Goal: Task Accomplishment & Management: Manage account settings

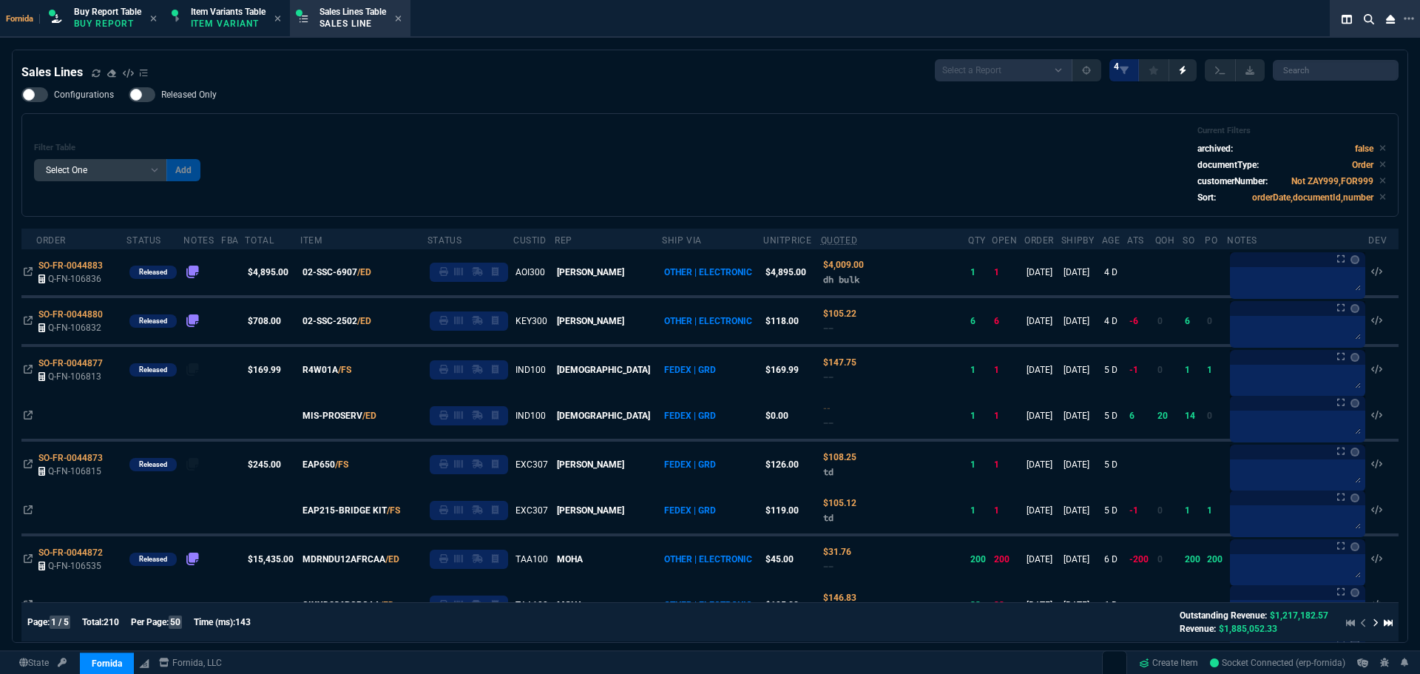
select select "1: BROV"
select select
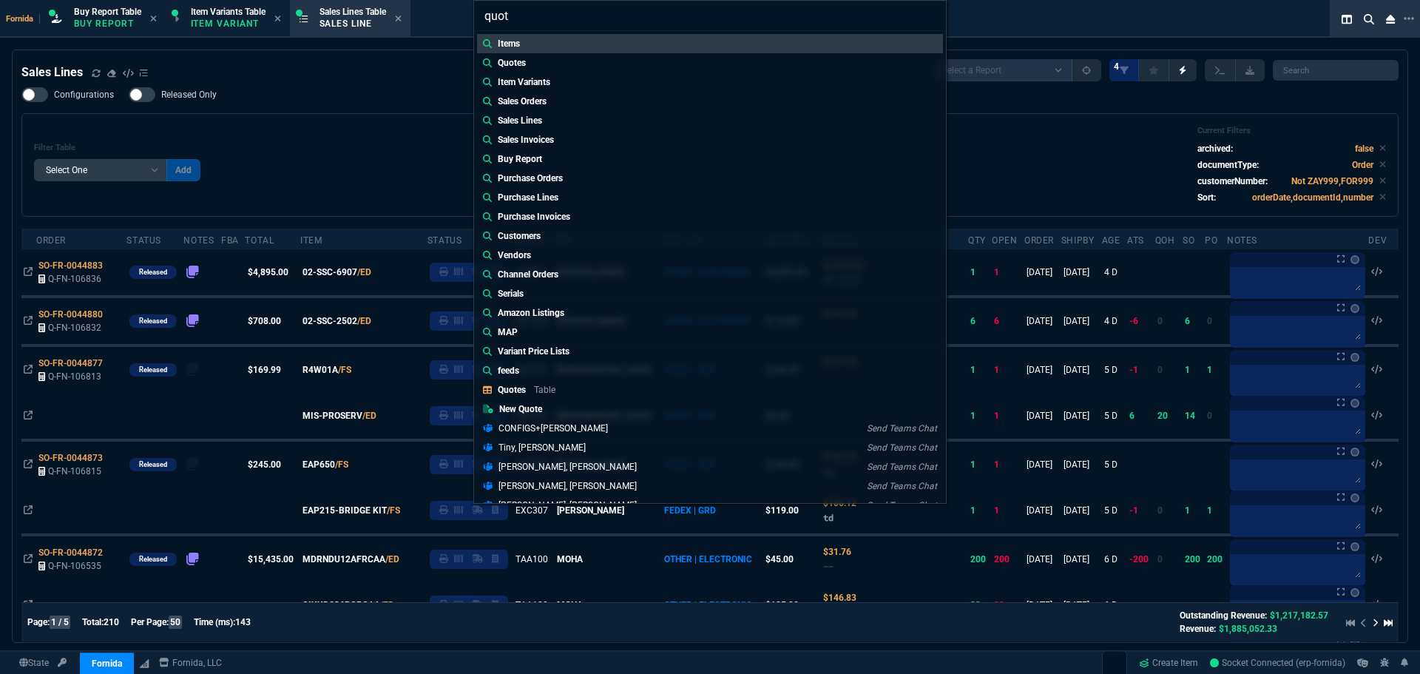
type input "quote"
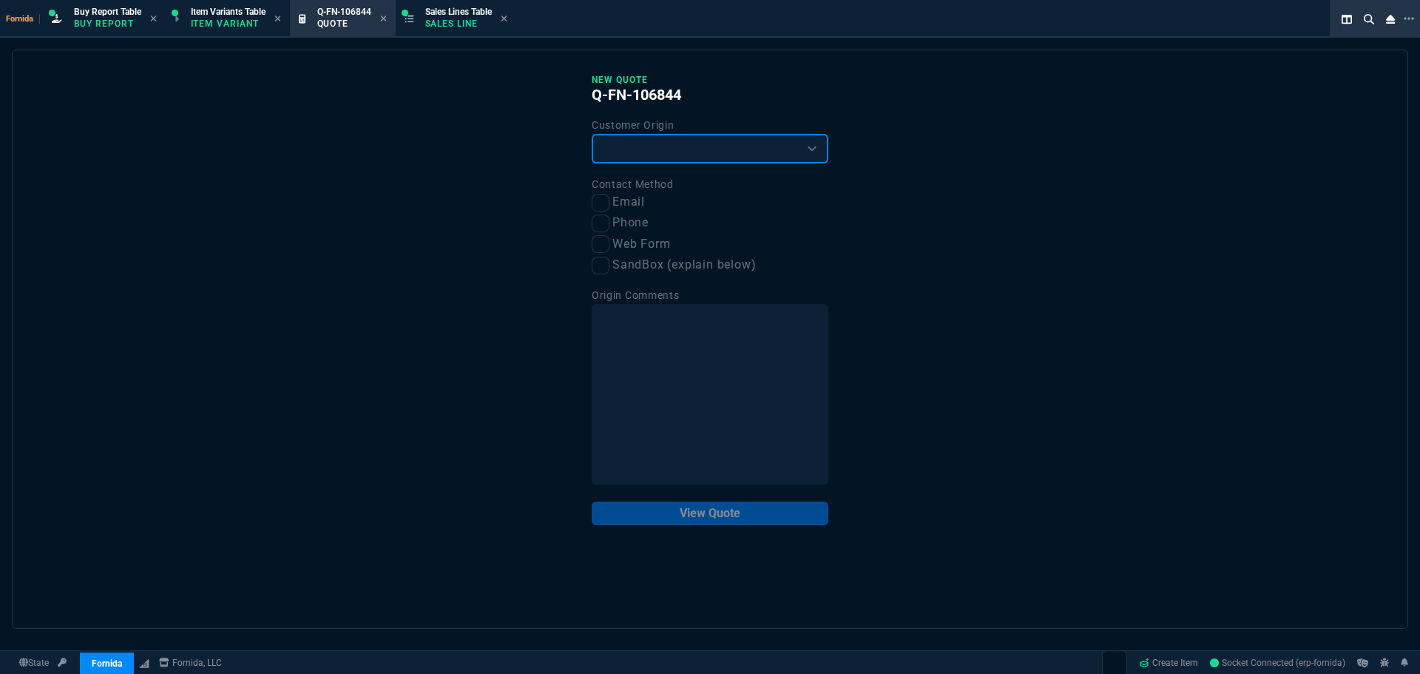
click at [645, 156] on select "Existing Customer Amazon Lead (first order) Website Lead (first order) Called (…" at bounding box center [709, 149] width 237 height 30
select select "existing"
click at [591, 135] on select "Existing Customer Amazon Lead (first order) Website Lead (first order) Called (…" at bounding box center [709, 149] width 237 height 30
click at [597, 203] on input "Email" at bounding box center [600, 203] width 18 height 18
checkbox input "true"
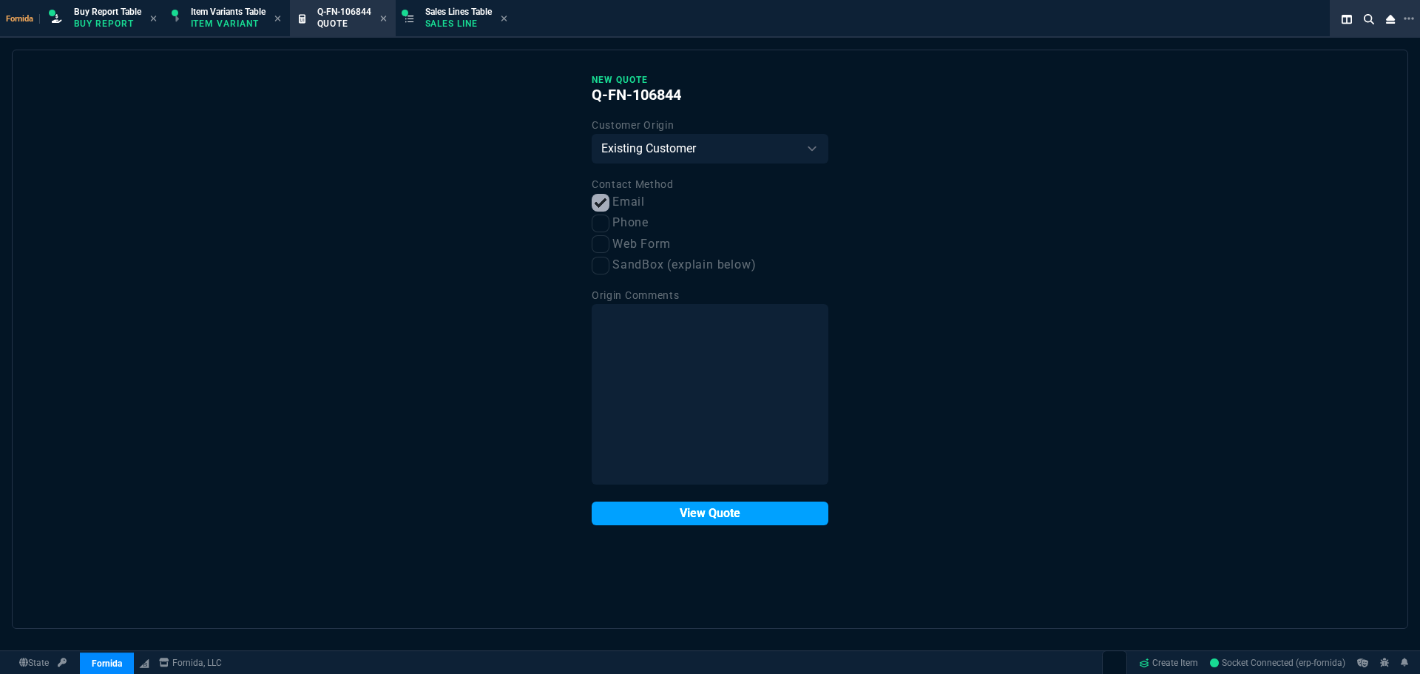
click at [725, 509] on button "View Quote" at bounding box center [709, 513] width 237 height 24
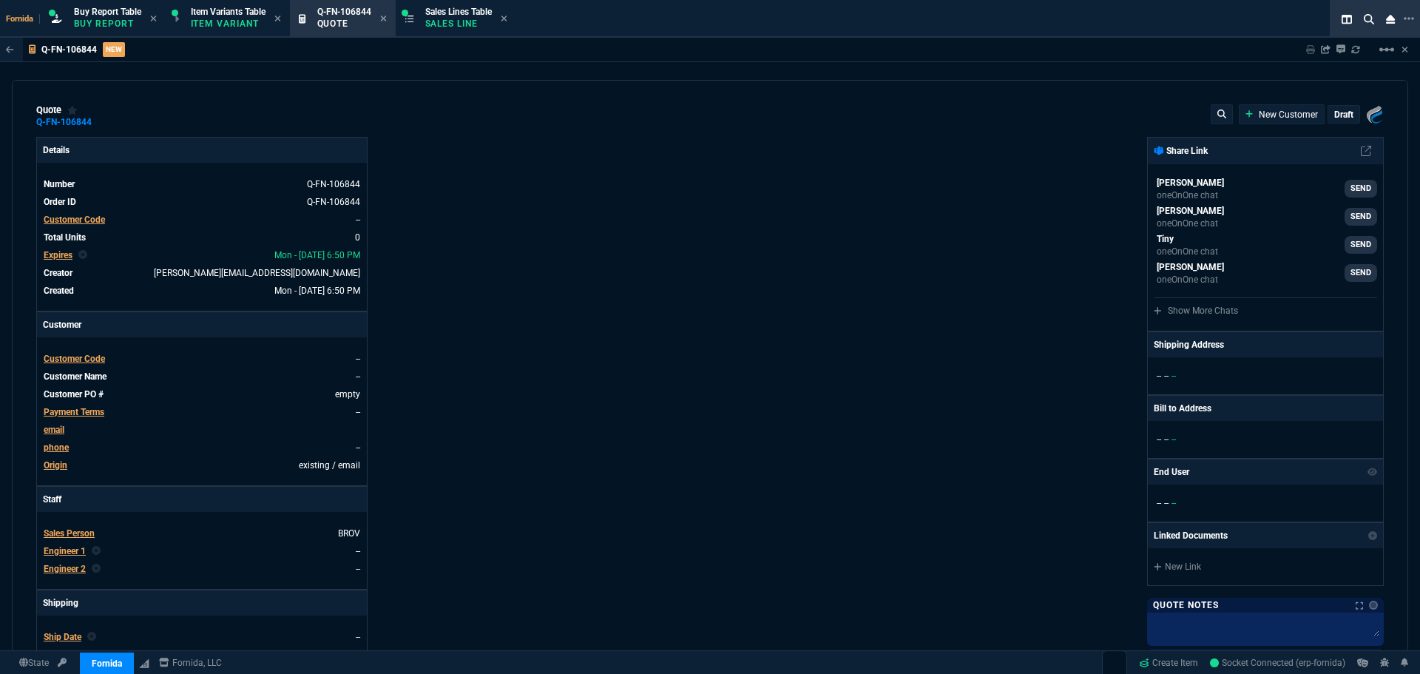
click at [88, 214] on div "Customer Code" at bounding box center [74, 219] width 61 height 13
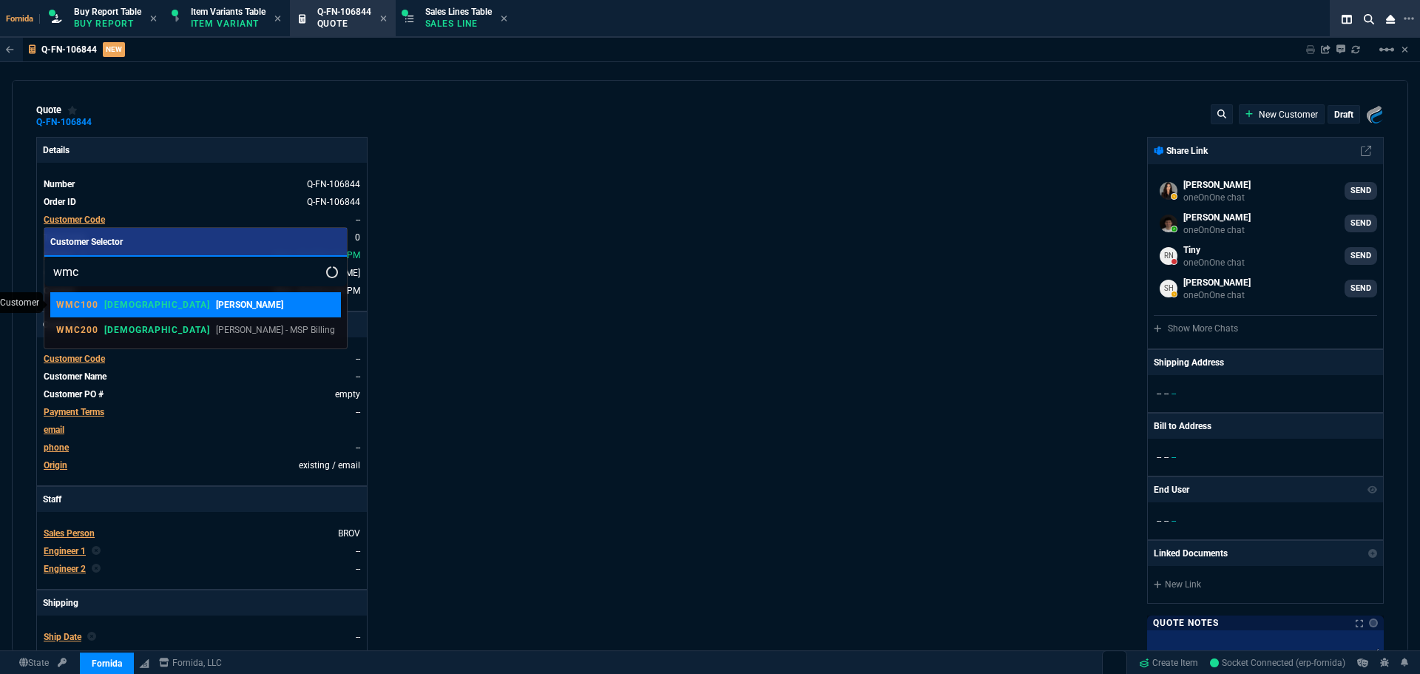
type input "wmc"
click at [216, 306] on p "[PERSON_NAME]" at bounding box center [249, 304] width 67 height 13
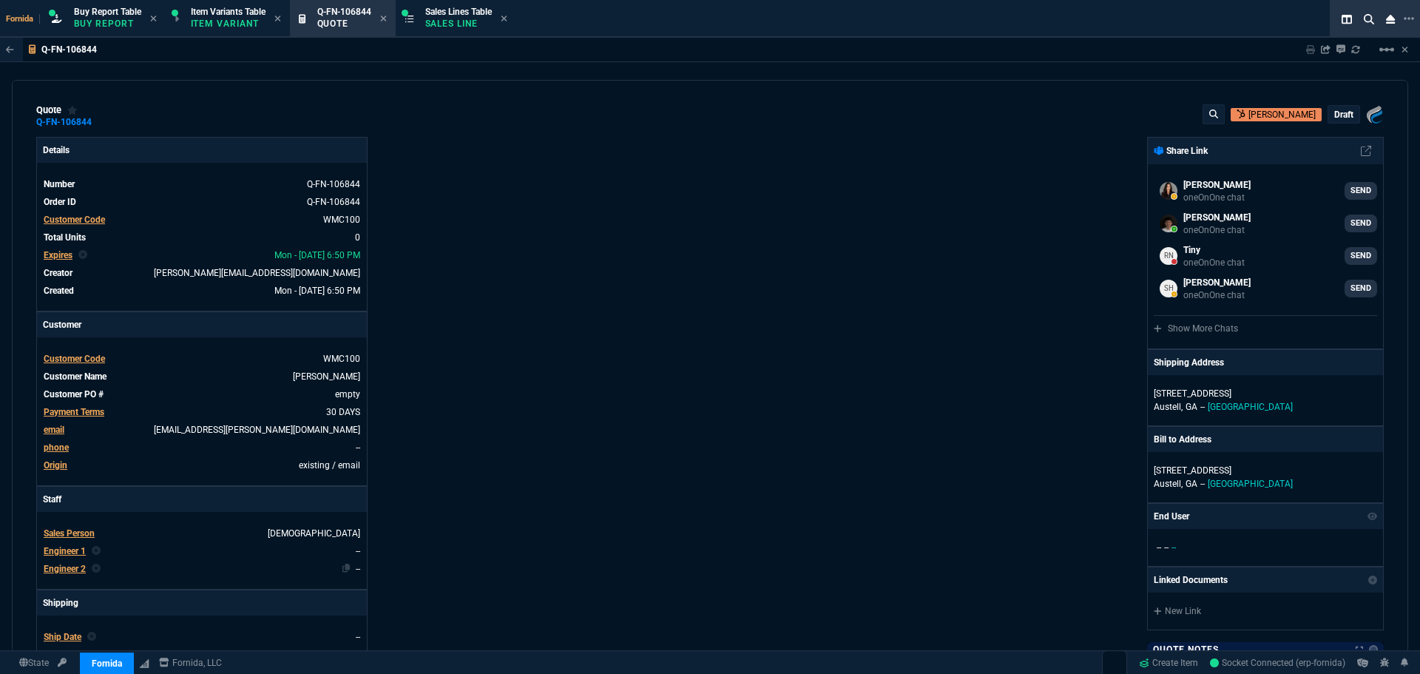
scroll to position [222, 0]
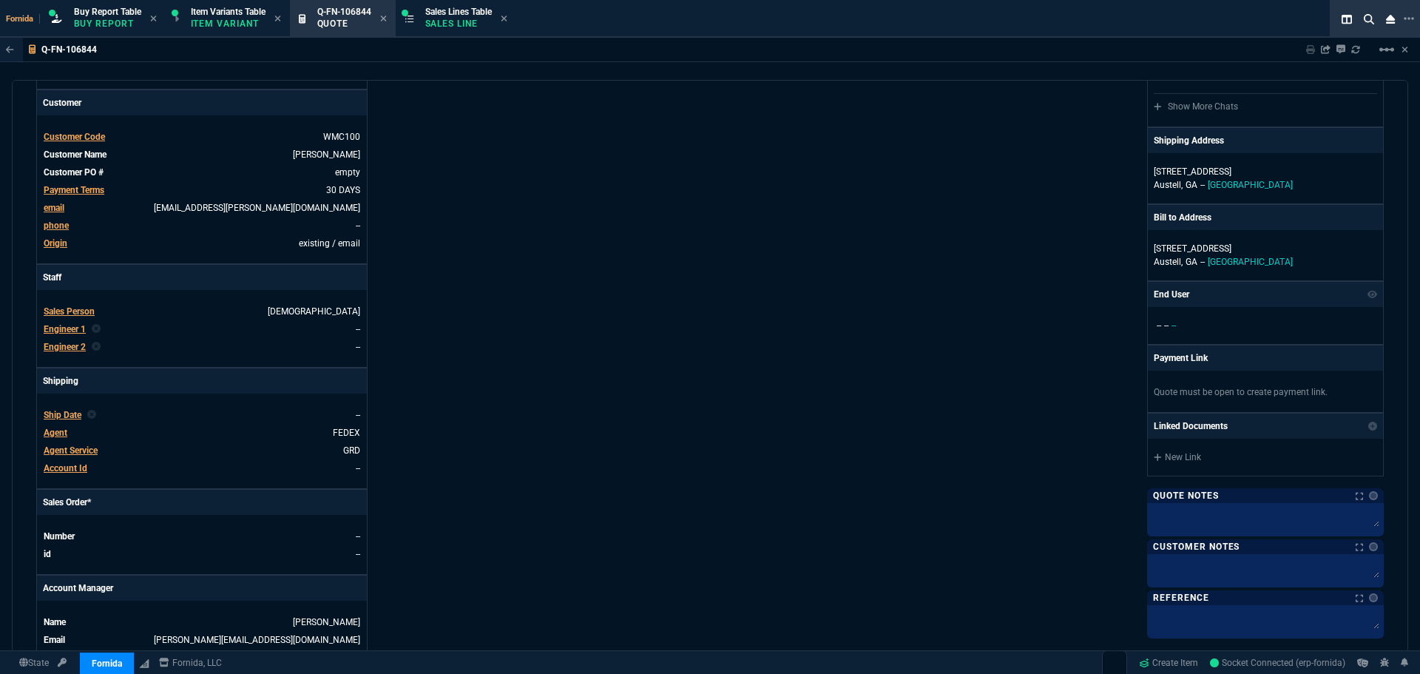
click at [64, 325] on span "Engineer 1" at bounding box center [65, 329] width 42 height 10
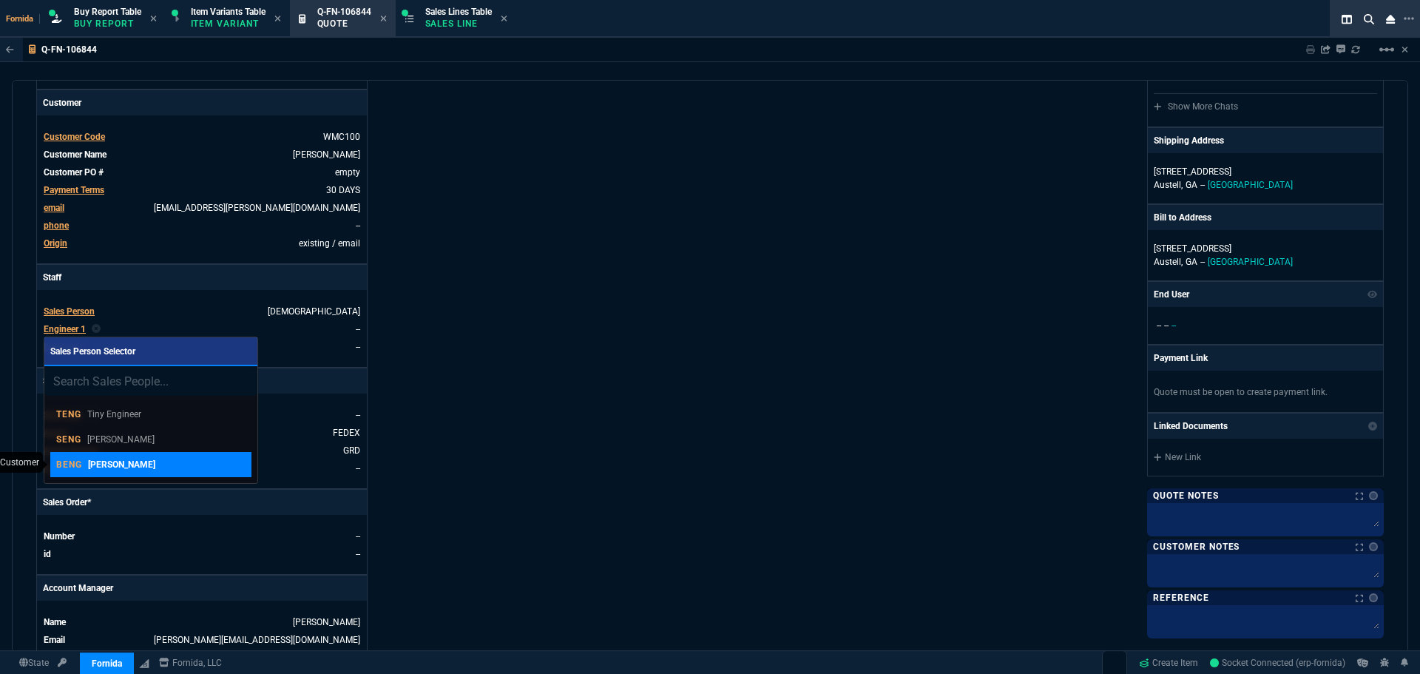
click at [183, 462] on div "BENG Brian Engineer" at bounding box center [150, 464] width 189 height 13
click at [501, 421] on div "Details Number Q-FN-106844 Order ID Q-FN-106844 Customer Code WMC100 Total Unit…" at bounding box center [373, 296] width 674 height 763
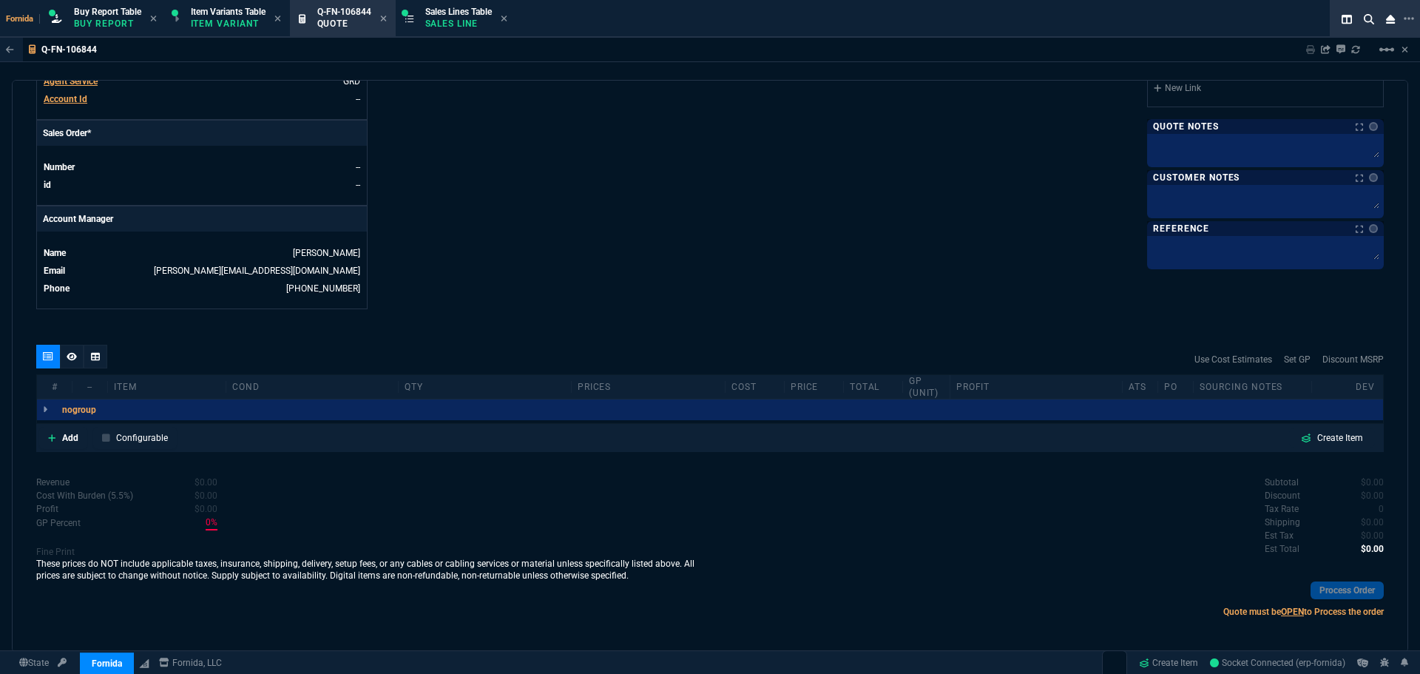
scroll to position [596, 0]
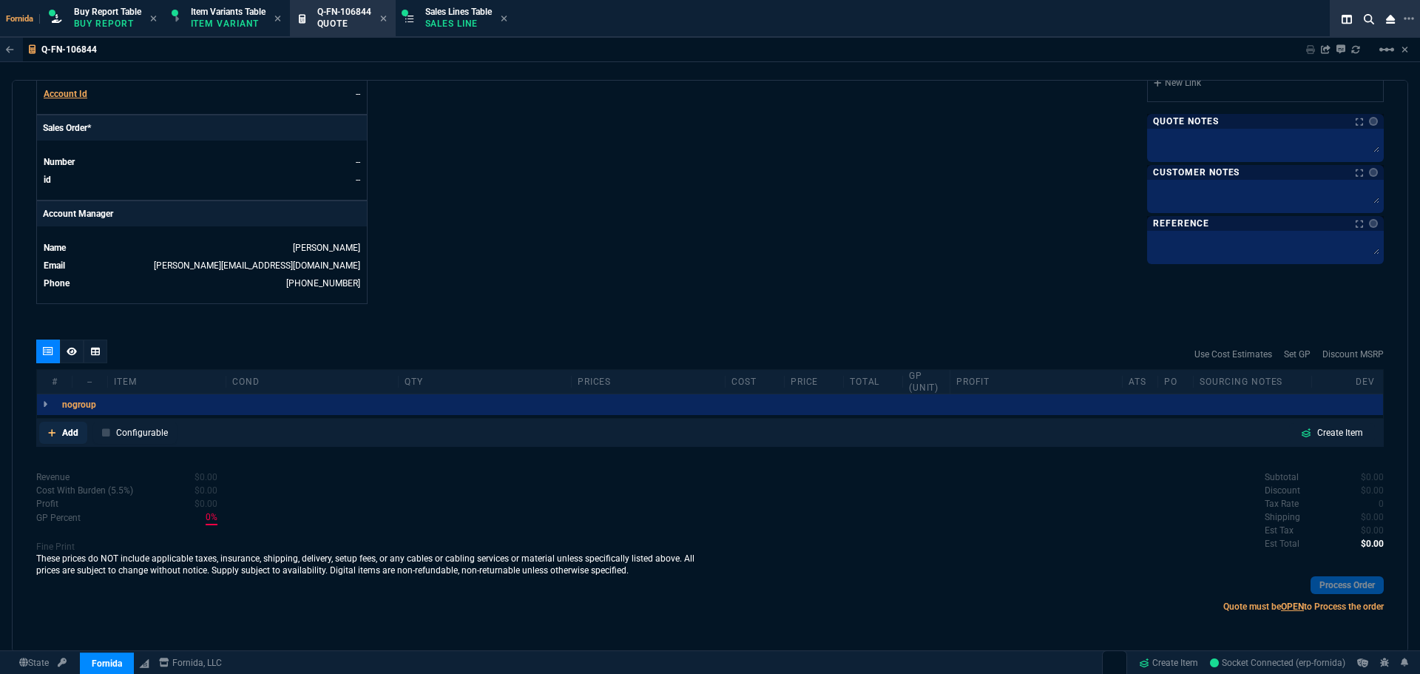
click at [63, 436] on p "Add" at bounding box center [70, 432] width 16 height 13
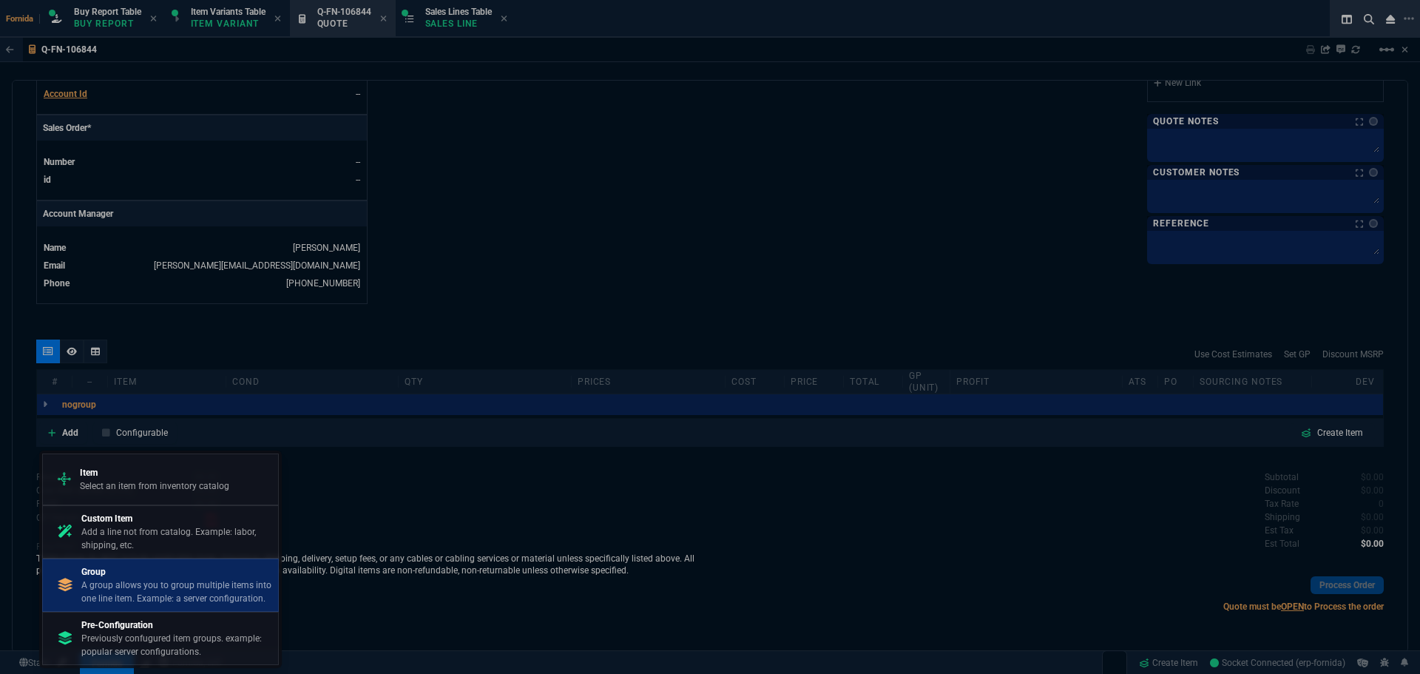
click at [177, 596] on p "A group allows you to group multiple items into one line item. Example: a serve…" at bounding box center [176, 591] width 191 height 27
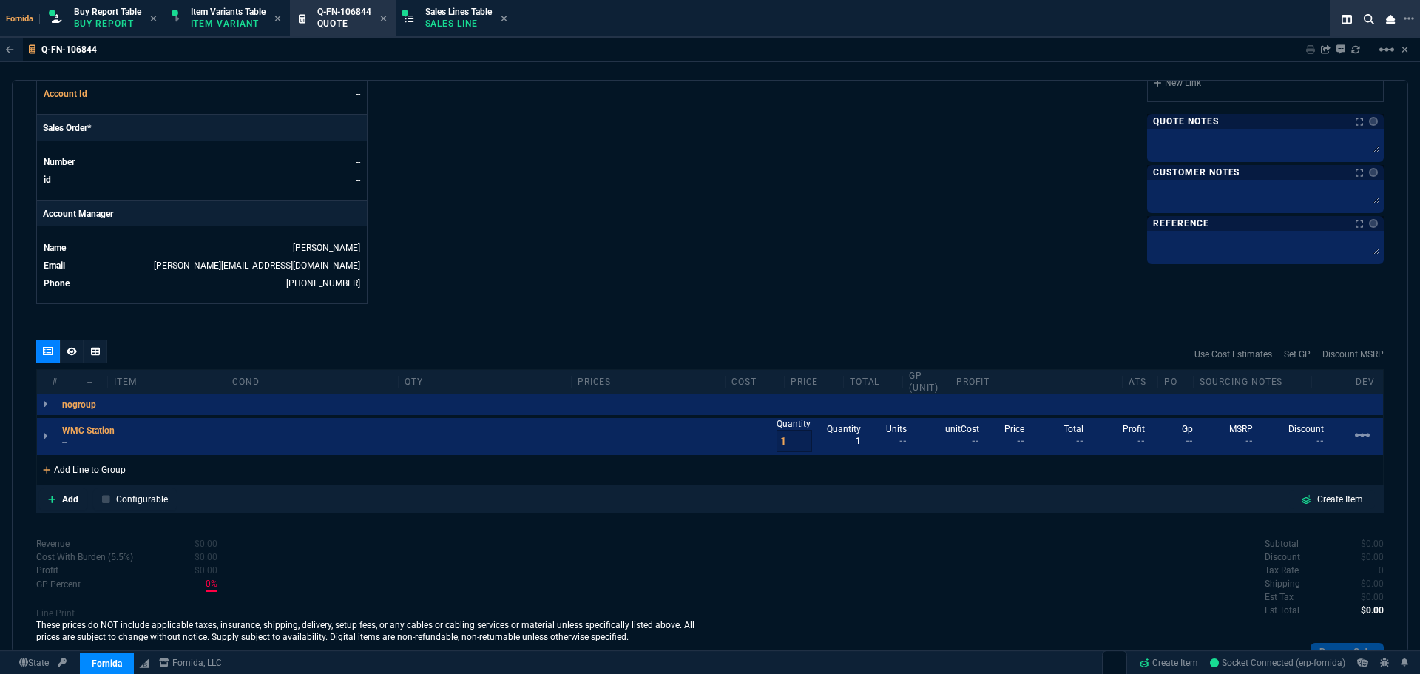
click at [123, 456] on div "Add Line to Group" at bounding box center [84, 468] width 95 height 27
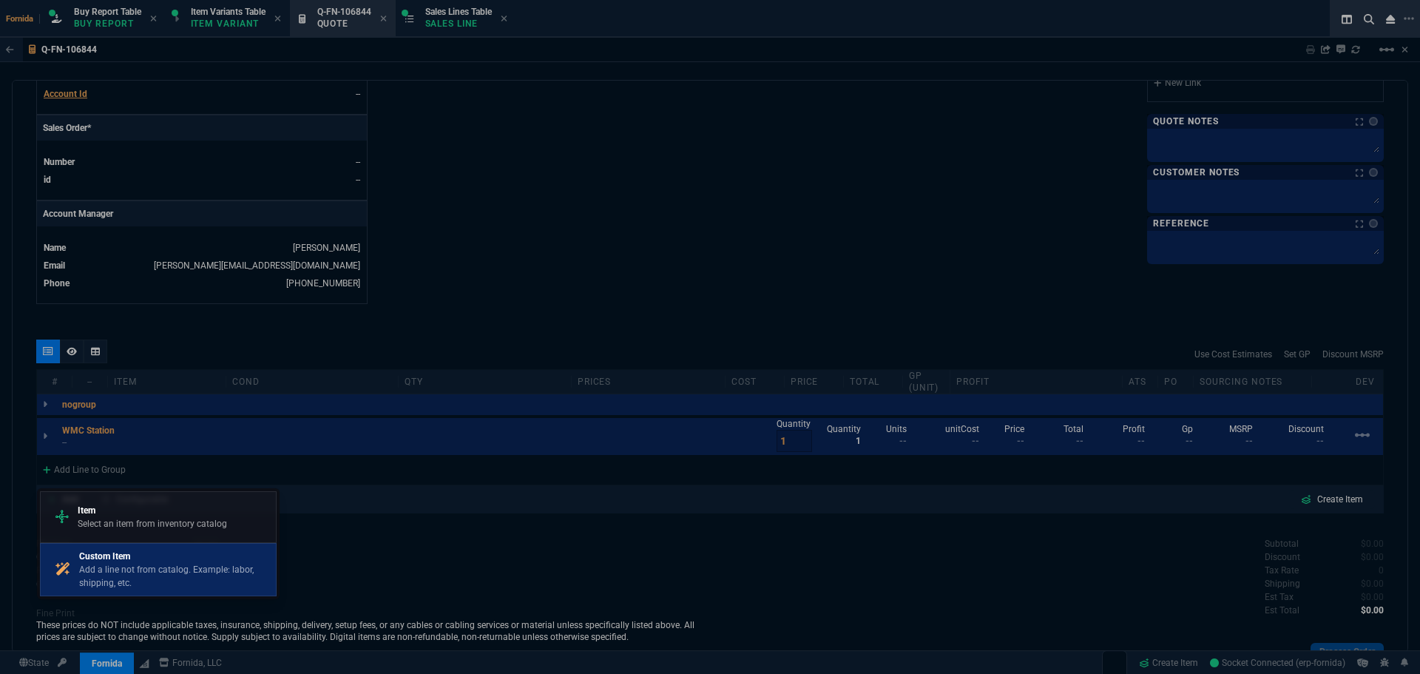
click at [129, 563] on p "Add a line not from catalog. Example: labor, shipping, etc." at bounding box center [174, 576] width 191 height 27
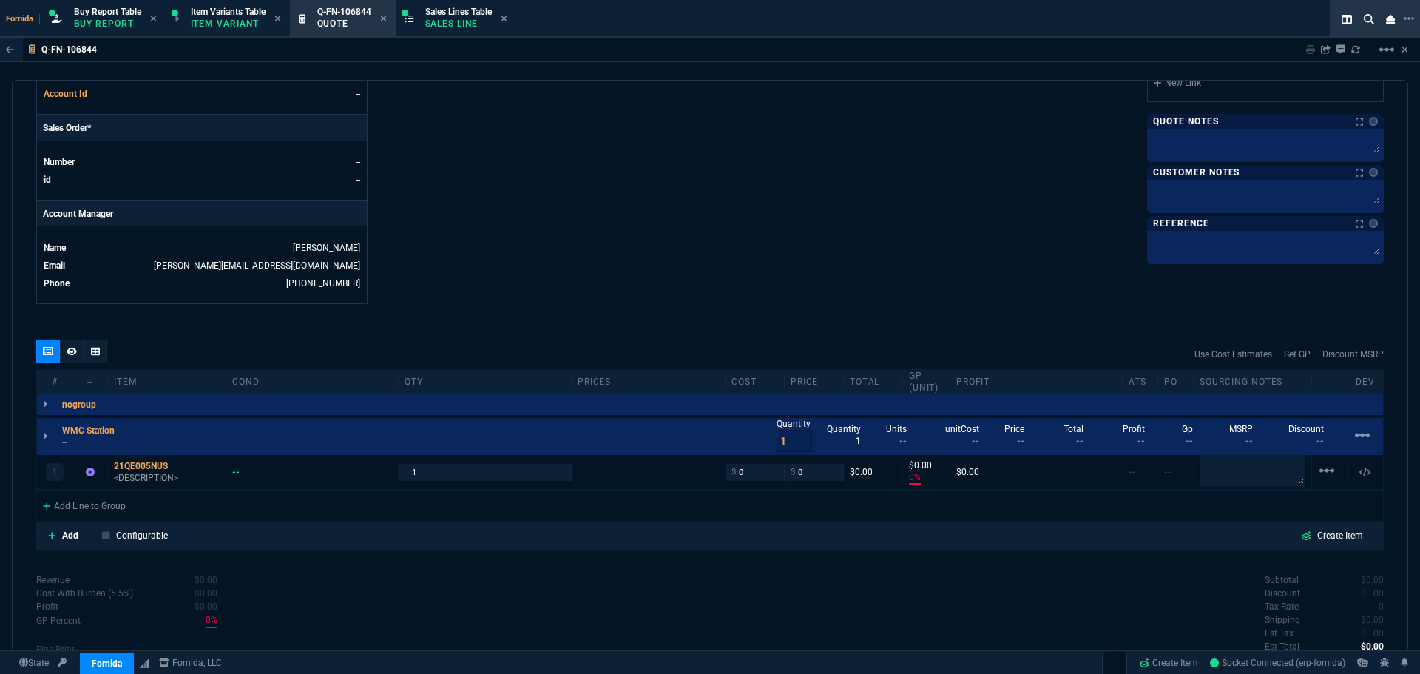
type input "0"
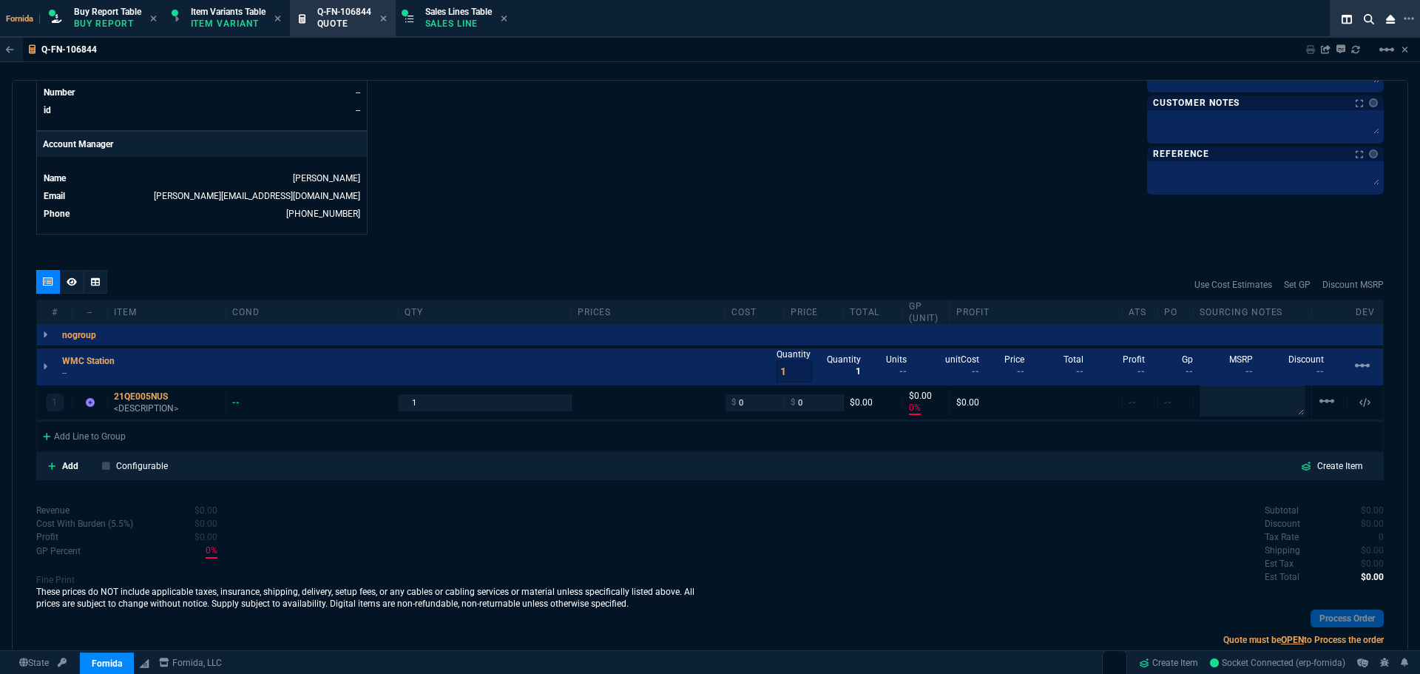
scroll to position [699, 0]
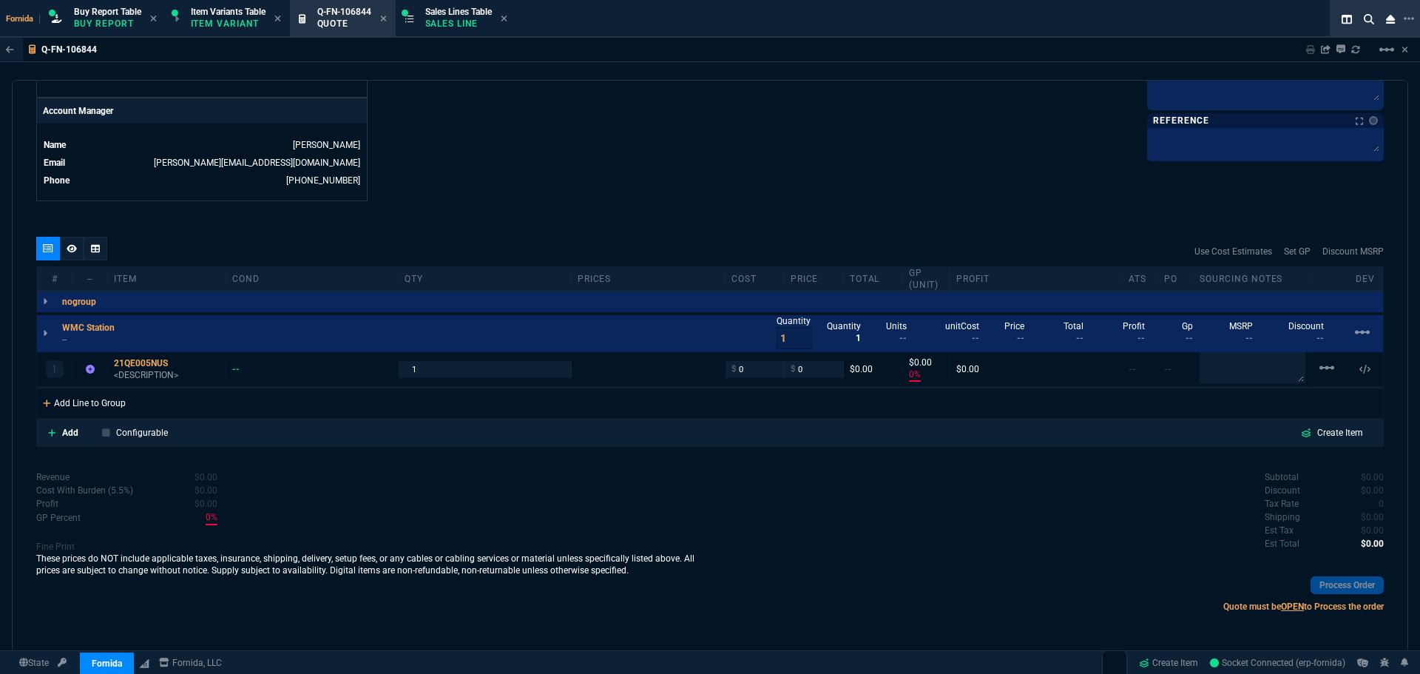
click at [126, 399] on div "Add Line to Group" at bounding box center [84, 401] width 95 height 27
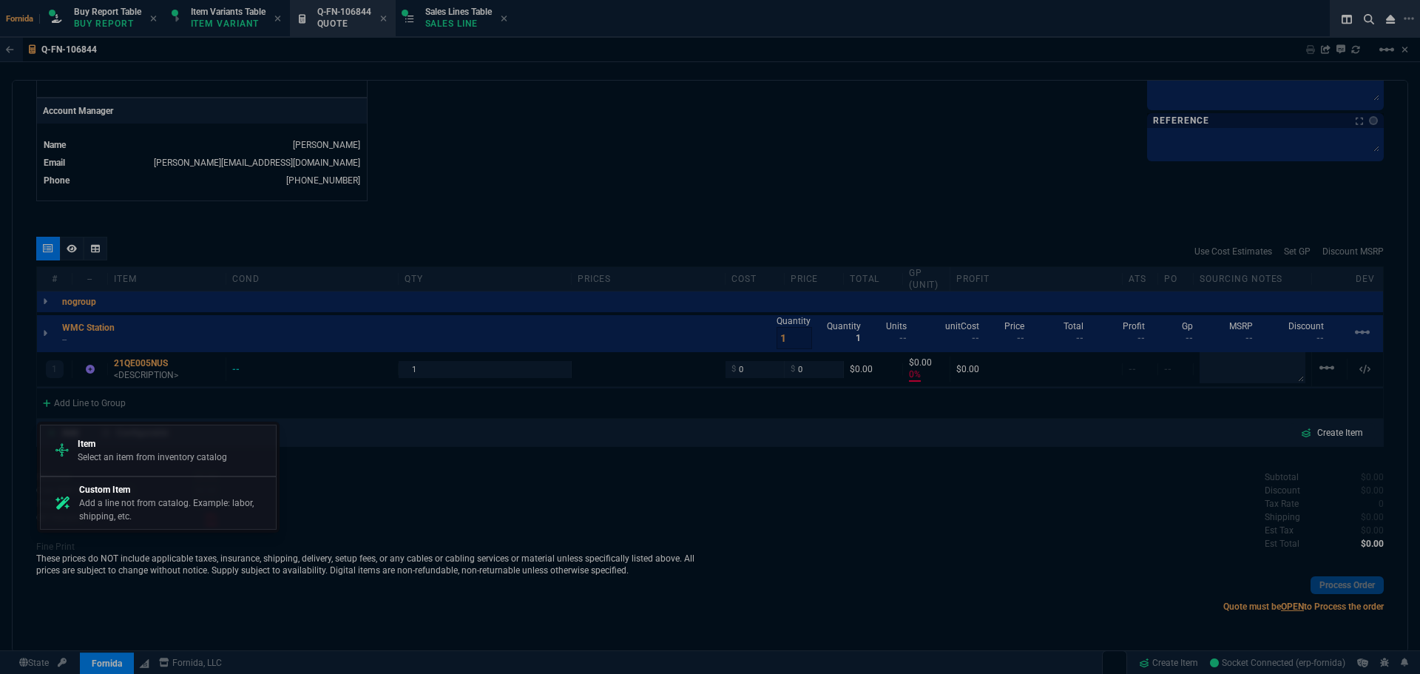
click at [187, 514] on p "Add a line not from catalog. Example: labor, shipping, etc." at bounding box center [174, 509] width 191 height 27
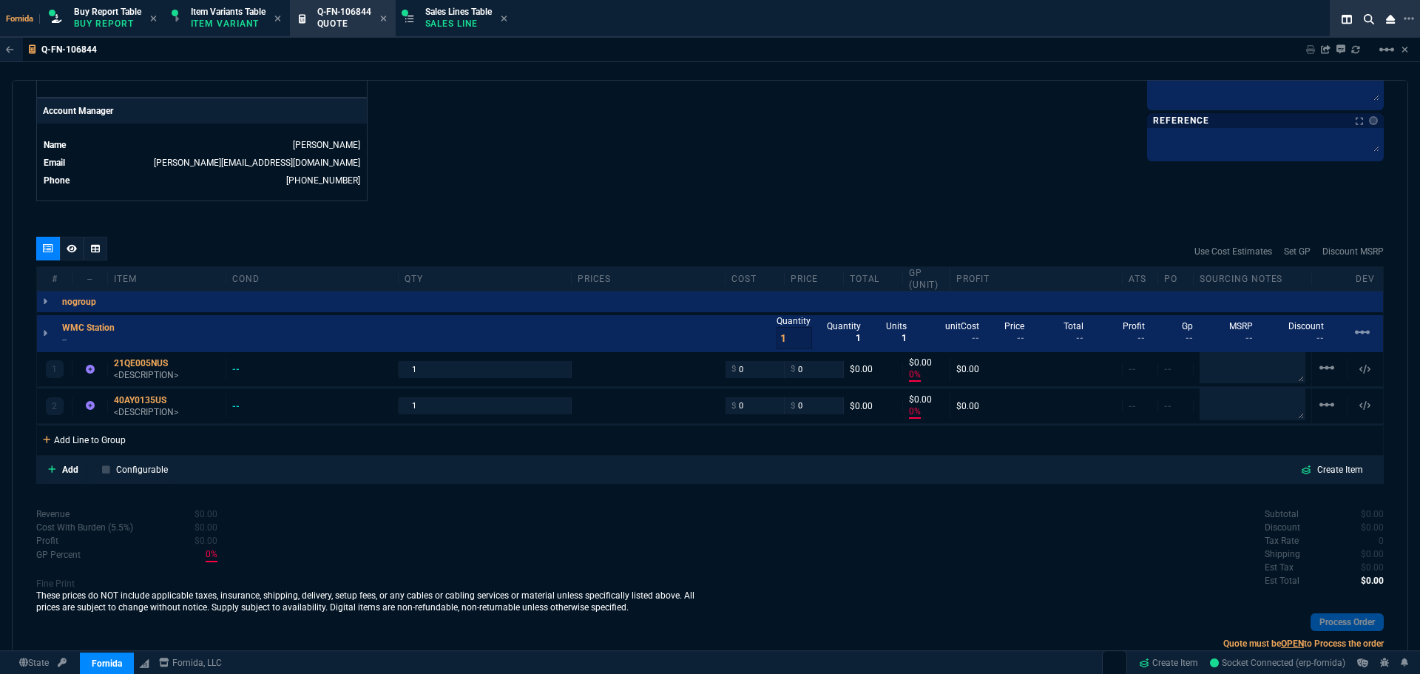
type input "0"
click at [113, 437] on div "Add Line to Group" at bounding box center [84, 438] width 95 height 27
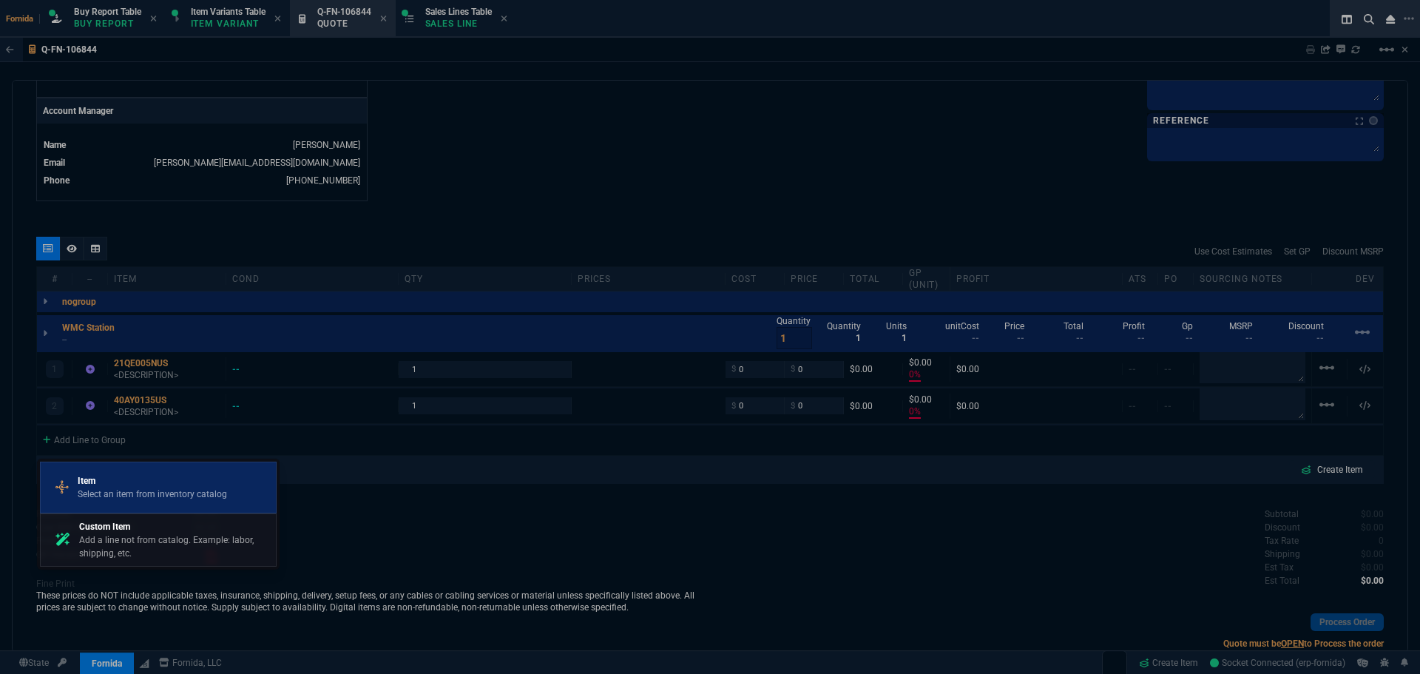
click at [162, 506] on div "Item Select an item from inventory catalog" at bounding box center [158, 487] width 223 height 38
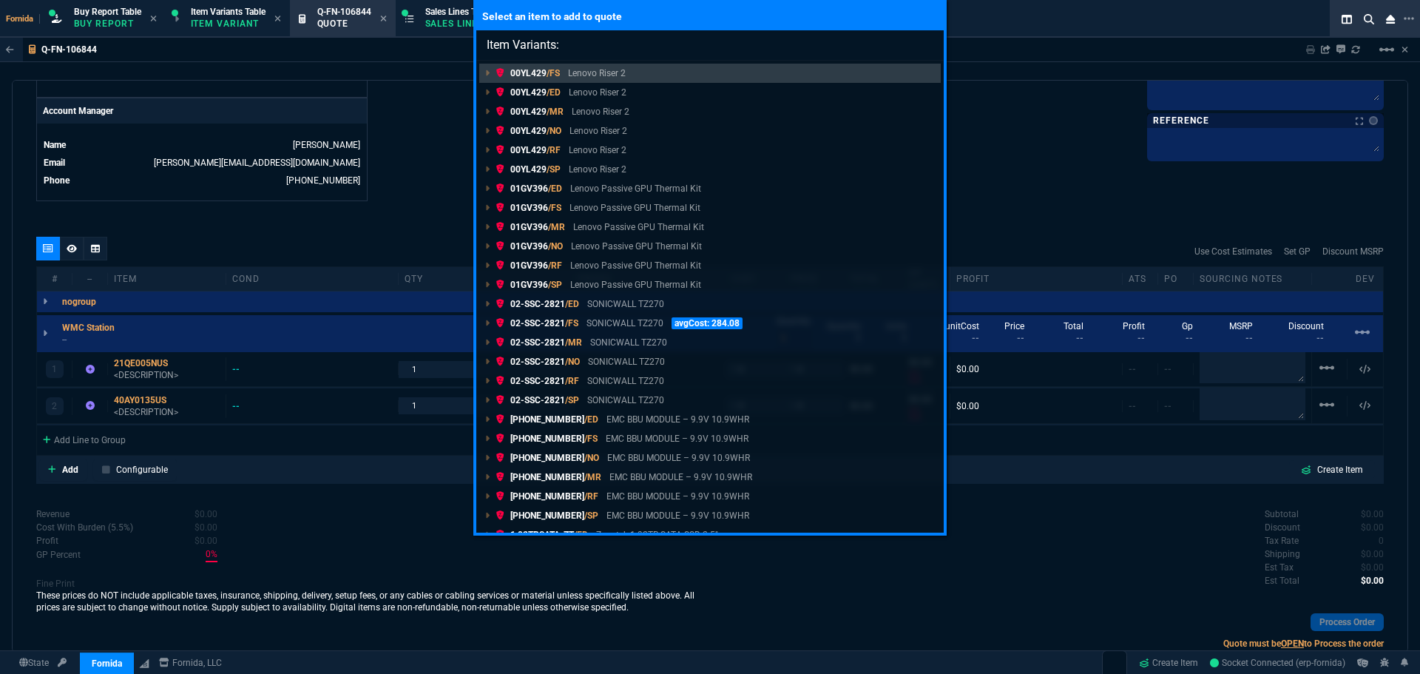
drag, startPoint x: 379, startPoint y: 444, endPoint x: 347, endPoint y: 453, distance: 32.5
click at [378, 445] on div "Select an item to add to quote Item Variants: 00YL429 /FS Lenovo Riser 2 00YL42…" at bounding box center [710, 337] width 1420 height 674
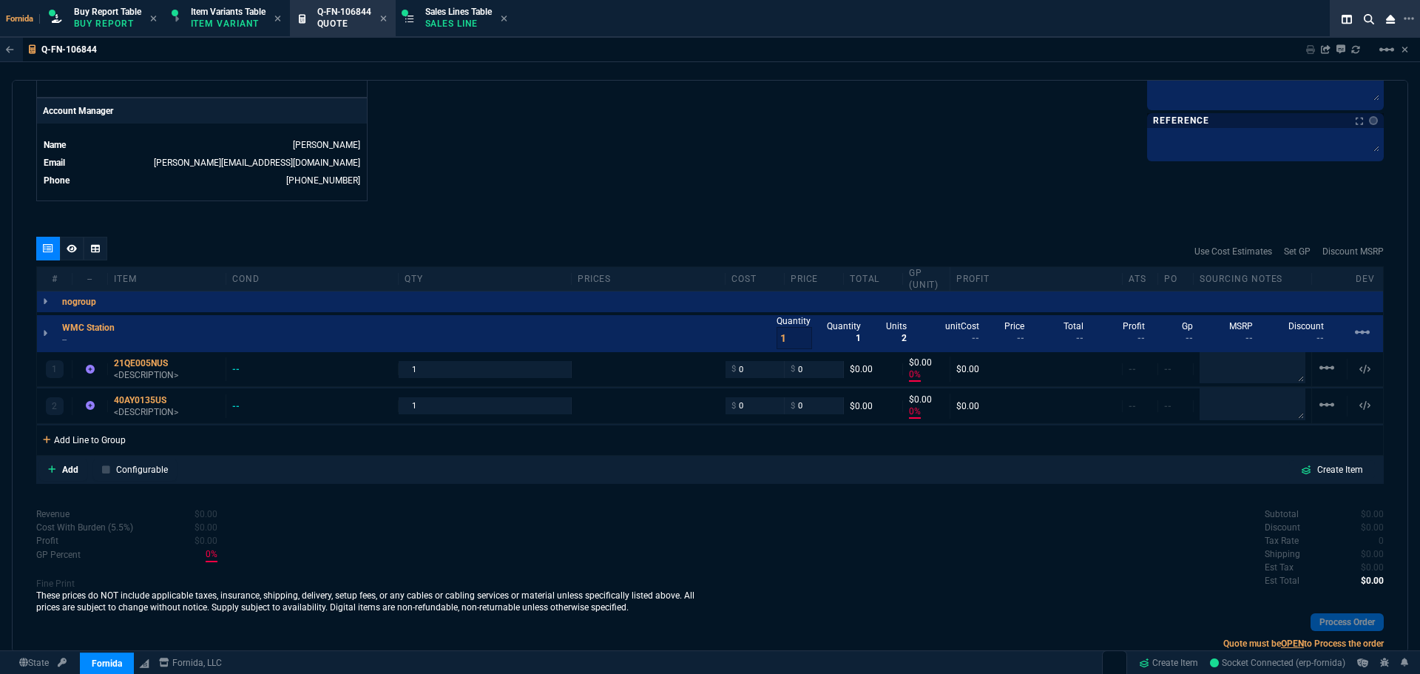
click at [84, 432] on div "Add Line to Group" at bounding box center [84, 438] width 95 height 27
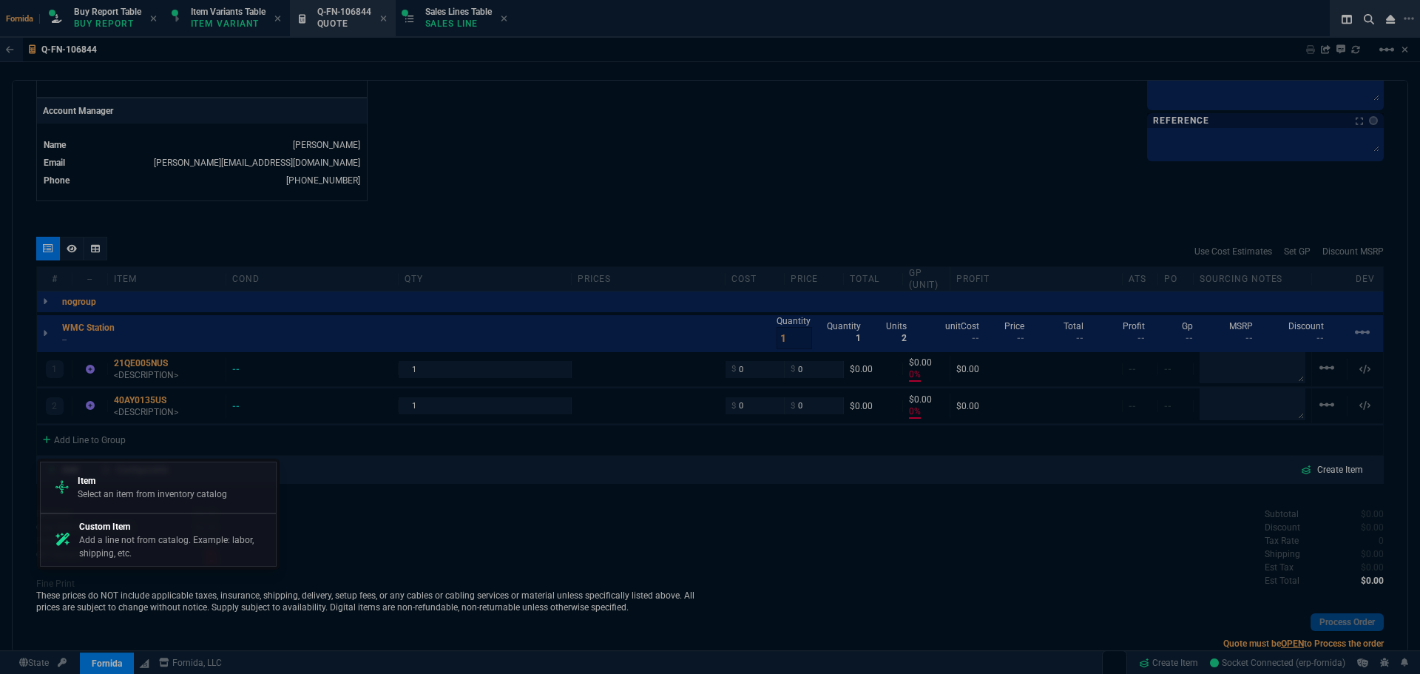
click at [130, 543] on p "Add a line not from catalog. Example: labor, shipping, etc." at bounding box center [174, 546] width 191 height 27
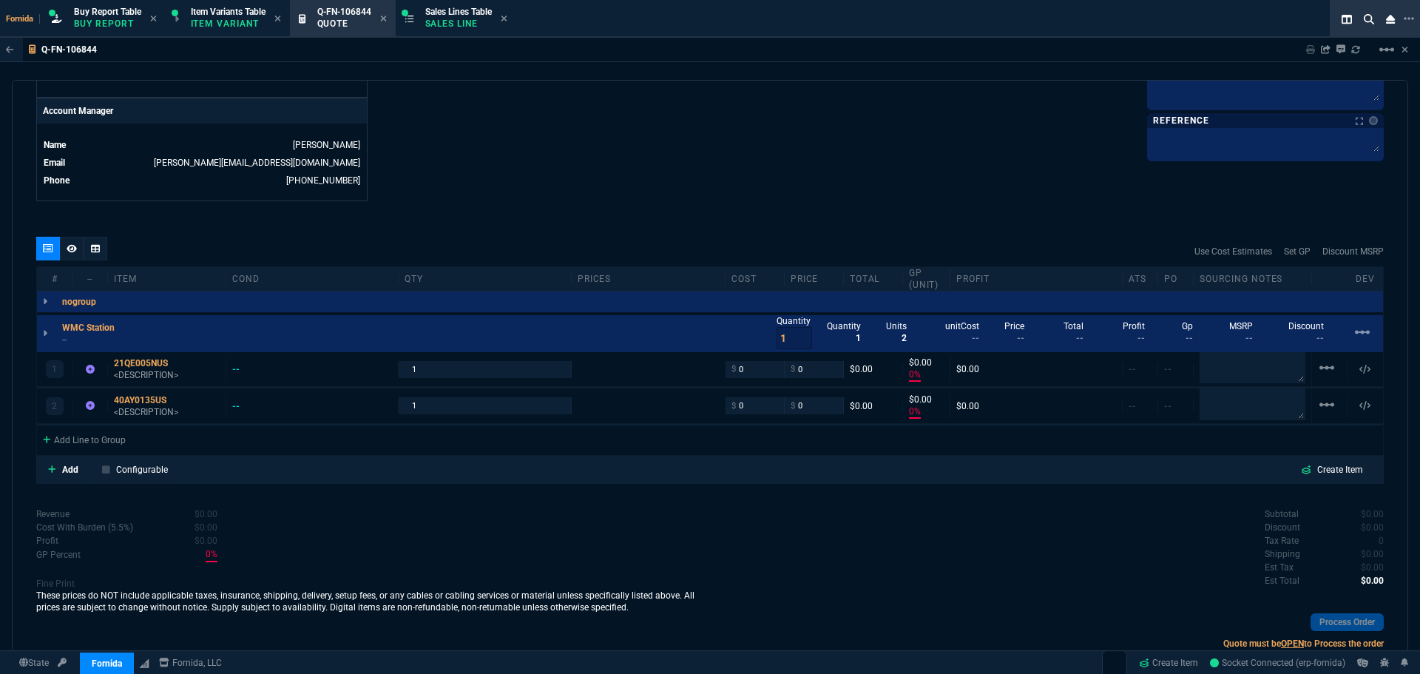
click at [702, 205] on div "quote Q-FN-106844 WM Coffman draft Fornida, LLC 2609 Technology Dr Suite 300 Pl…" at bounding box center [710, 366] width 1396 height 572
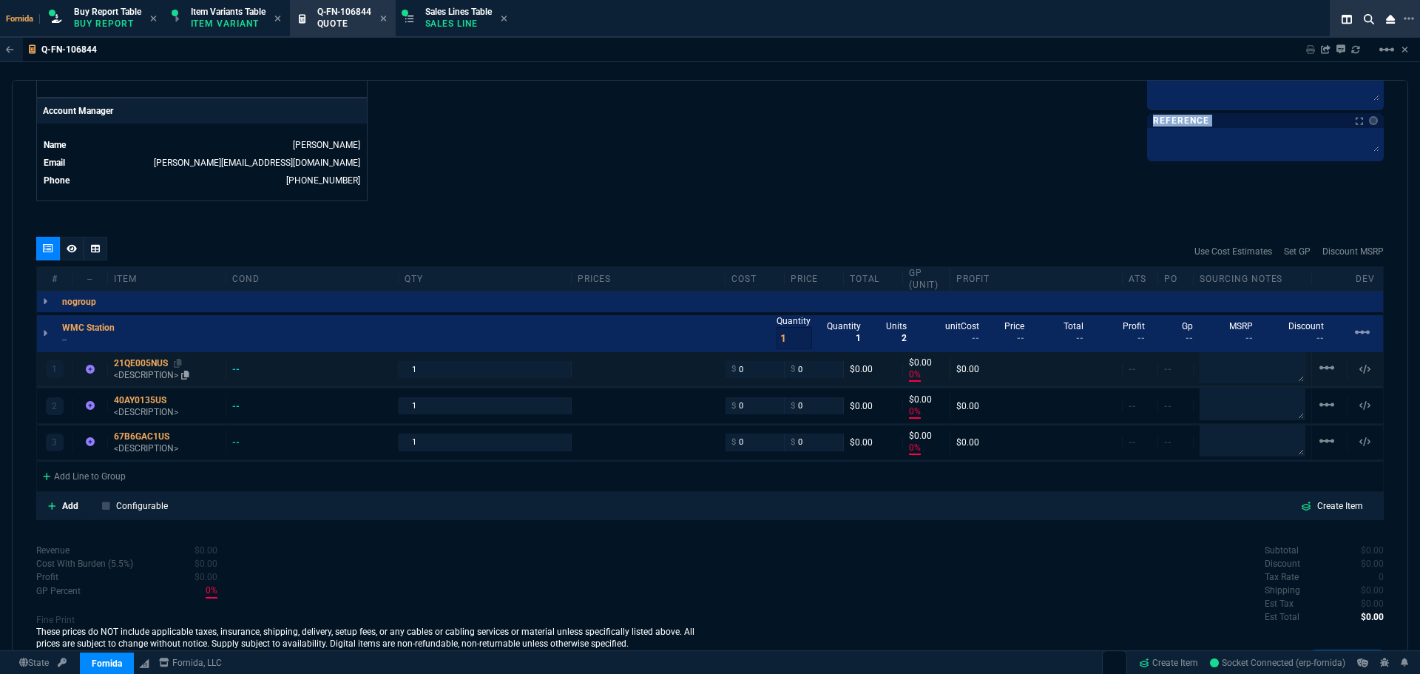
type input "0"
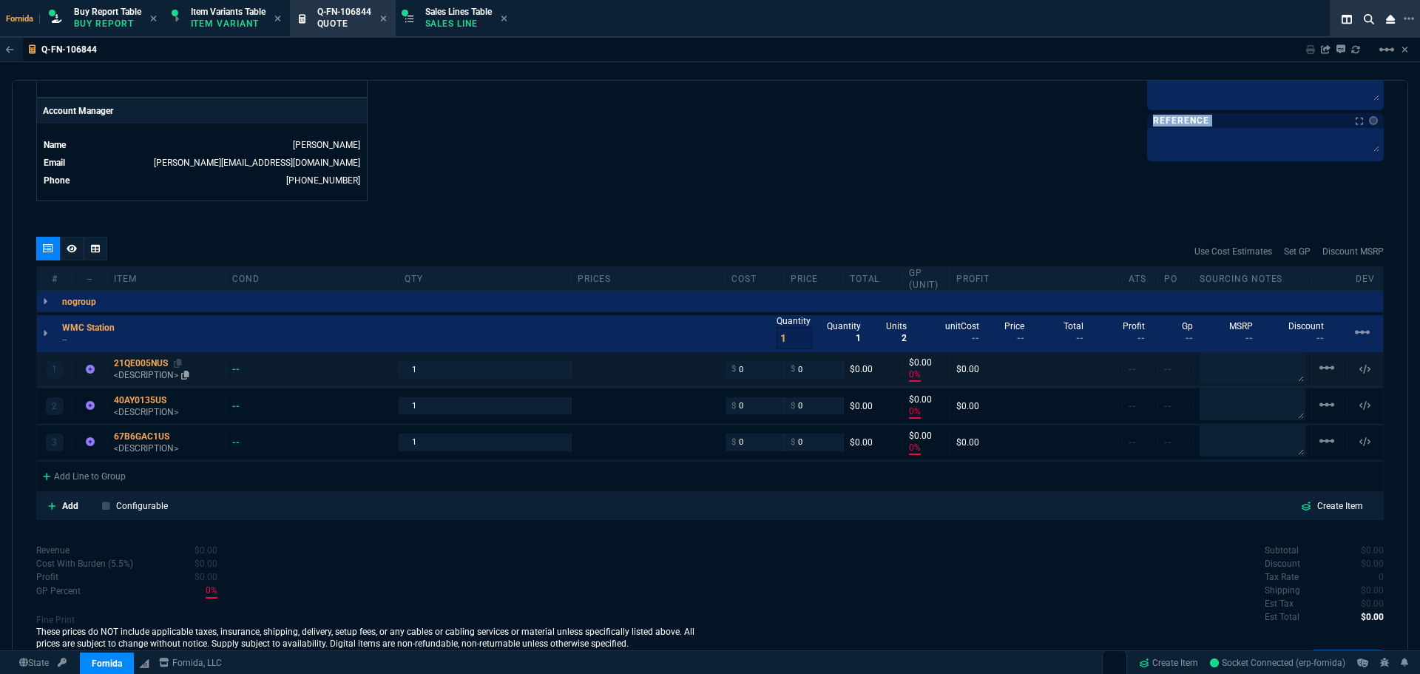
type input "0"
click at [177, 363] on icon at bounding box center [178, 363] width 8 height 9
copy div "Share Link Sarah Costa oneOnOne chat SEND Billy Hefner III oneOnOne chat SEND T…"
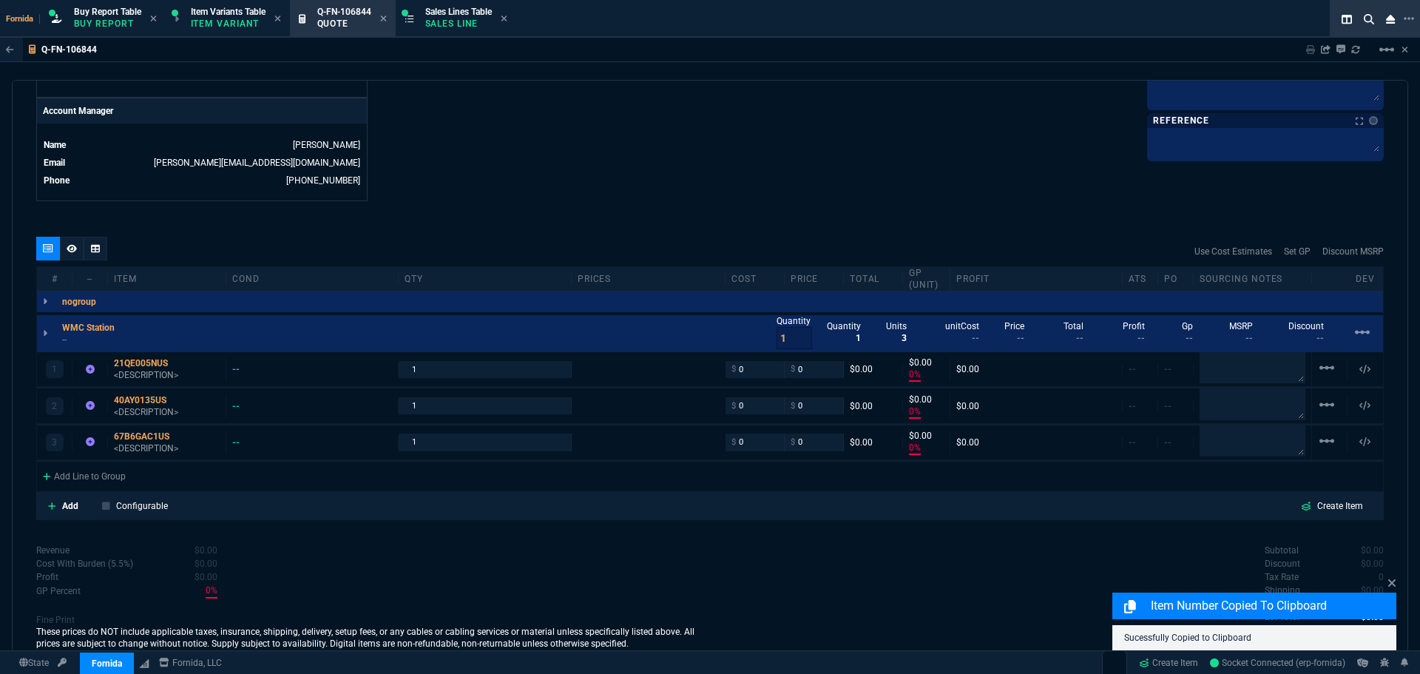
click at [151, 370] on p "<DESCRIPTION>" at bounding box center [167, 375] width 106 height 12
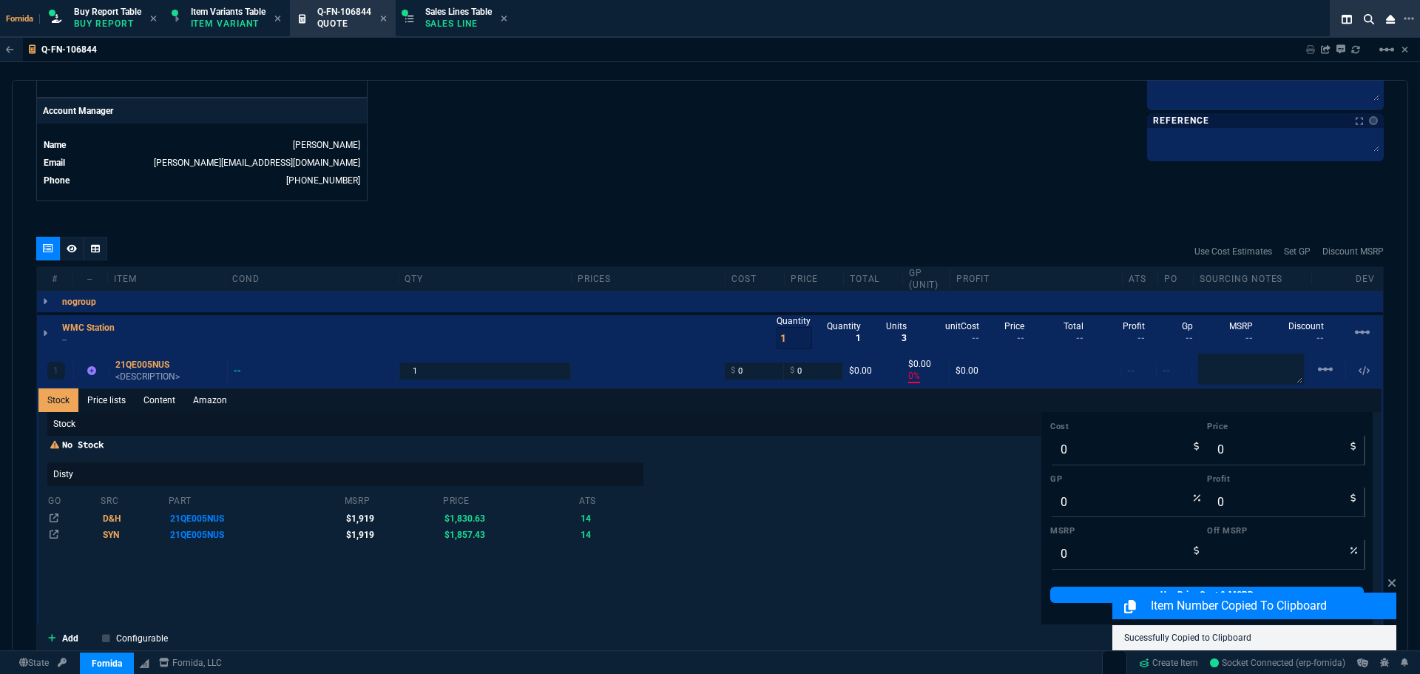
drag, startPoint x: 163, startPoint y: 406, endPoint x: 170, endPoint y: 413, distance: 10.5
click at [163, 405] on link "Content" at bounding box center [160, 400] width 50 height 24
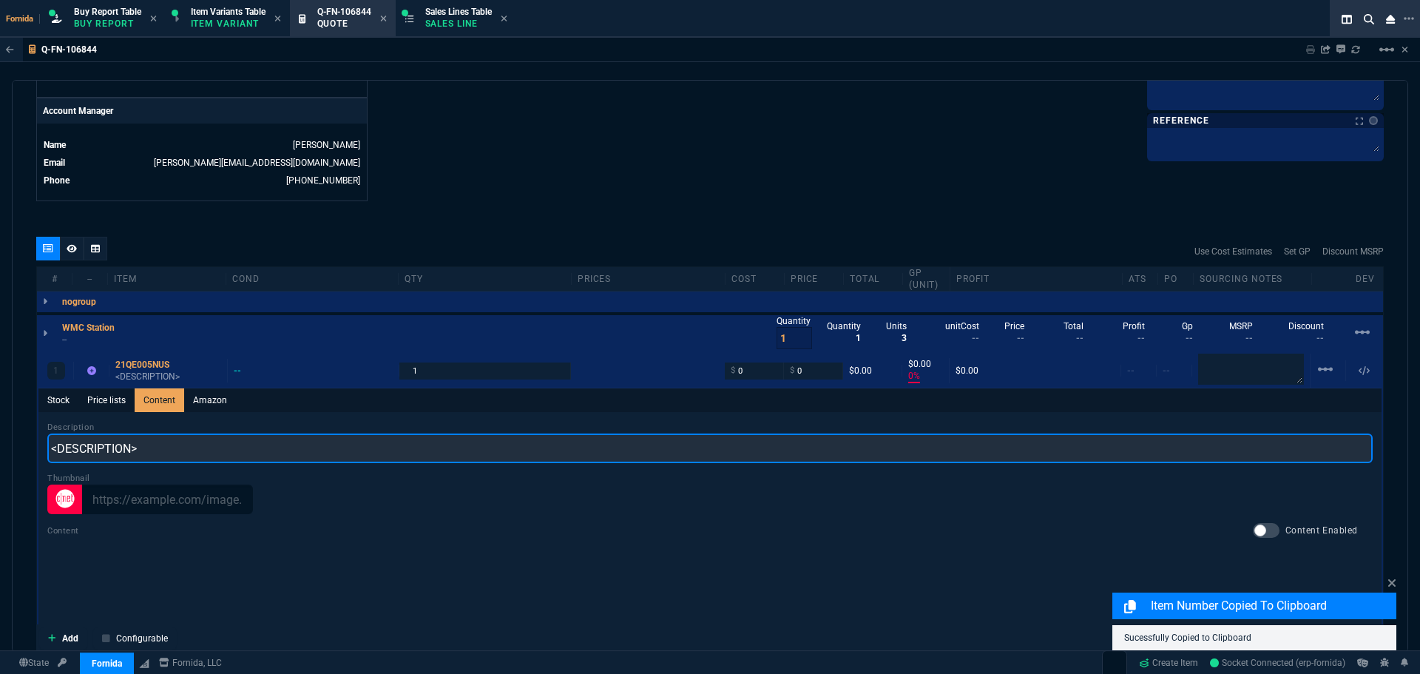
click at [187, 452] on input "<DESCRIPTION>" at bounding box center [709, 448] width 1325 height 30
paste input "Lenovo ThinkPad P16s Gen 2 - 16" Mobile Workstation - Intel Core i7 - 32 GB RAM…"
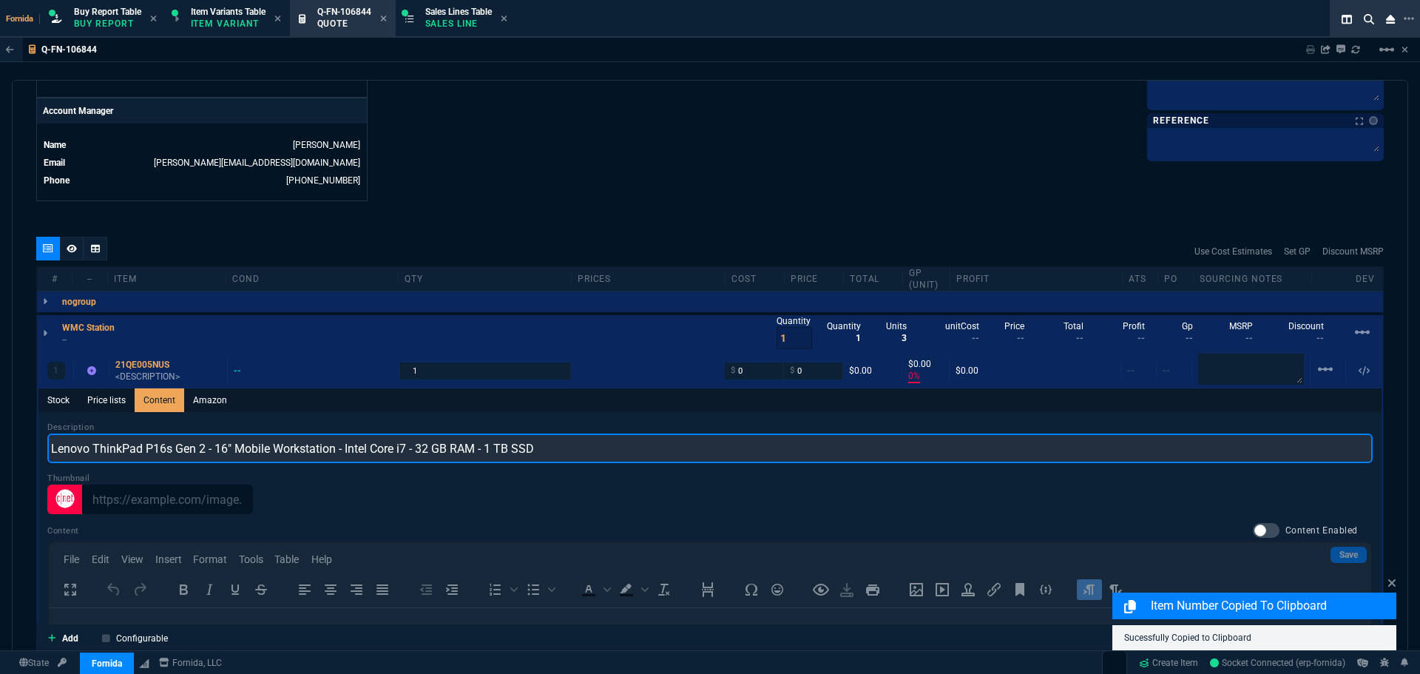
click at [210, 452] on input "Lenovo ThinkPad P16s Gen 2 - 16" Mobile Workstation - Intel Core i7 - 32 GB RAM…" at bounding box center [709, 448] width 1325 height 30
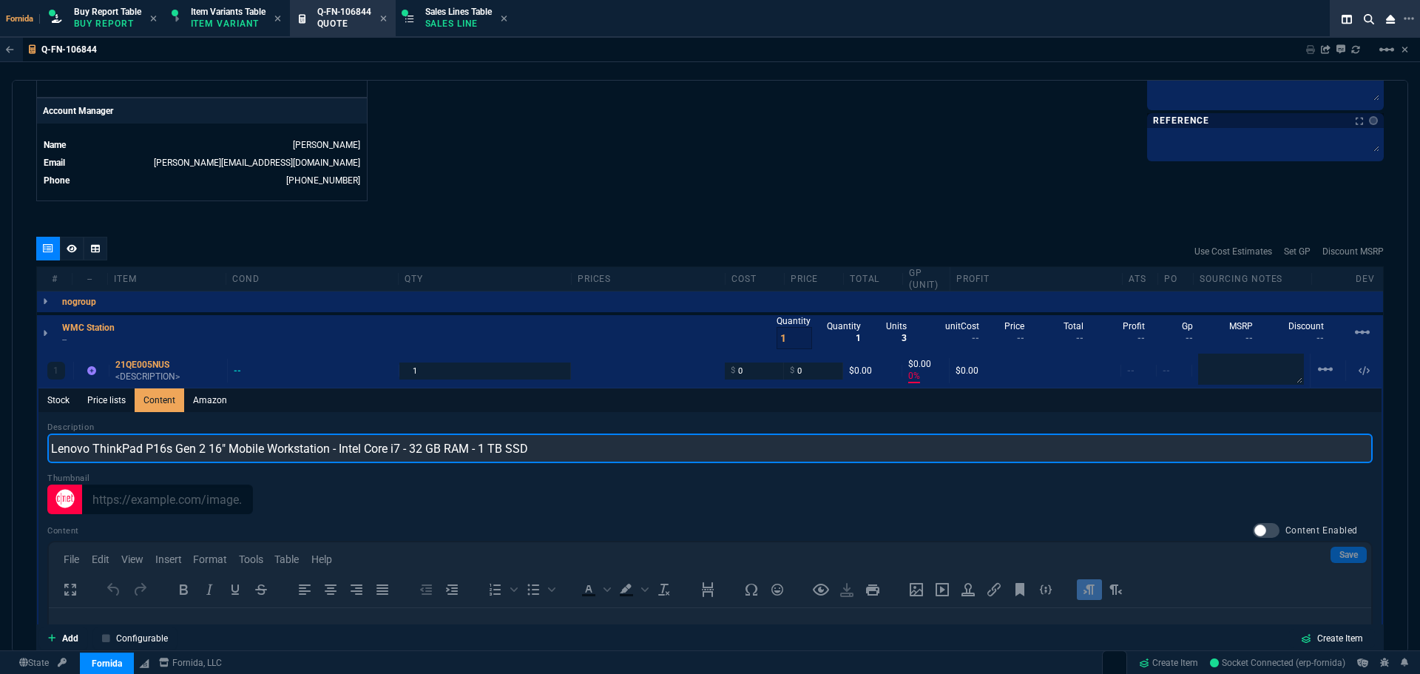
drag, startPoint x: 392, startPoint y: 450, endPoint x: 332, endPoint y: 444, distance: 60.1
click at [332, 444] on input "Lenovo ThinkPad P16s Gen 2 16" Mobile Workstation - Intel Core i7 - 32 GB RAM -…" at bounding box center [709, 448] width 1325 height 30
click at [350, 451] on input "Lenovo ThinkPad P16s Gen 2 16" Mobile Workstation i7 - 32 GB RAM - 1 TB SSD" at bounding box center [709, 448] width 1325 height 30
click at [365, 452] on input "Lenovo ThinkPad P16s Gen 2 16" Mobile Workstation i7 32 GB RAM - 1 TB SSD" at bounding box center [709, 448] width 1325 height 30
click at [382, 450] on input "Lenovo ThinkPad P16s Gen 2 16" Mobile Workstation i7 32GB RAM - 1 TB SSD" at bounding box center [709, 448] width 1325 height 30
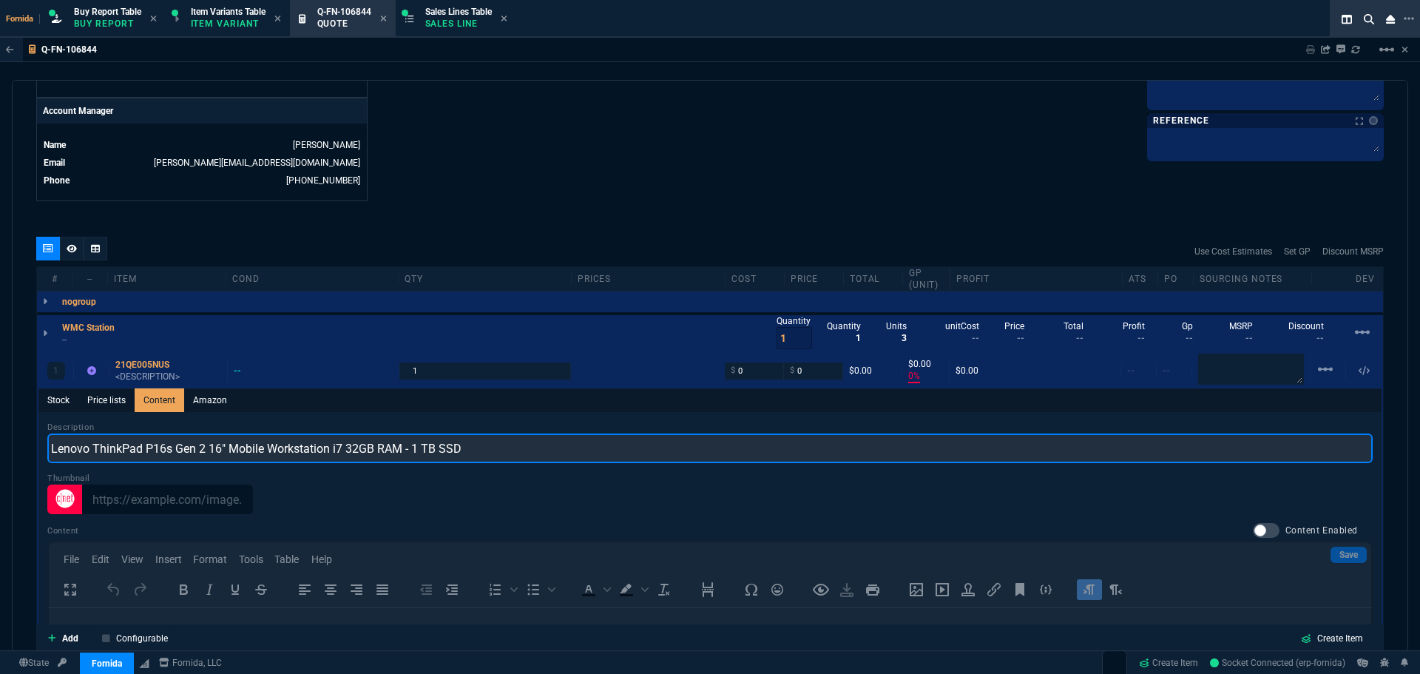
drag, startPoint x: 382, startPoint y: 450, endPoint x: 407, endPoint y: 452, distance: 25.2
click at [383, 450] on input "Lenovo ThinkPad P16s Gen 2 16" Mobile Workstation i7 32GB RAM - 1 TB SSD" at bounding box center [709, 448] width 1325 height 30
click at [385, 452] on input "Lenovo ThinkPad P16s Gen 2 16" Mobile Workstation i7 32GB - 1 TB SSD" at bounding box center [709, 448] width 1325 height 30
click at [392, 452] on input "Lenovo ThinkPad P16s Gen 2 16" Mobile Workstation i7 32GB 1 TB SSD" at bounding box center [709, 448] width 1325 height 30
click at [438, 450] on input "Lenovo ThinkPad P16s Gen 2 16" Mobile Workstation i7 32GB 1TB SSD" at bounding box center [709, 448] width 1325 height 30
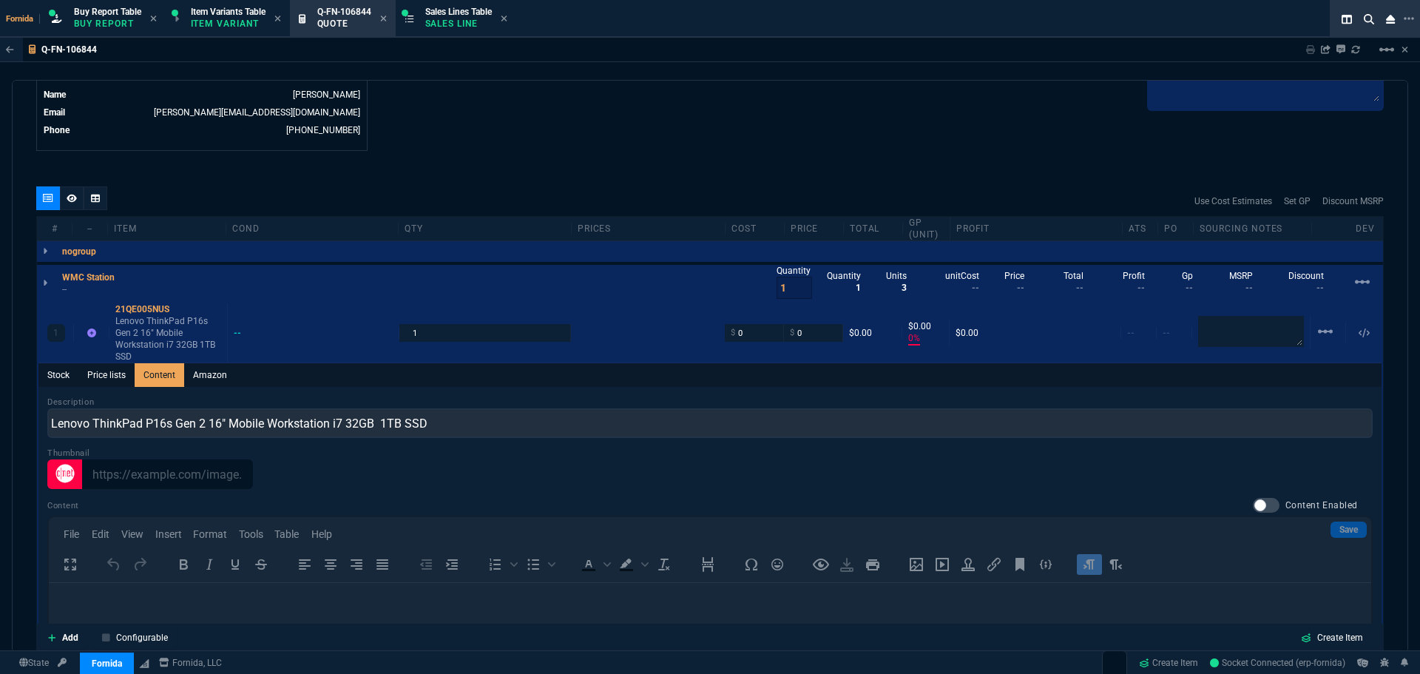
scroll to position [773, 0]
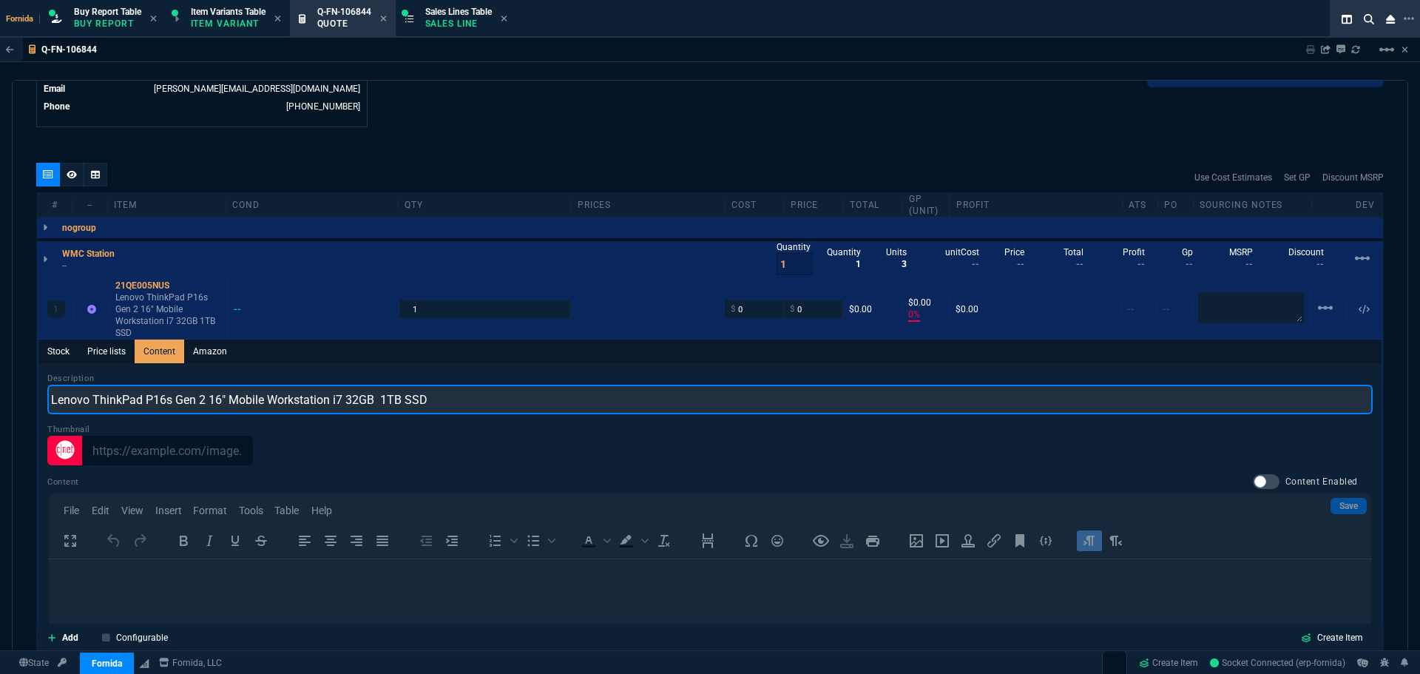
click at [264, 399] on input "Lenovo ThinkPad P16s Gen 2 16" Mobile Workstation i7 32GB 1TB SSD" at bounding box center [709, 399] width 1325 height 30
click at [333, 407] on input "Lenovo ThinkPad P16s Gen 2 16" Mobile Workstation i7 32GB 1TB SSD" at bounding box center [709, 399] width 1325 height 30
click at [368, 401] on input "Lenovo ThinkPad P16s Gen 2 16" Mobile Workstation Ultra i7 32GB 1TB SSD" at bounding box center [709, 399] width 1325 height 30
paste input "255U"
click at [438, 404] on input "Lenovo ThinkPad P16s Gen 2 16" Mobile Workstation Ultra i7 255U 32GB 1TB SSD" at bounding box center [709, 399] width 1325 height 30
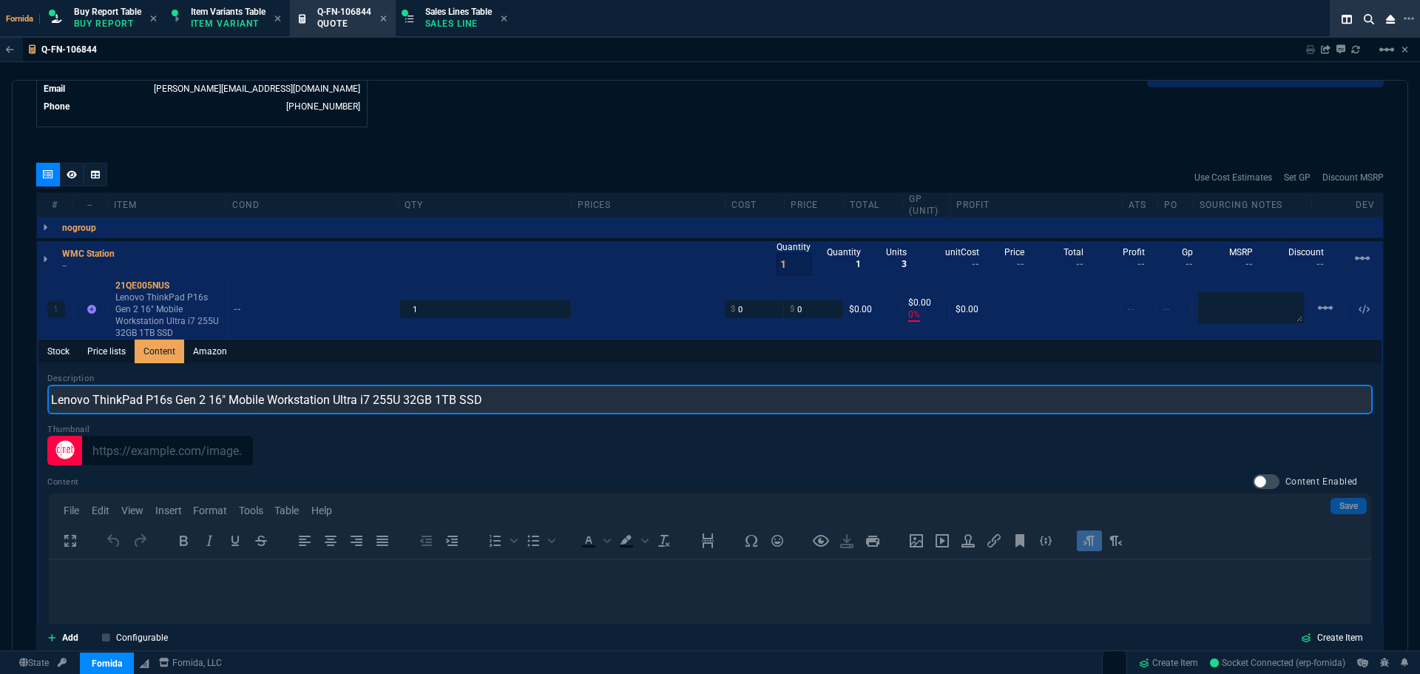
click at [515, 404] on input "Lenovo ThinkPad P16s Gen 2 16" Mobile Workstation Ultra i7 255U 32GB 1TB SSD" at bounding box center [709, 399] width 1325 height 30
type input "Lenovo ThinkPad P16s Gen 2 16" Mobile Workstation Ultra i7 255U 32GB 1TB SSD W1…"
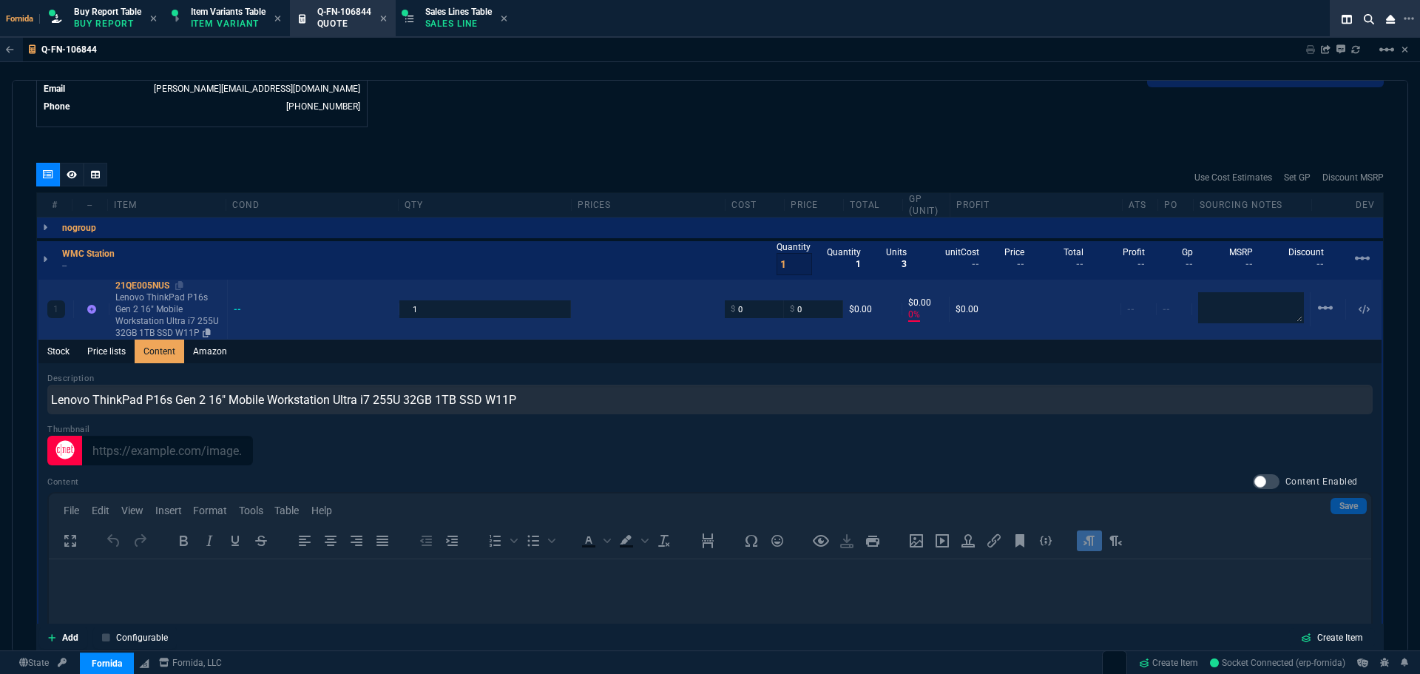
click at [181, 311] on p "Lenovo ThinkPad P16s Gen 2 16" Mobile Workstation Ultra i7 255U 32GB 1TB SSD W1…" at bounding box center [168, 314] width 106 height 47
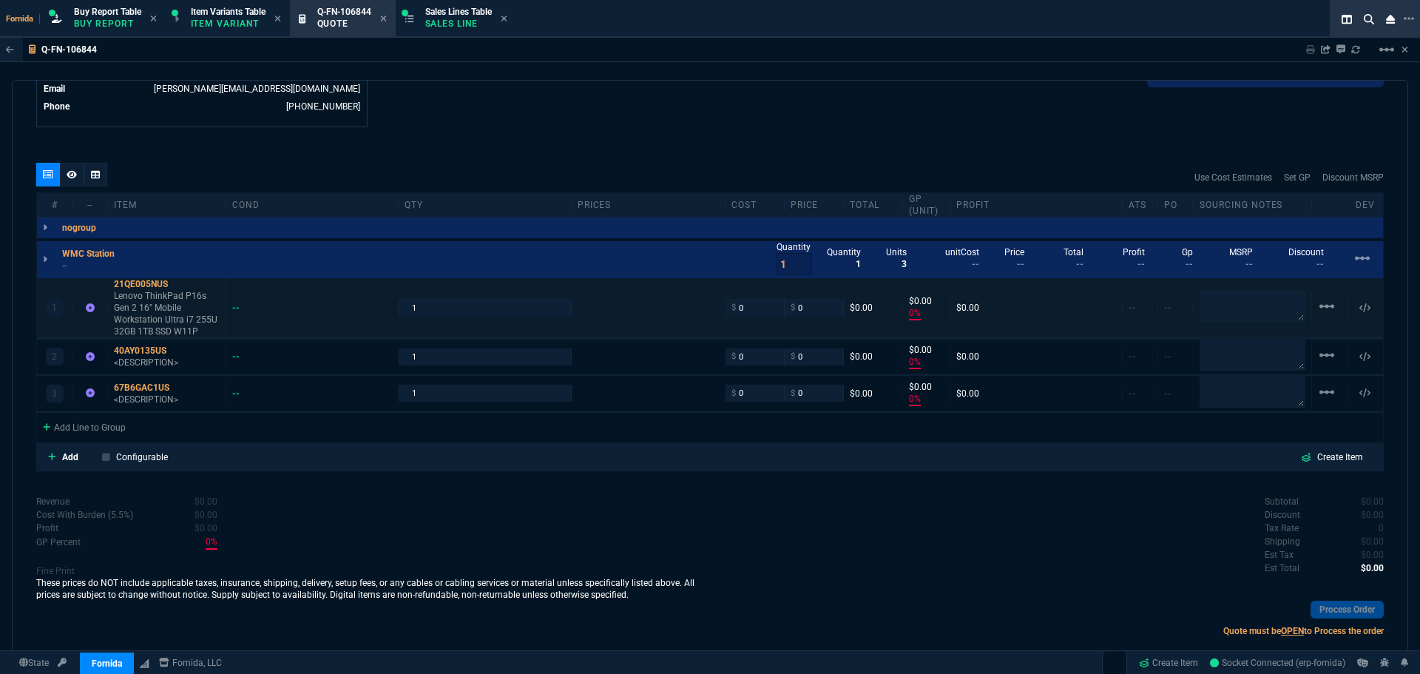
type input "0"
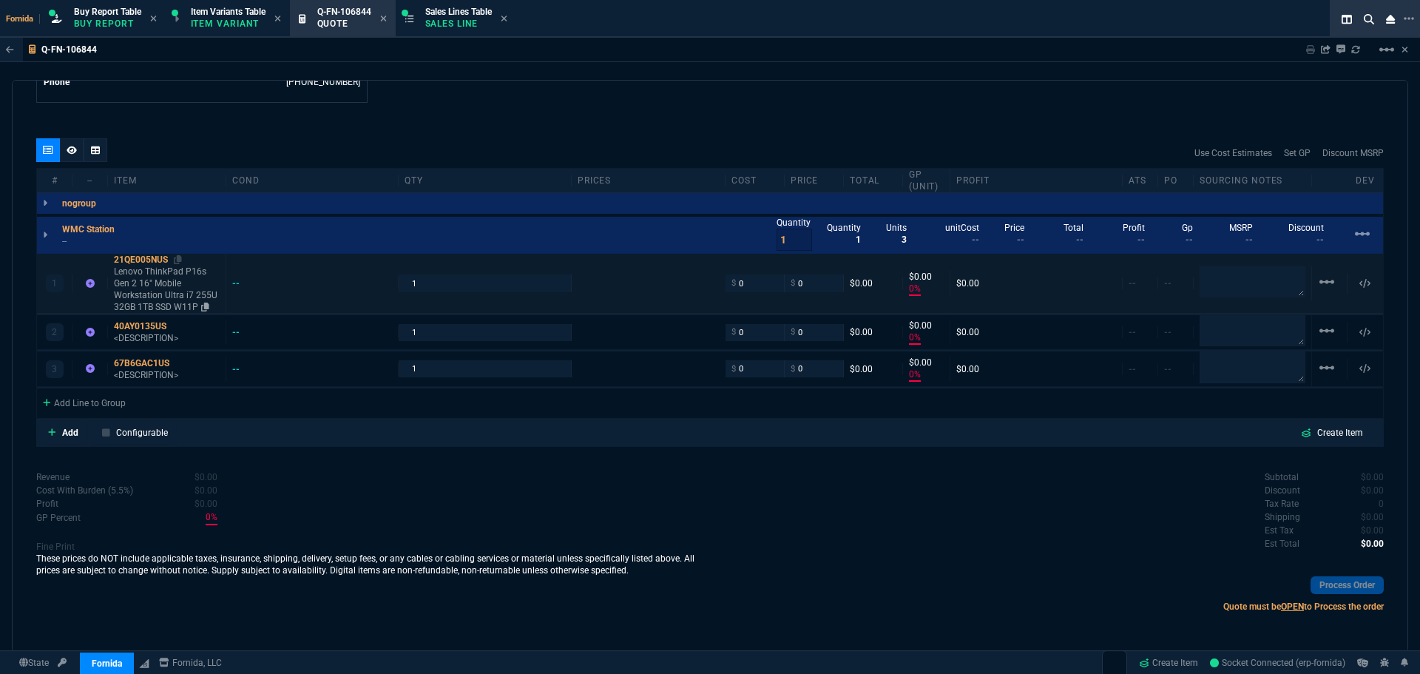
click at [167, 288] on p "Lenovo ThinkPad P16s Gen 2 16" Mobile Workstation Ultra i7 255U 32GB 1TB SSD W1…" at bounding box center [167, 288] width 106 height 47
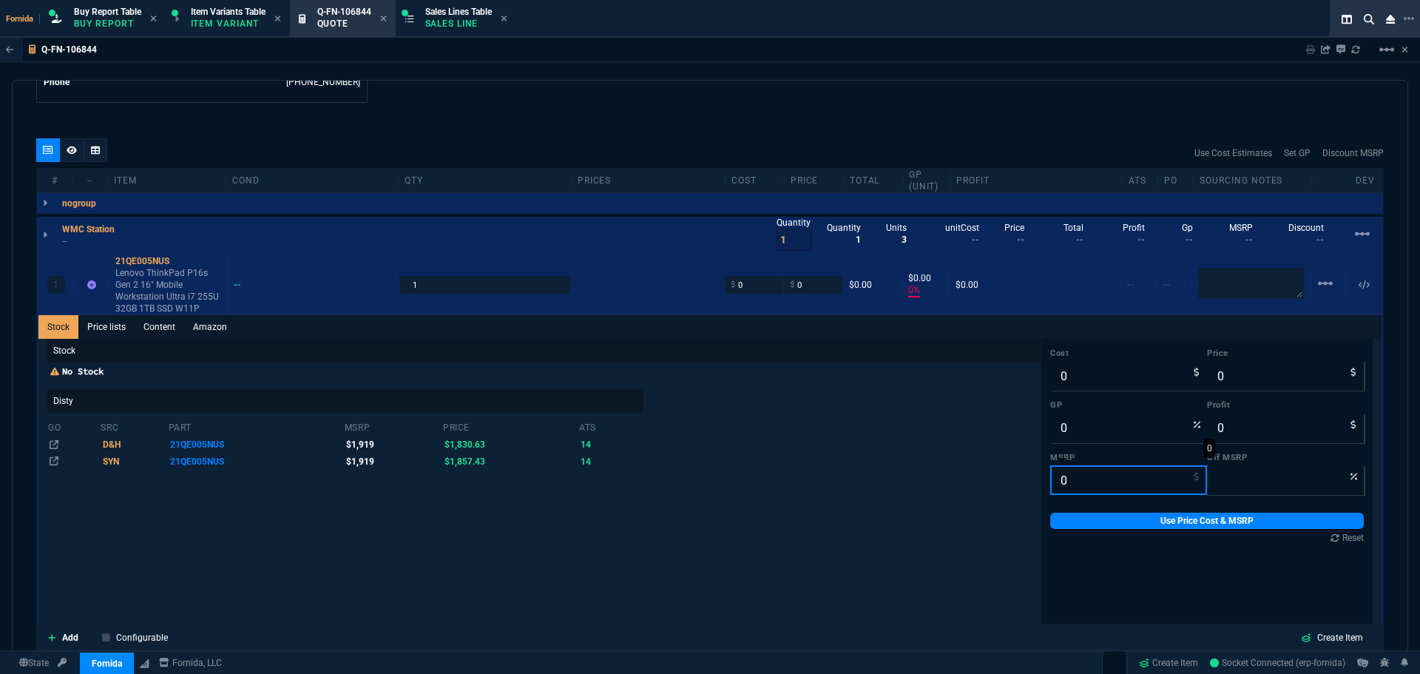
click at [1064, 485] on input "0" at bounding box center [1128, 480] width 157 height 30
type input "1"
type input "100"
type input "1919"
drag, startPoint x: 1108, startPoint y: 527, endPoint x: 969, endPoint y: 527, distance: 139.7
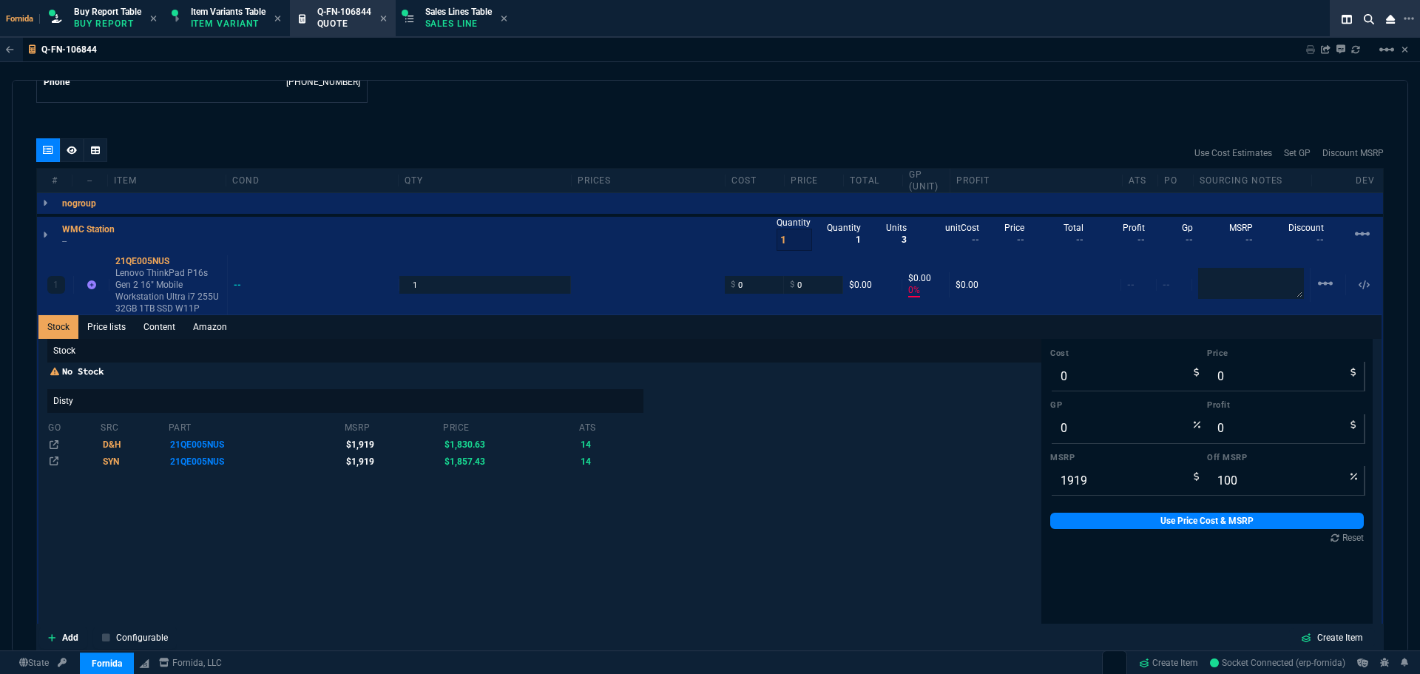
click at [1105, 527] on link "Use Price Cost & MSRP" at bounding box center [1206, 520] width 313 height 16
click at [1071, 362] on input "0" at bounding box center [1128, 376] width 157 height 30
paste input "1780.77"
type input "1780.77"
type input "-100"
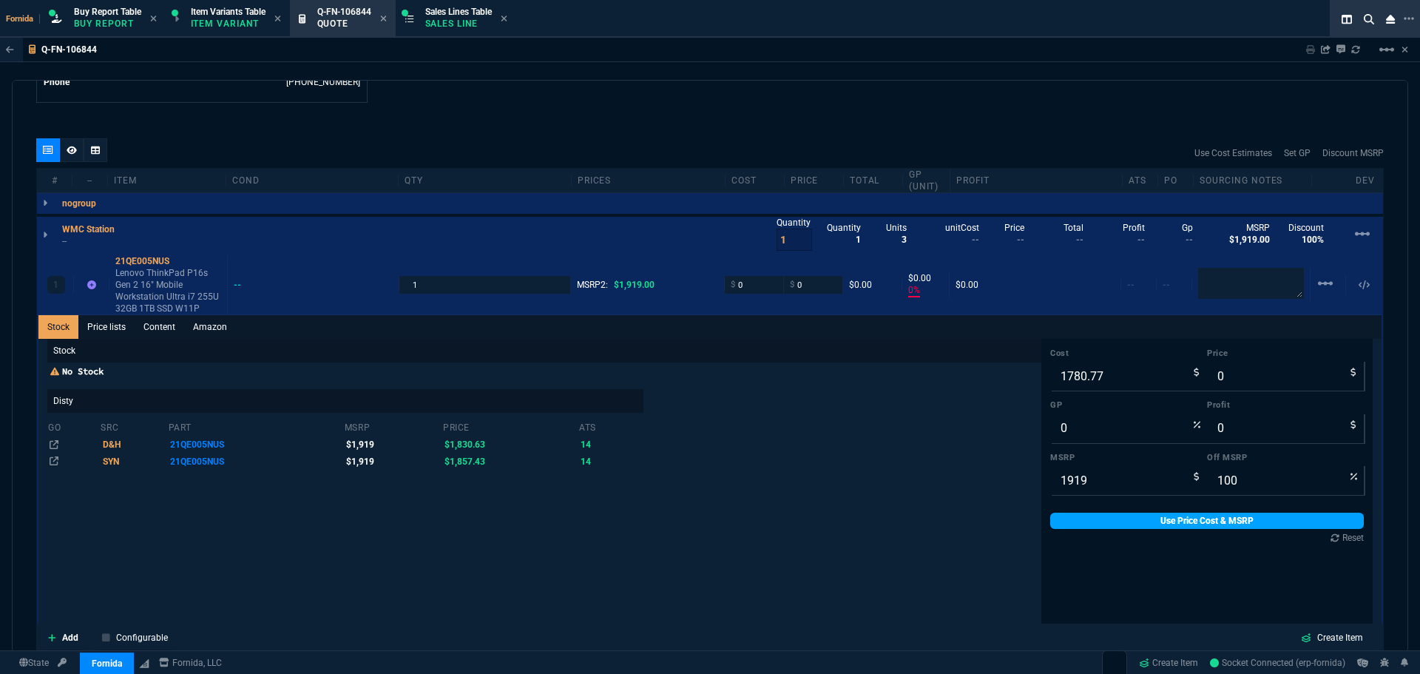
type input "-1781"
click at [1119, 523] on link "Use Price Cost & MSRP" at bounding box center [1206, 520] width 313 height 16
type input "1780.77"
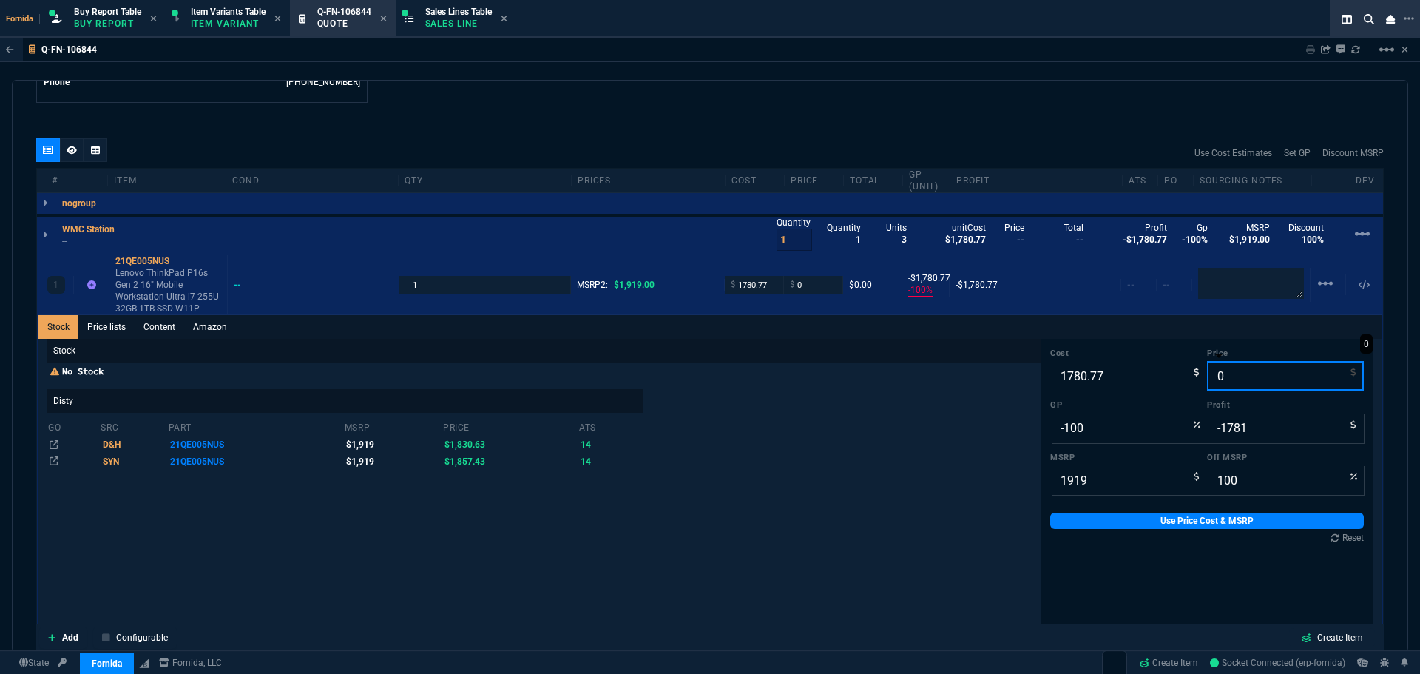
click at [1238, 388] on input "0" at bounding box center [1285, 376] width 157 height 30
click at [1107, 426] on input "-100" at bounding box center [1128, 428] width 157 height 30
type input "1"
type input "1799"
type input "18"
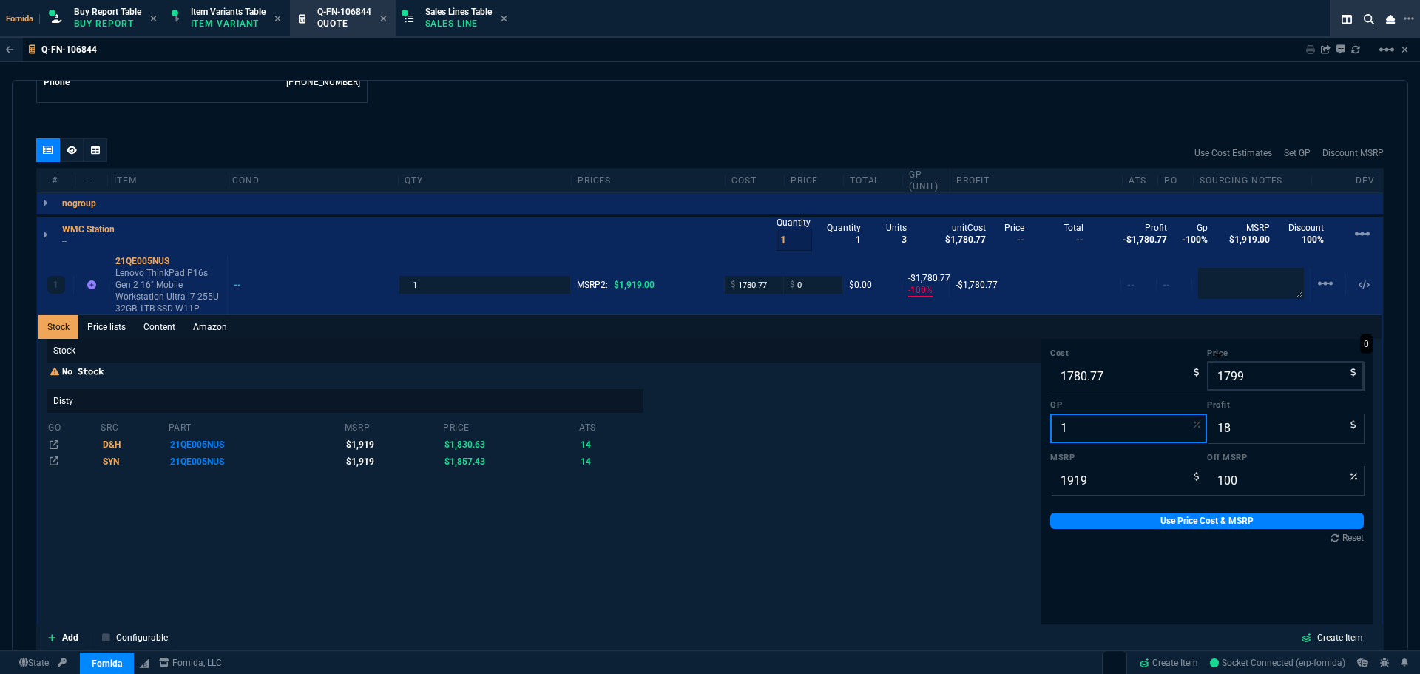
type input "12"
type input "6"
type input "2024"
type input "243"
type input "-5"
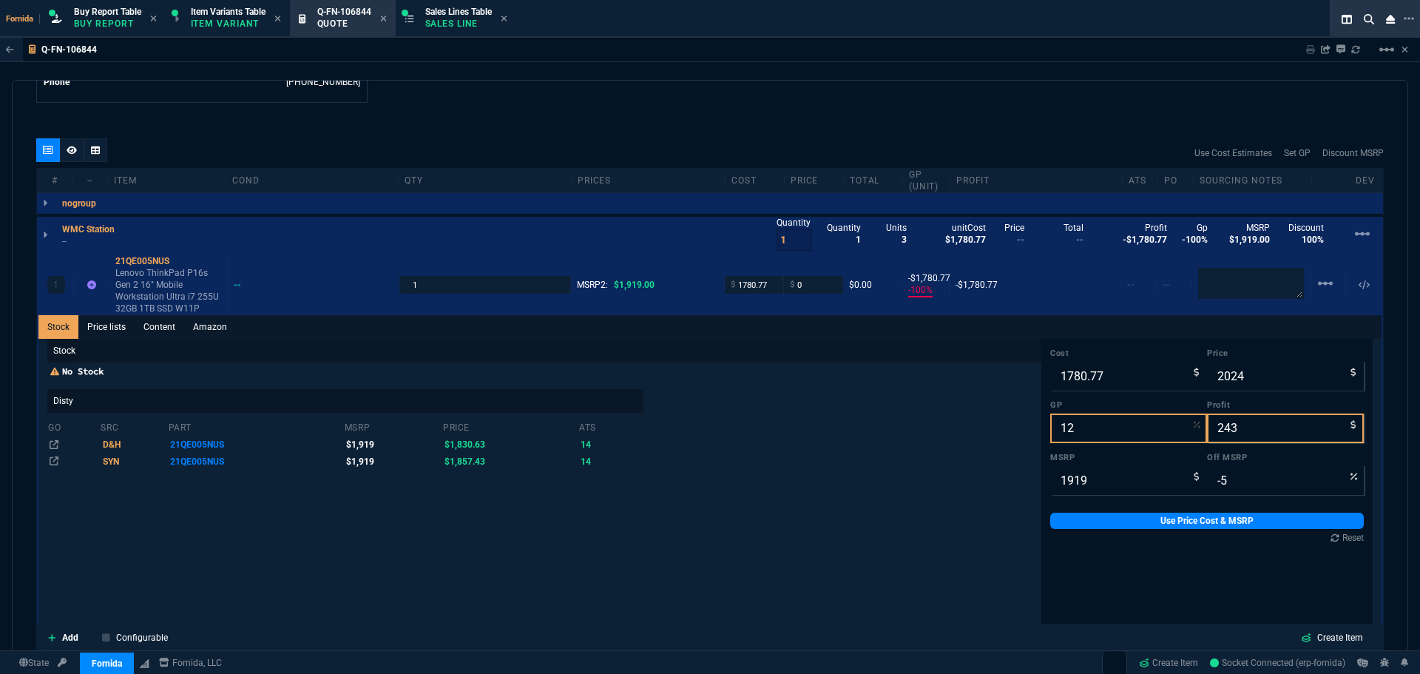
type input "12"
click at [1260, 402] on label "Profit" at bounding box center [1285, 405] width 157 height 12
click at [1260, 413] on input "243" at bounding box center [1285, 428] width 157 height 30
click at [1248, 383] on input "2024" at bounding box center [1285, 376] width 157 height 30
type input "18"
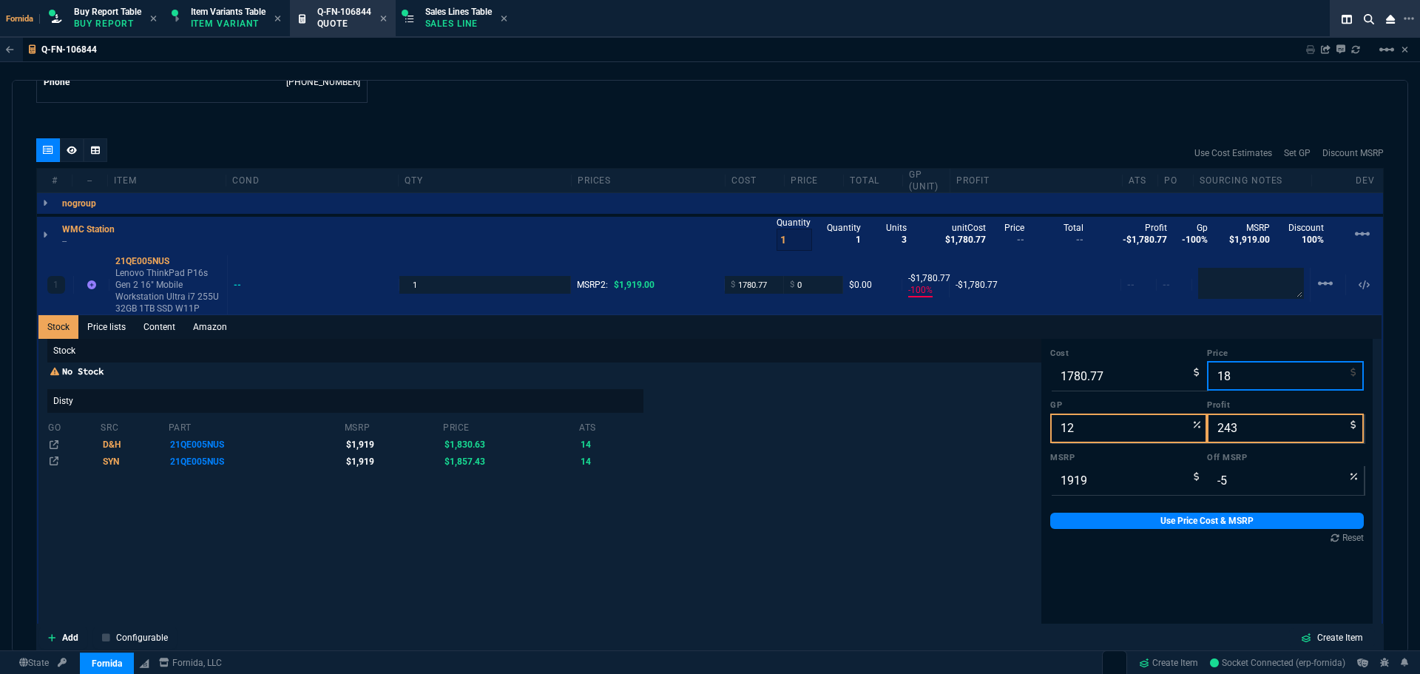
type input "-9793"
type input "-1763"
type input "99"
type input "1895"
type input "6"
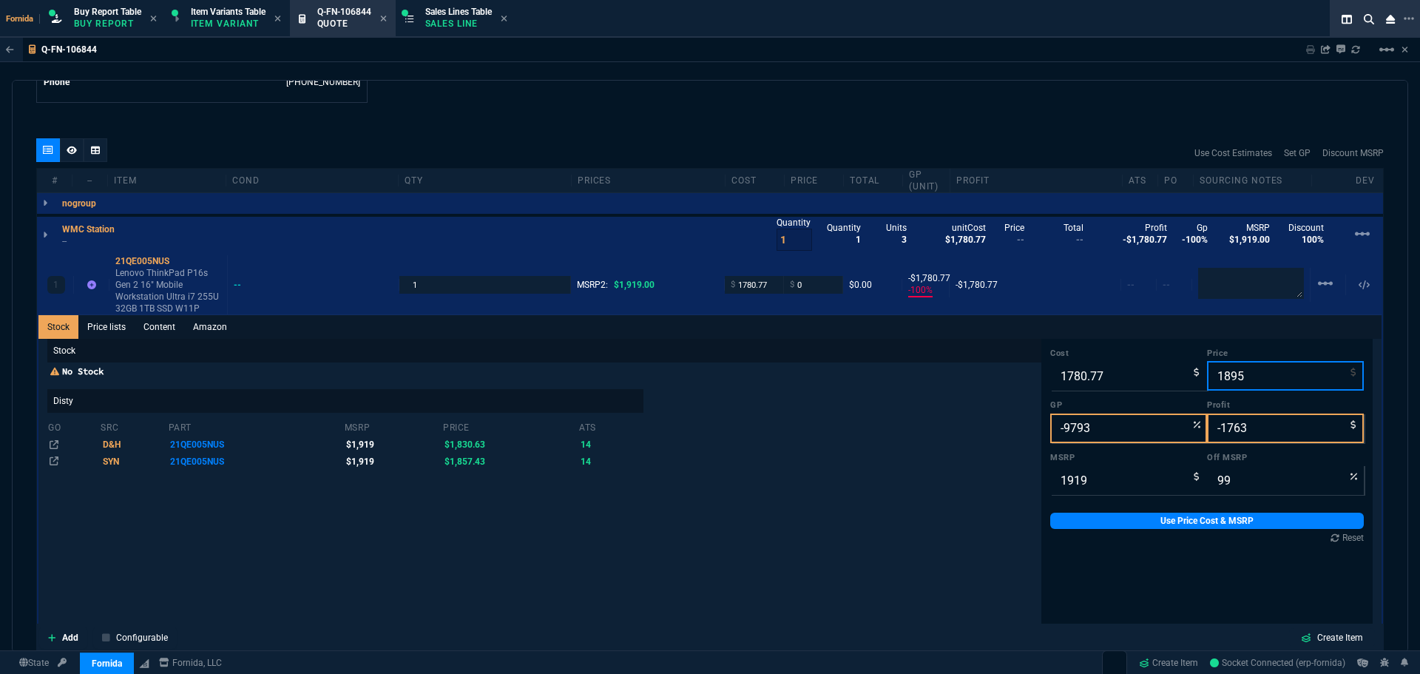
type input "114"
type input "1"
type input "18"
type input "-9793"
type input "-1763"
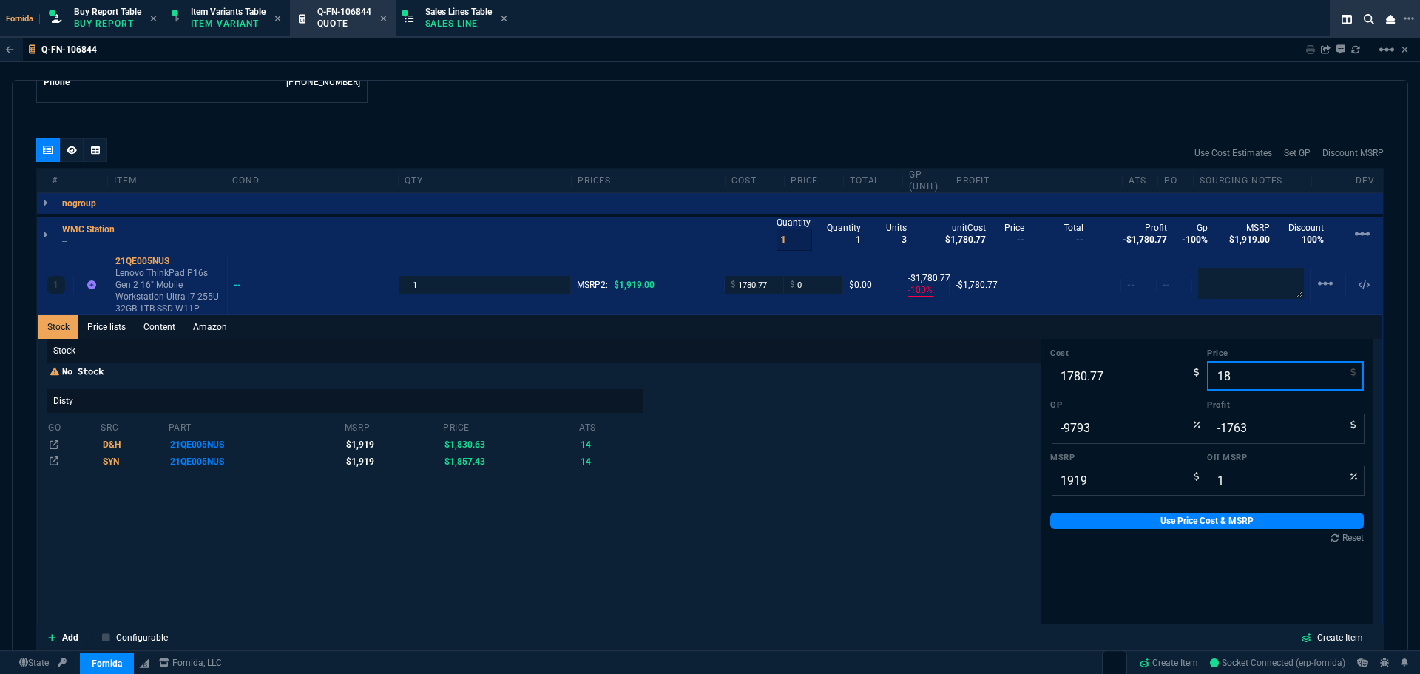
type input "99"
type input "1"
type input "-177977"
type input "-1780"
type input "100"
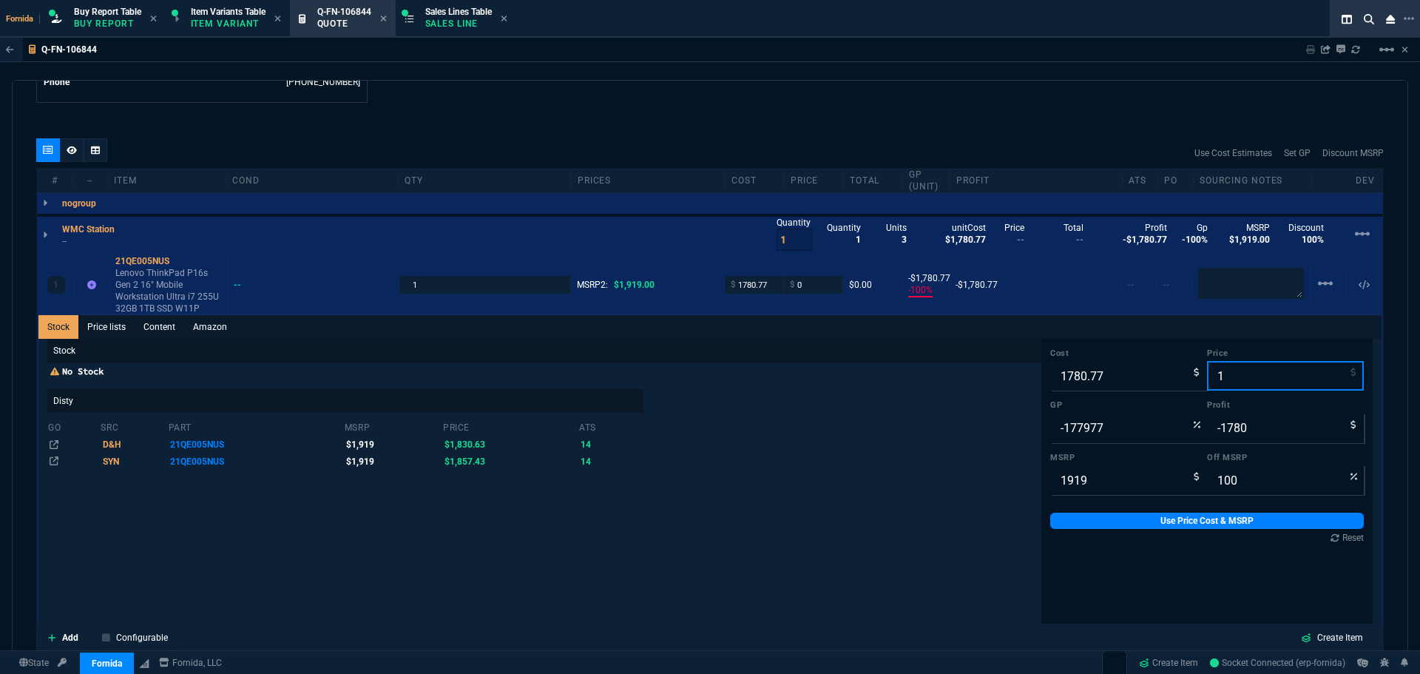
type input "19"
type input "-9272"
type input "-1762"
type input "199"
type input "90"
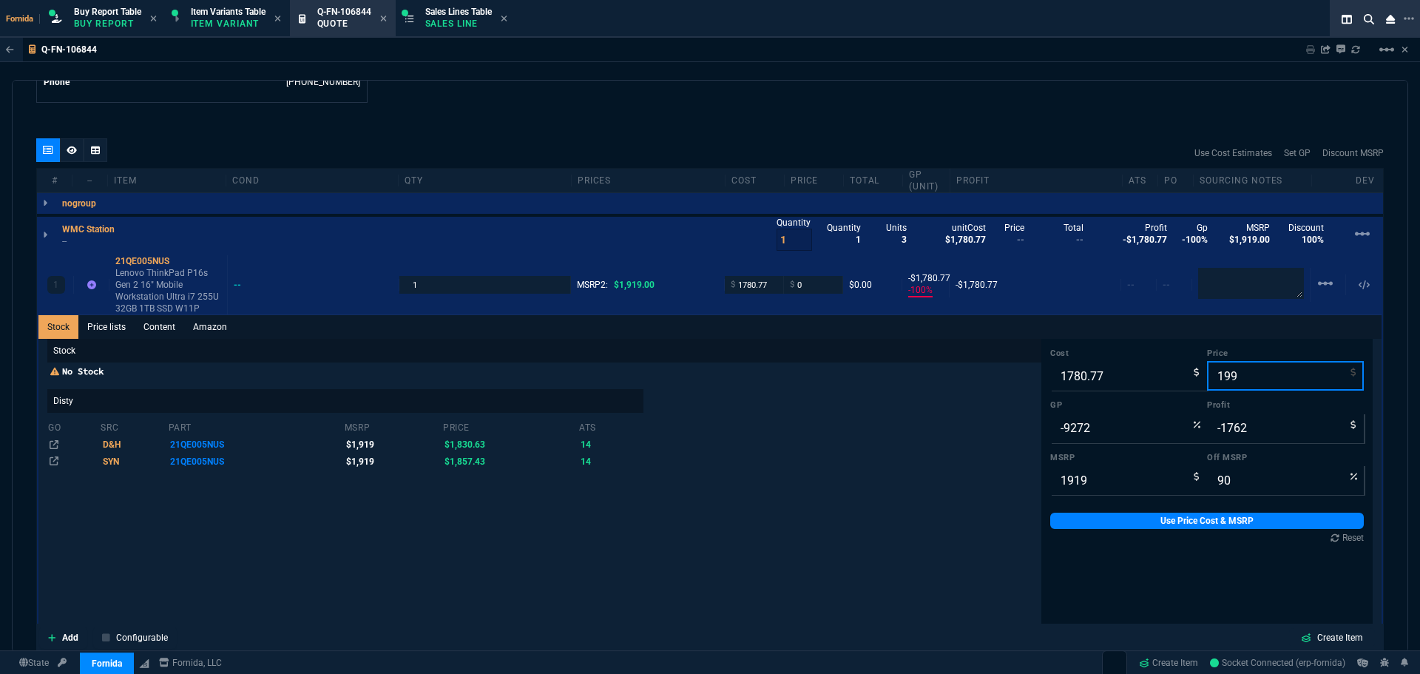
type input "1995"
type input "11"
type input "214"
type input "-4"
type input "1995"
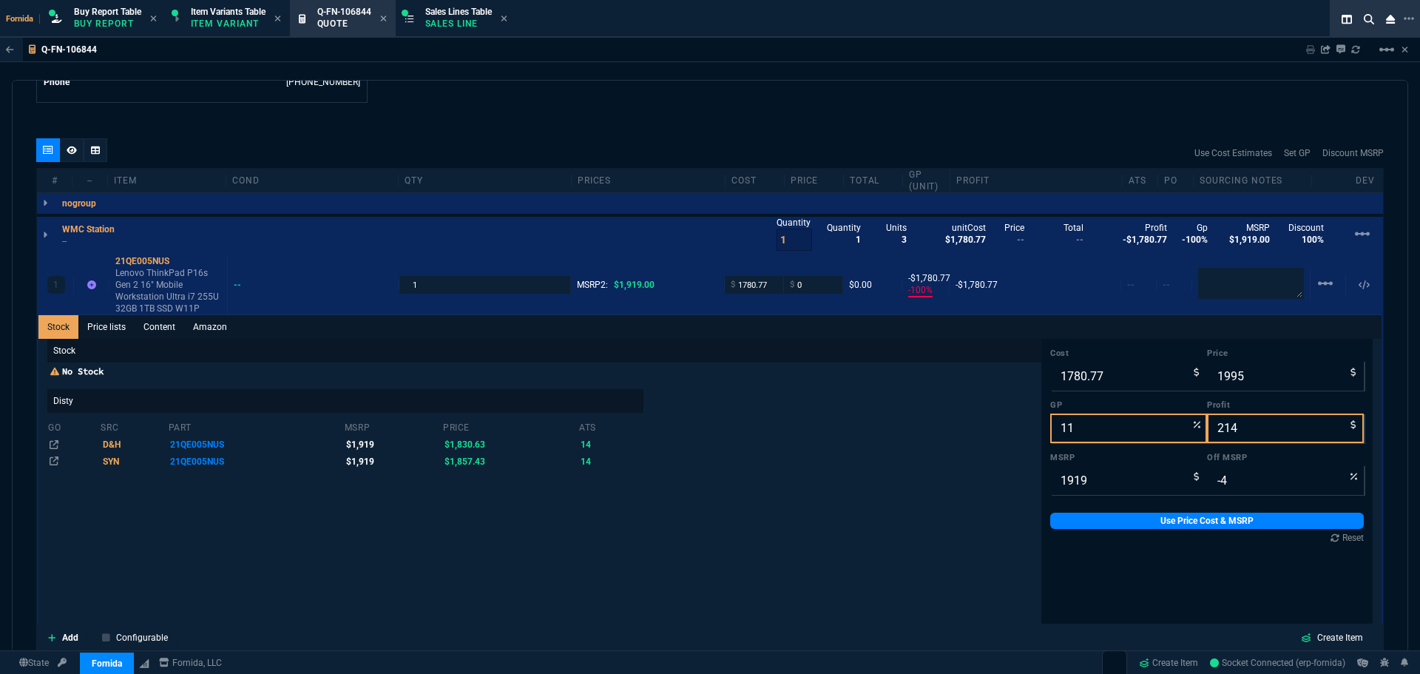
click at [1102, 511] on div "Cost 1780.77 Price 1995 GP 11 Profit 214 MSRP 1919 Off MSRP -4 Use Price Cost &…" at bounding box center [1206, 446] width 331 height 214
click at [1107, 521] on link "Use Price Cost & MSRP" at bounding box center [1206, 520] width 313 height 16
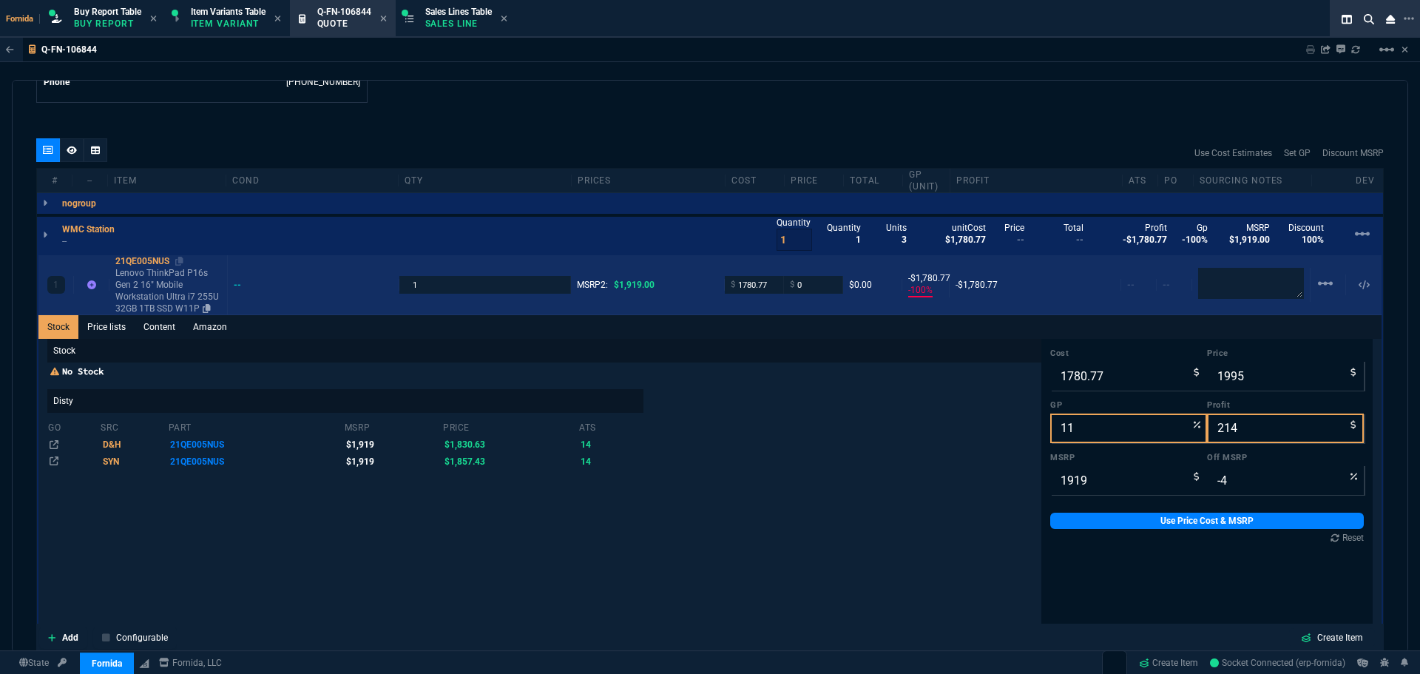
type input "1995"
click at [182, 296] on p "Lenovo ThinkPad P16s Gen 2 16" Mobile Workstation Ultra i7 255U 32GB 1TB SSD W1…" at bounding box center [168, 290] width 106 height 47
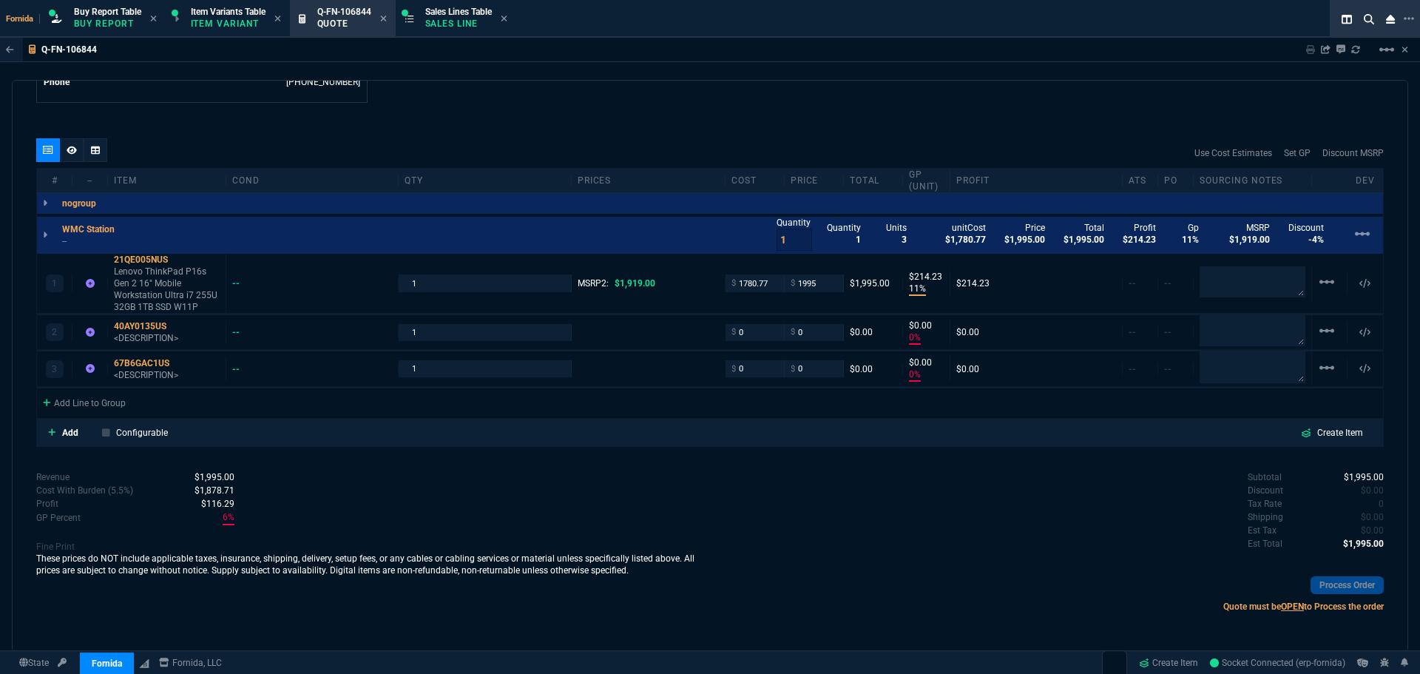
drag, startPoint x: 509, startPoint y: 521, endPoint x: 498, endPoint y: 518, distance: 12.2
click at [509, 521] on div "Revenue $1,995.00 Cost $1,780.77 Cost With Burden (5.5%) $1,878.71 Profit $116.…" at bounding box center [373, 546] width 674 height 152
click at [132, 342] on p "<DESCRIPTION>" at bounding box center [167, 338] width 106 height 12
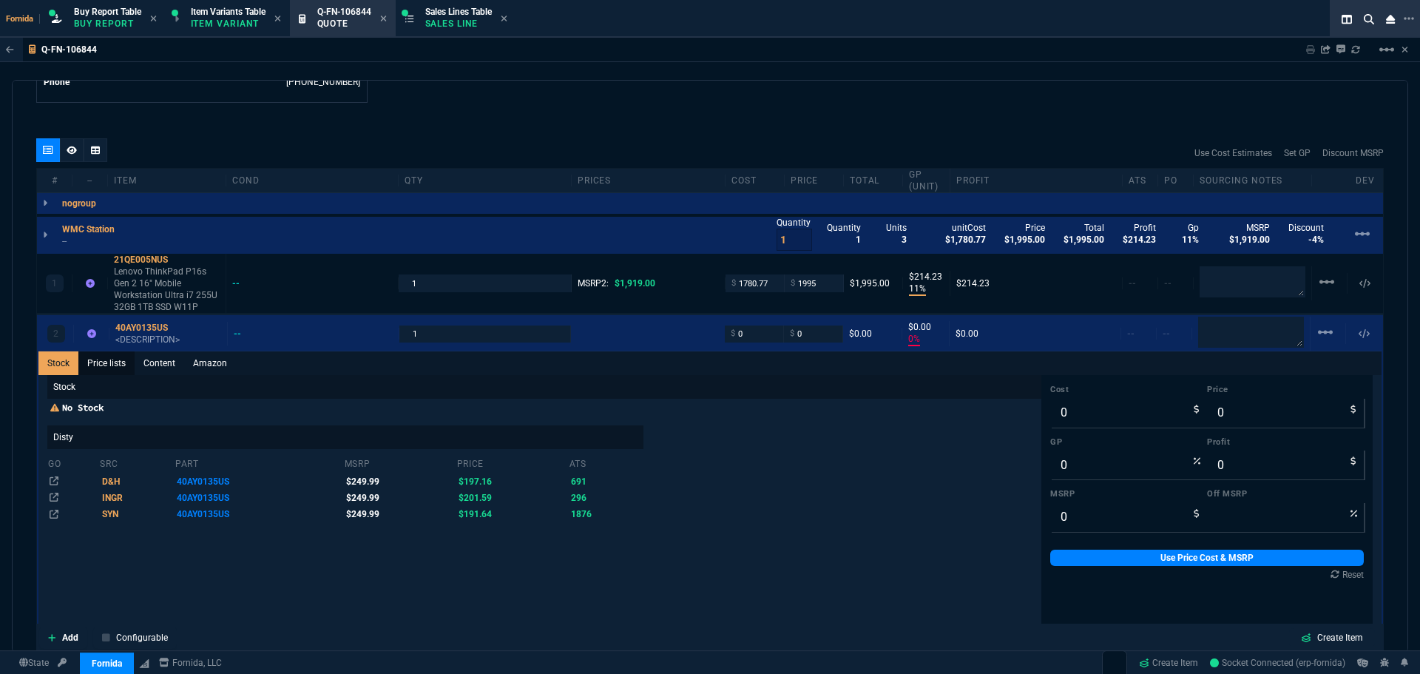
click at [130, 352] on link "Price lists" at bounding box center [106, 363] width 56 height 24
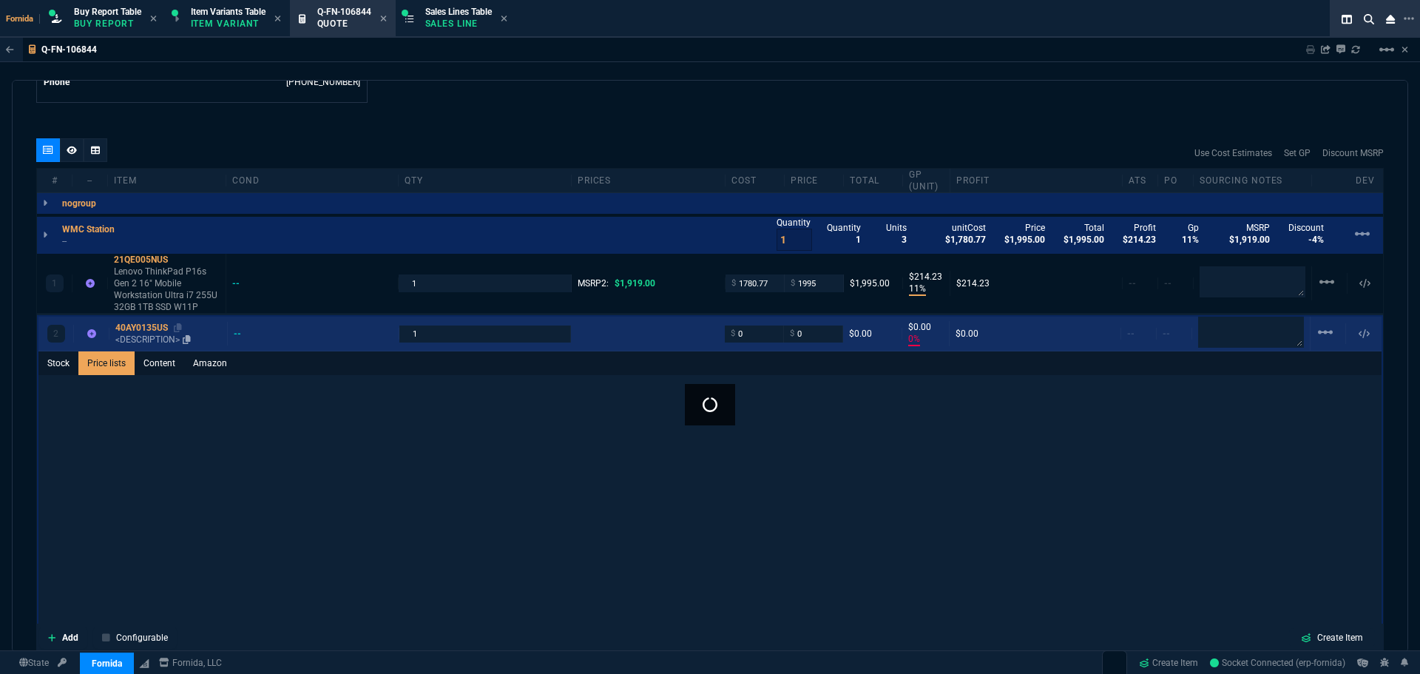
click at [142, 335] on p "<DESCRIPTION>" at bounding box center [168, 339] width 106 height 12
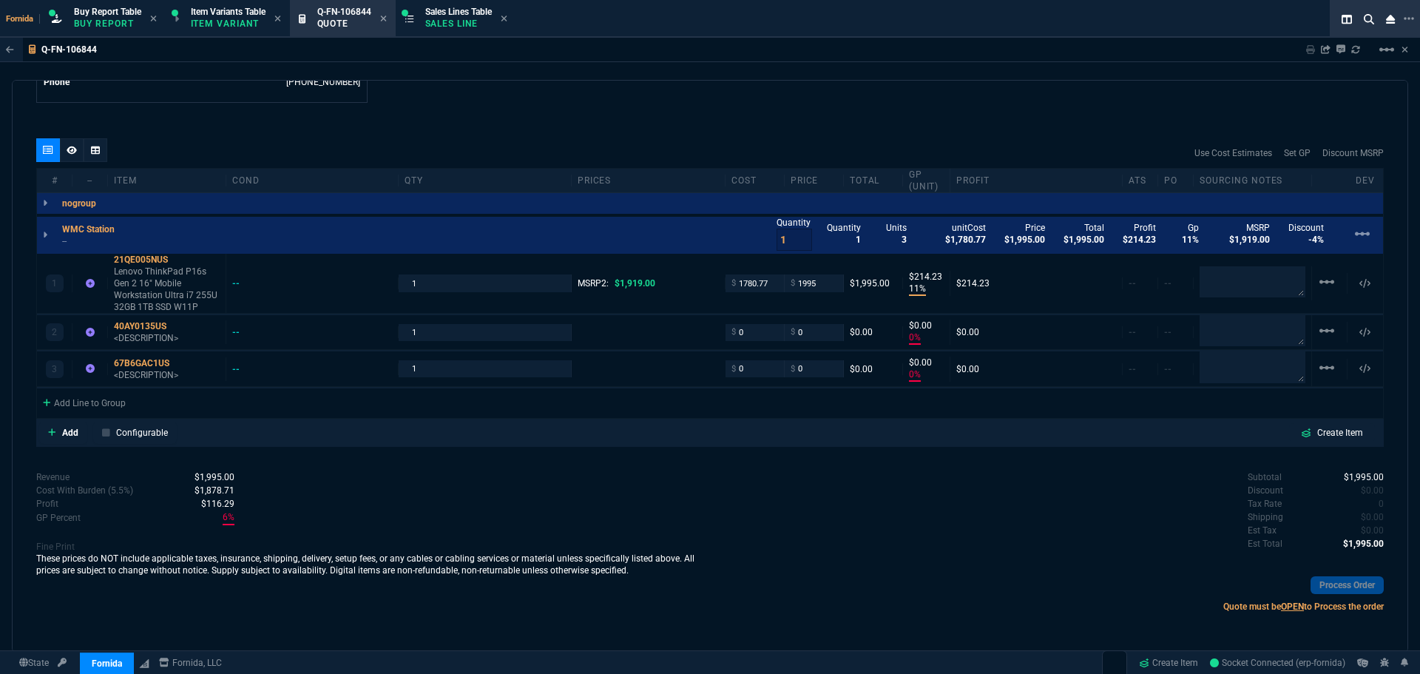
type input "0"
click at [149, 360] on div "1 21QE005NUS Lenovo ThinkPad P16s Gen 2 16" Mobile Workstation Ultra i7 255U 32…" at bounding box center [710, 334] width 1346 height 161
click at [146, 336] on p "<DESCRIPTION>" at bounding box center [167, 338] width 106 height 12
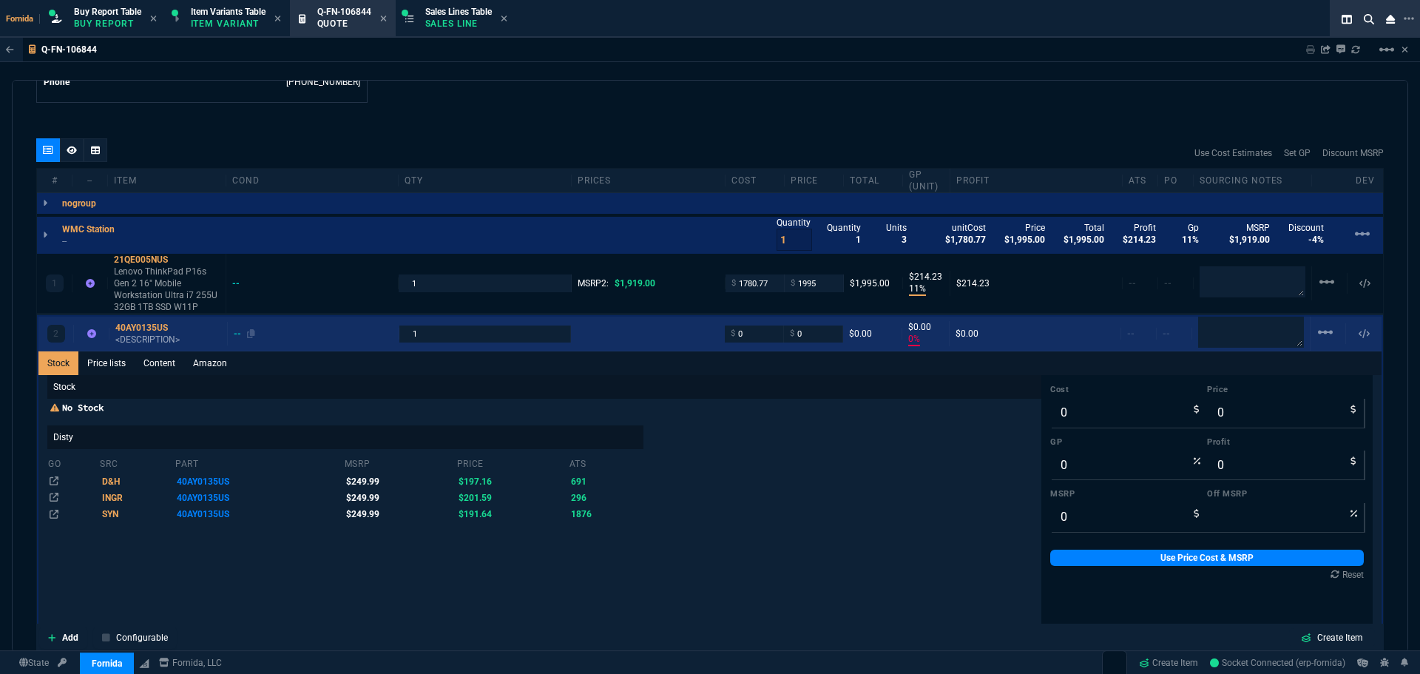
click at [243, 337] on div "--" at bounding box center [244, 334] width 21 height 12
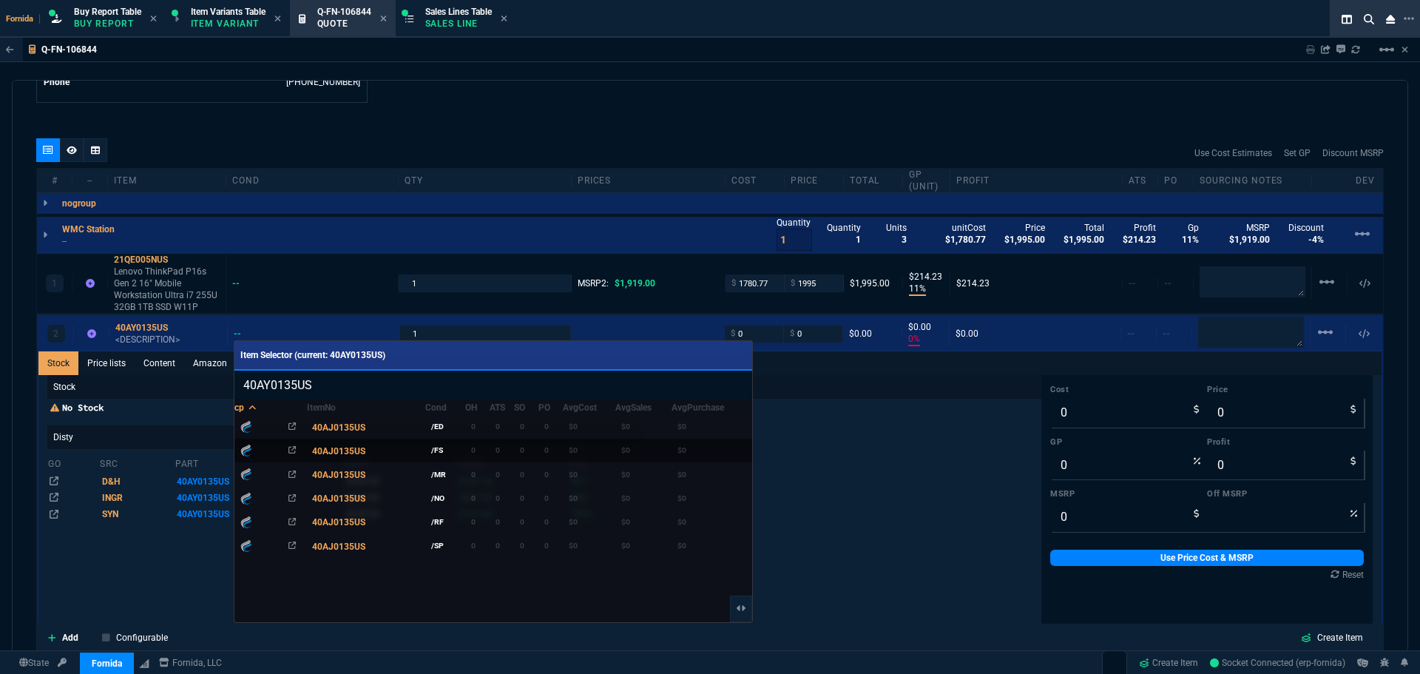
click at [454, 450] on td "/FS" at bounding box center [445, 450] width 40 height 24
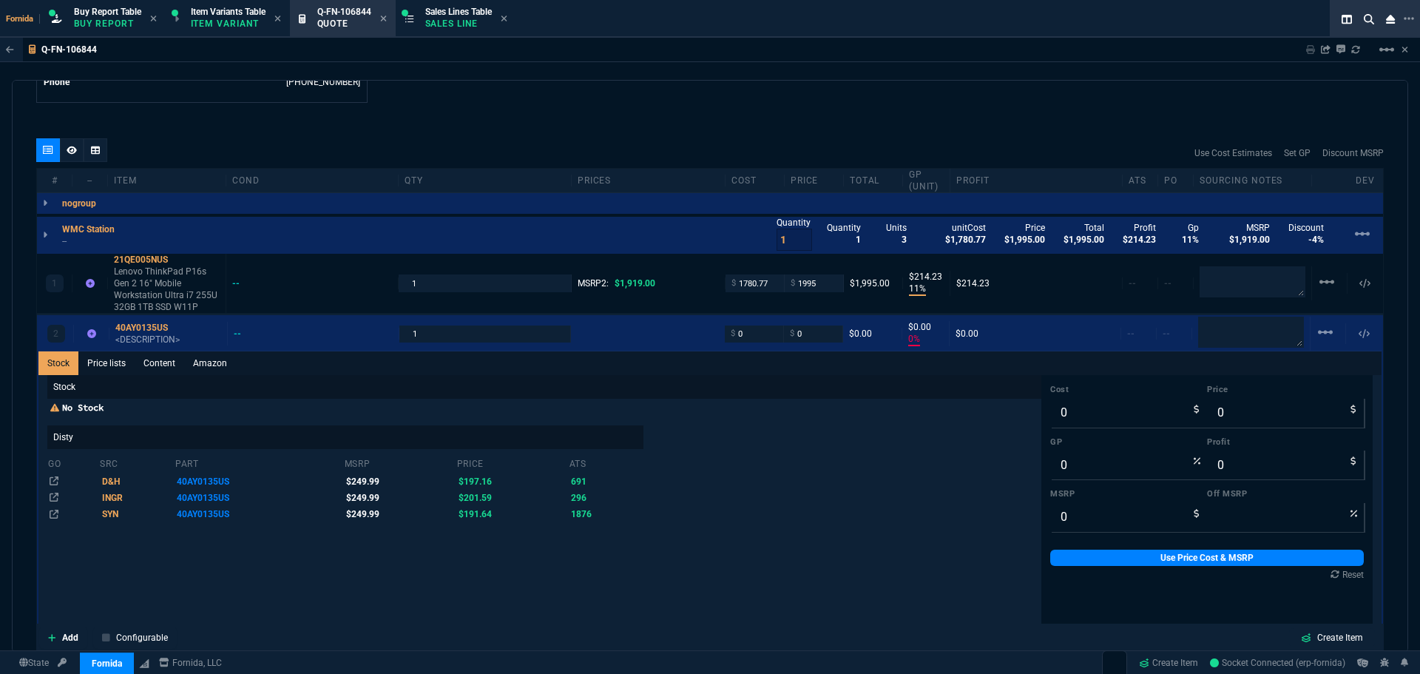
type input "40AJ0135US"
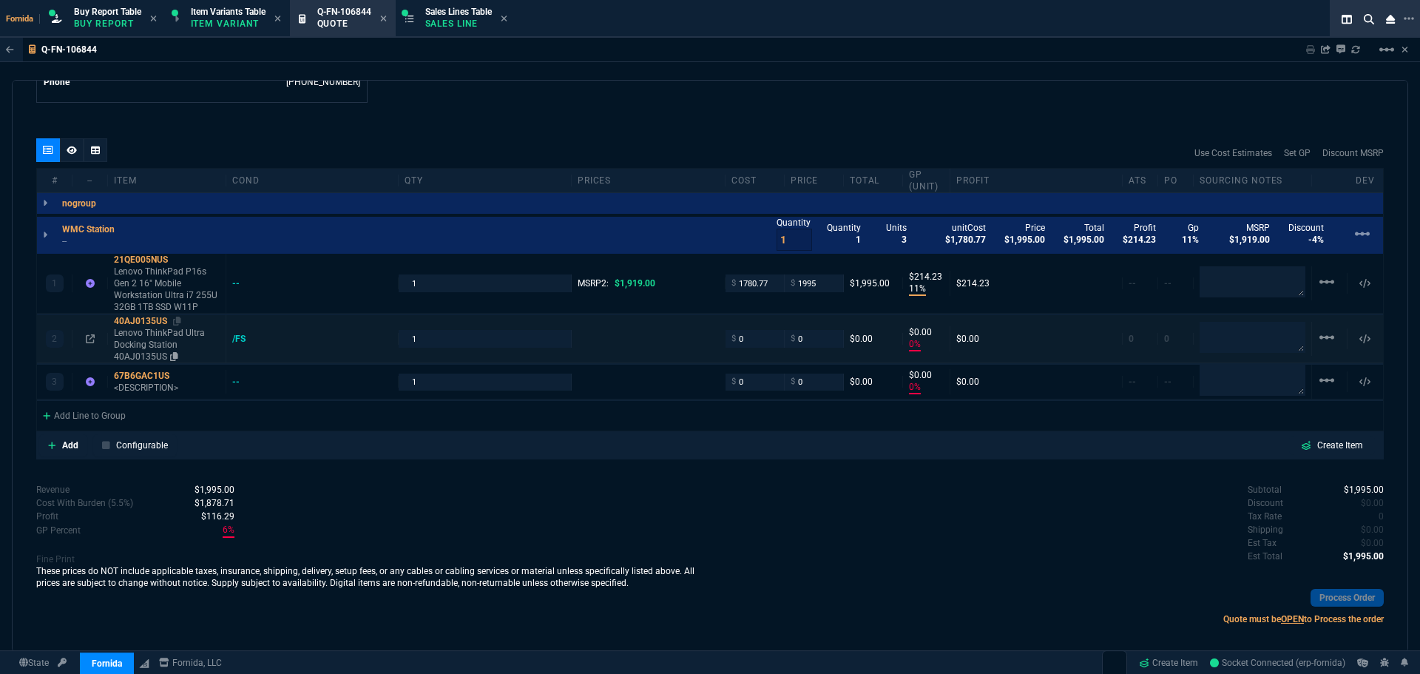
click at [149, 333] on p "Lenovo ThinkPad Ultra Docking Station 40AJ0135US" at bounding box center [167, 344] width 106 height 35
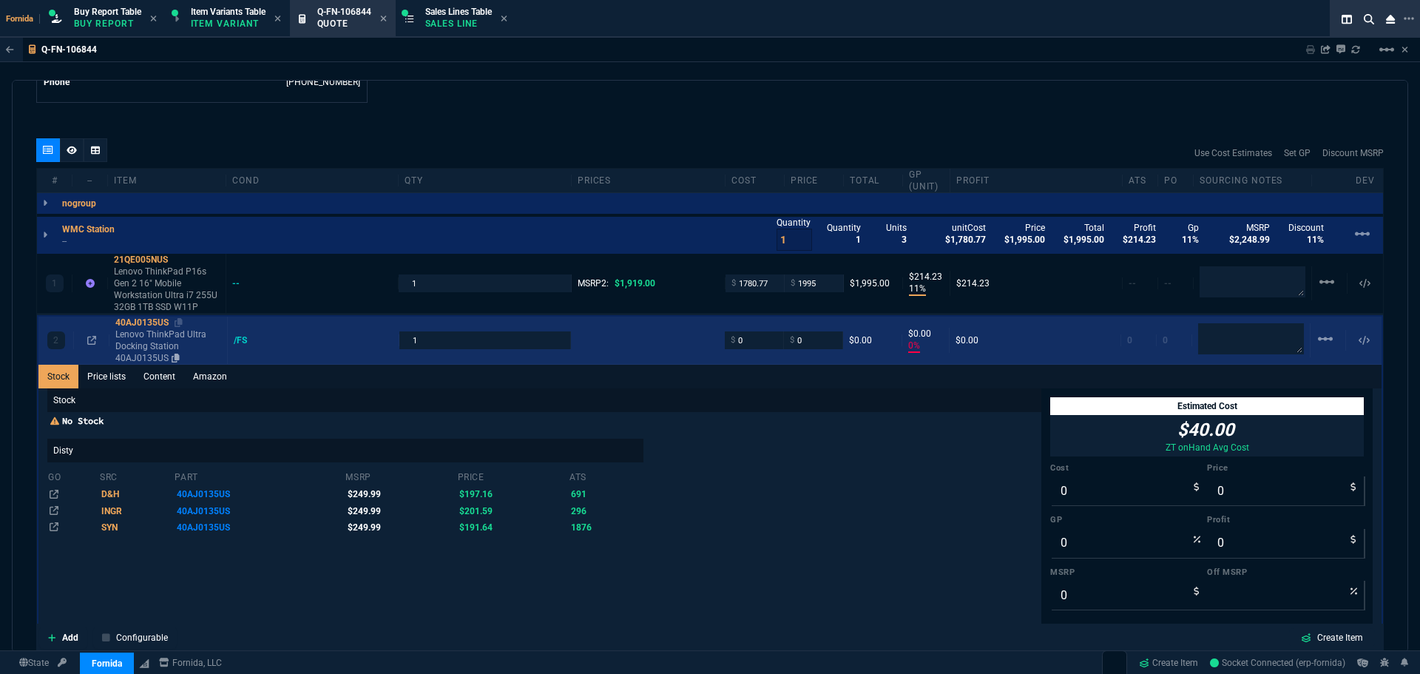
click at [157, 336] on p "Lenovo ThinkPad Ultra Docking Station 40AJ0135US" at bounding box center [168, 345] width 106 height 35
type input "329.99"
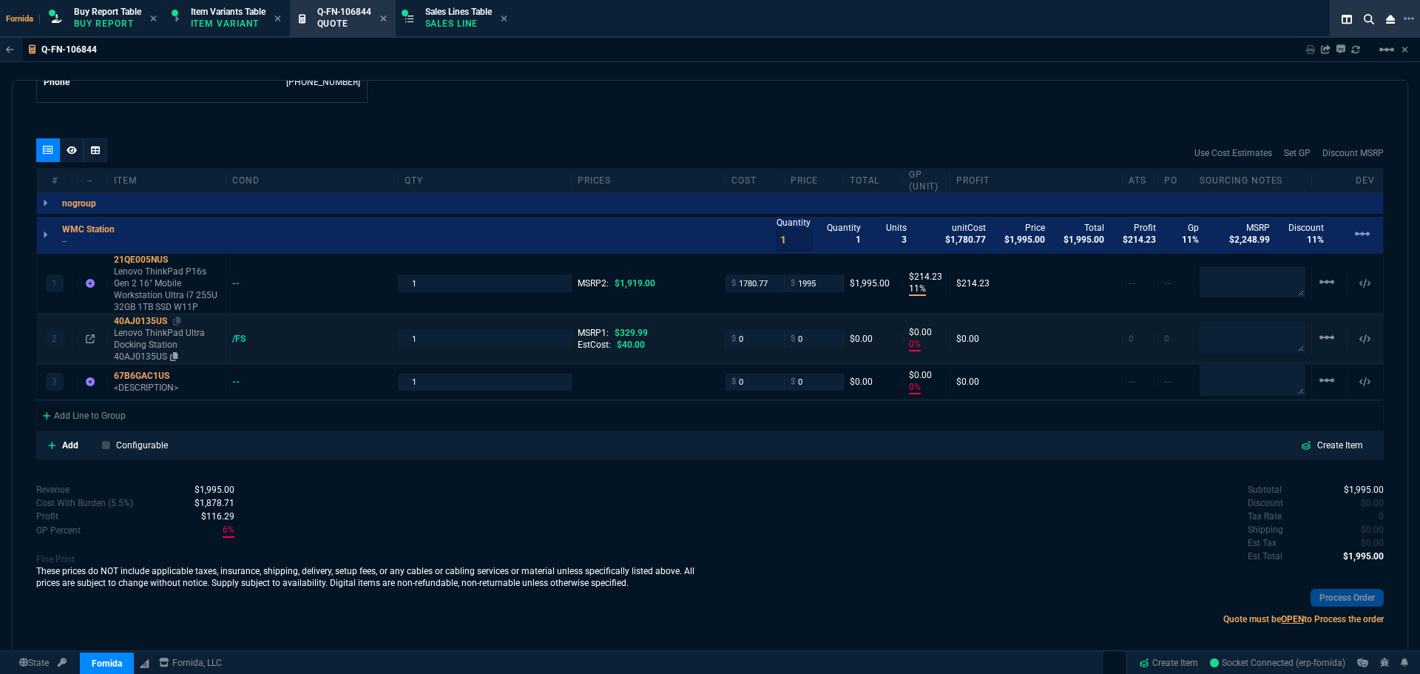
type input "100"
click at [160, 343] on p "Lenovo ThinkPad Ultra Docking Station 40AJ0135US" at bounding box center [167, 344] width 106 height 35
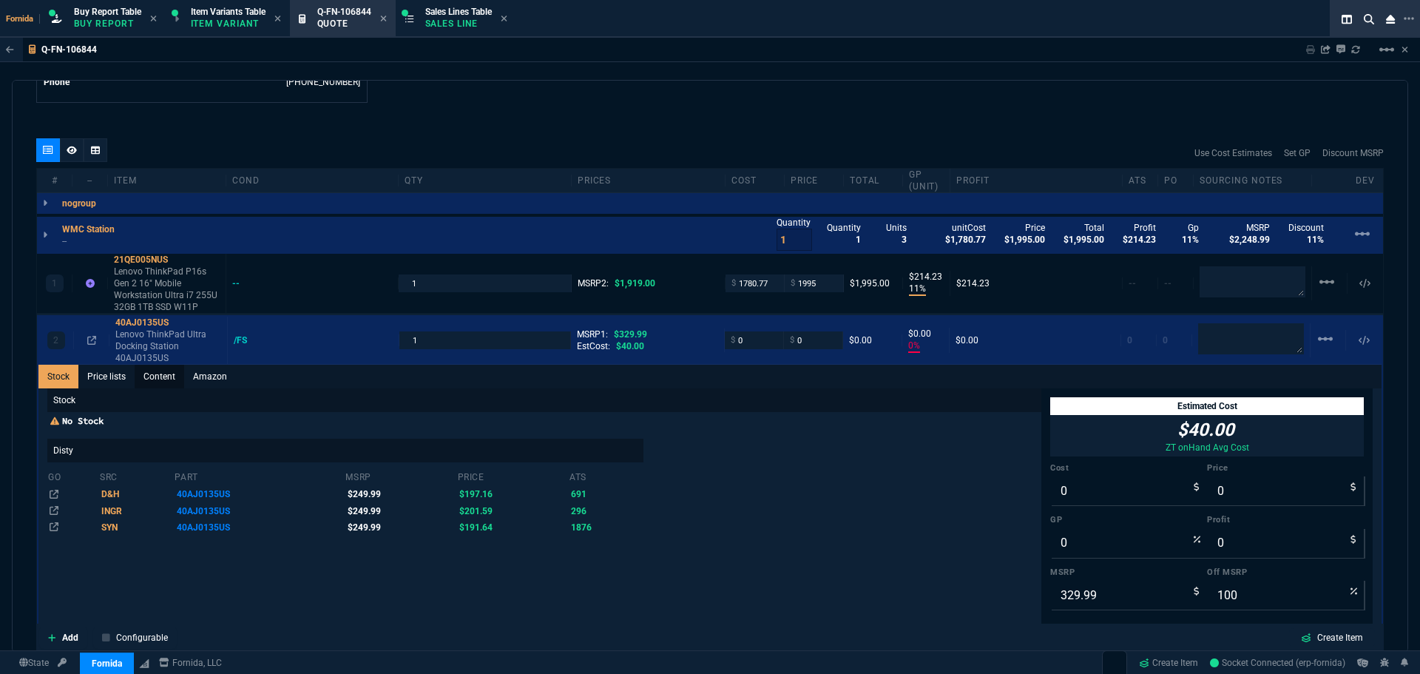
click at [164, 372] on link "Content" at bounding box center [160, 377] width 50 height 24
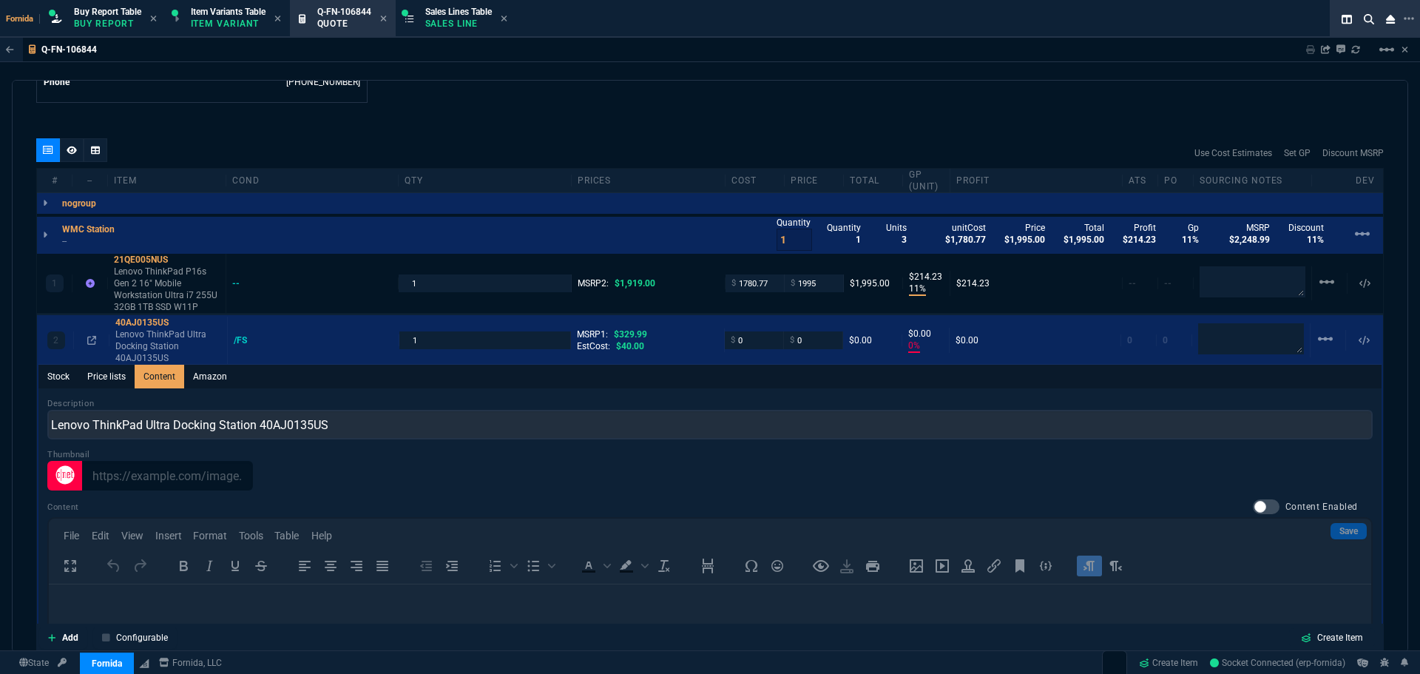
scroll to position [0, 0]
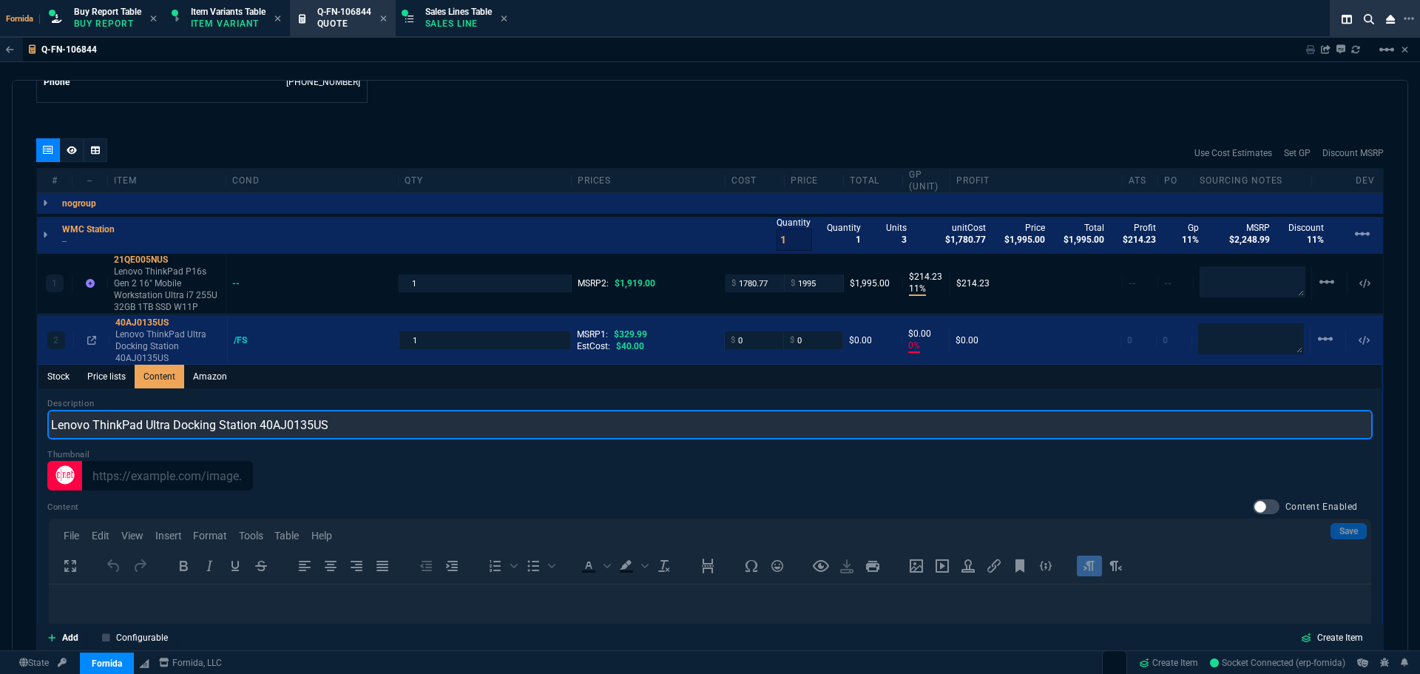
click at [296, 427] on input "Lenovo ThinkPad Ultra Docking Station 40AJ0135US" at bounding box center [709, 425] width 1325 height 30
click at [297, 427] on input "Lenovo ThinkPad Ultra Docking Station 40AJ0135US" at bounding box center [709, 425] width 1325 height 30
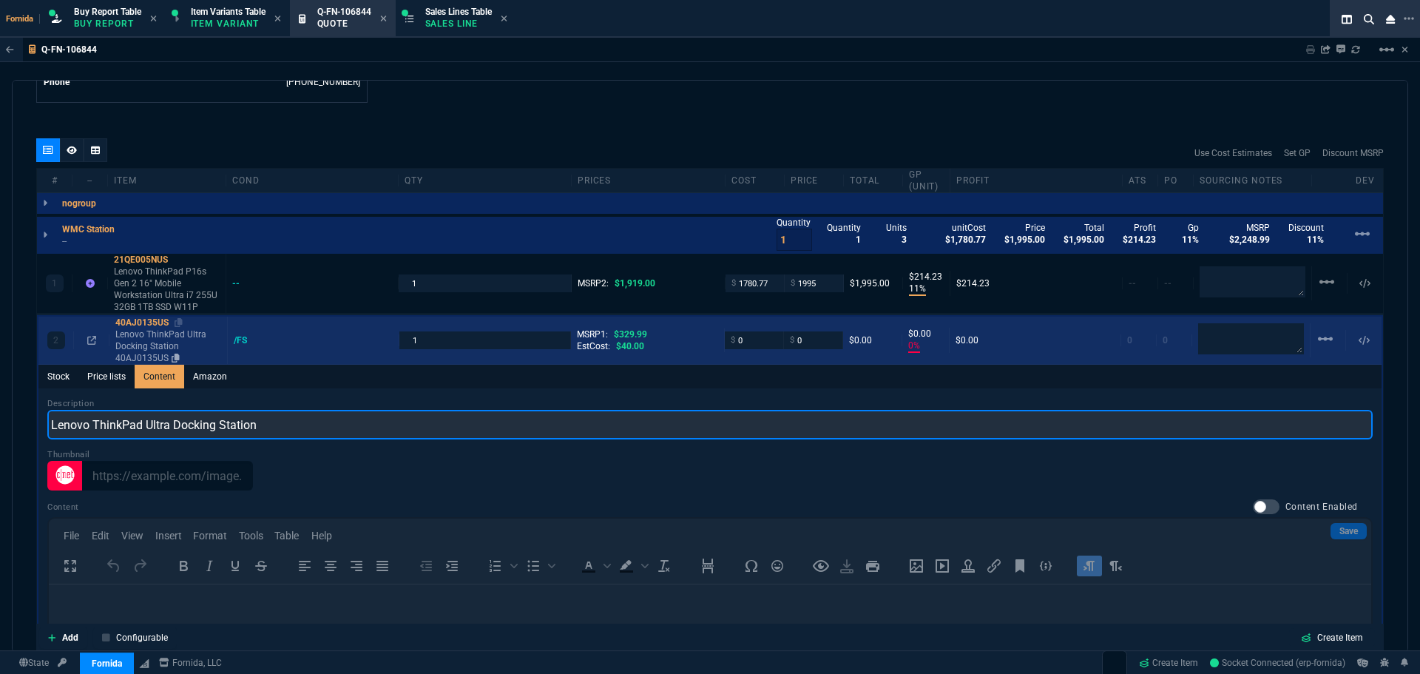
type input "Lenovo ThinkPad Ultra Docking Station"
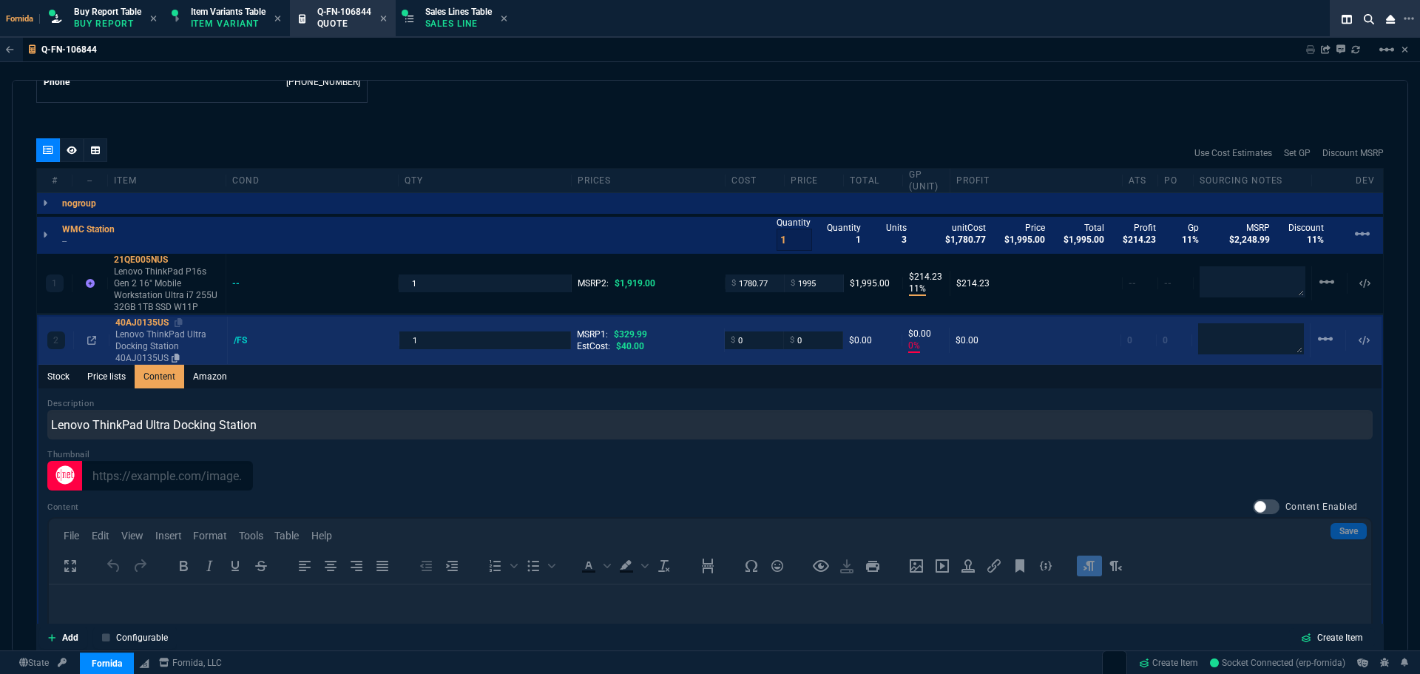
click at [167, 335] on p "Lenovo ThinkPad Ultra Docking Station 40AJ0135US" at bounding box center [168, 345] width 106 height 35
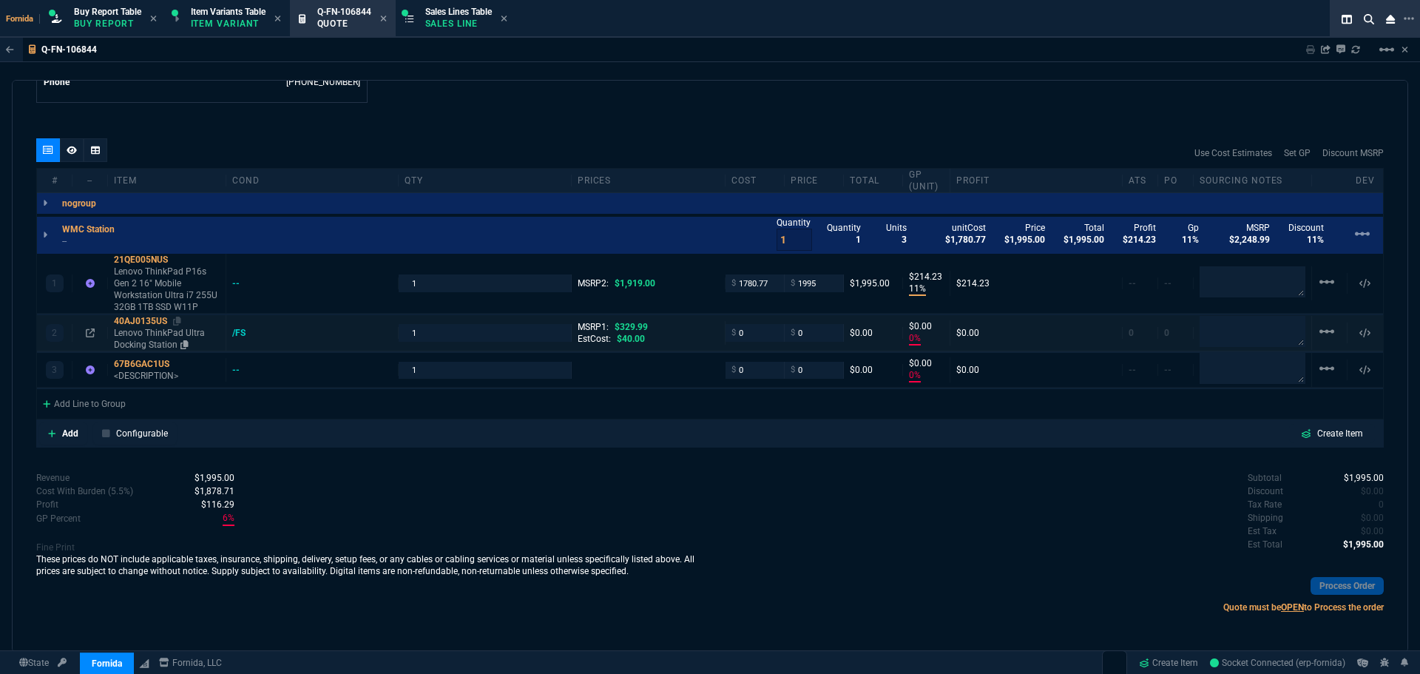
type input "0"
type input "100"
click at [158, 336] on p "Lenovo ThinkPad Ultra Docking Station" at bounding box center [167, 339] width 106 height 24
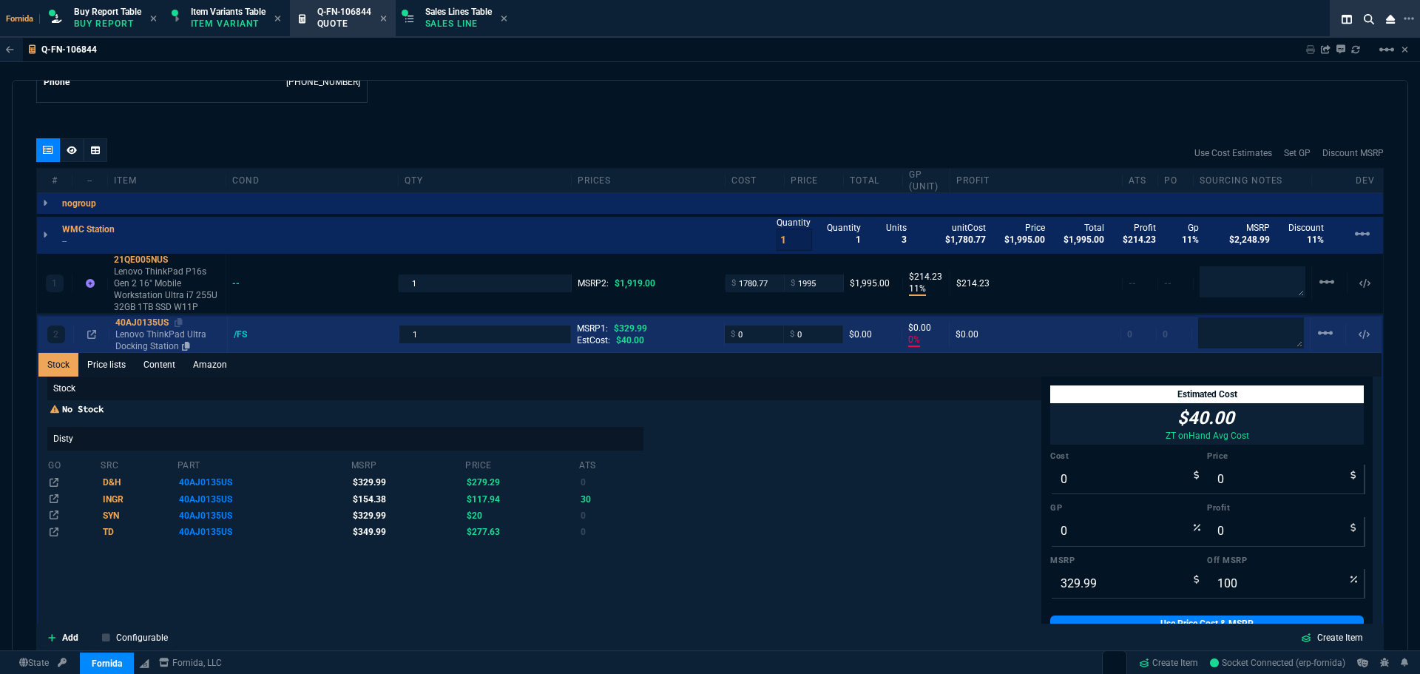
drag, startPoint x: 134, startPoint y: 336, endPoint x: 155, endPoint y: 336, distance: 21.5
click at [134, 336] on p "Lenovo ThinkPad Ultra Docking Station" at bounding box center [168, 340] width 106 height 24
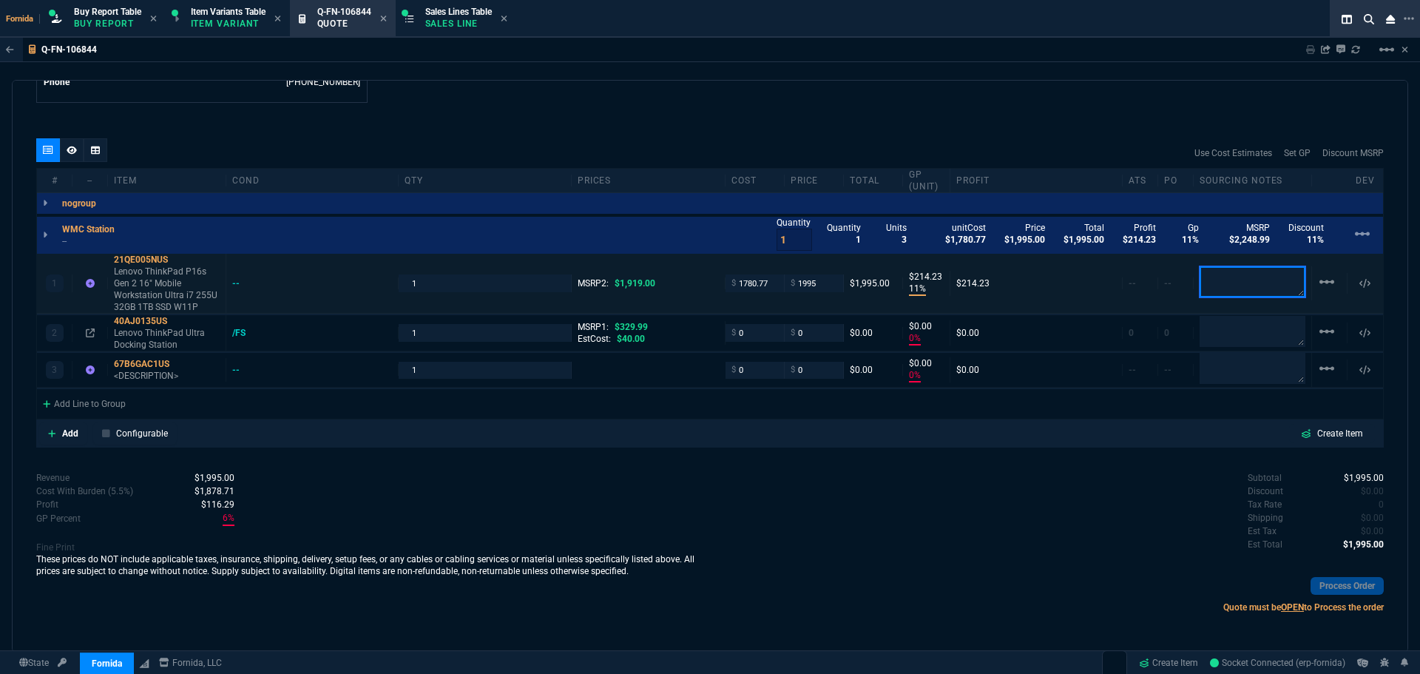
click at [1201, 291] on textarea at bounding box center [1252, 281] width 106 height 31
type textarea "Disty"
click at [177, 322] on icon at bounding box center [177, 320] width 8 height 9
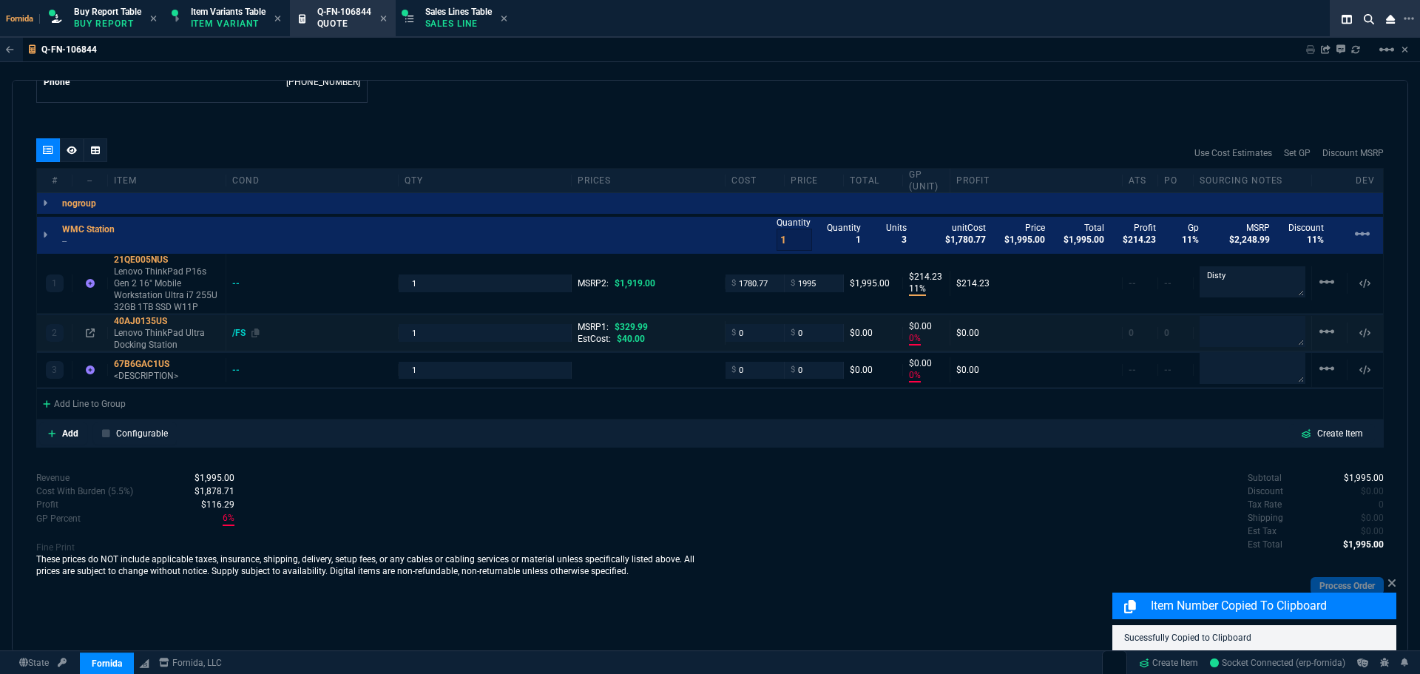
click at [234, 335] on div "/FS" at bounding box center [245, 333] width 27 height 12
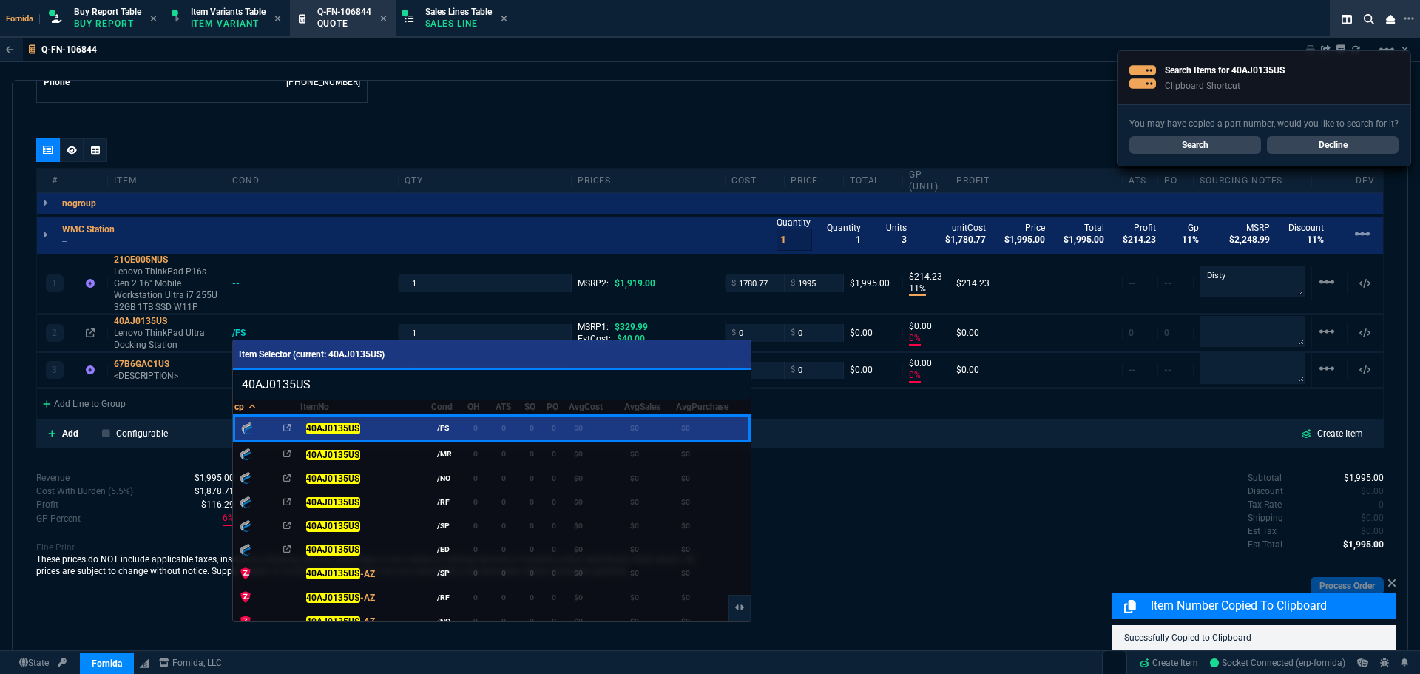
click at [167, 337] on div at bounding box center [710, 337] width 1420 height 674
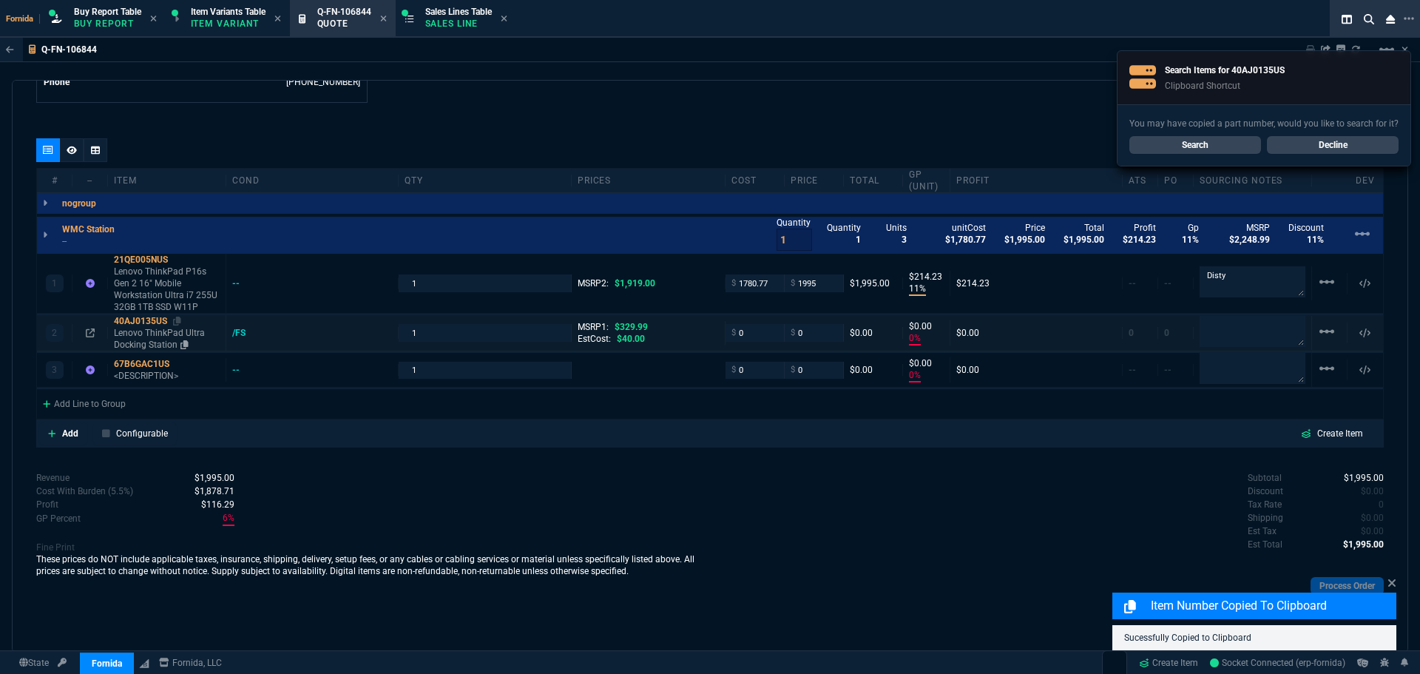
click at [161, 338] on p "Lenovo ThinkPad Ultra Docking Station" at bounding box center [167, 339] width 106 height 24
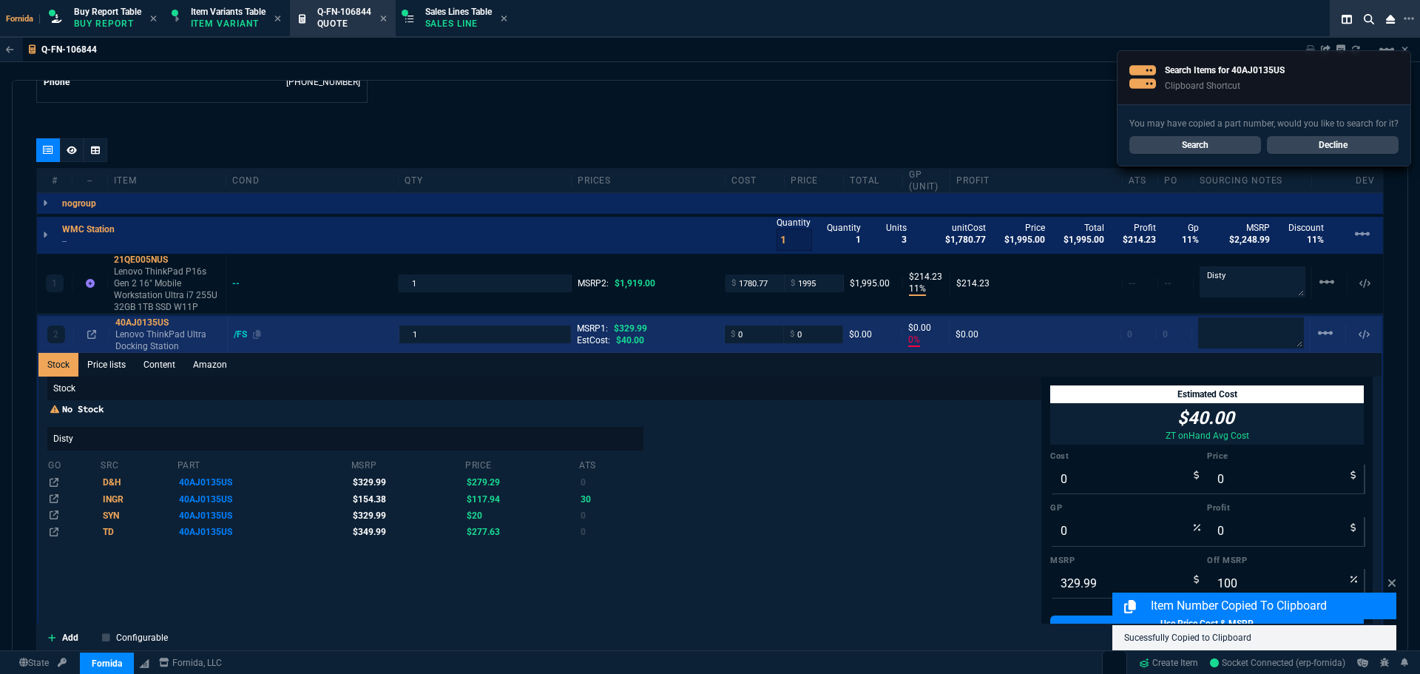
click at [240, 333] on div "/FS" at bounding box center [247, 334] width 27 height 12
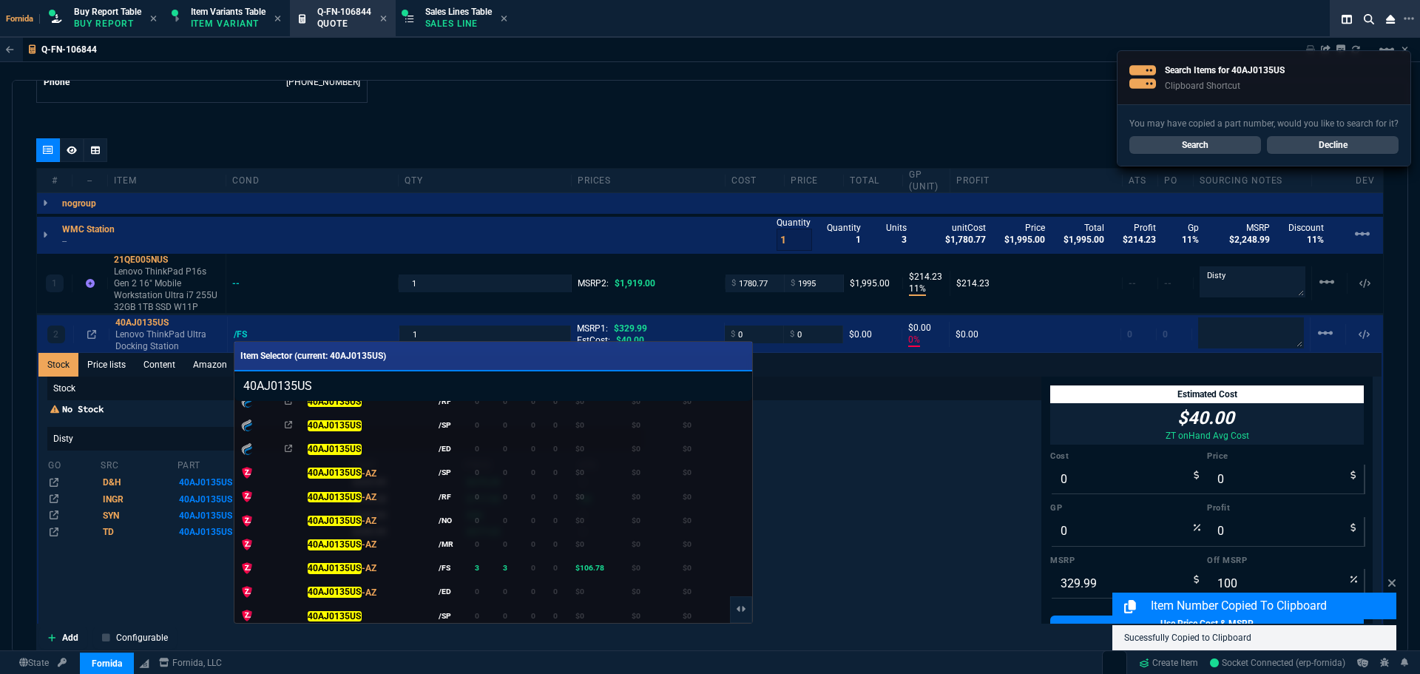
scroll to position [212, 0]
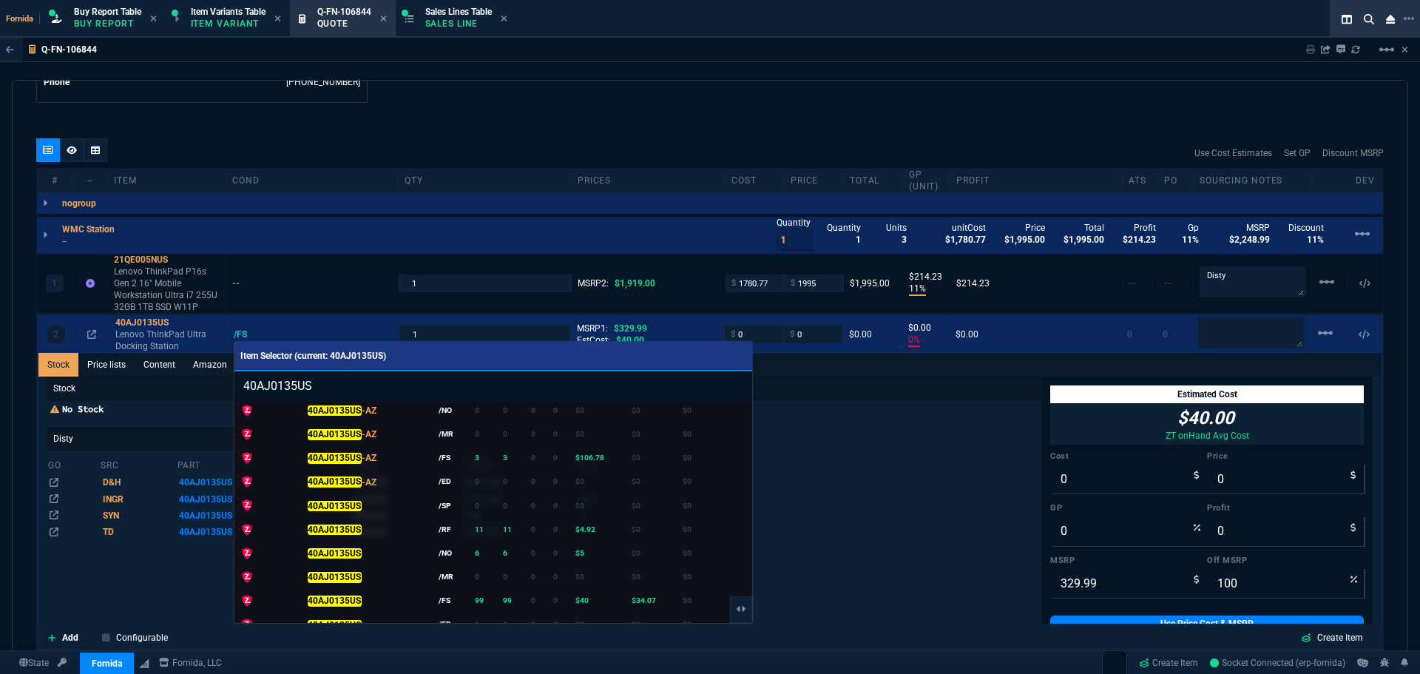
click at [801, 503] on div at bounding box center [710, 337] width 1420 height 674
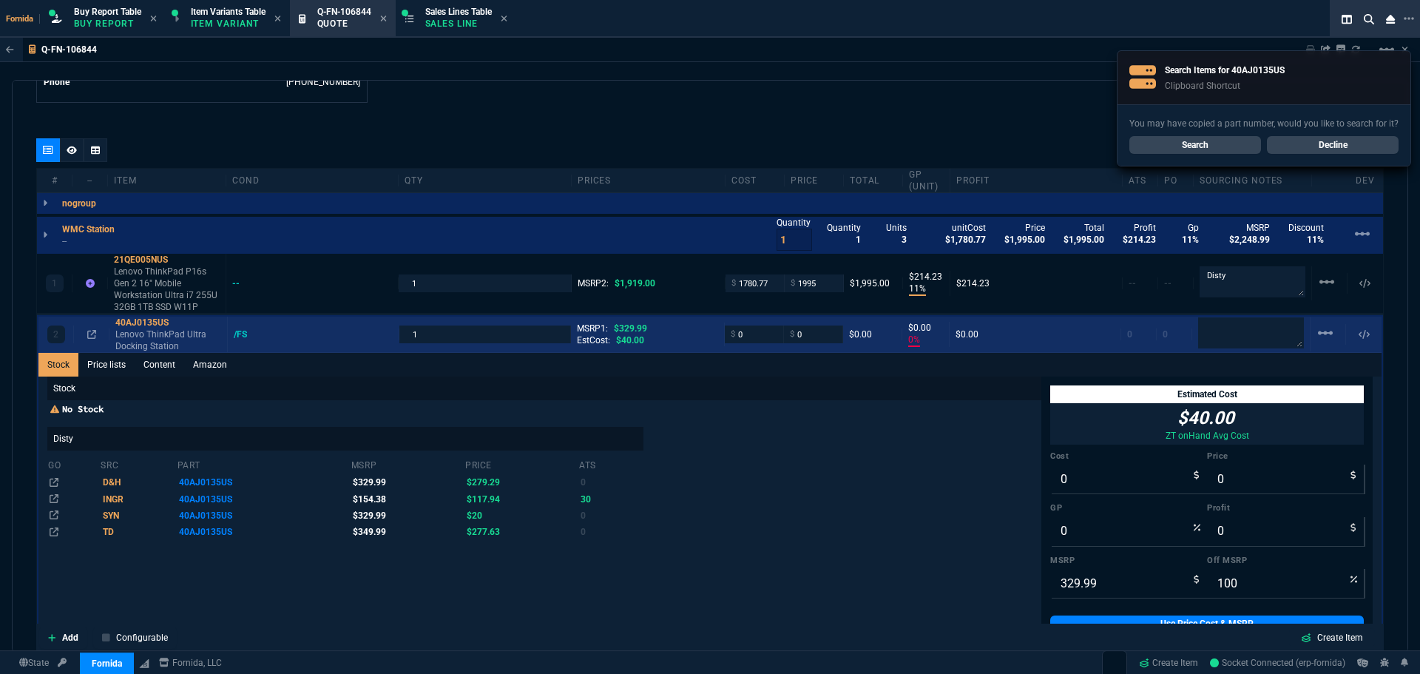
drag, startPoint x: 782, startPoint y: 338, endPoint x: 771, endPoint y: 338, distance: 10.4
click at [784, 338] on div "$ 0" at bounding box center [813, 333] width 59 height 17
click at [750, 338] on input "0" at bounding box center [753, 333] width 47 height 17
type input "40"
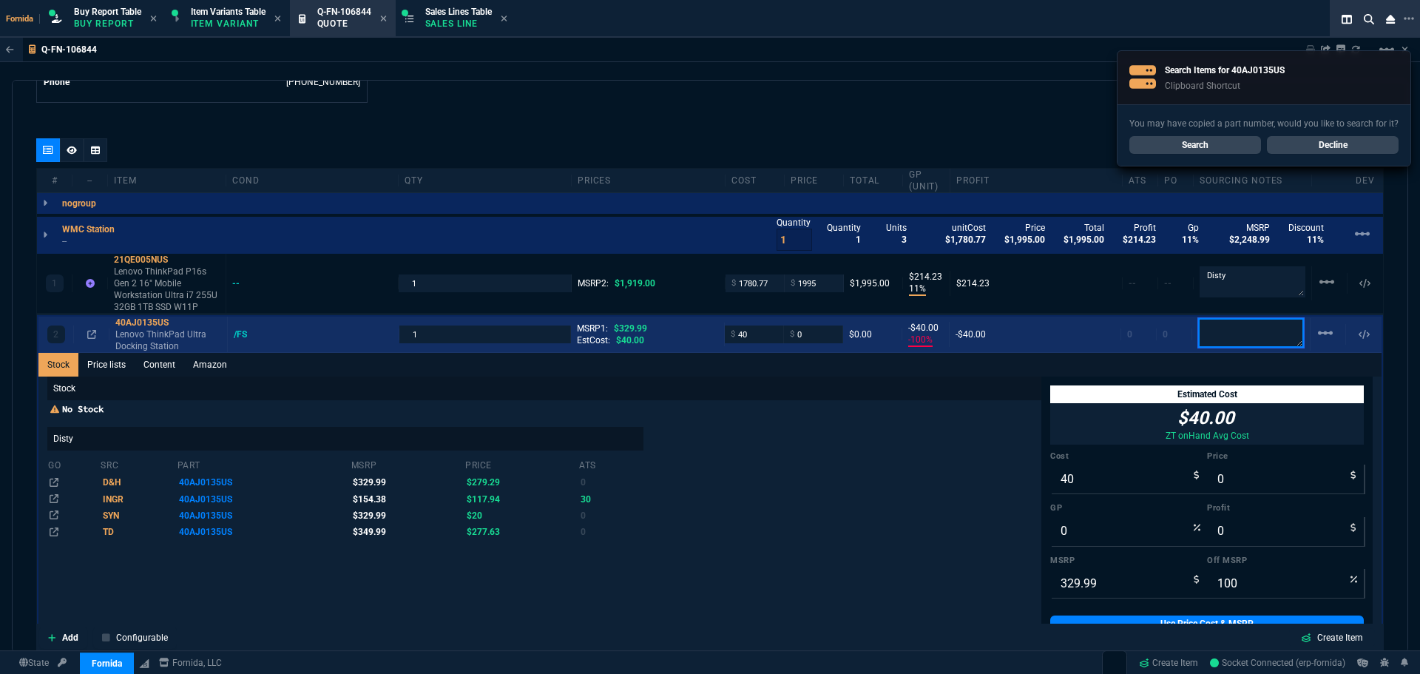
type input "-100"
type input "-40"
type textarea "ZT"
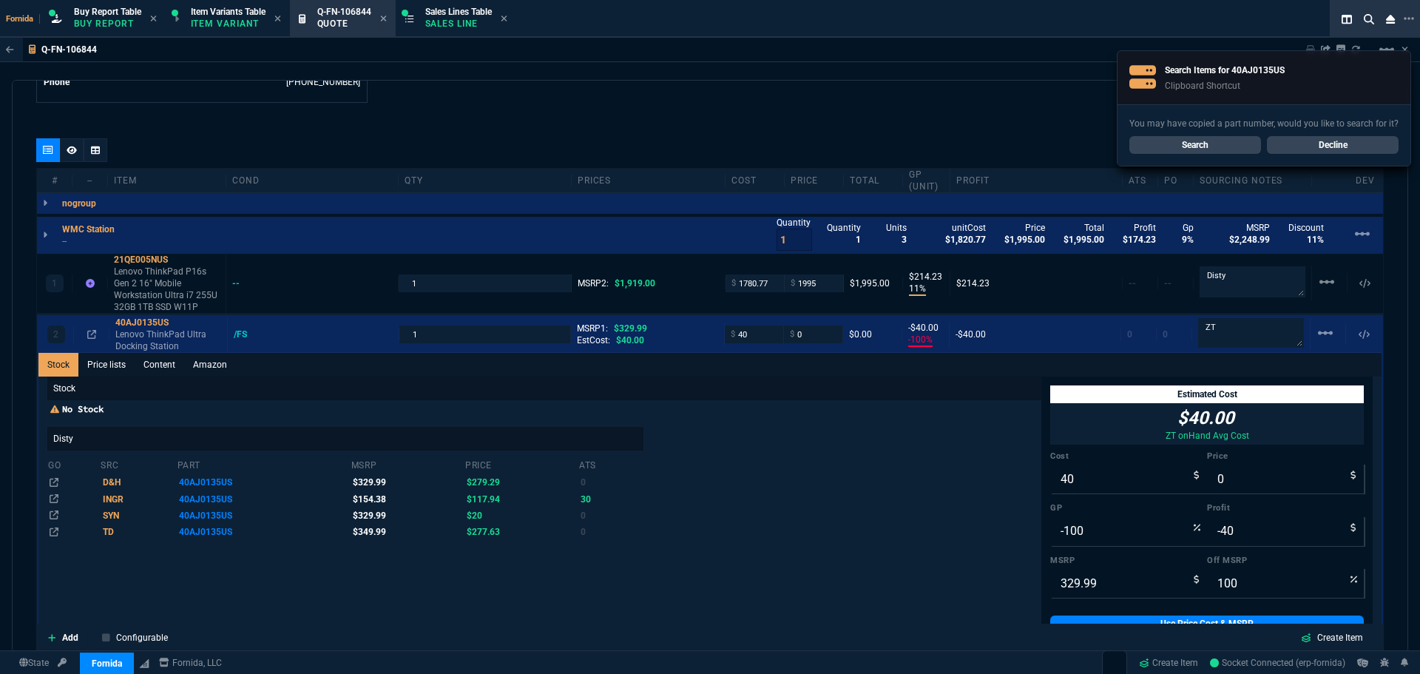
drag, startPoint x: 740, startPoint y: 494, endPoint x: 747, endPoint y: 490, distance: 8.3
click at [743, 491] on div "No Stock Disty go src part msrp price ats D&H 40AJ0135US $329.99 $279.29 0 INGR…" at bounding box center [544, 472] width 994 height 138
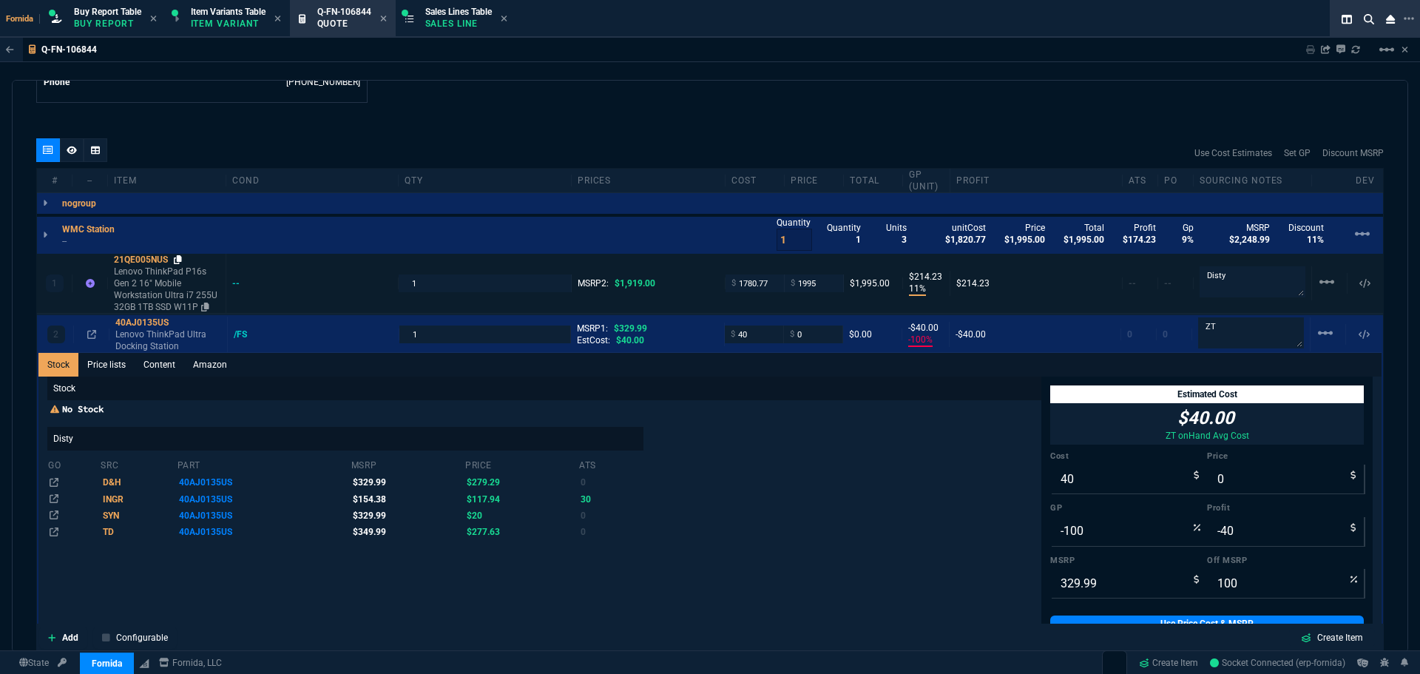
click at [182, 259] on icon at bounding box center [178, 259] width 8 height 9
click at [181, 262] on icon at bounding box center [178, 259] width 8 height 9
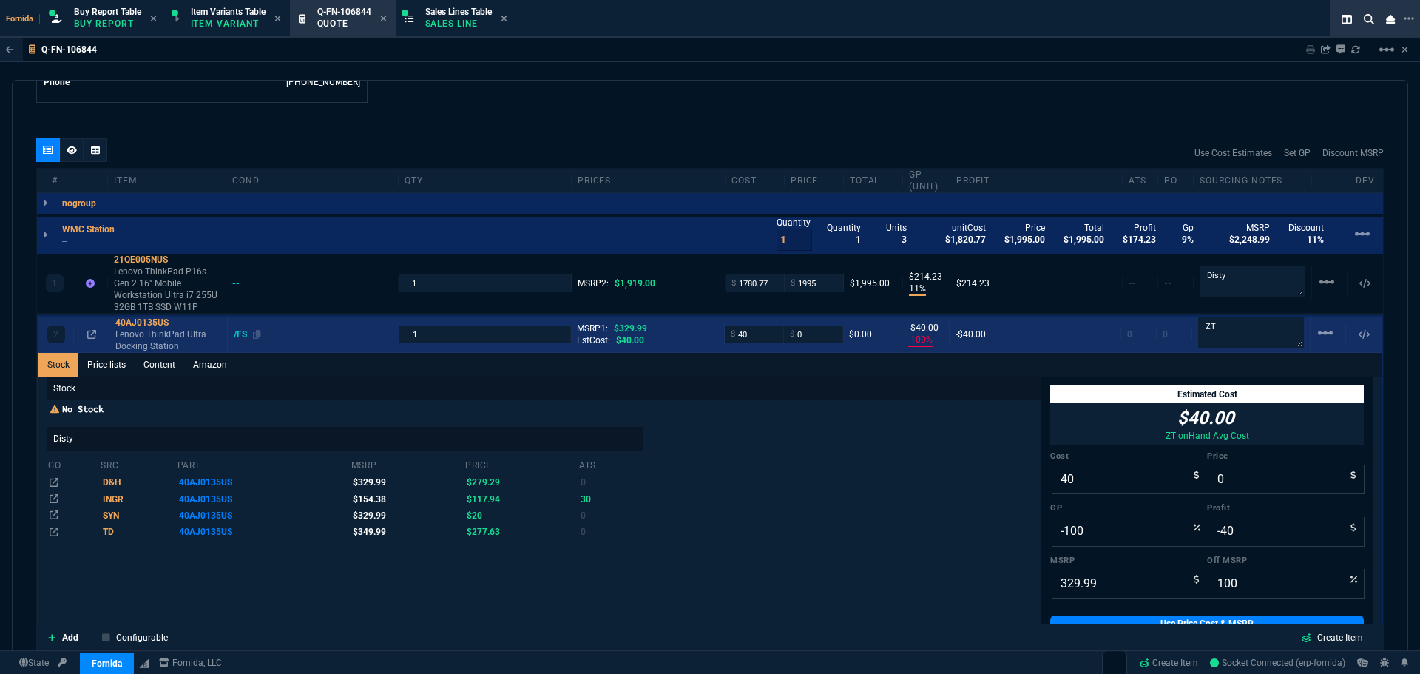
click at [236, 329] on div "/FS" at bounding box center [247, 334] width 27 height 12
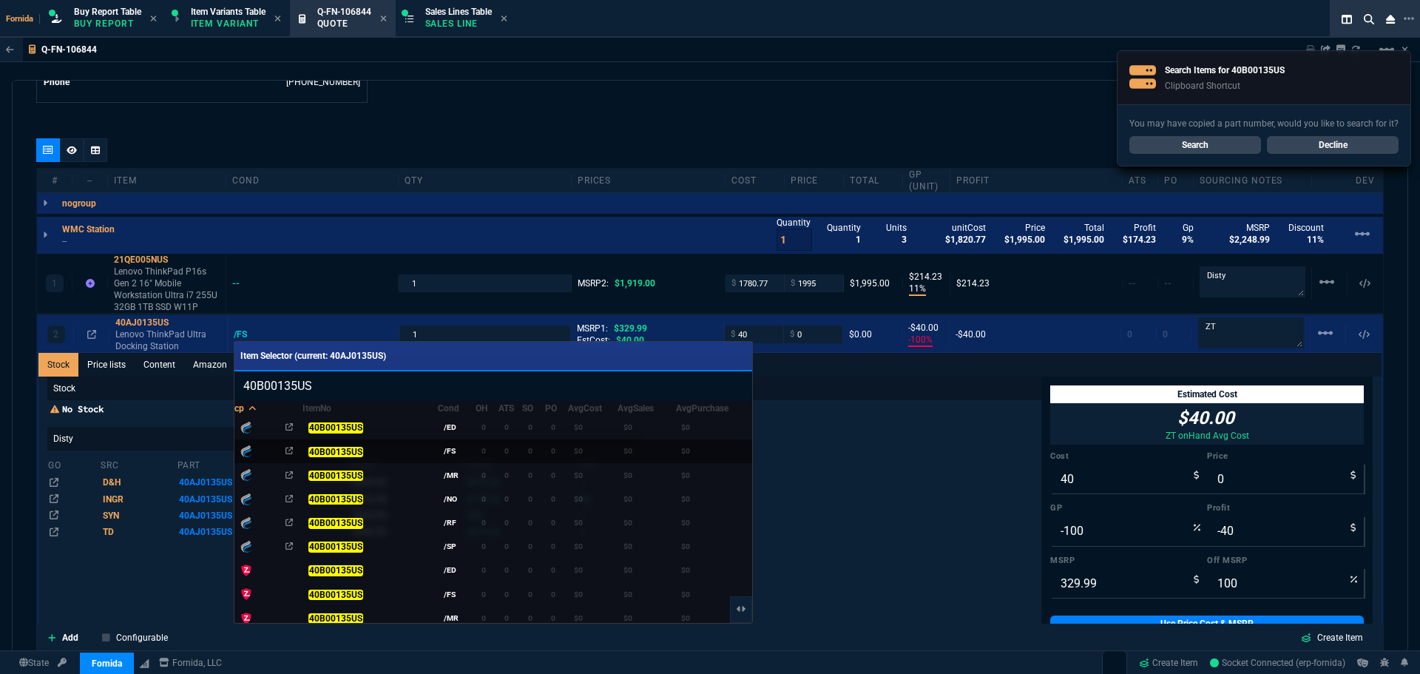
type input "40B00135US"
click at [463, 442] on td "/FS" at bounding box center [457, 451] width 38 height 24
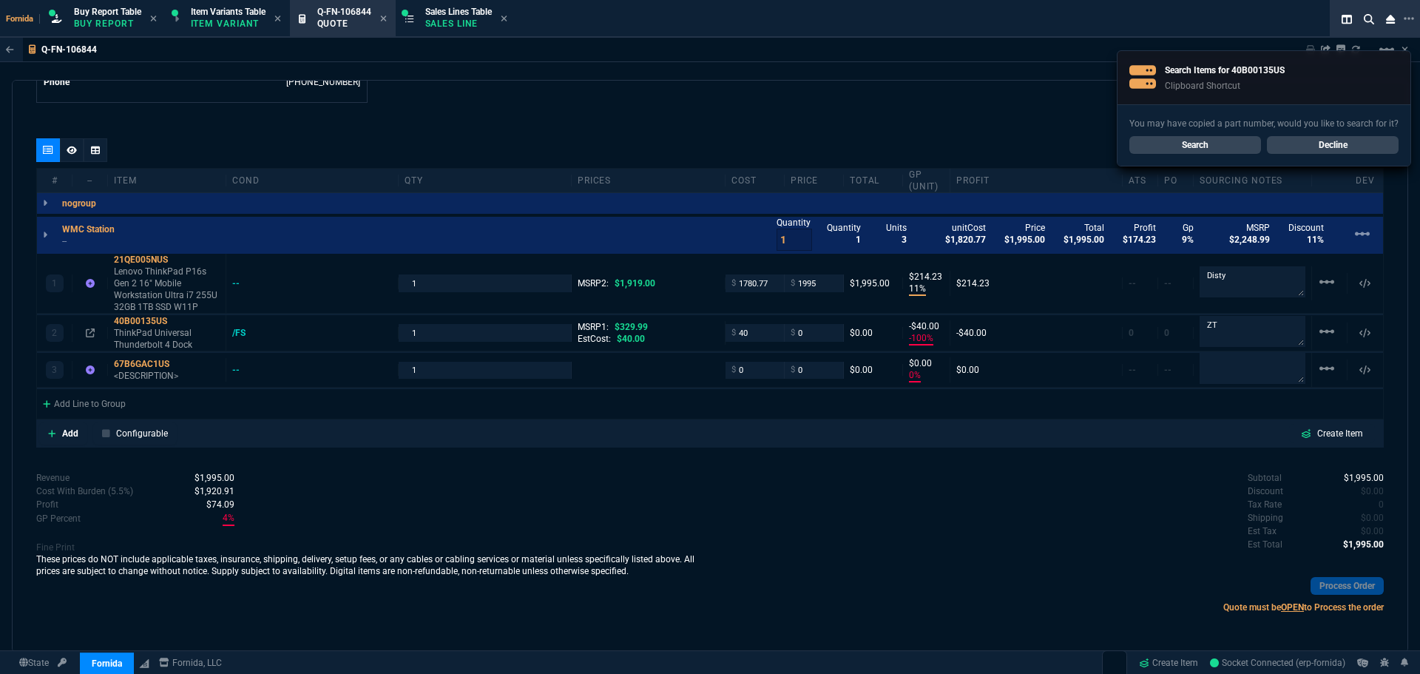
click at [1297, 142] on link "Decline" at bounding box center [1333, 145] width 132 height 18
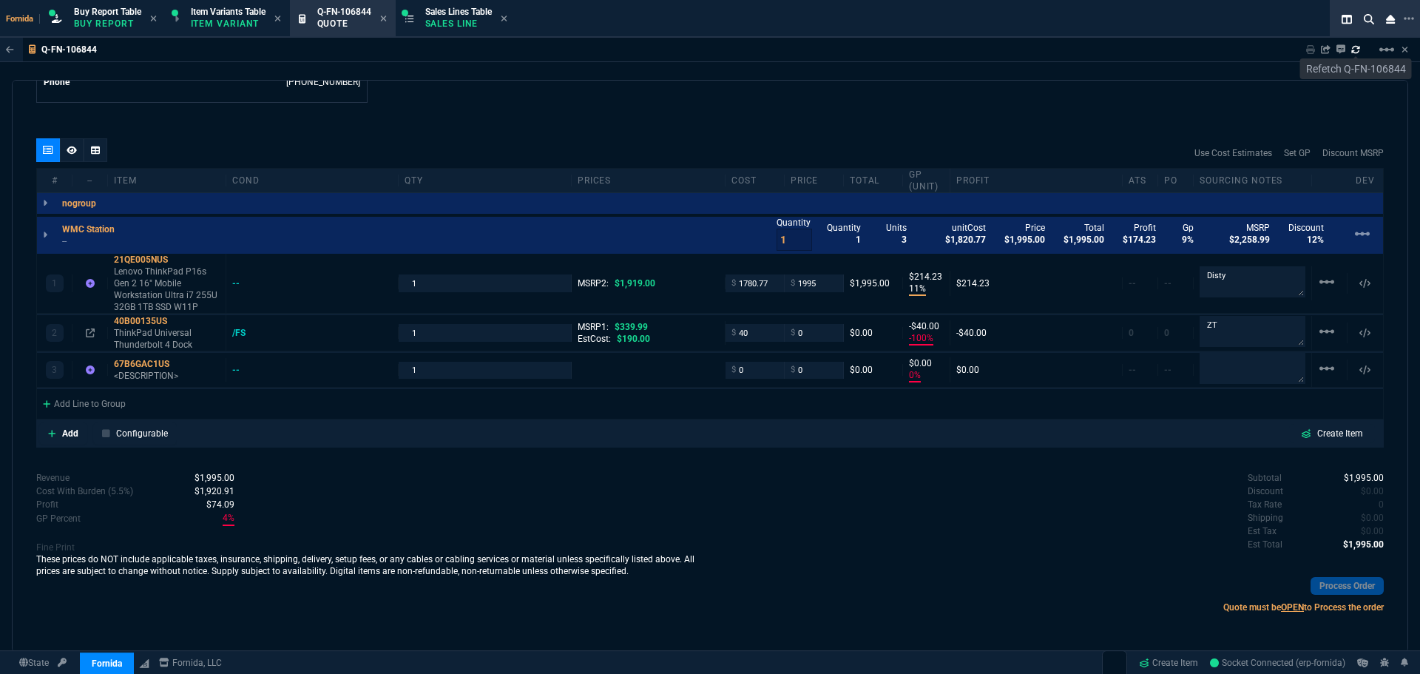
type input "339.99"
click at [1356, 51] on icon at bounding box center [1355, 49] width 9 height 9
type input "11"
type input "214"
type input "-100"
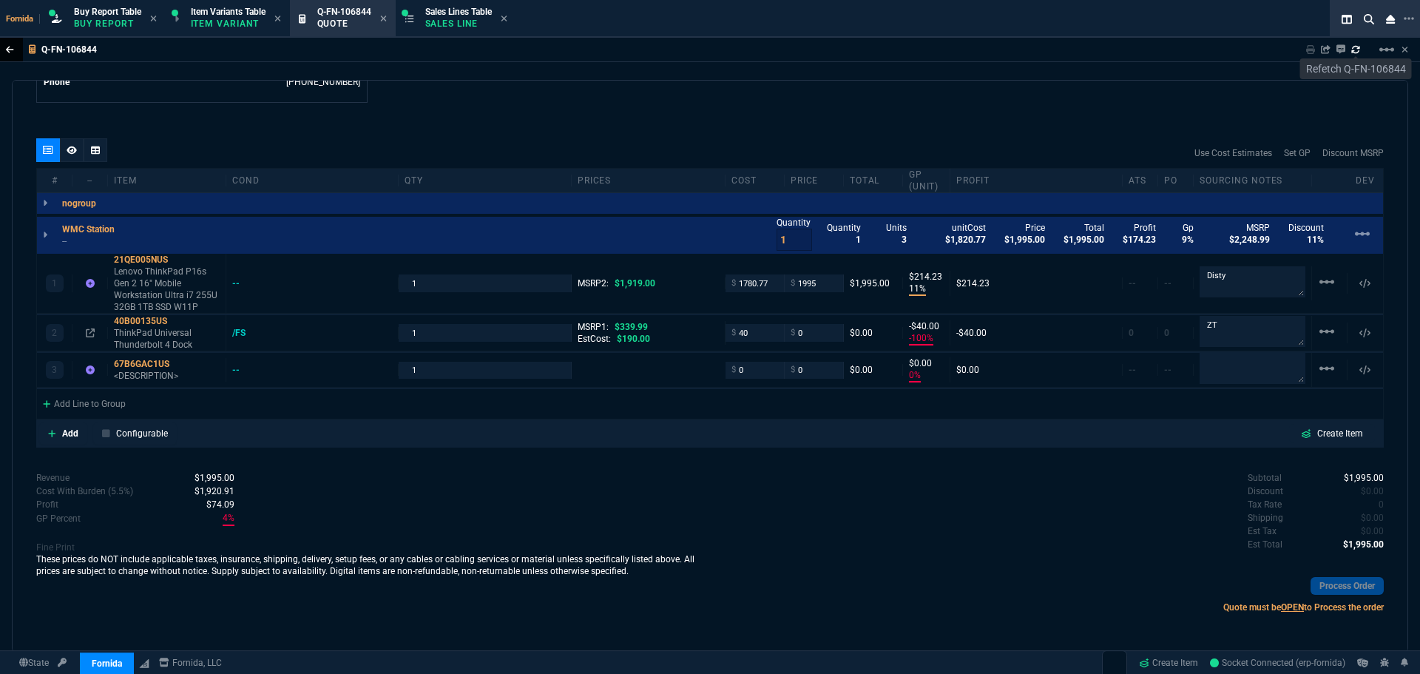
type input "-40"
type input "0"
type input "-4"
type input "100"
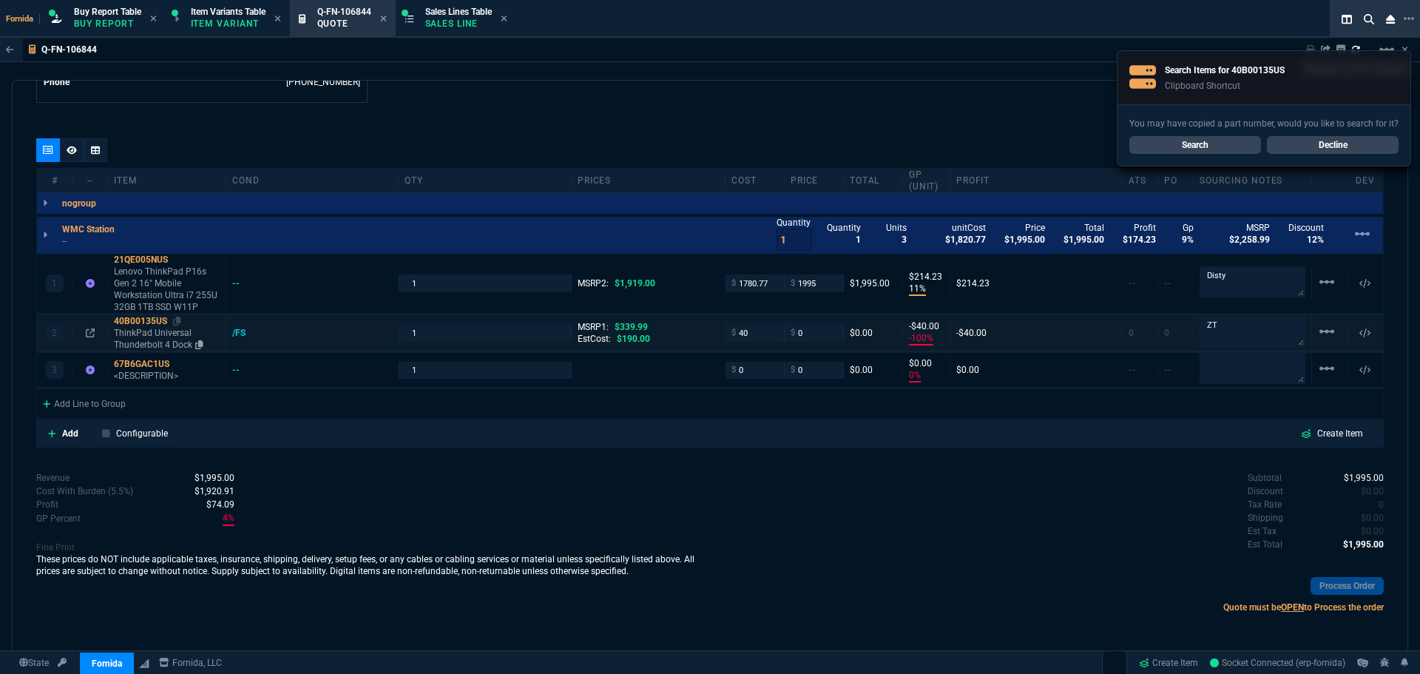
click at [172, 336] on p "ThinkPad Universal Thunderbolt 4 Dock" at bounding box center [167, 339] width 106 height 24
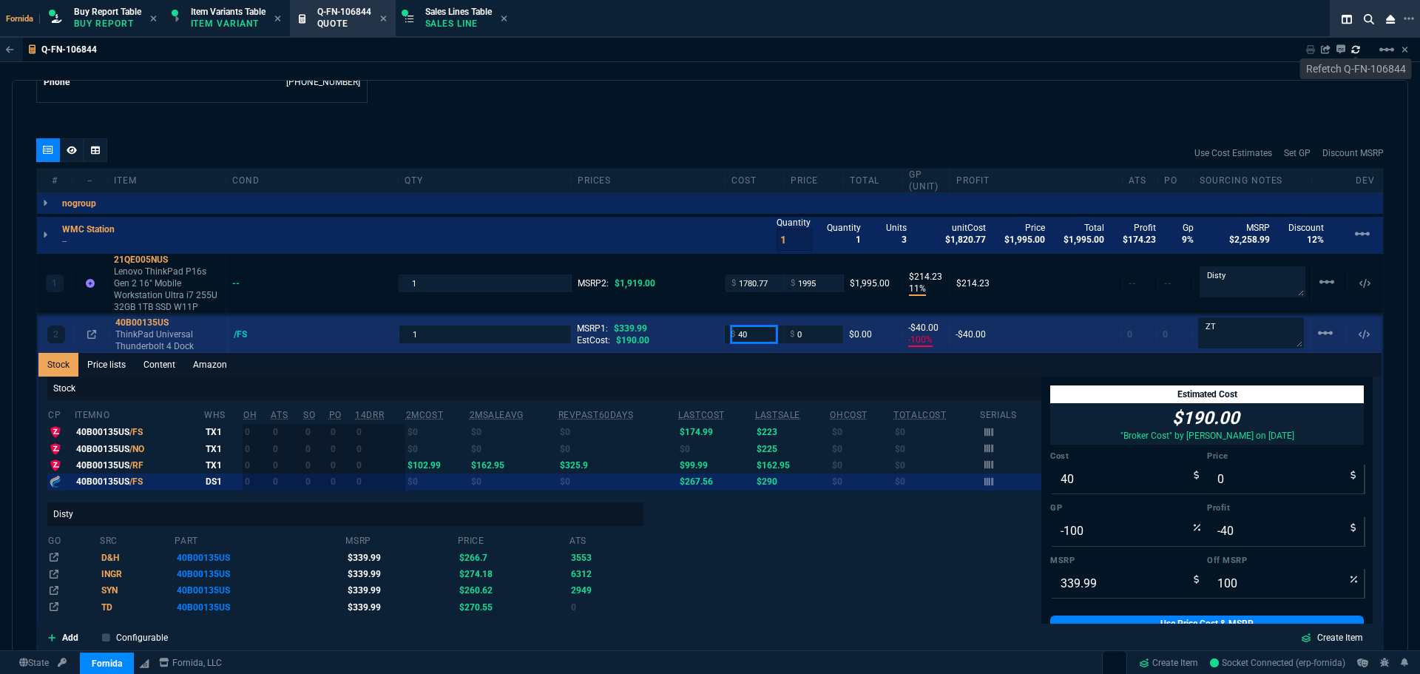
click at [760, 336] on input "40" at bounding box center [753, 333] width 47 height 17
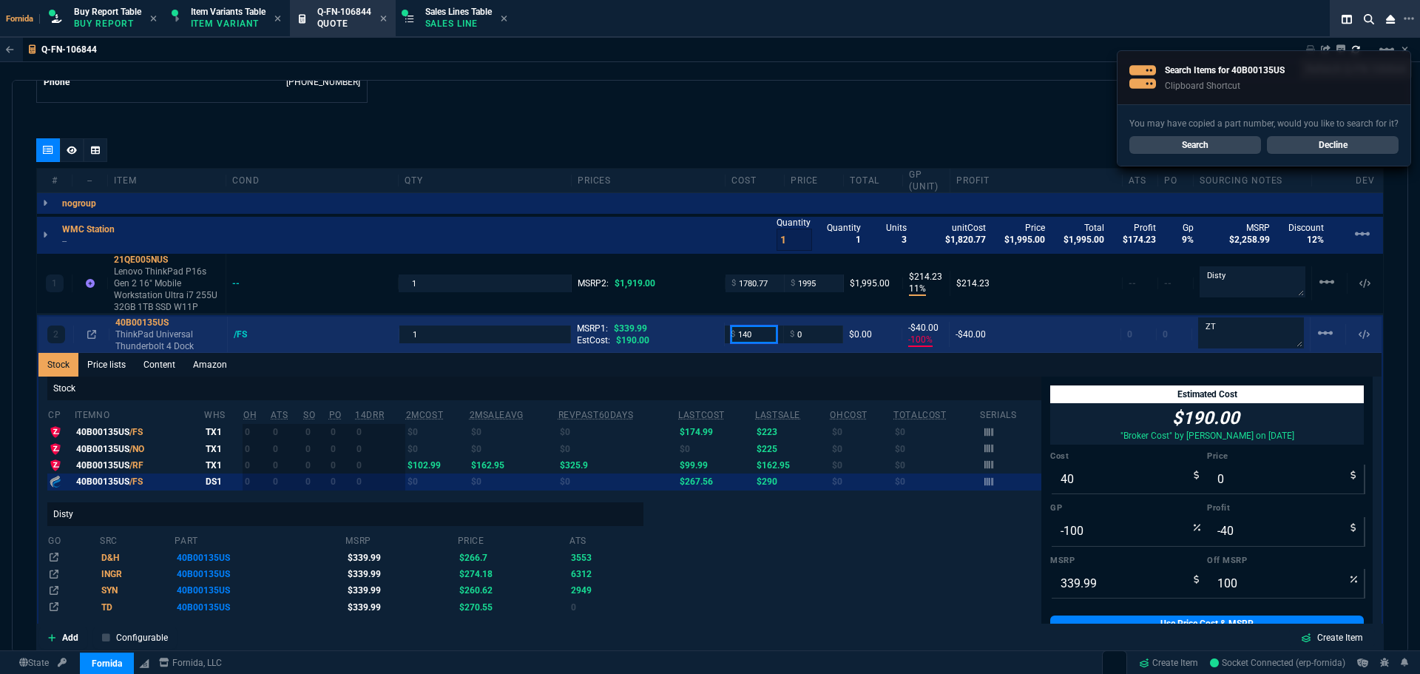
type input "140"
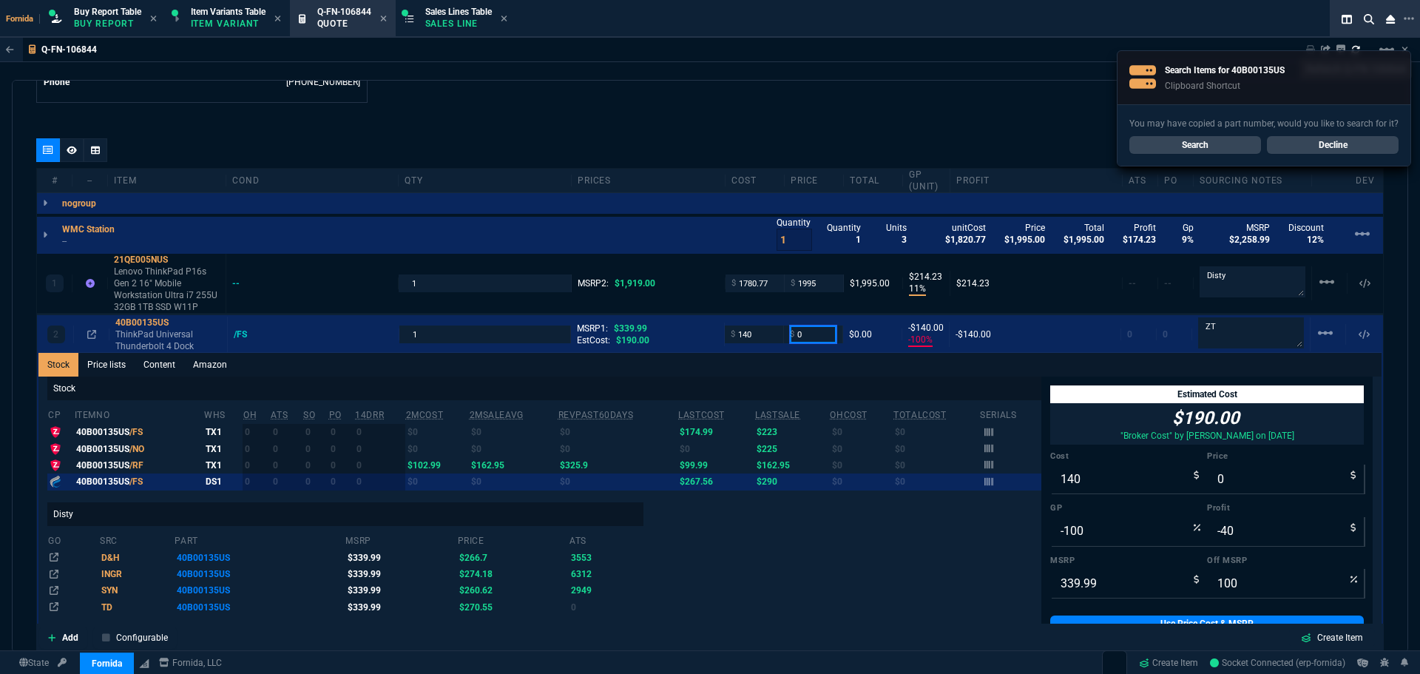
type input "-140"
drag, startPoint x: 1259, startPoint y: 333, endPoint x: 963, endPoint y: 362, distance: 297.8
click at [1025, 333] on div "2 40B00135US ThinkPad Universal Thunderbolt 4 Dock /FS 1 MSRP1: $339.99 EstCost…" at bounding box center [709, 334] width 1343 height 36
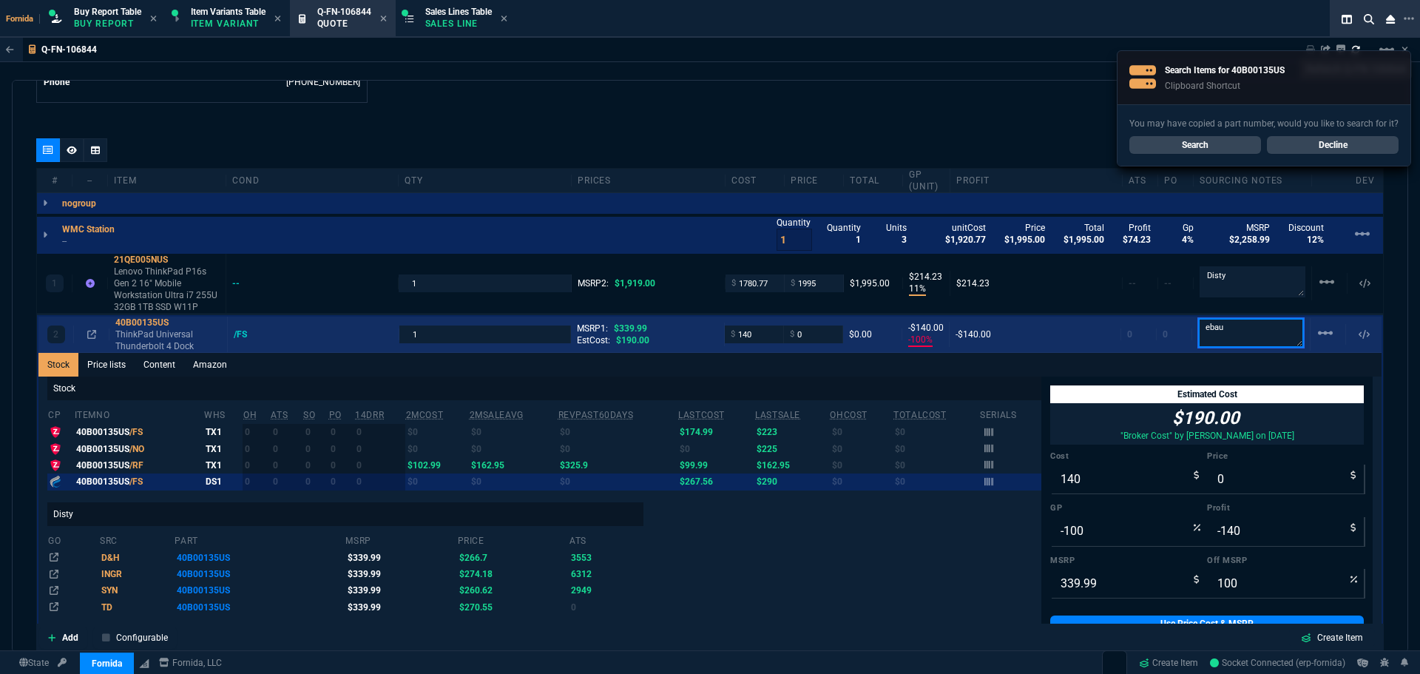
type textarea "ebau"
click at [242, 341] on div "2 40B00135US ThinkPad Universal Thunderbolt 4 Dock /FS 1 MSRP1: $339.99 EstCost…" at bounding box center [709, 334] width 1343 height 36
click at [240, 335] on div "/FS" at bounding box center [247, 334] width 27 height 12
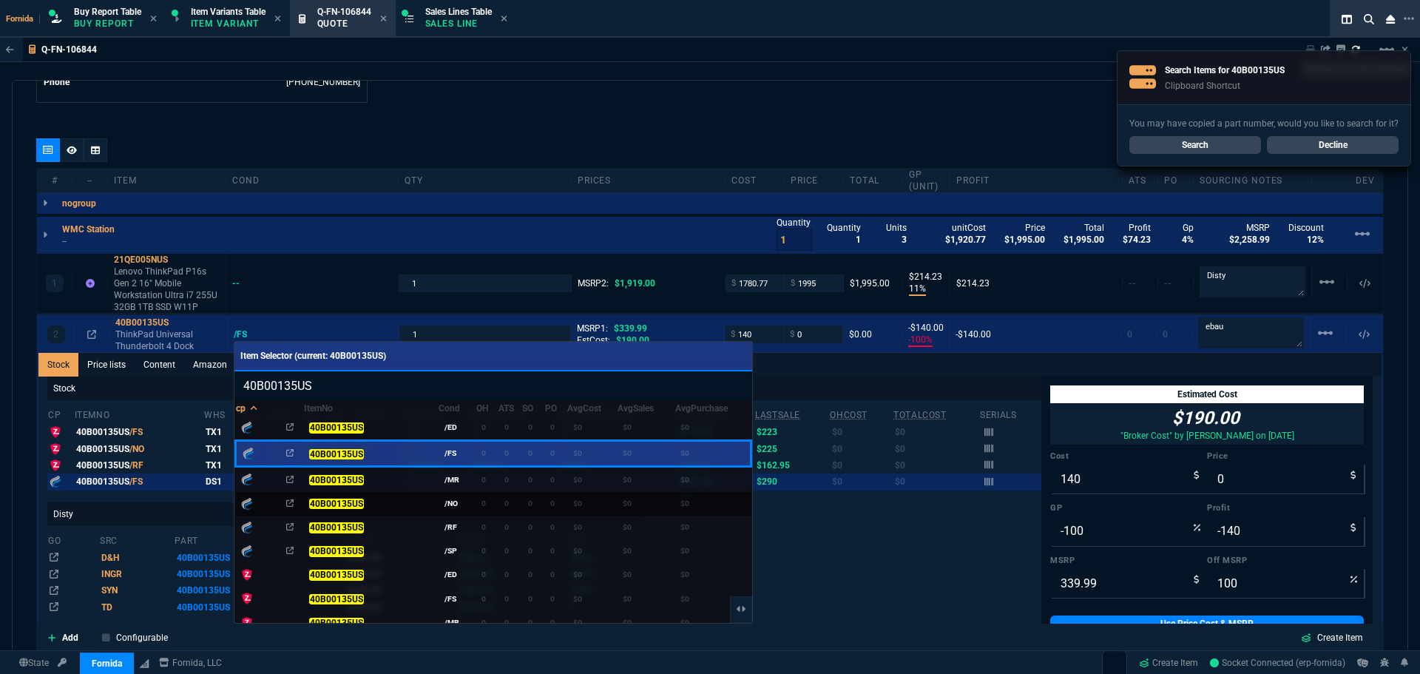
click at [407, 491] on td "40B00135US" at bounding box center [371, 503] width 135 height 24
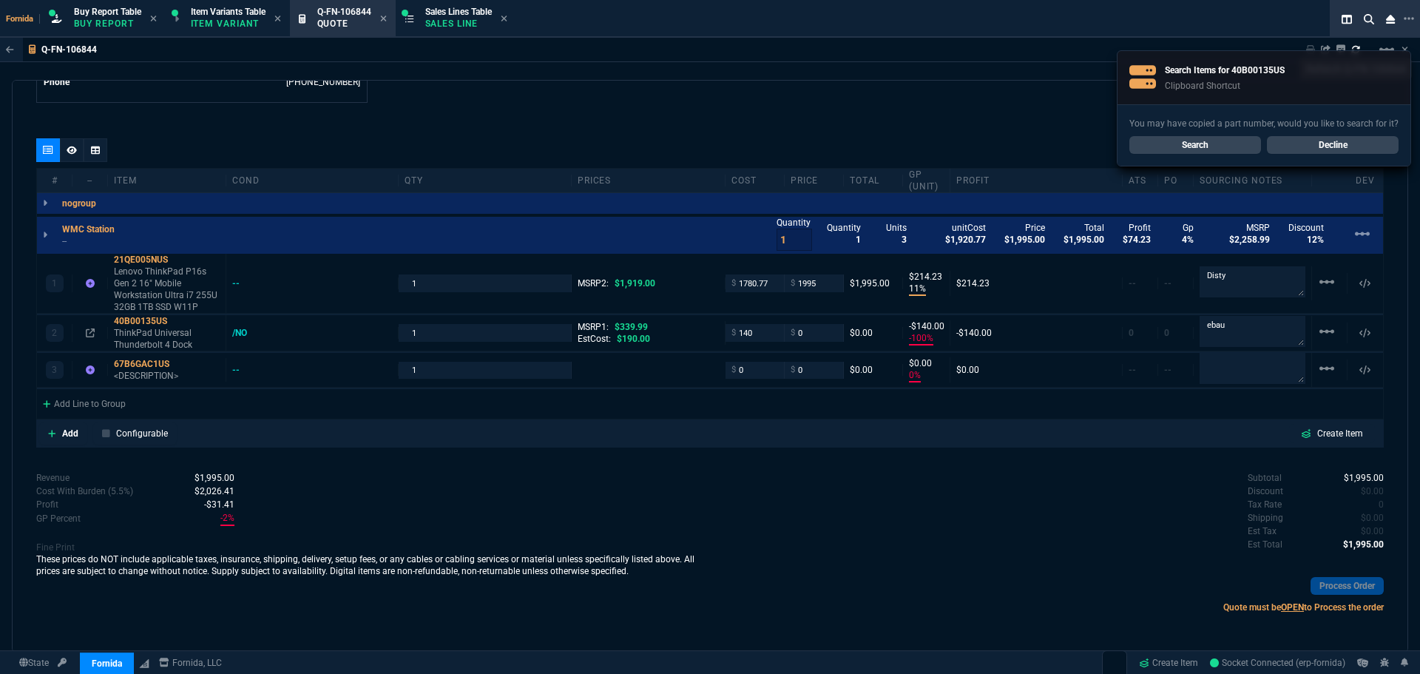
click at [417, 144] on div "Use Cost Estimates Set GP Discount MSRP" at bounding box center [709, 153] width 1347 height 30
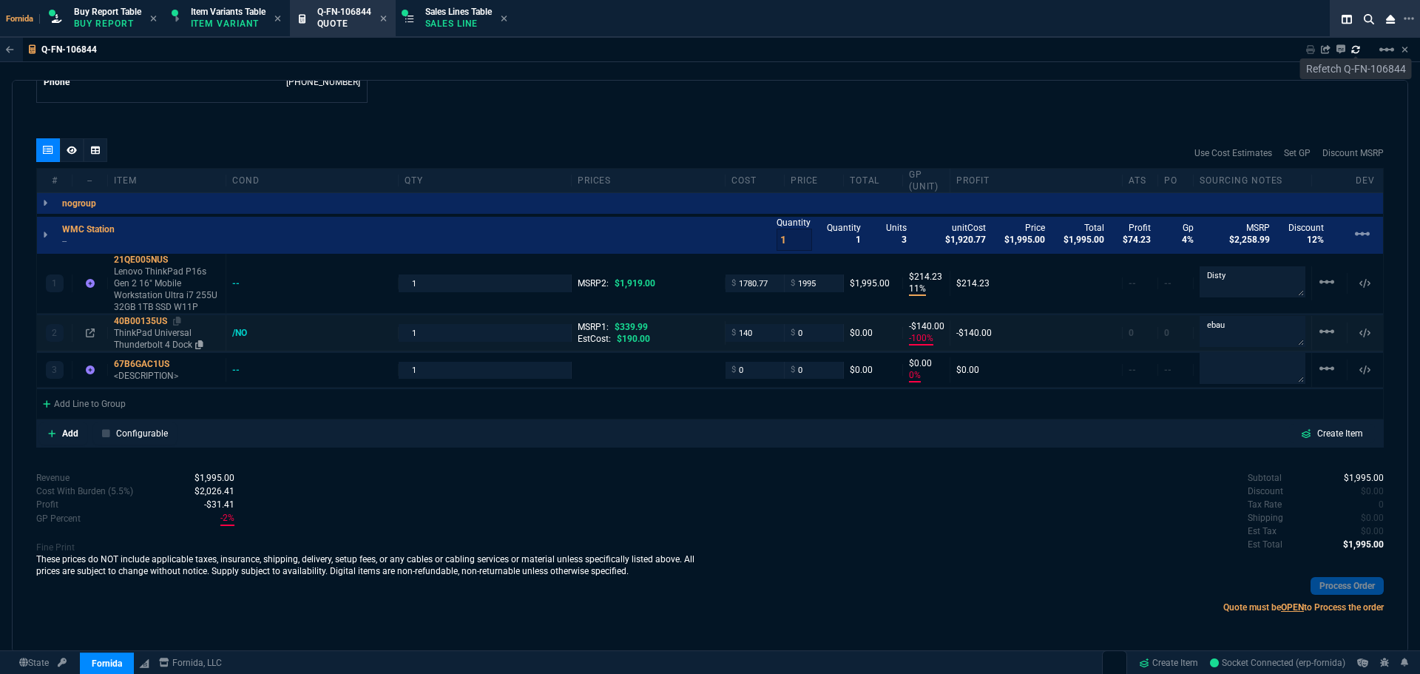
click at [160, 328] on p "ThinkPad Universal Thunderbolt 4 Dock" at bounding box center [167, 339] width 106 height 24
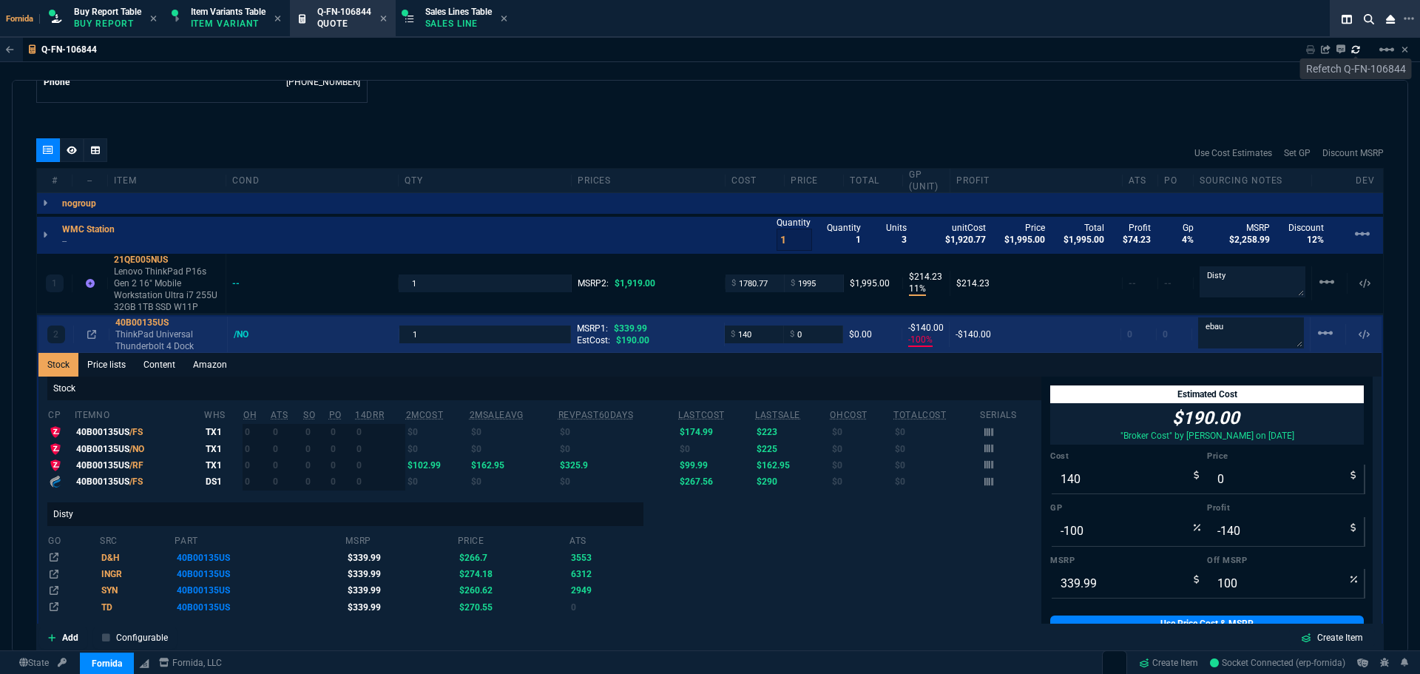
click at [813, 323] on div "2 40B00135US ThinkPad Universal Thunderbolt 4 Dock /NO 1 MSRP1: $339.99 EstCost…" at bounding box center [709, 334] width 1343 height 36
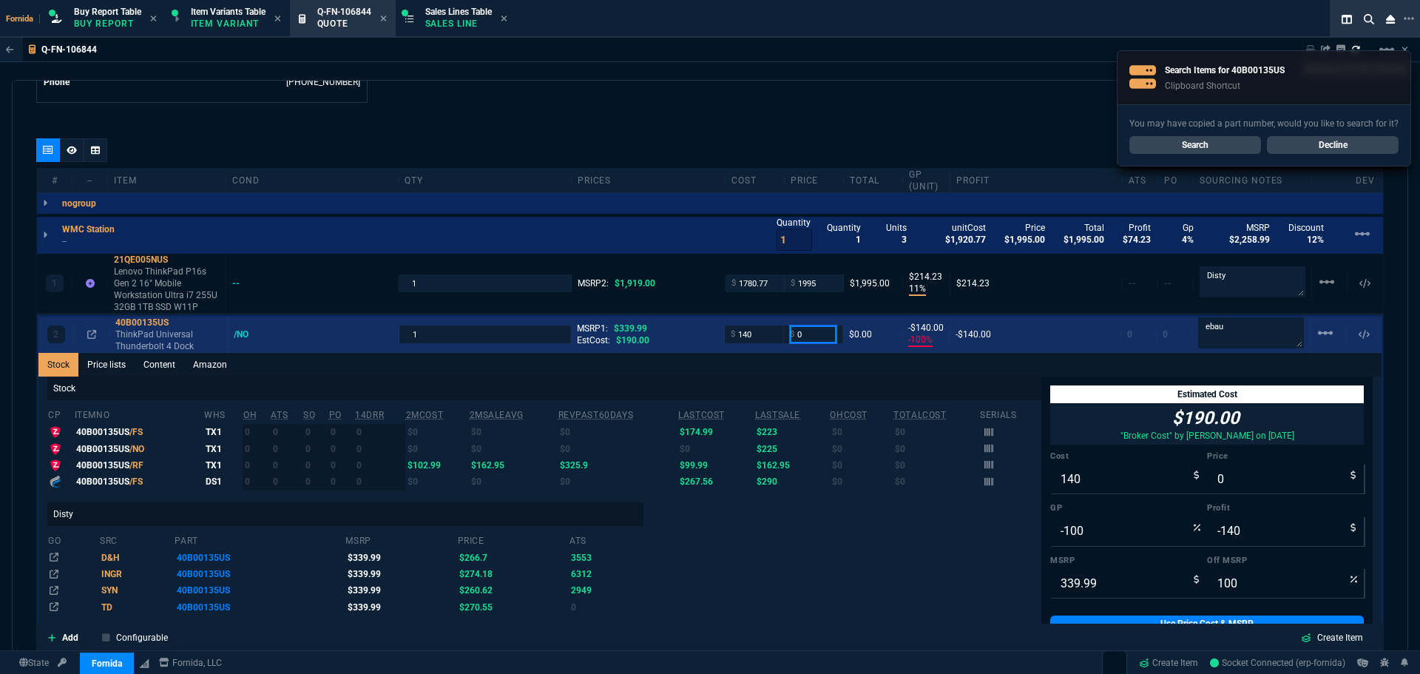
click at [815, 330] on input "0" at bounding box center [813, 333] width 47 height 17
type input "240"
type input "42"
type input "100"
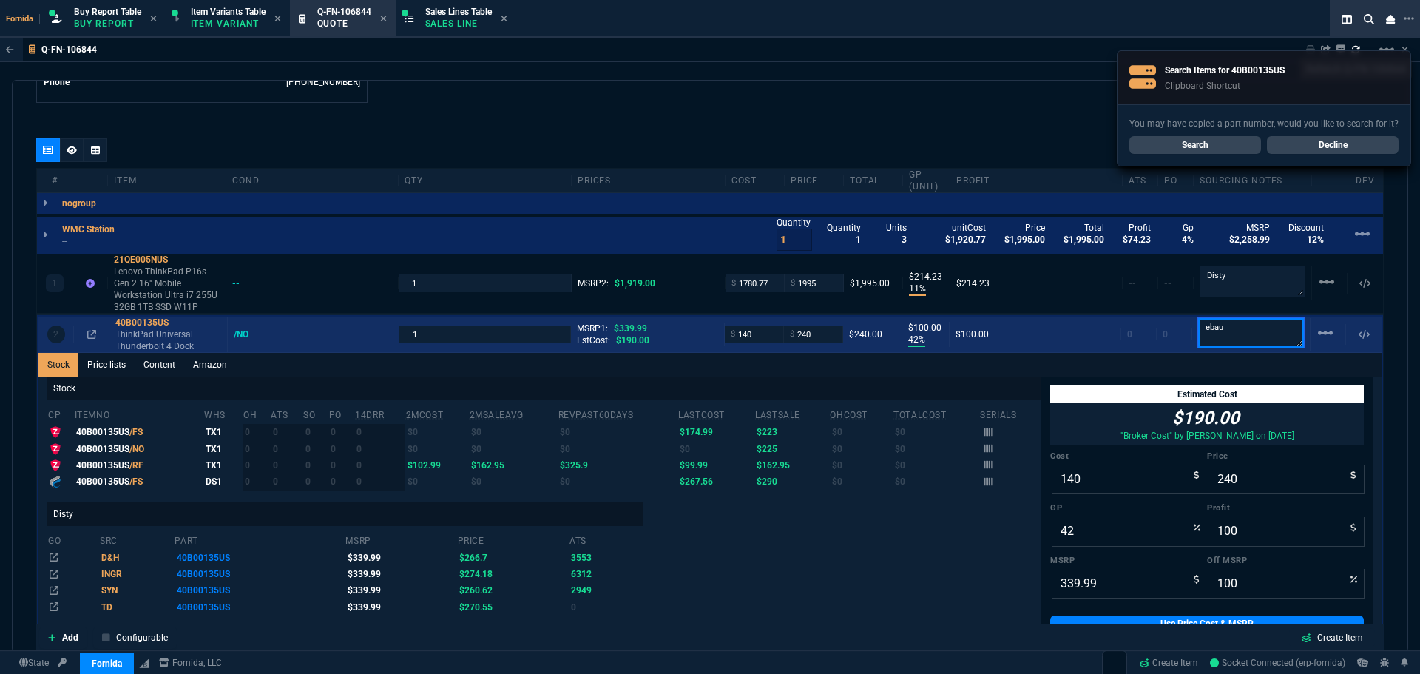
type input "29"
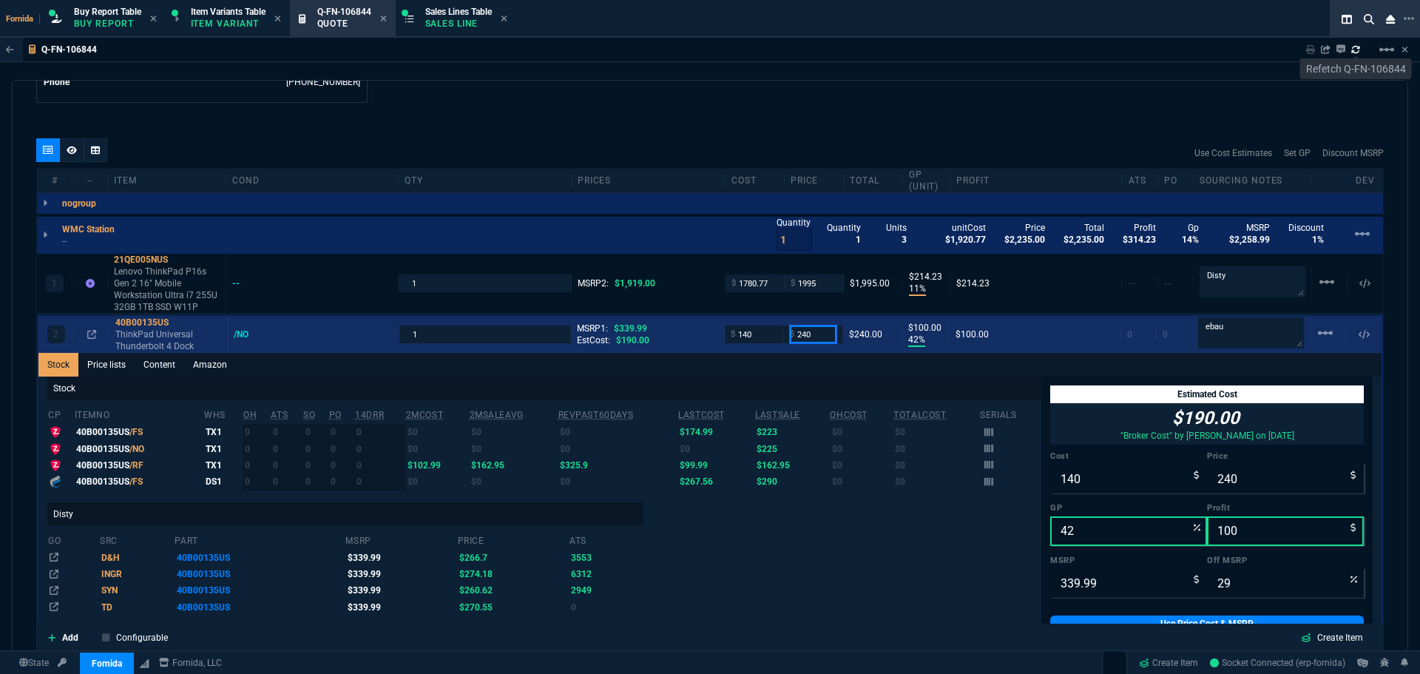
click at [818, 332] on input "240" at bounding box center [813, 333] width 47 height 17
type input "195"
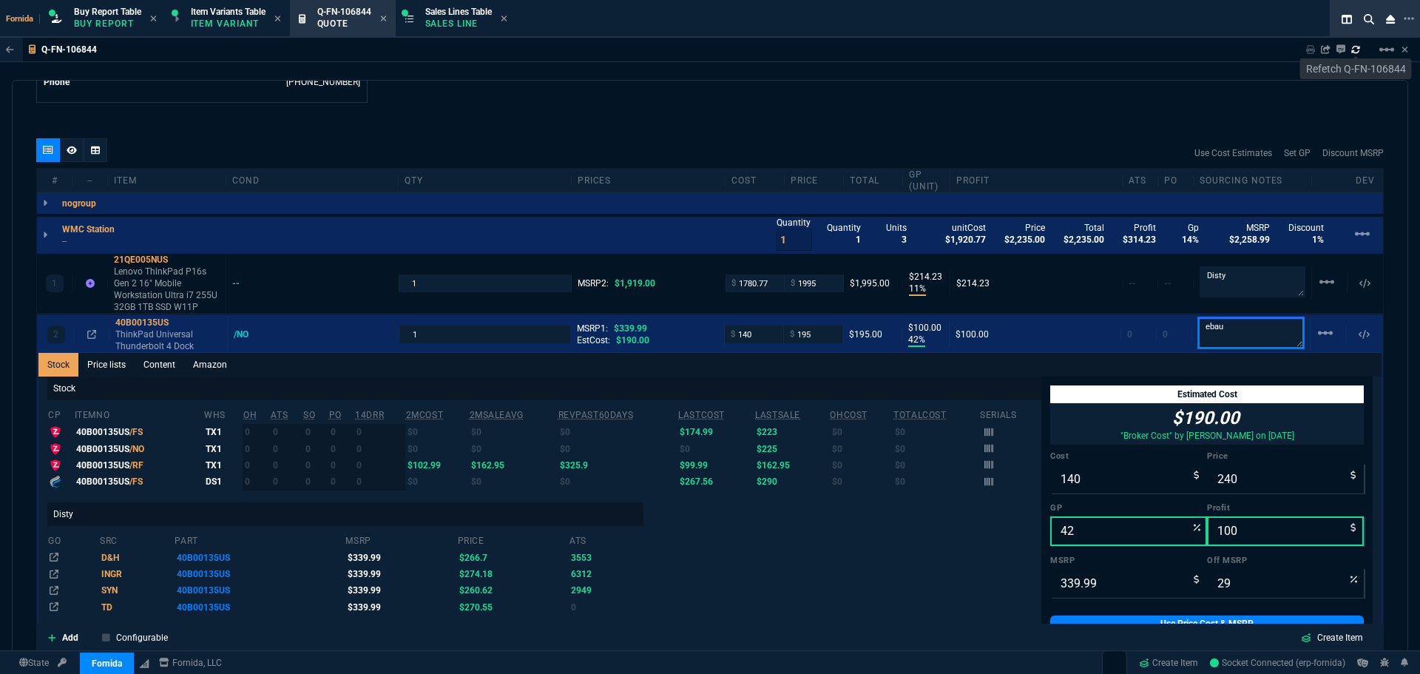
type input "195"
type input "28"
type input "55"
type input "43"
click at [161, 360] on link "Content" at bounding box center [160, 365] width 50 height 24
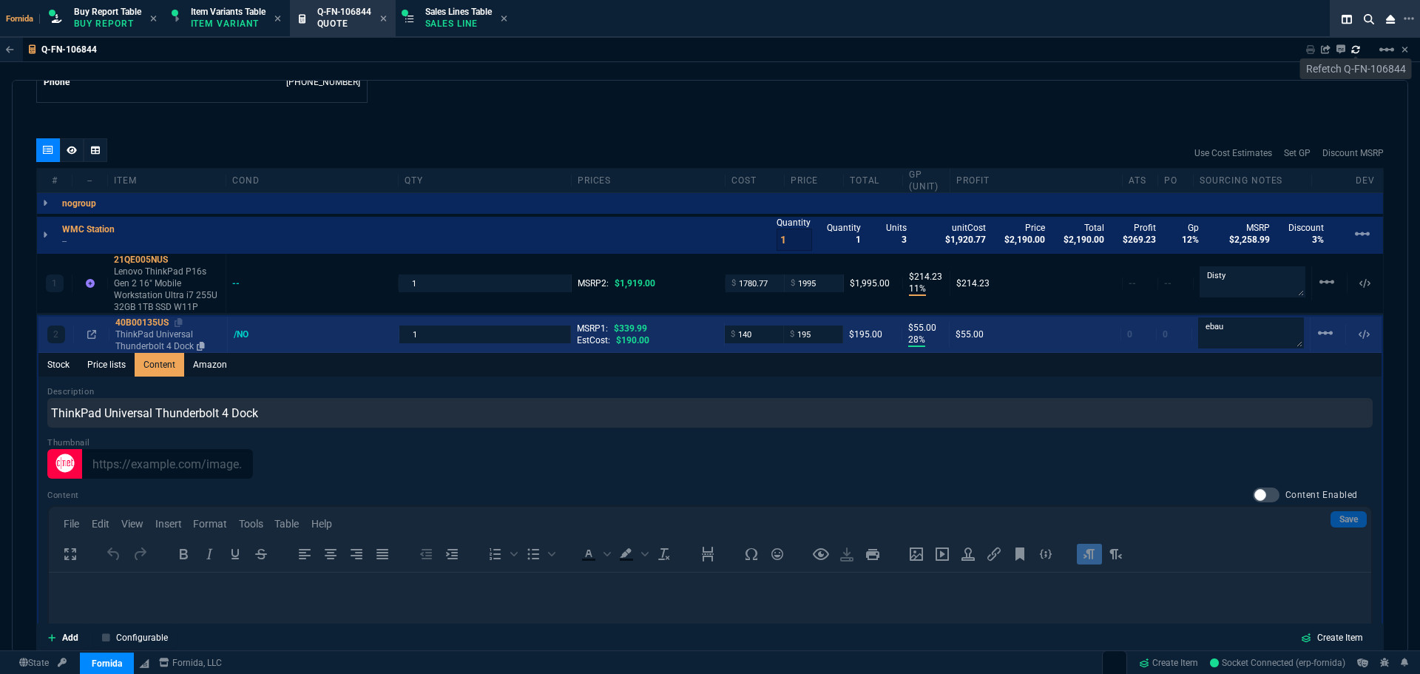
scroll to position [0, 0]
click at [163, 345] on p "ThinkPad Universal Thunderbolt 4 Dock" at bounding box center [168, 340] width 106 height 24
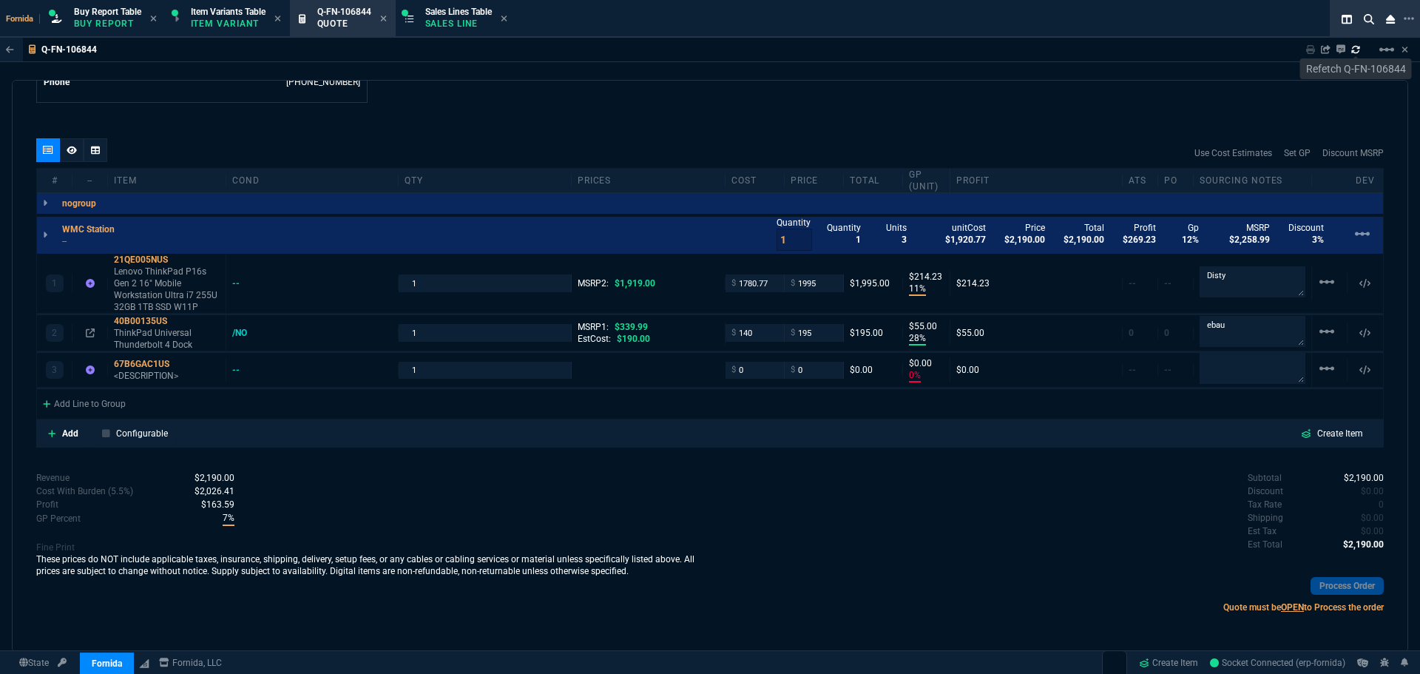
type input "28"
type input "55"
type input "43"
click at [161, 376] on p "<DESCRIPTION>" at bounding box center [167, 375] width 106 height 12
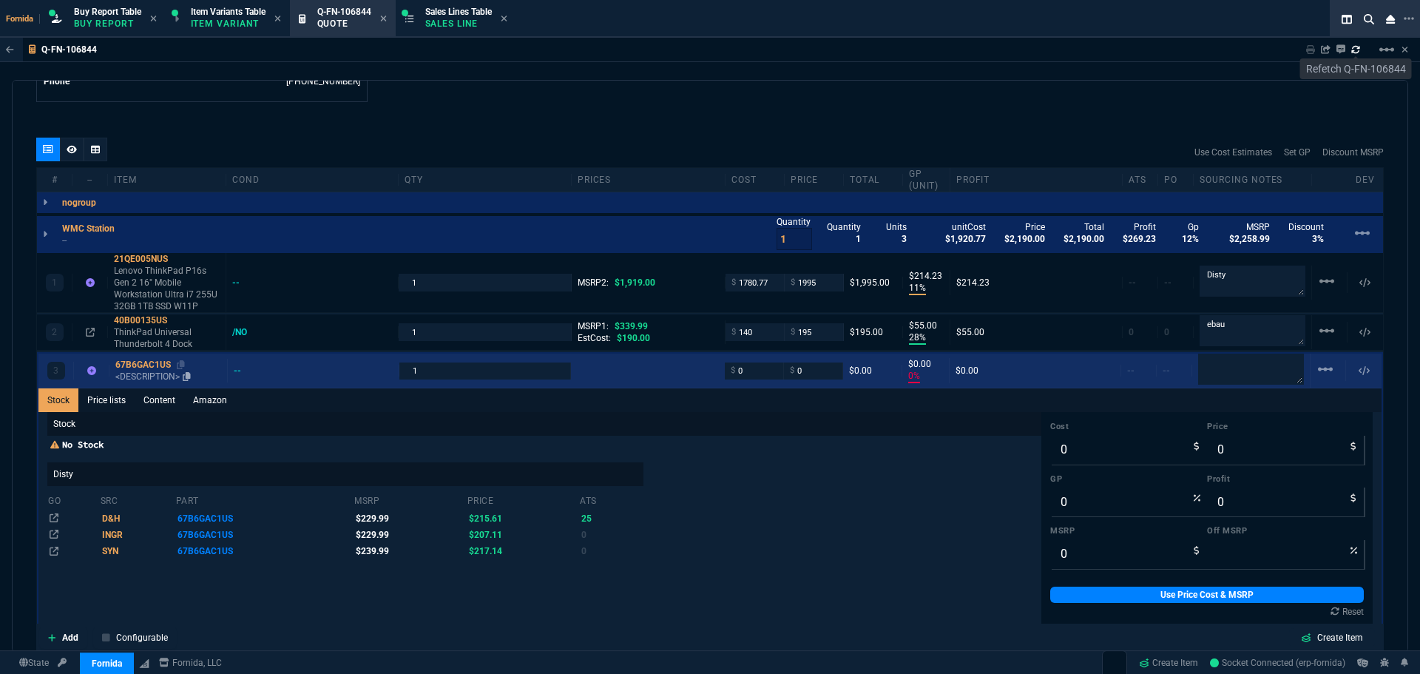
click at [177, 365] on div "67B6GAC1US" at bounding box center [168, 365] width 106 height 12
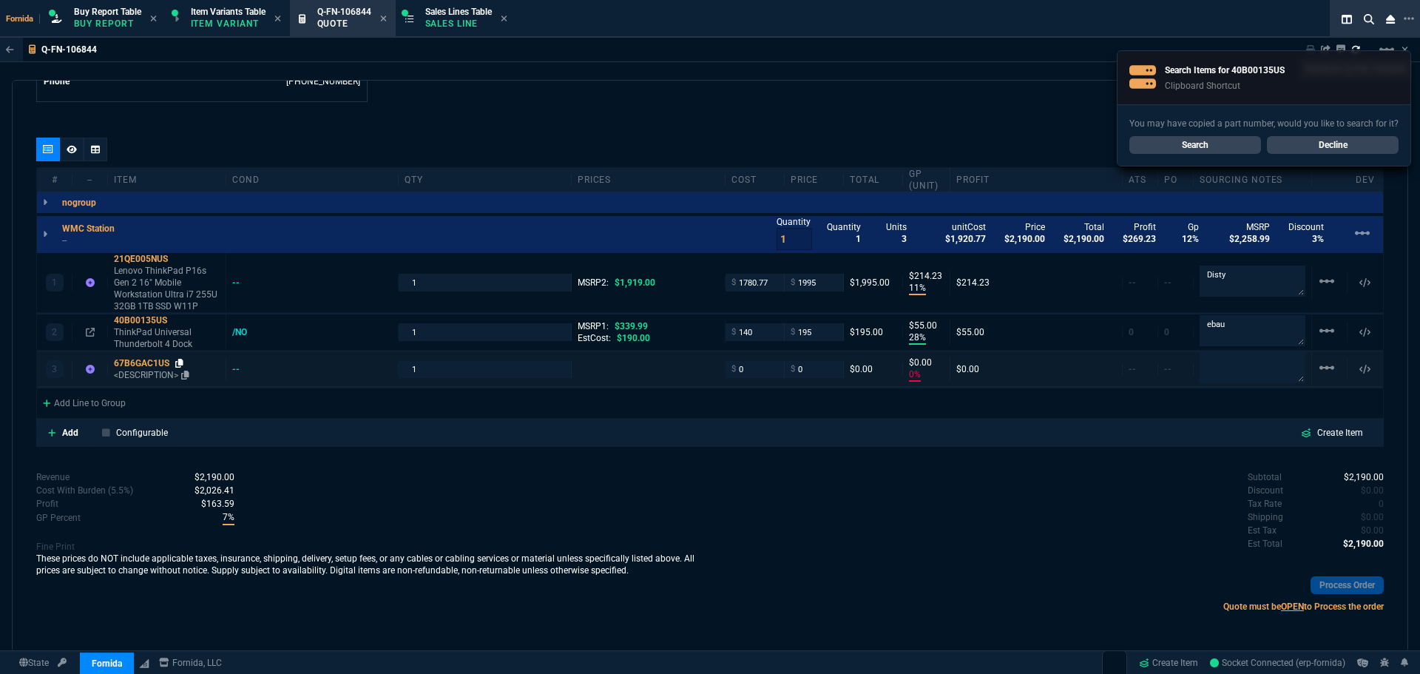
click at [183, 359] on icon at bounding box center [179, 363] width 8 height 9
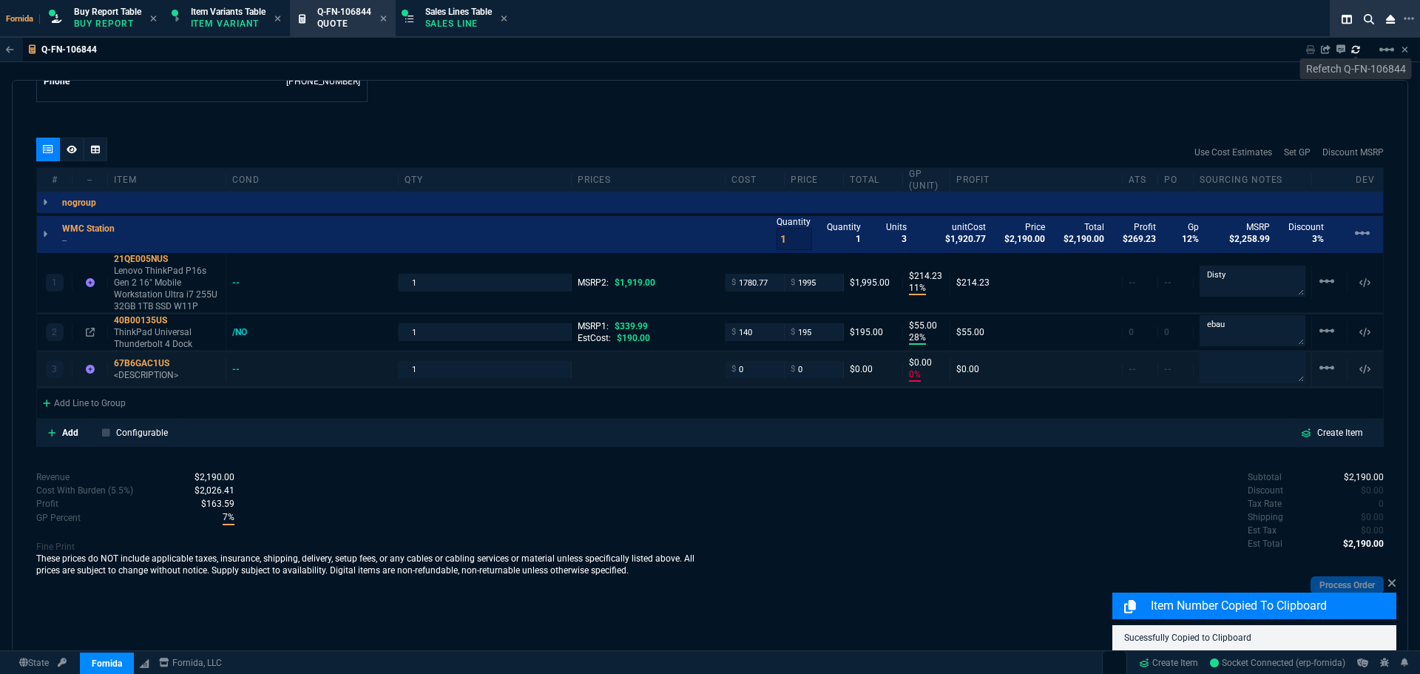
click at [155, 385] on div "3 67B6GAC1US <DESCRIPTION> -- 1 $ 0 $ 0 $0.00 $0.00 0% $0.00 -- -- linear_scale" at bounding box center [710, 369] width 1346 height 35
click at [151, 385] on div "3 67B6GAC1US <DESCRIPTION> -- 1 $ 0 $ 0 $0.00 $0.00 0% $0.00 -- -- linear_scale" at bounding box center [710, 369] width 1346 height 35
click at [160, 367] on div "67B6GAC1US" at bounding box center [167, 363] width 106 height 12
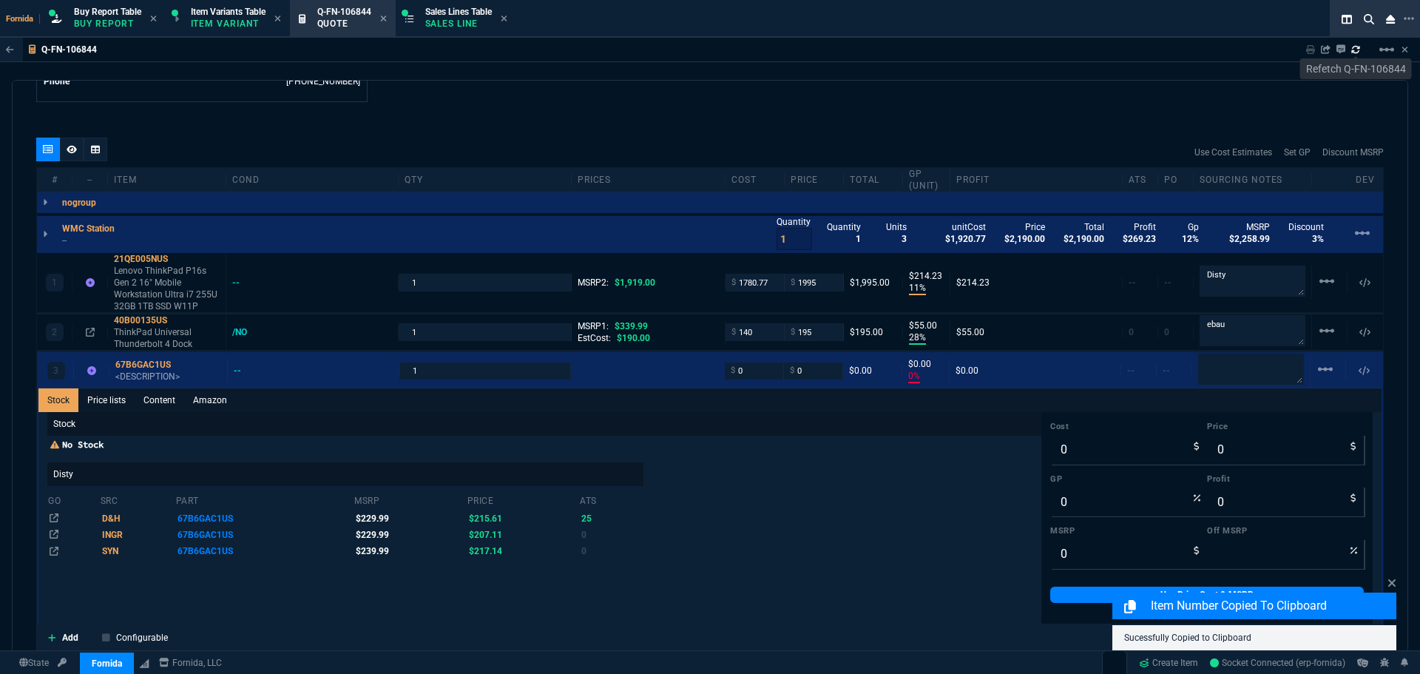
click at [177, 411] on link "Content" at bounding box center [160, 400] width 50 height 24
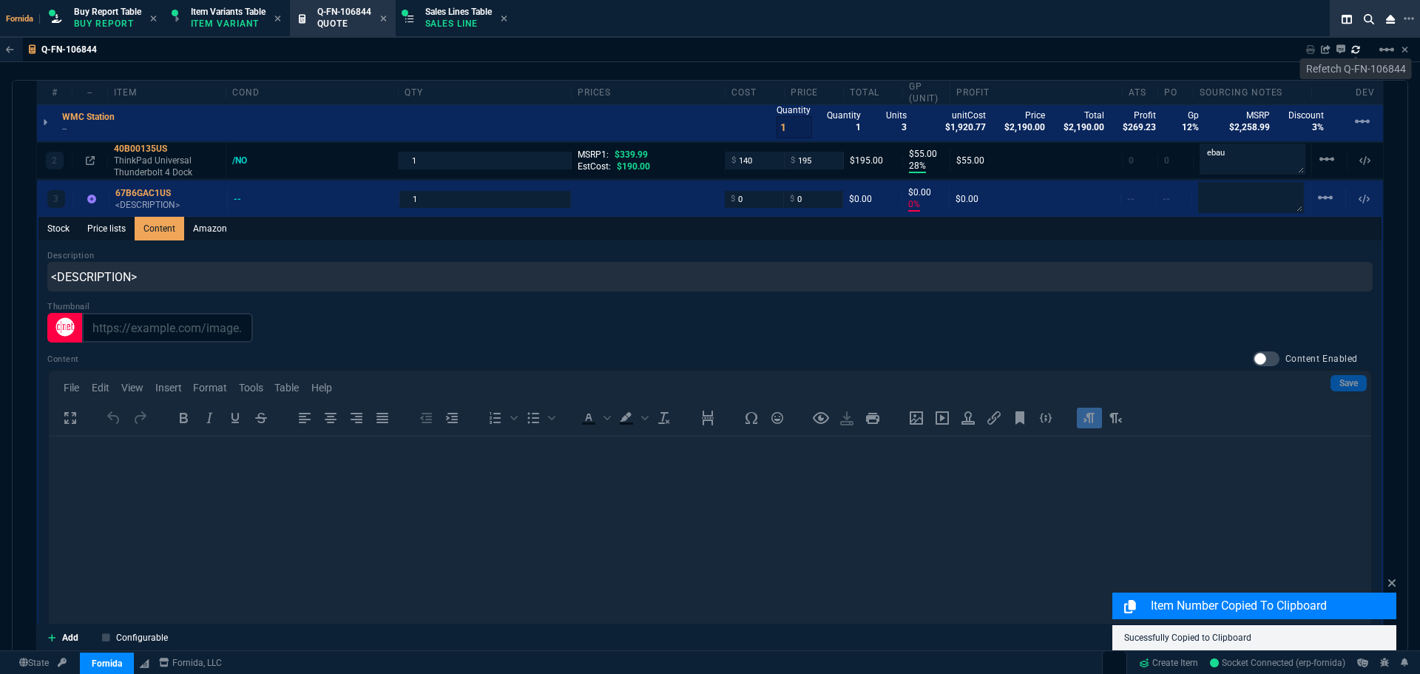
scroll to position [946, 0]
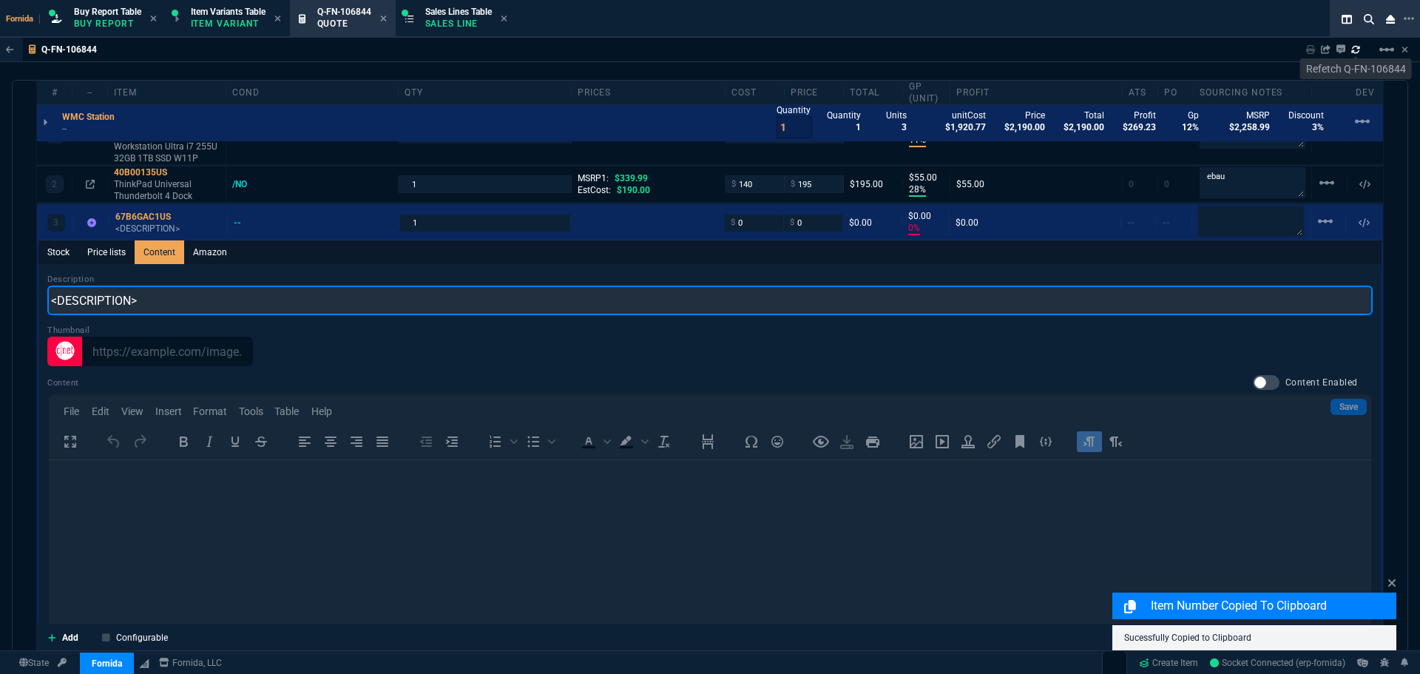
click at [144, 299] on input "<DESCRIPTION>" at bounding box center [709, 300] width 1325 height 30
paste input "Lenovo Legion R27fc-30 27" Class Full HD Curved Screen Gaming LED Monitor - 16:…"
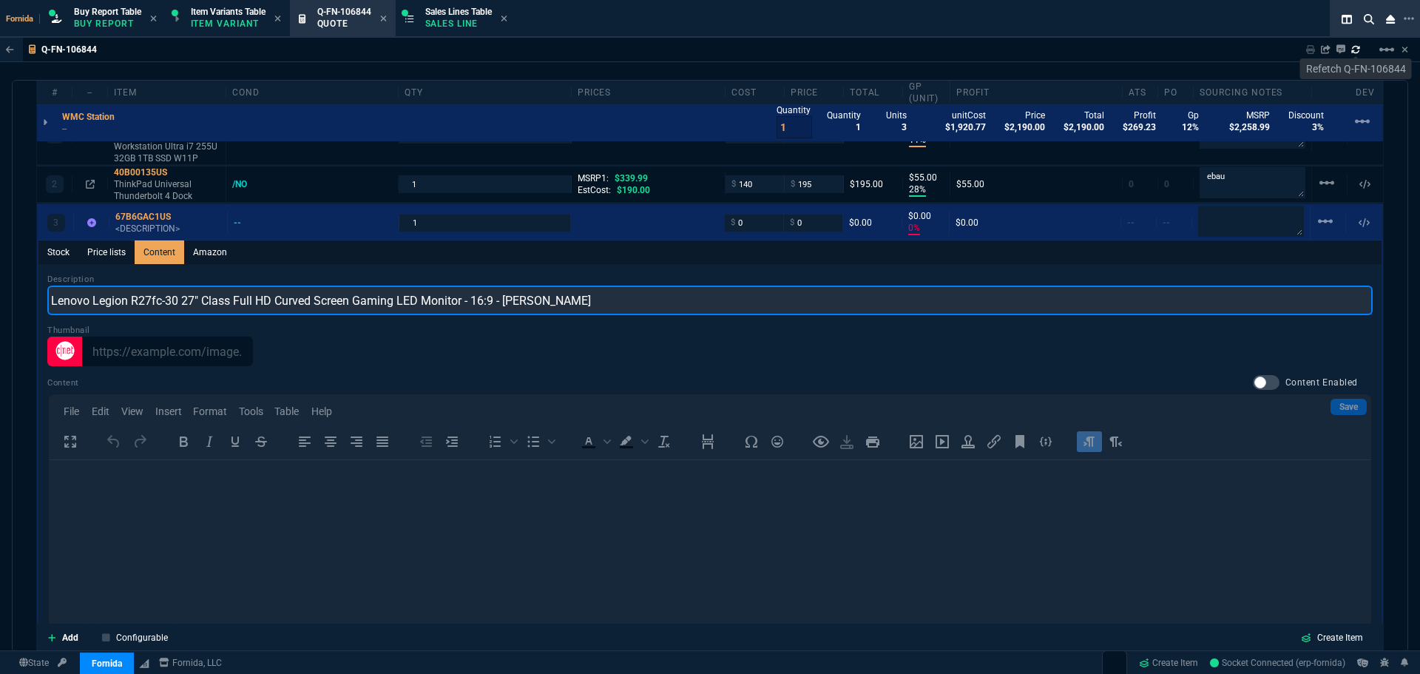
drag, startPoint x: 132, startPoint y: 311, endPoint x: 177, endPoint y: 308, distance: 45.2
click at [177, 308] on input "Lenovo Legion R27fc-30 27" Class Full HD Curved Screen Gaming LED Monitor - 16:…" at bounding box center [709, 300] width 1325 height 30
click at [328, 299] on input "Lenovo Legion 27" Class Full HD Curved Screen Gaming LED Monitor - 16:9 - Raven…" at bounding box center [709, 300] width 1325 height 30
click at [374, 301] on input "Lenovo Legion 27" Class Full HD Curved Screen LED Monitor - 16:9 - Raven Black" at bounding box center [709, 300] width 1325 height 30
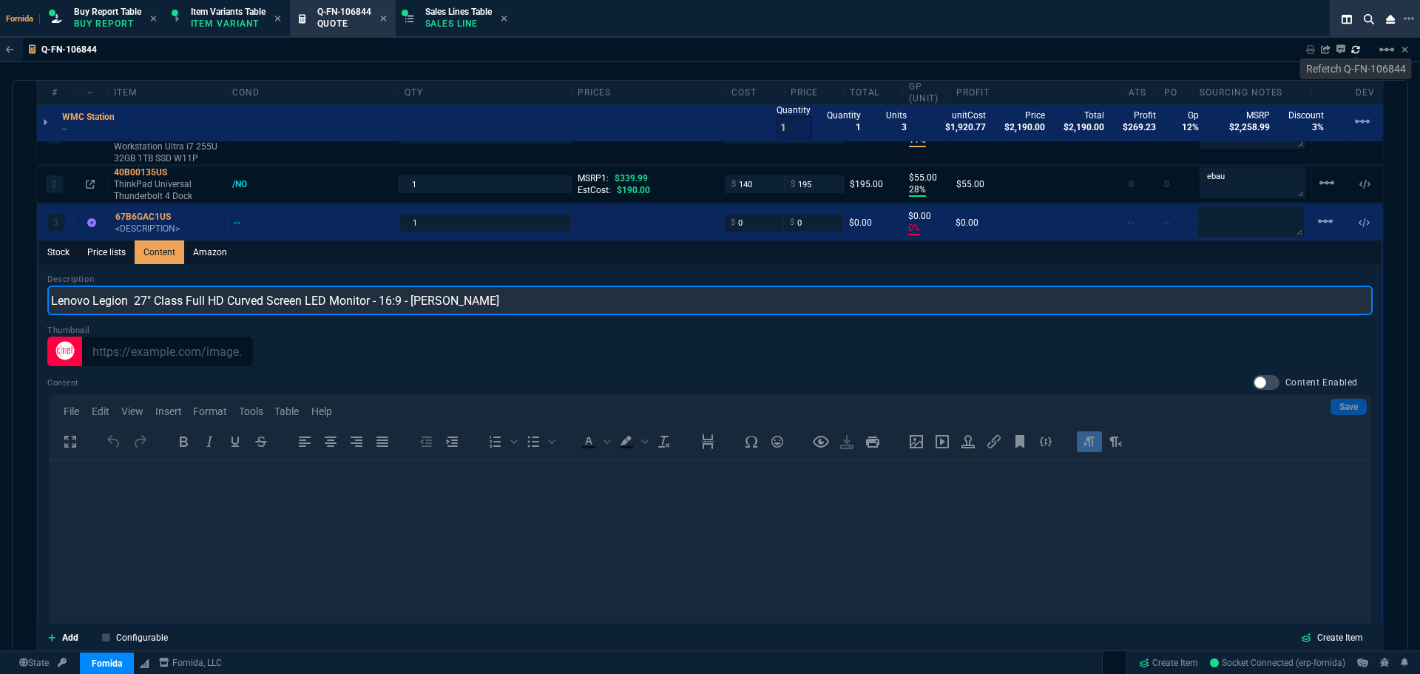
click at [376, 301] on input "Lenovo Legion 27" Class Full HD Curved Screen LED Monitor - 16:9 - Raven Black" at bounding box center [709, 300] width 1325 height 30
click at [402, 311] on input "Lenovo Legion 27" Class Full HD Curved Screen LED Monitor 16:9 - Raven Black" at bounding box center [709, 300] width 1325 height 30
type input "Lenovo Legion 27" Class Full HD Curved Screen LED Monitor 16:9 [PERSON_NAME]"
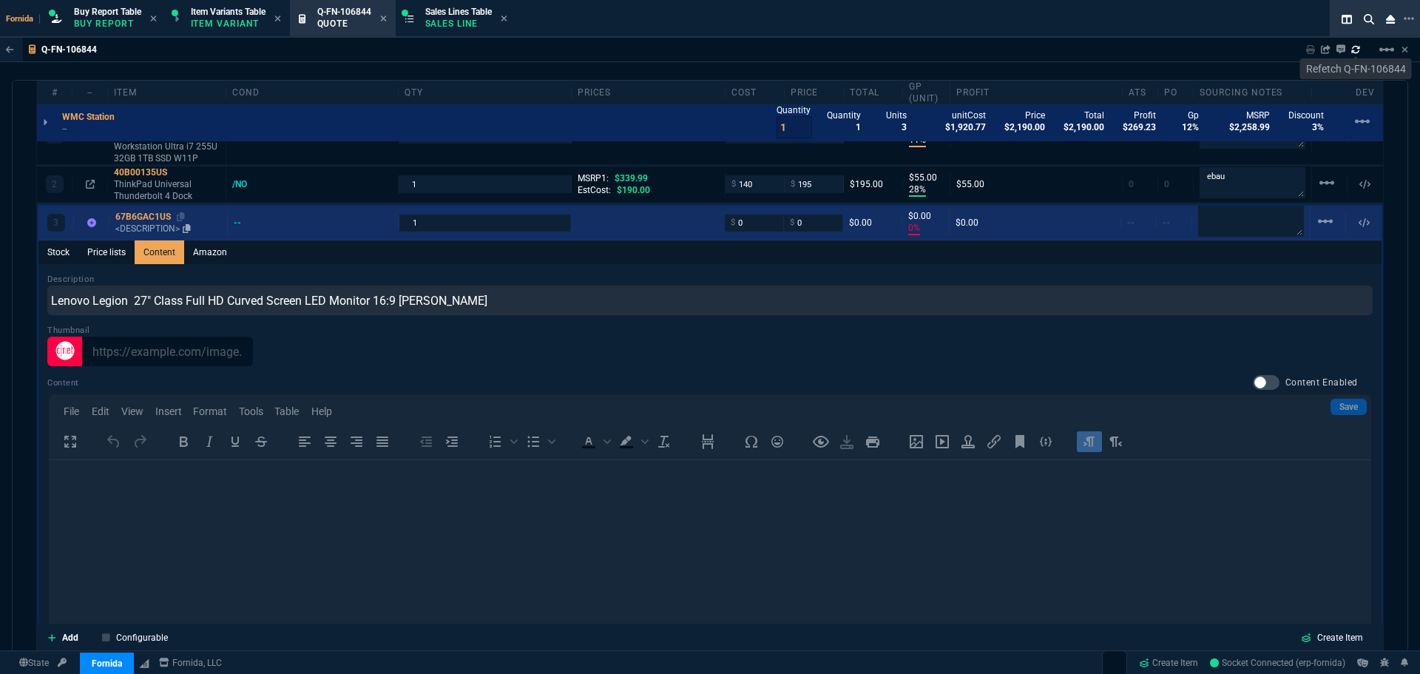
click at [143, 216] on div "67B6GAC1US" at bounding box center [168, 217] width 106 height 12
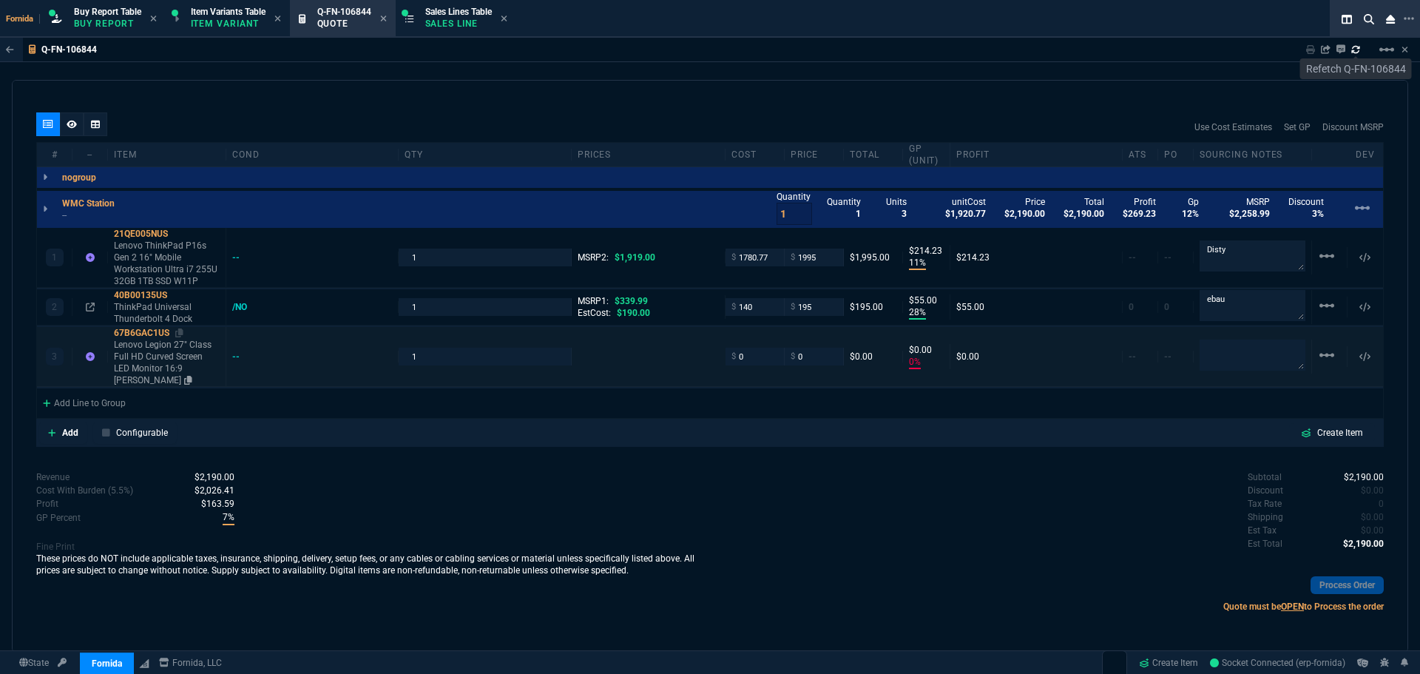
type input "0"
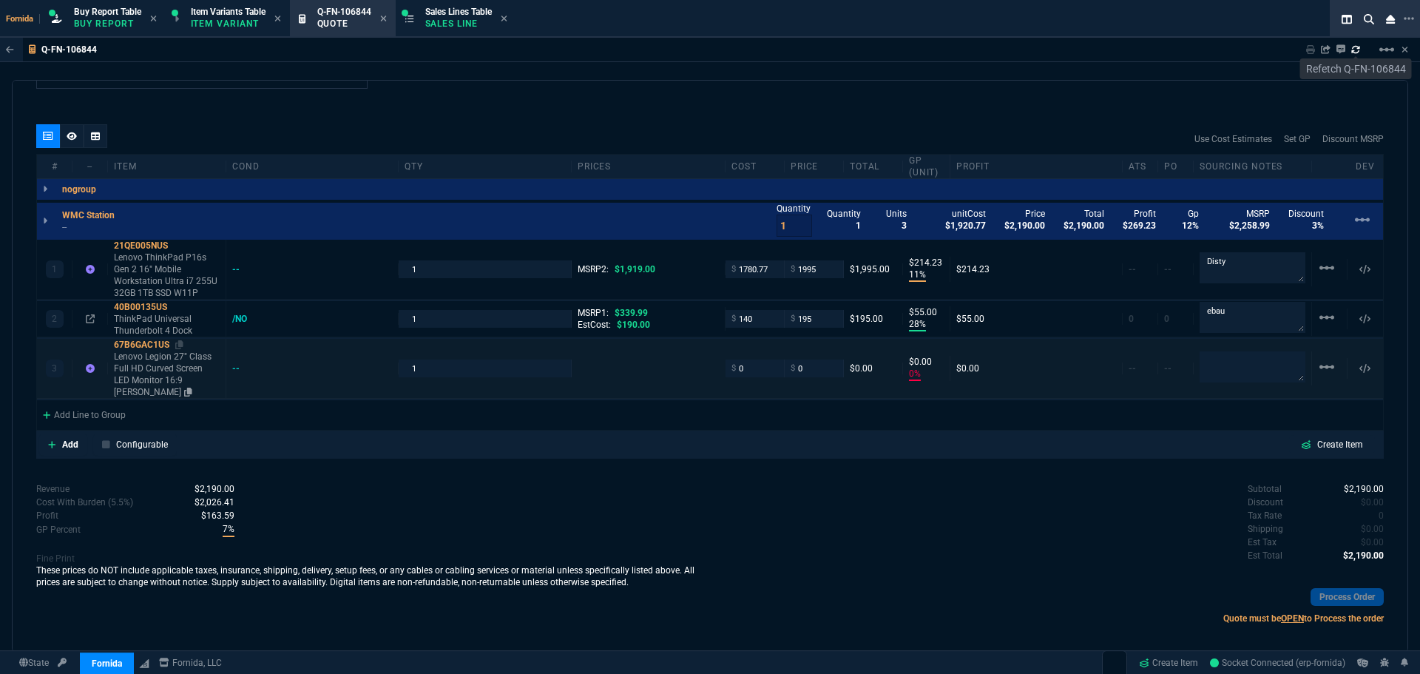
click at [148, 223] on div "WMC Station -- Quantity 1 Quantity 1 Units 3 unitCost $1,920.77 Price $2,190.00…" at bounding box center [710, 221] width 1346 height 37
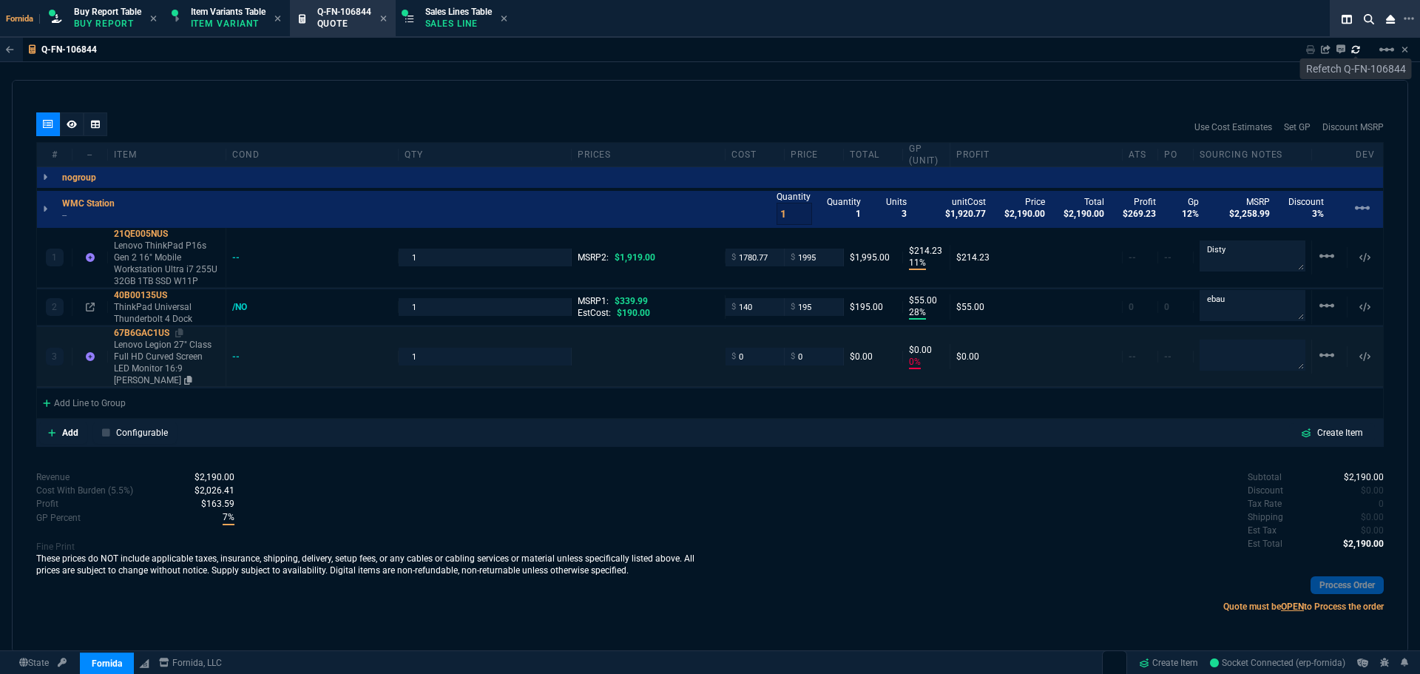
click at [157, 370] on p "Lenovo Legion 27" Class Full HD Curved Screen LED Monitor 16:9 [PERSON_NAME]" at bounding box center [167, 362] width 106 height 47
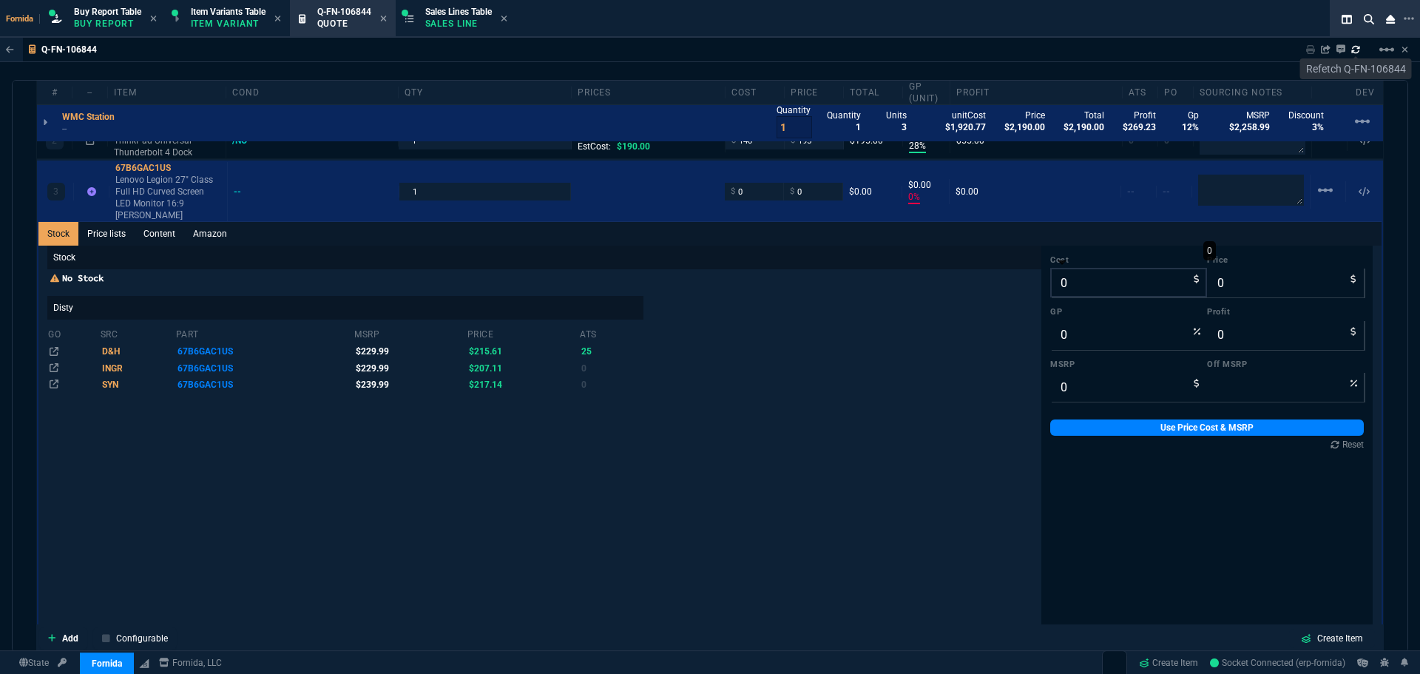
scroll to position [974, 0]
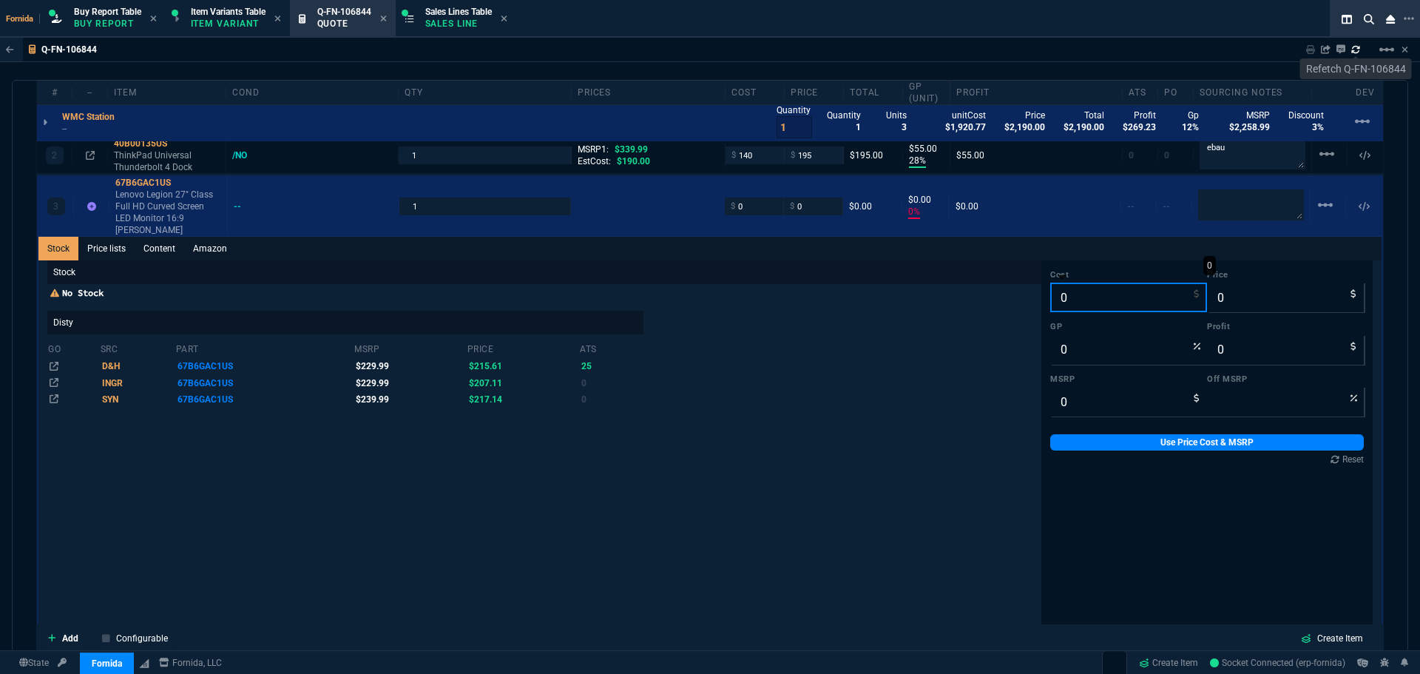
click at [1073, 295] on input "0" at bounding box center [1128, 297] width 157 height 30
type input "20"
type input "-100"
type input "-20"
type input "209"
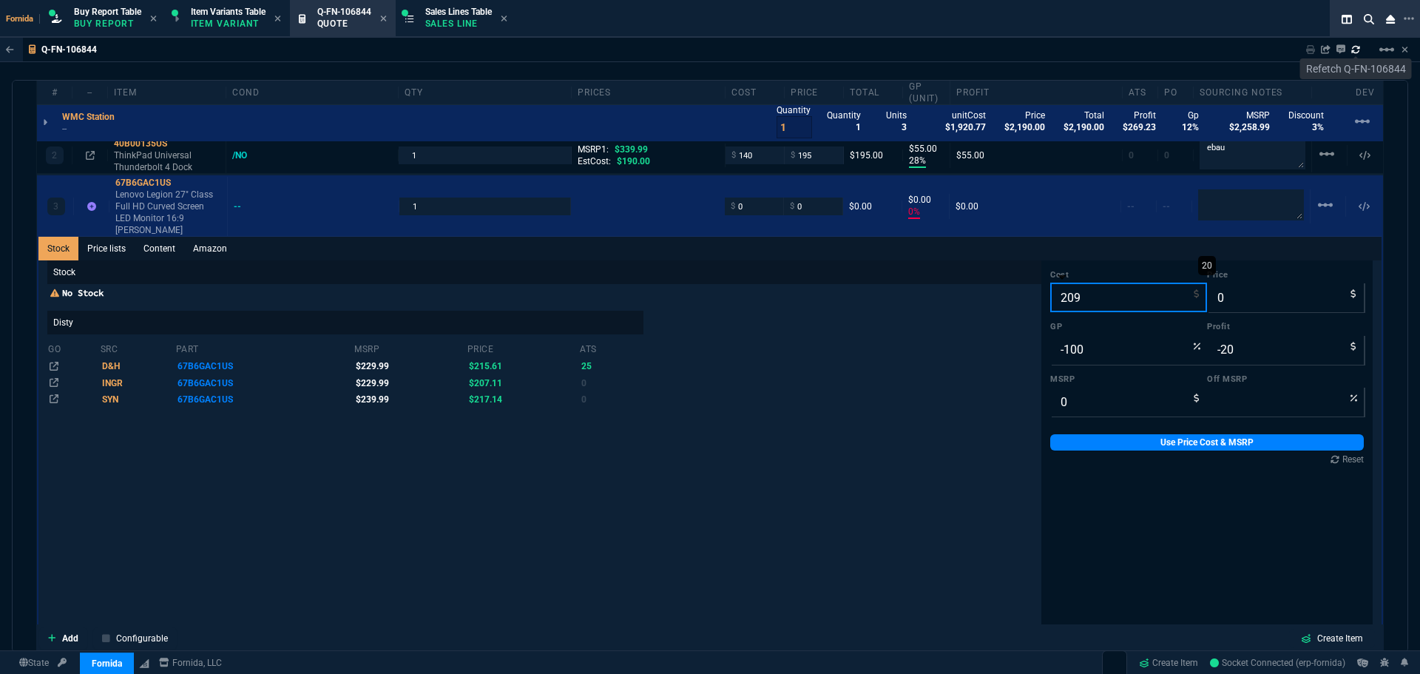
type input "-209"
type input "209.71"
type input "-210"
click at [1096, 285] on input "209.71" at bounding box center [1128, 297] width 157 height 30
type input "209.74"
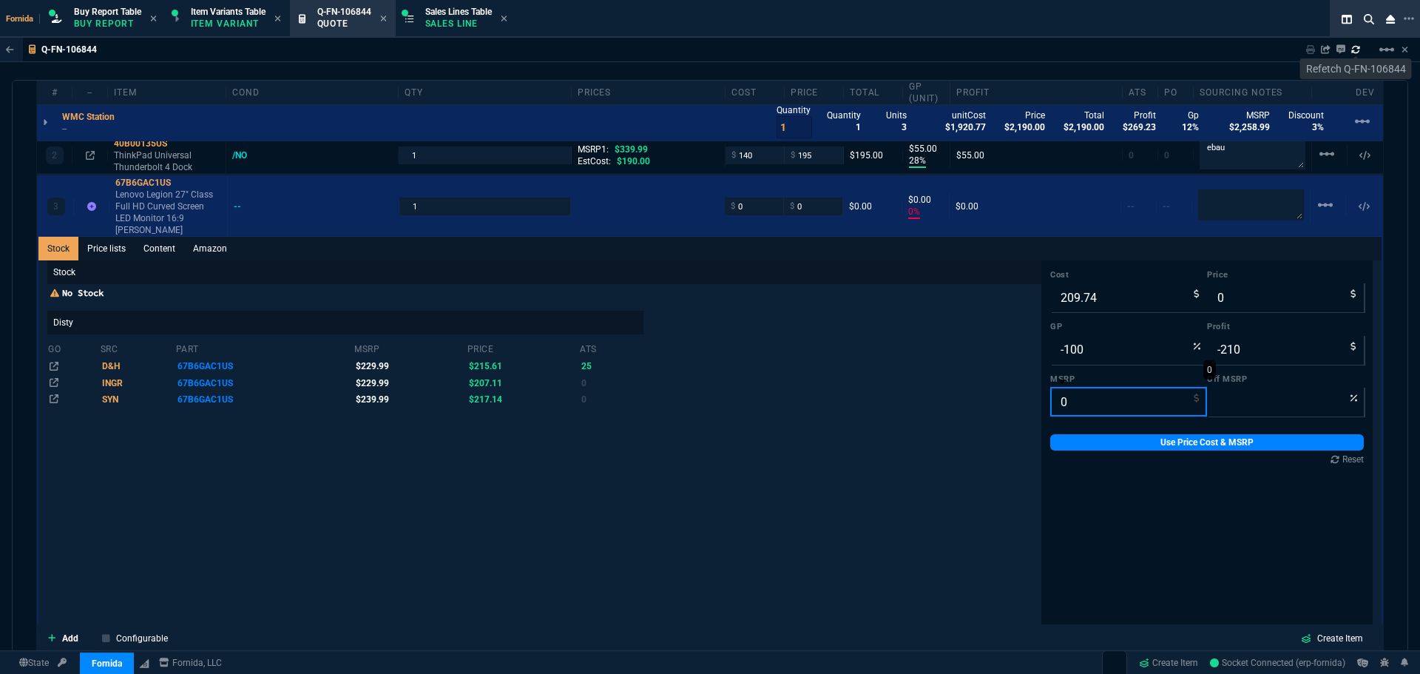
click at [1075, 388] on input "0" at bounding box center [1128, 402] width 157 height 30
type input "2"
type input "100"
type input "239.99"
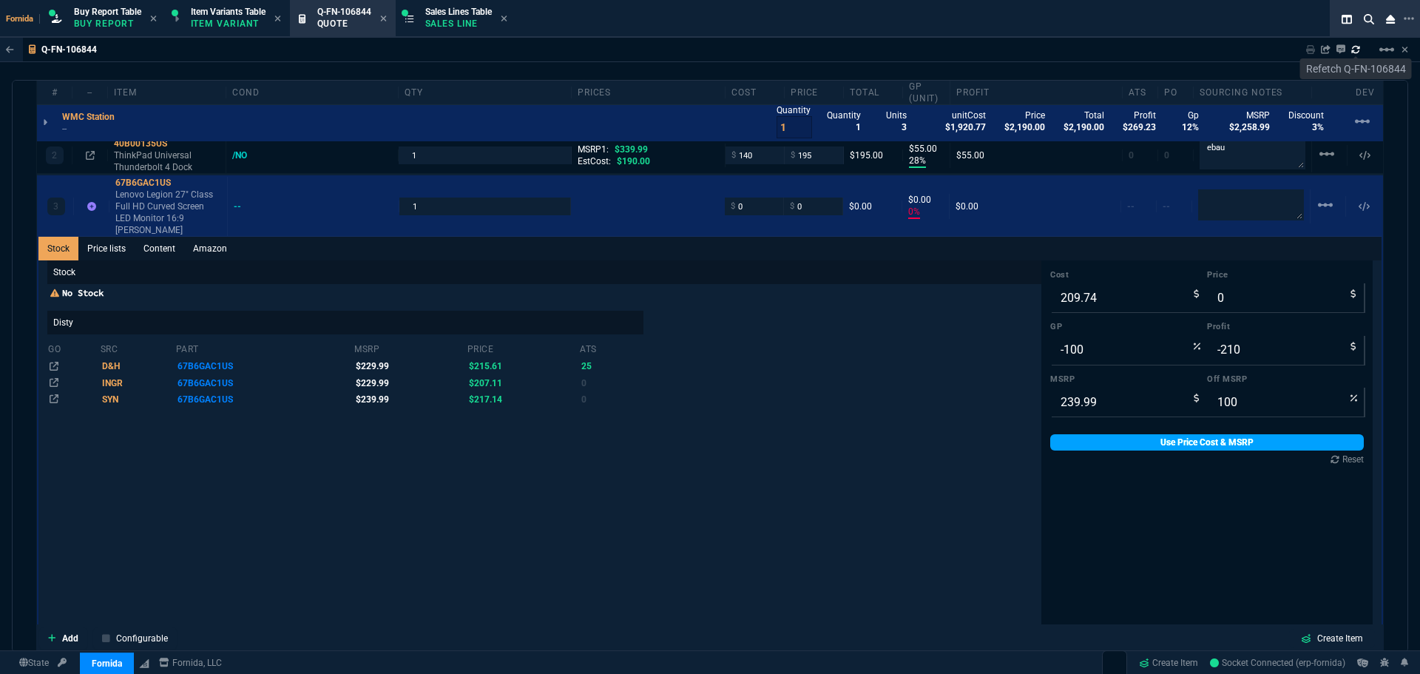
click at [1047, 439] on div "Cost 209.74 Price 0 GP -100 Profit -210 MSRP 239.99 Off MSRP 100 Use Price Cost…" at bounding box center [1206, 367] width 331 height 214
click at [1051, 437] on link "Use Price Cost & MSRP" at bounding box center [1206, 442] width 313 height 16
type input "209.74"
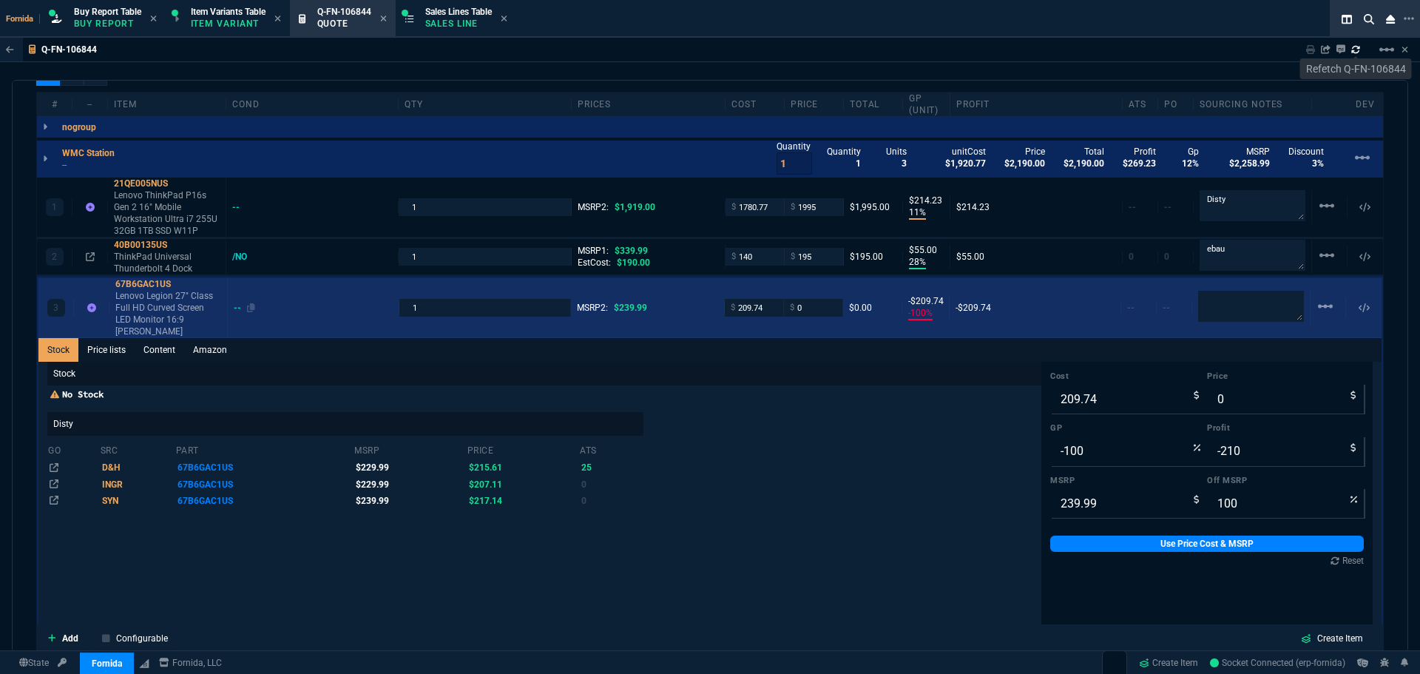
scroll to position [827, 0]
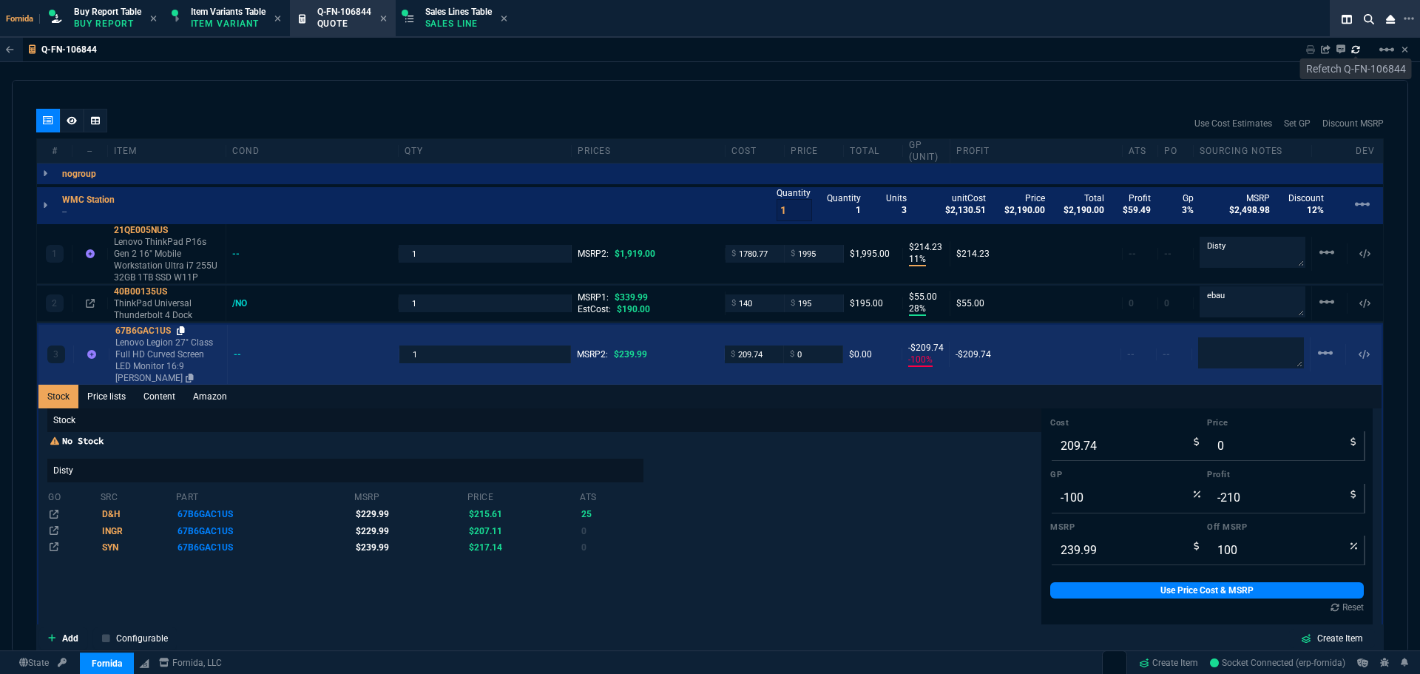
click at [180, 332] on icon at bounding box center [181, 330] width 8 height 9
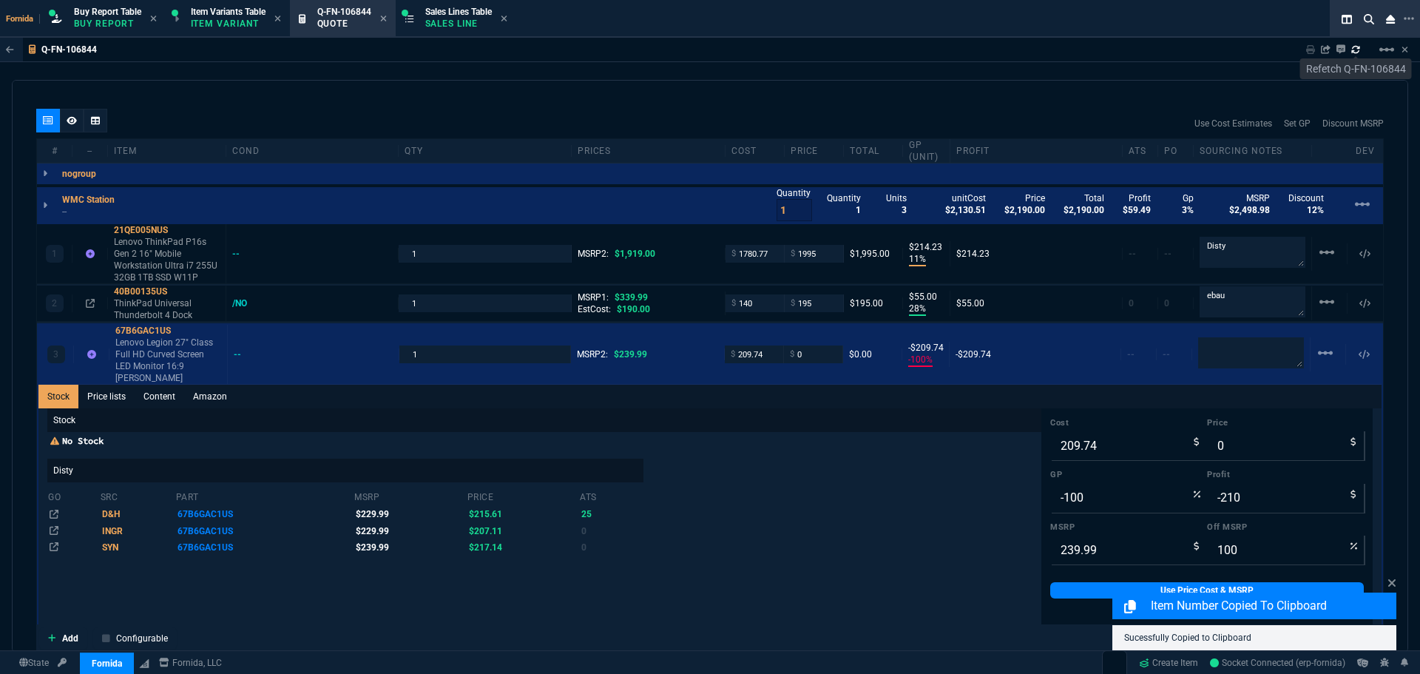
drag, startPoint x: 847, startPoint y: 330, endPoint x: 825, endPoint y: 339, distance: 22.9
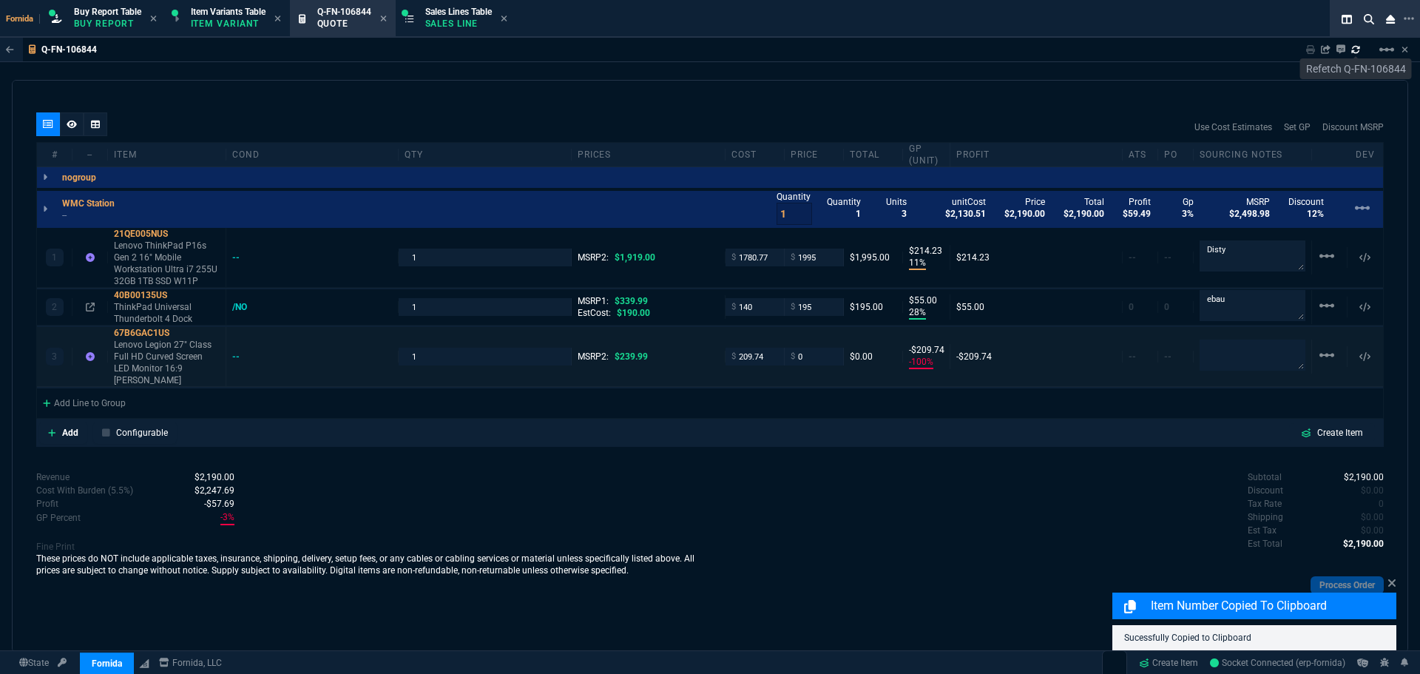
click at [826, 339] on div "3 67B6GAC1US Lenovo Legion 27" Class Full HD Curved Screen LED Monitor 16:9 Rav…" at bounding box center [710, 357] width 1346 height 60
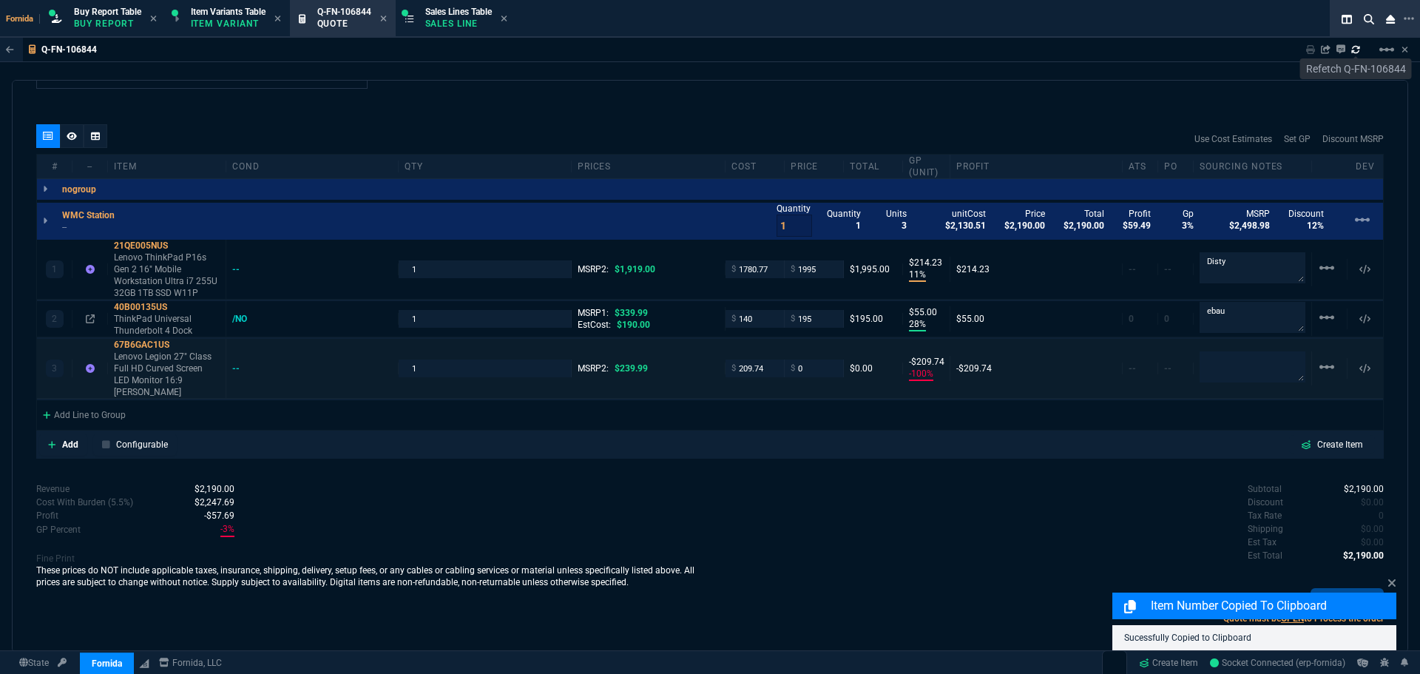
drag, startPoint x: 827, startPoint y: 347, endPoint x: 821, endPoint y: 368, distance: 22.2
click at [827, 347] on div "3 67B6GAC1US Lenovo Legion 27" Class Full HD Curved Screen LED Monitor 16:9 Rav…" at bounding box center [710, 369] width 1346 height 60
click at [820, 370] on input "0" at bounding box center [813, 367] width 47 height 17
type input "230"
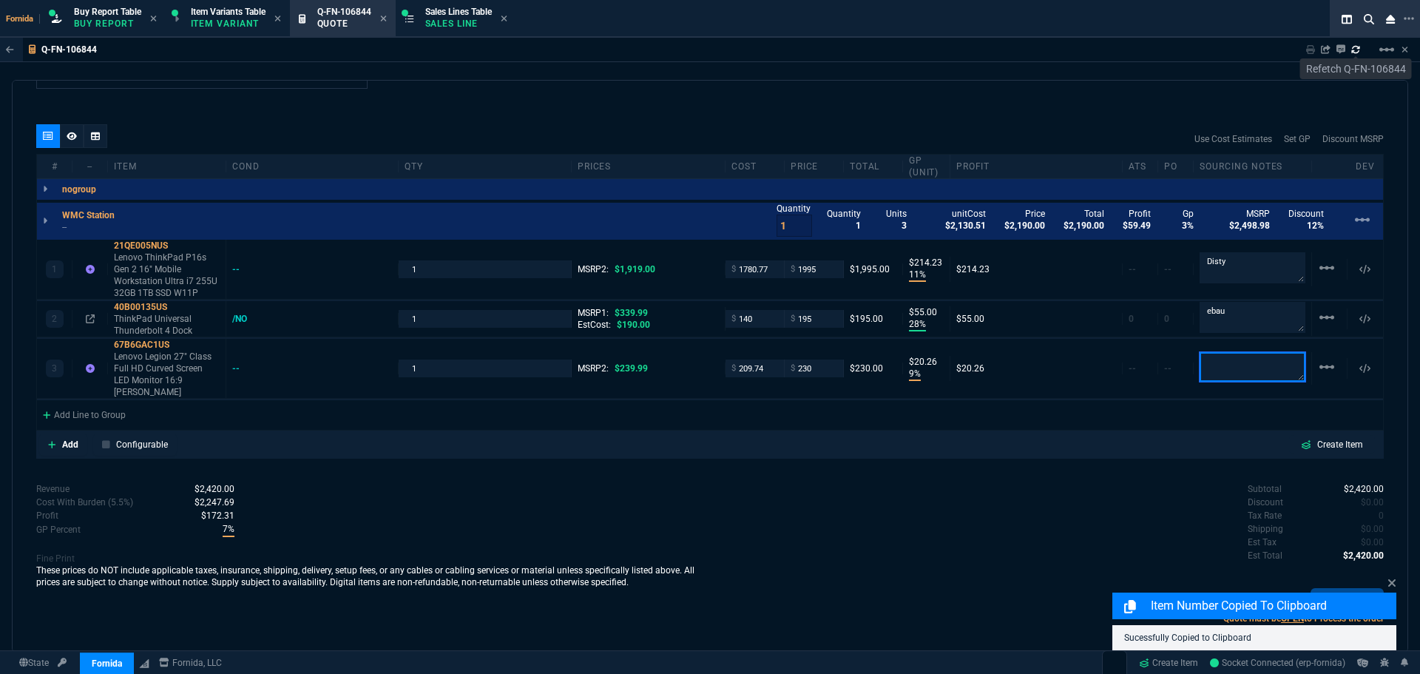
type input "9"
type input "20"
type input "4"
click at [169, 364] on p "Lenovo Legion 27" Class Full HD Curved Screen LED Monitor 16:9 [PERSON_NAME]" at bounding box center [167, 373] width 106 height 47
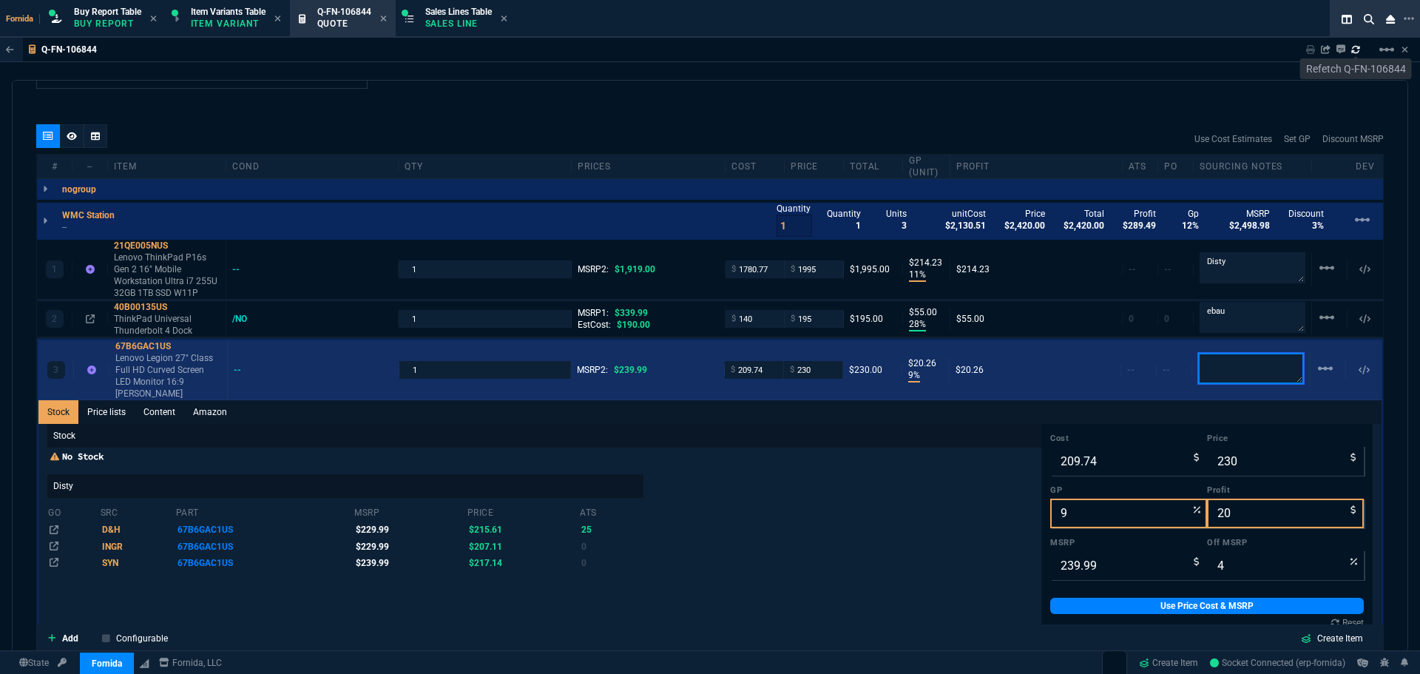
click at [1224, 356] on textarea at bounding box center [1251, 368] width 106 height 31
type textarea "Disty"
click at [131, 370] on p "Lenovo Legion 27" Class Full HD Curved Screen LED Monitor 16:9 [PERSON_NAME]" at bounding box center [168, 375] width 106 height 47
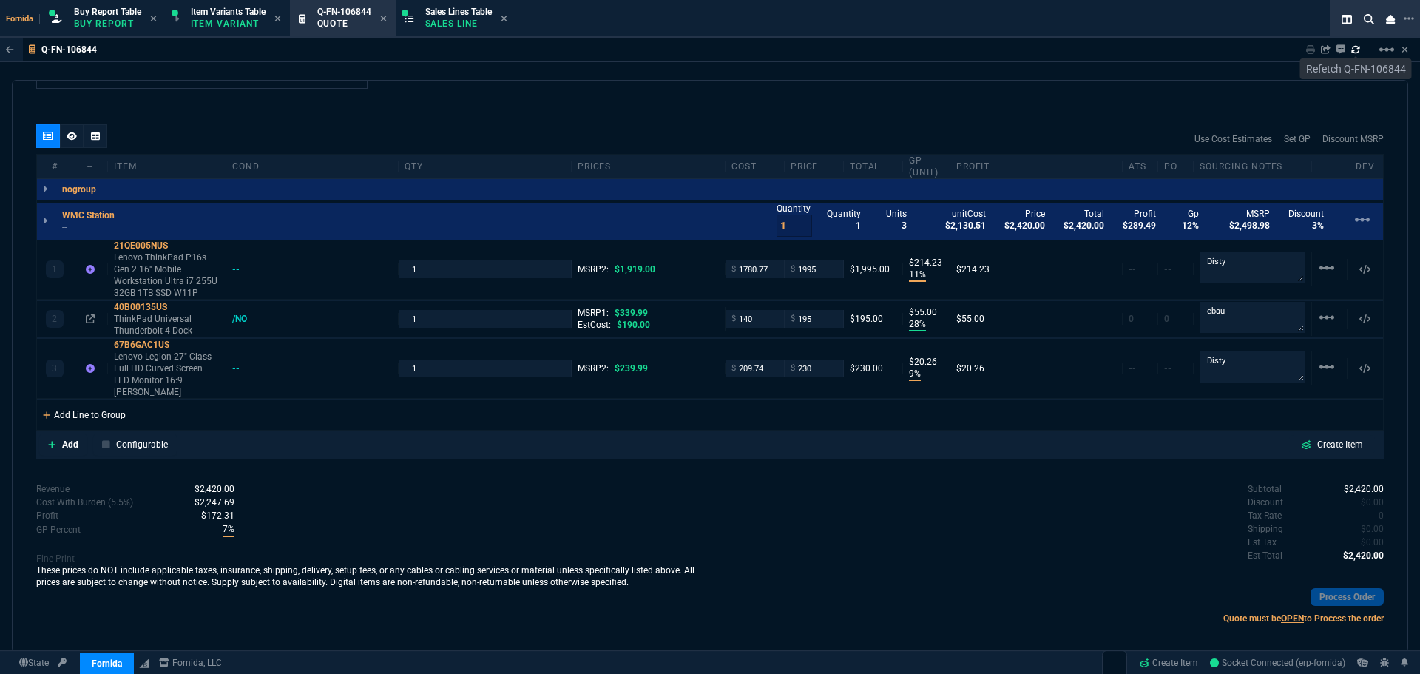
click at [84, 402] on div "Add Line to Group" at bounding box center [84, 413] width 95 height 27
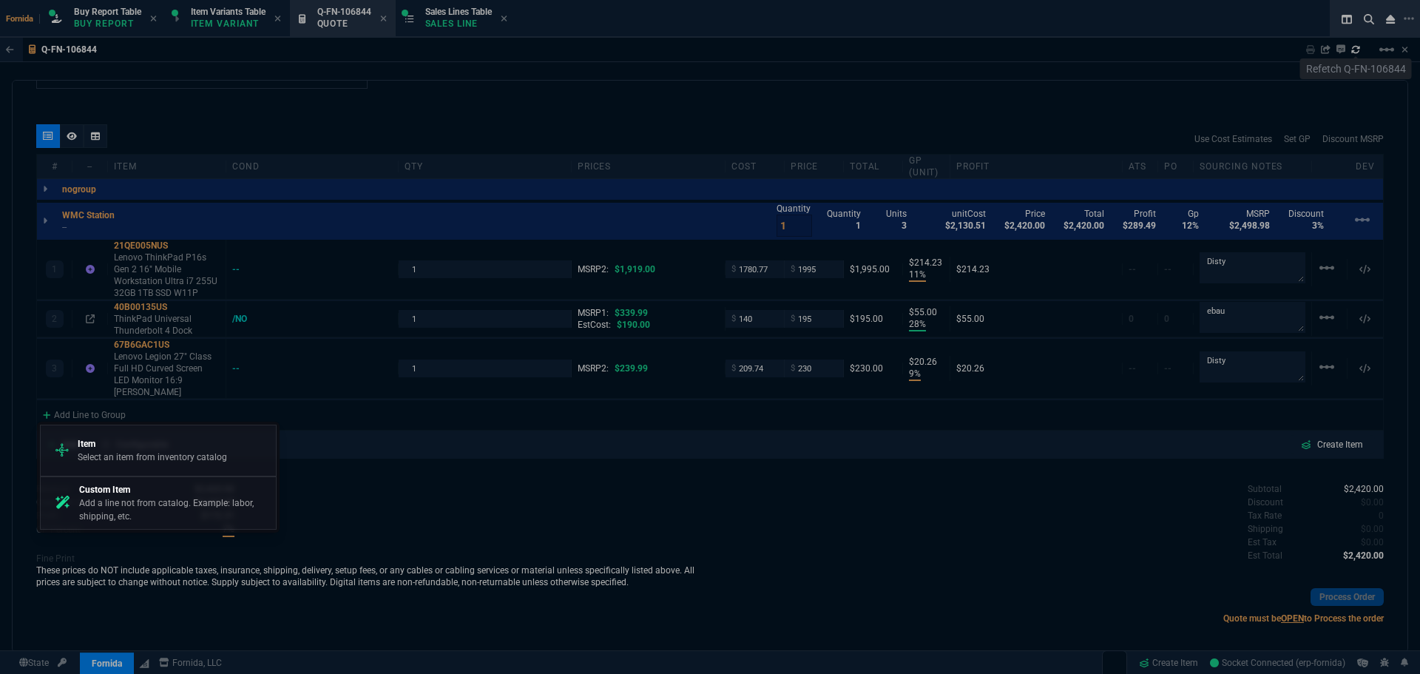
click at [121, 464] on div "Item Select an item from inventory catalog" at bounding box center [158, 450] width 223 height 38
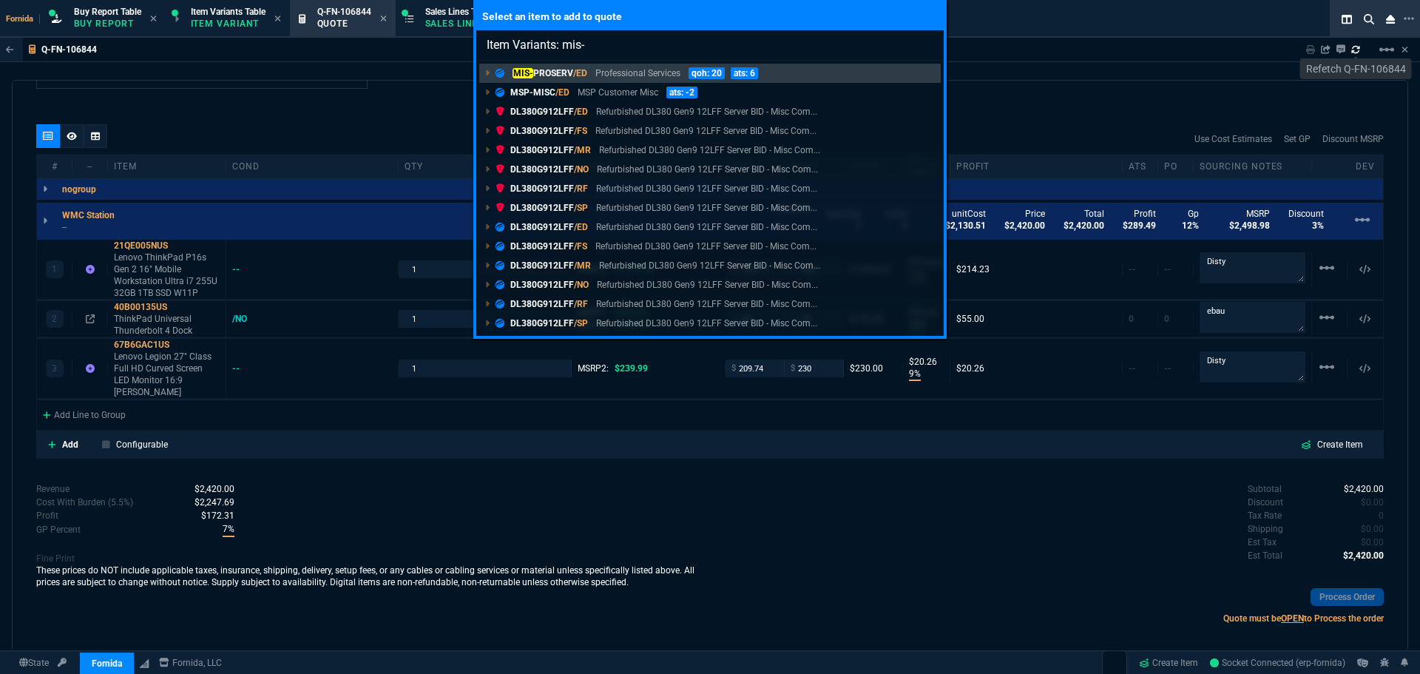
type input "Item Variants: mis-p"
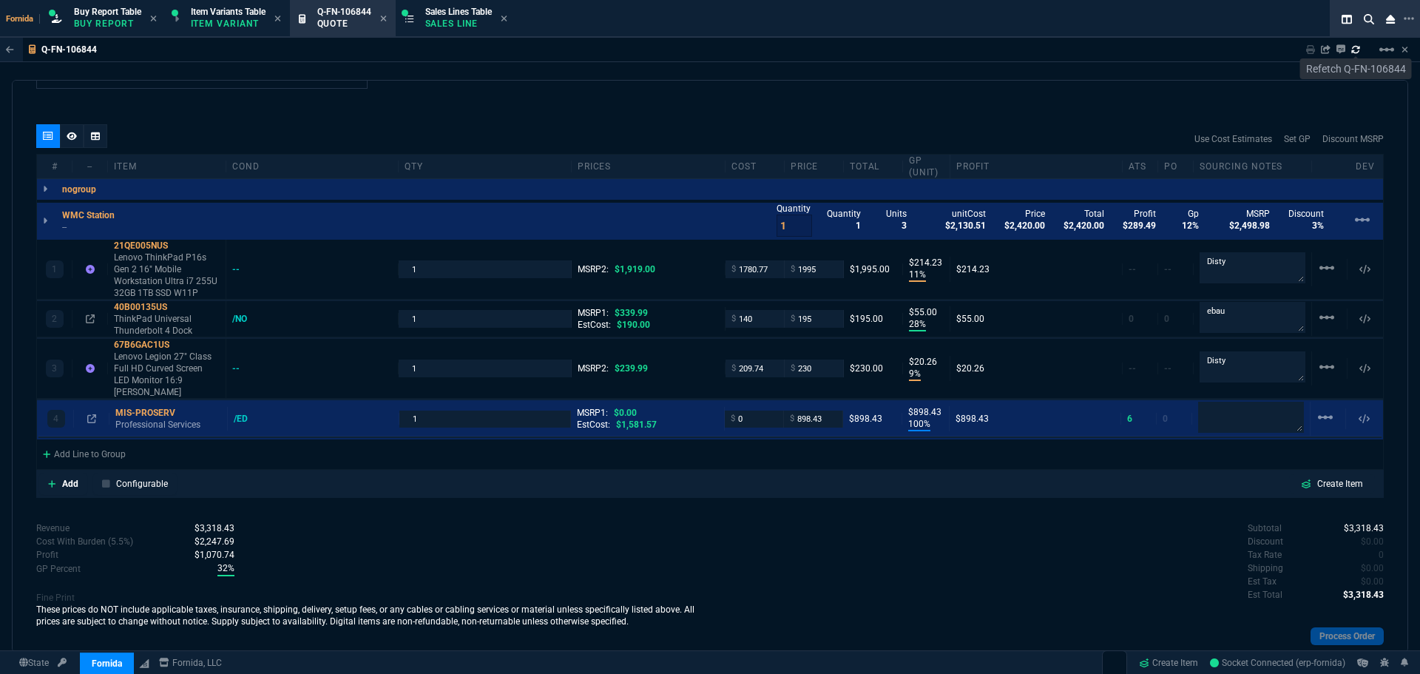
type input "11"
type input "214"
type input "28"
type input "55"
type input "9"
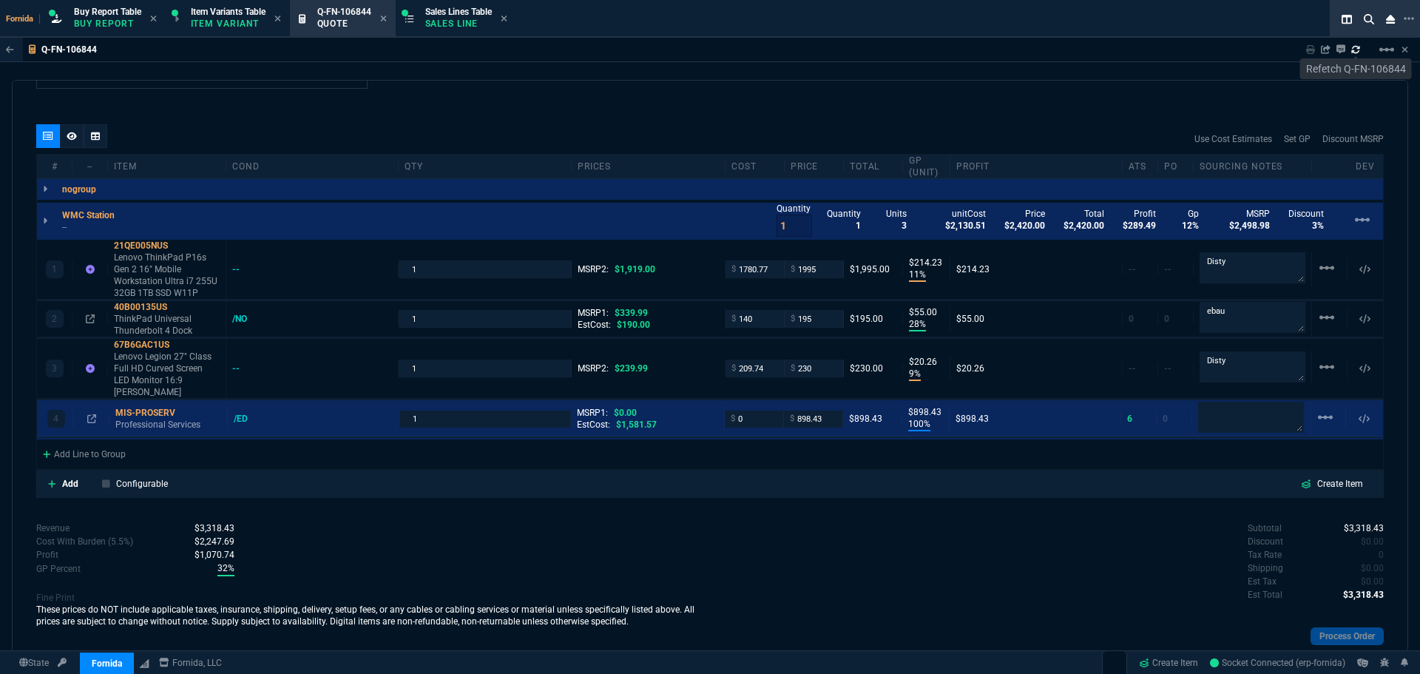
type input "20"
type input "100"
type input "898"
type input "-4"
type input "43"
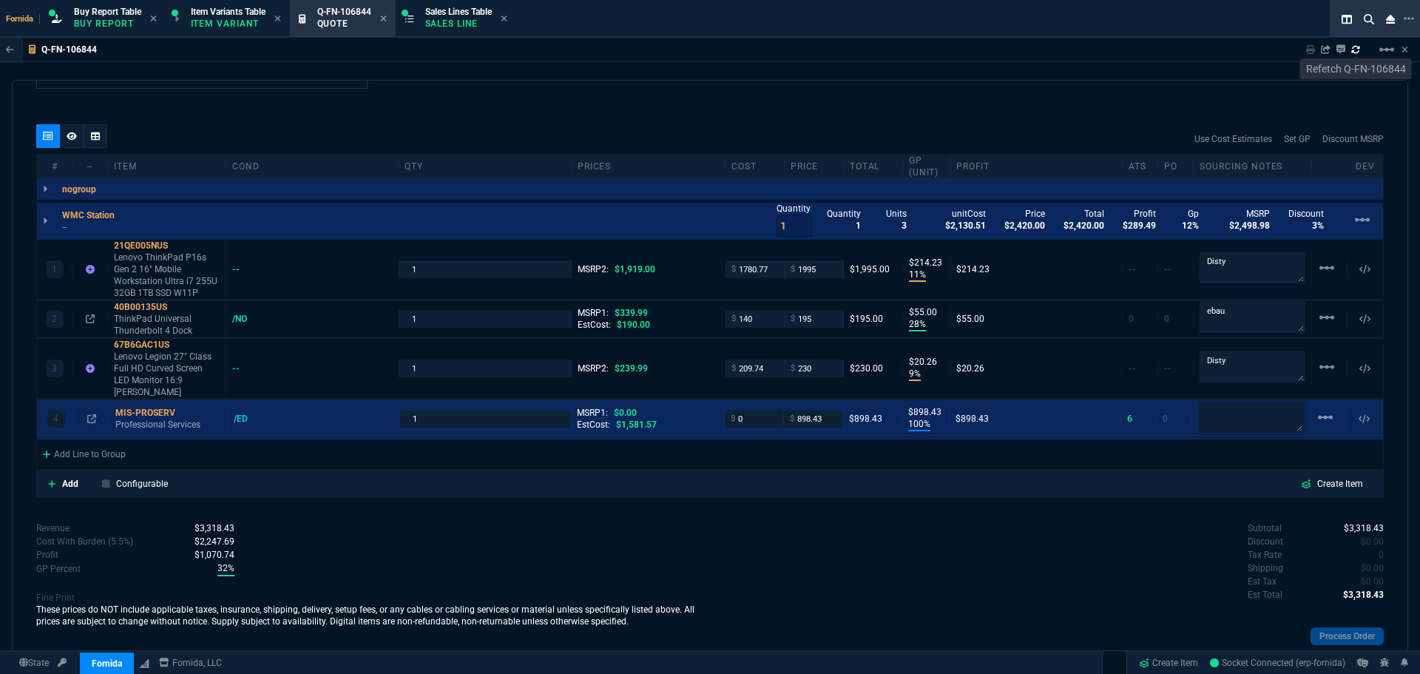
type input "4"
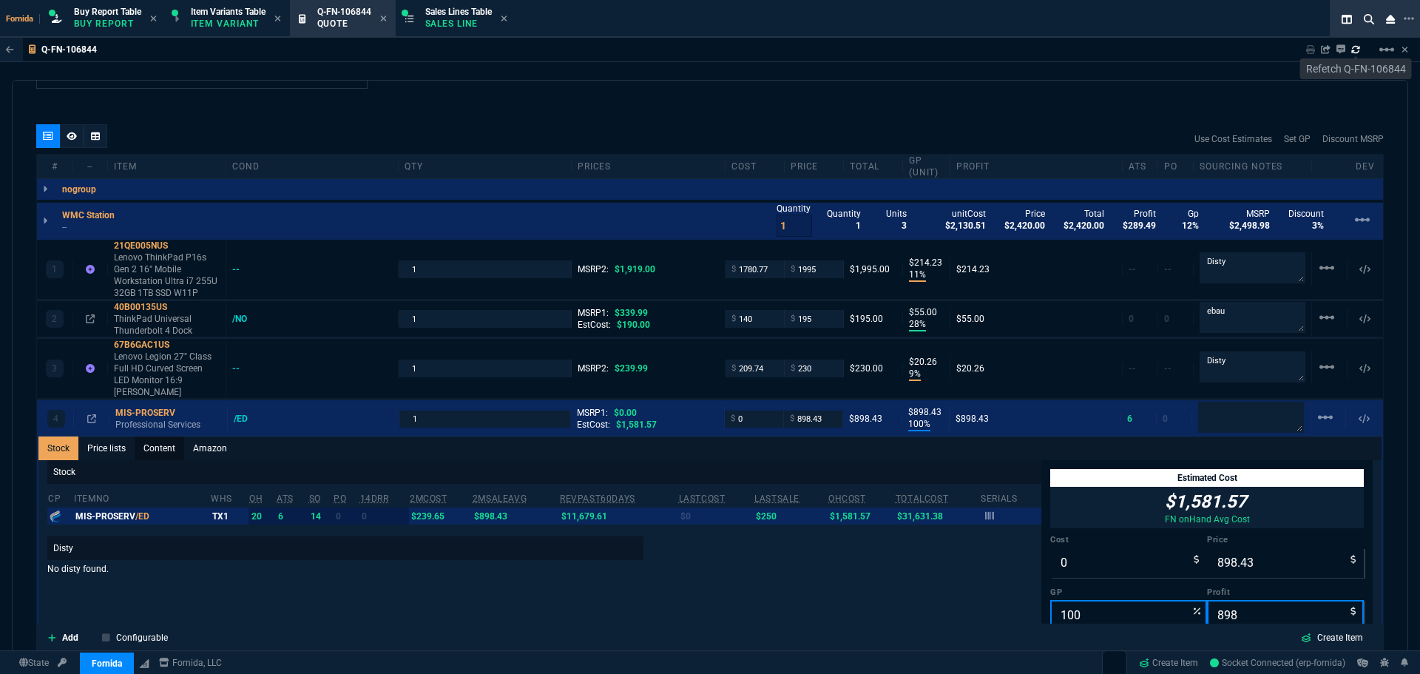
click at [158, 444] on link "Content" at bounding box center [160, 448] width 50 height 24
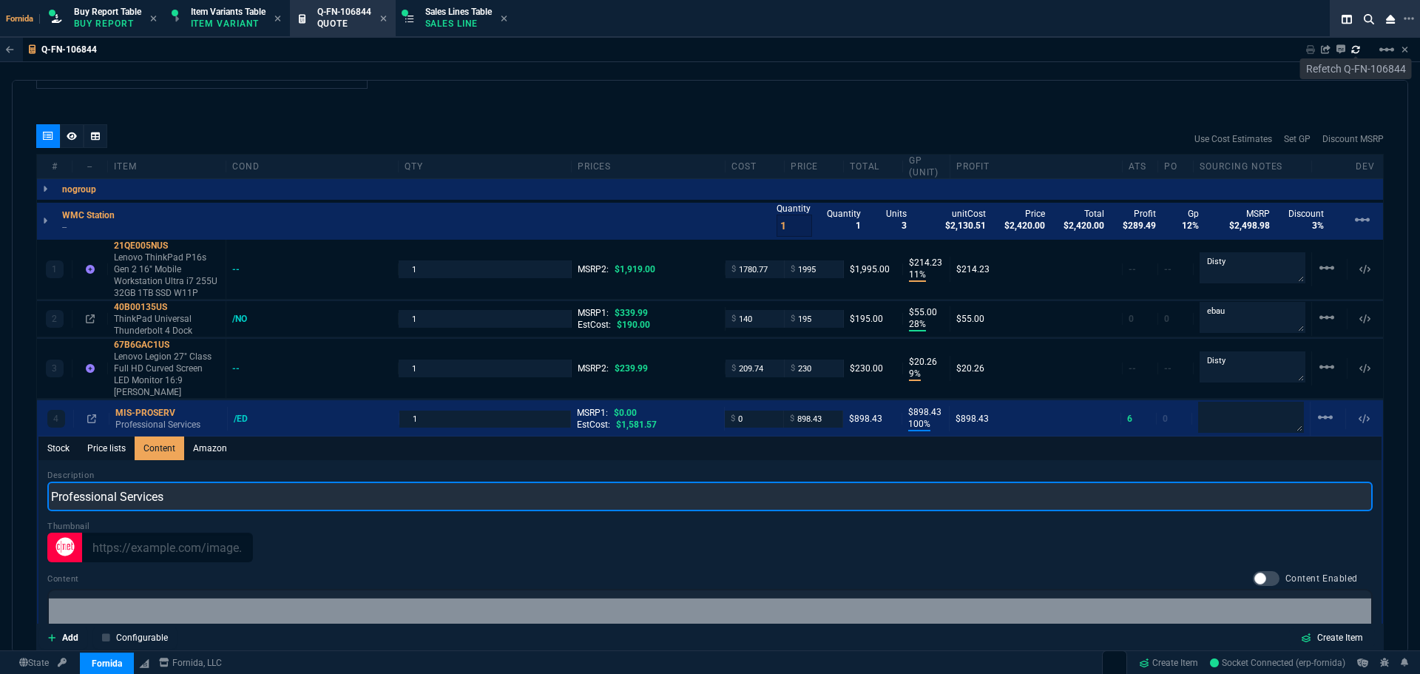
click at [197, 489] on input "Professional Services" at bounding box center [709, 496] width 1325 height 30
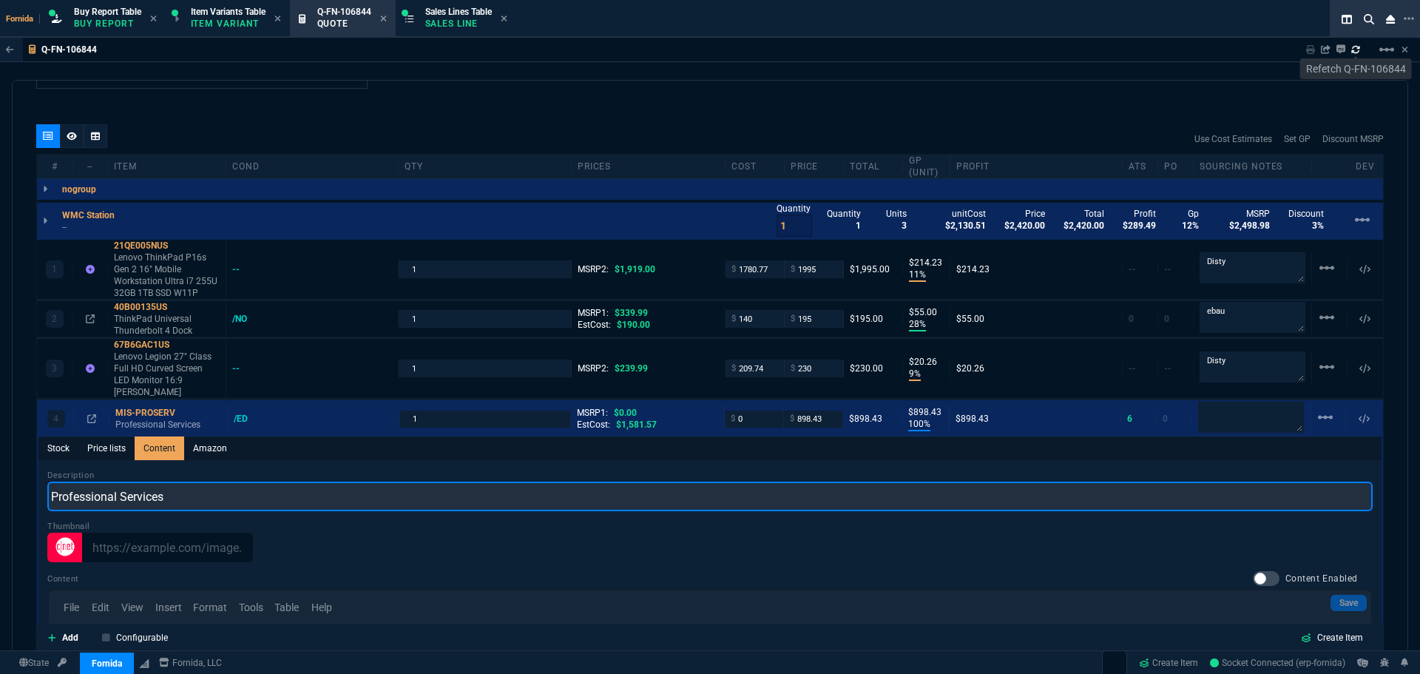
scroll to position [0, 0]
type input "New Device Setup"
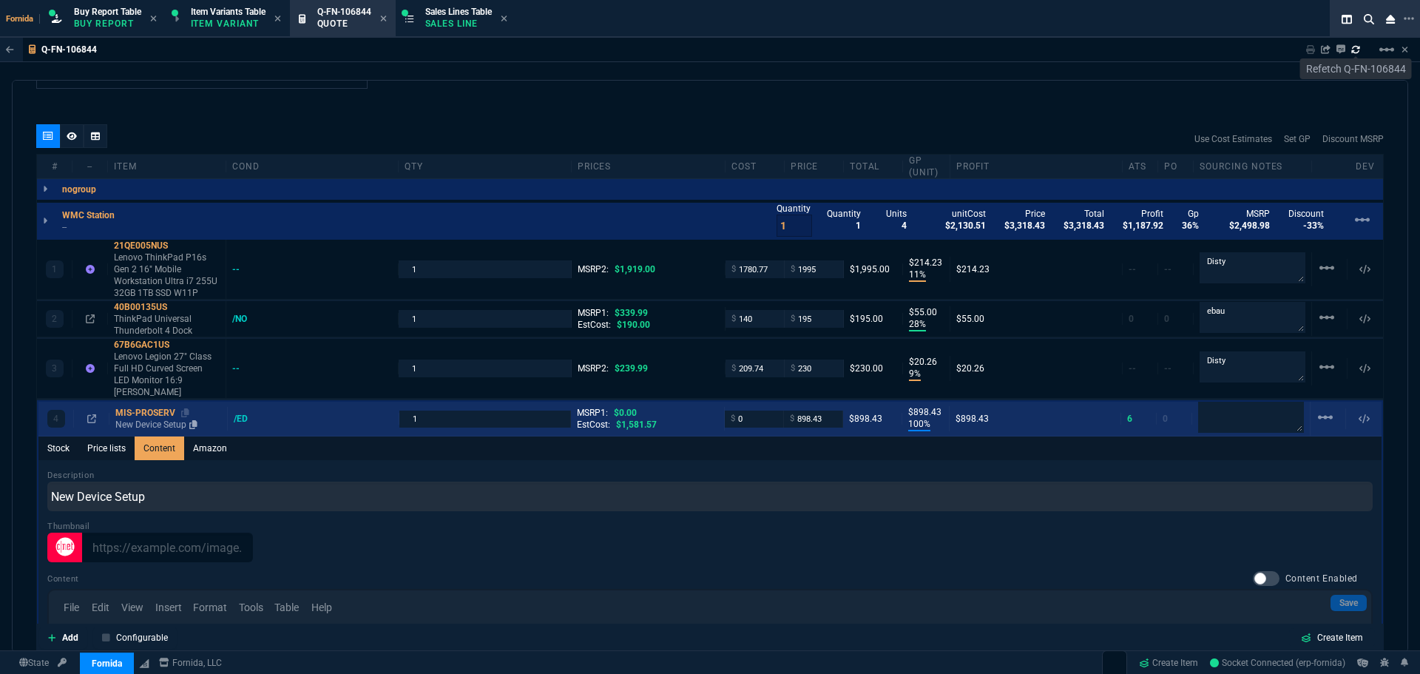
click at [138, 407] on div "MIS-PROSERV" at bounding box center [168, 413] width 106 height 12
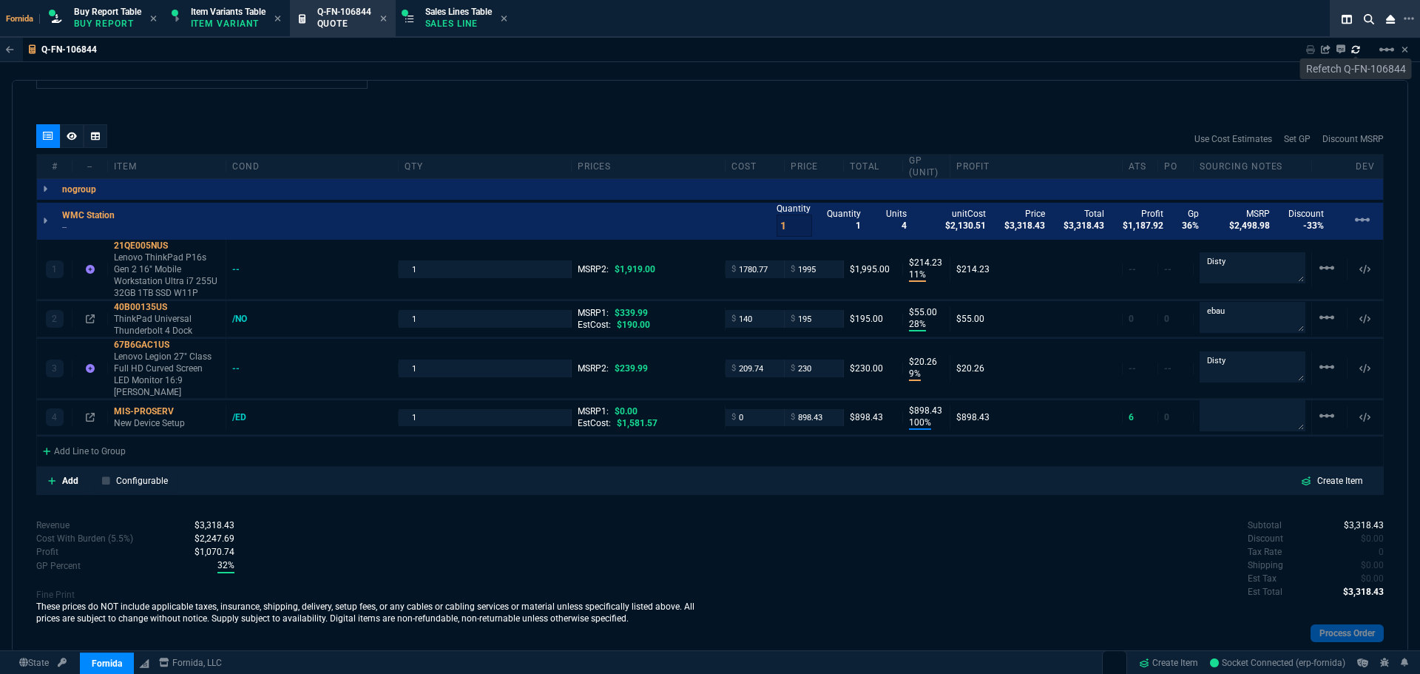
type input "100"
type input "898"
drag, startPoint x: 783, startPoint y: 515, endPoint x: 777, endPoint y: 440, distance: 74.9
click at [767, 501] on div "quote Q-FN-106844 WM Coffman draft Fornida, LLC 2609 Technology Dr Suite 300 Pl…" at bounding box center [710, 366] width 1396 height 572
click at [800, 409] on input "898.43" at bounding box center [813, 417] width 47 height 17
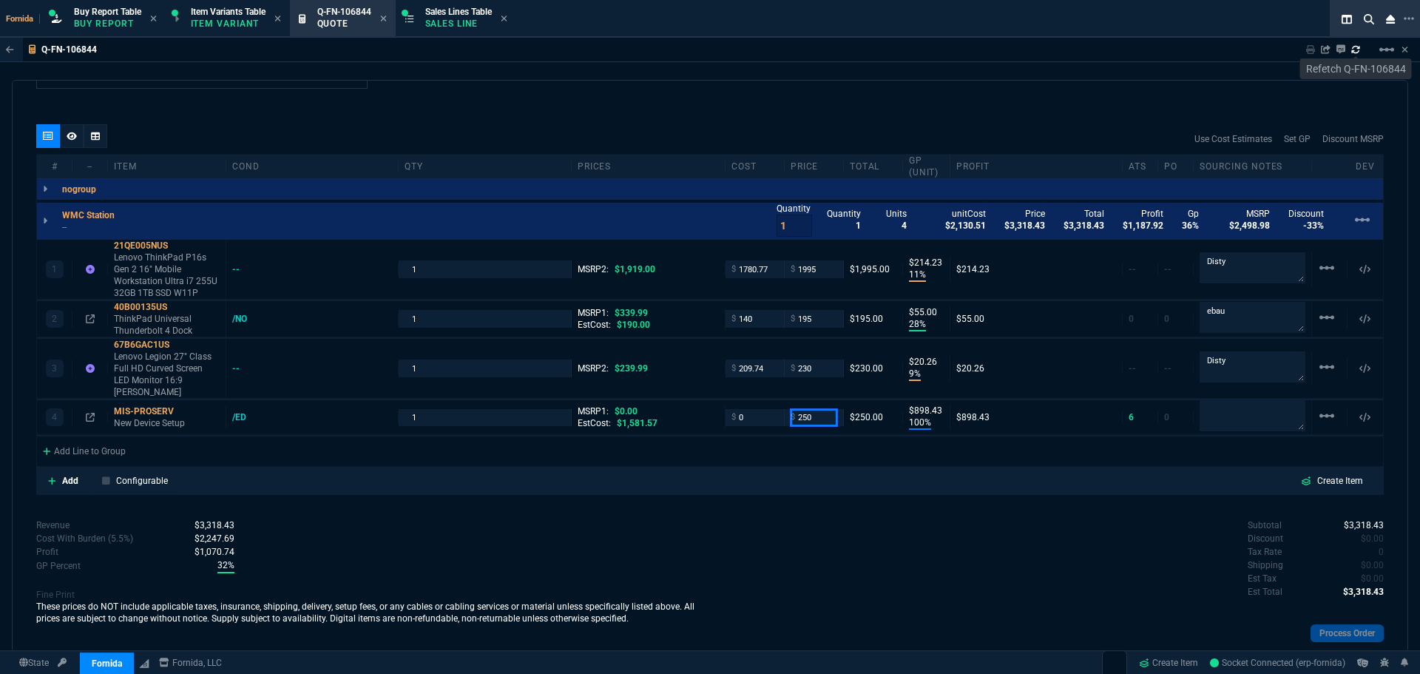
type input "250"
click at [758, 410] on input "0" at bounding box center [754, 417] width 47 height 17
type input "125"
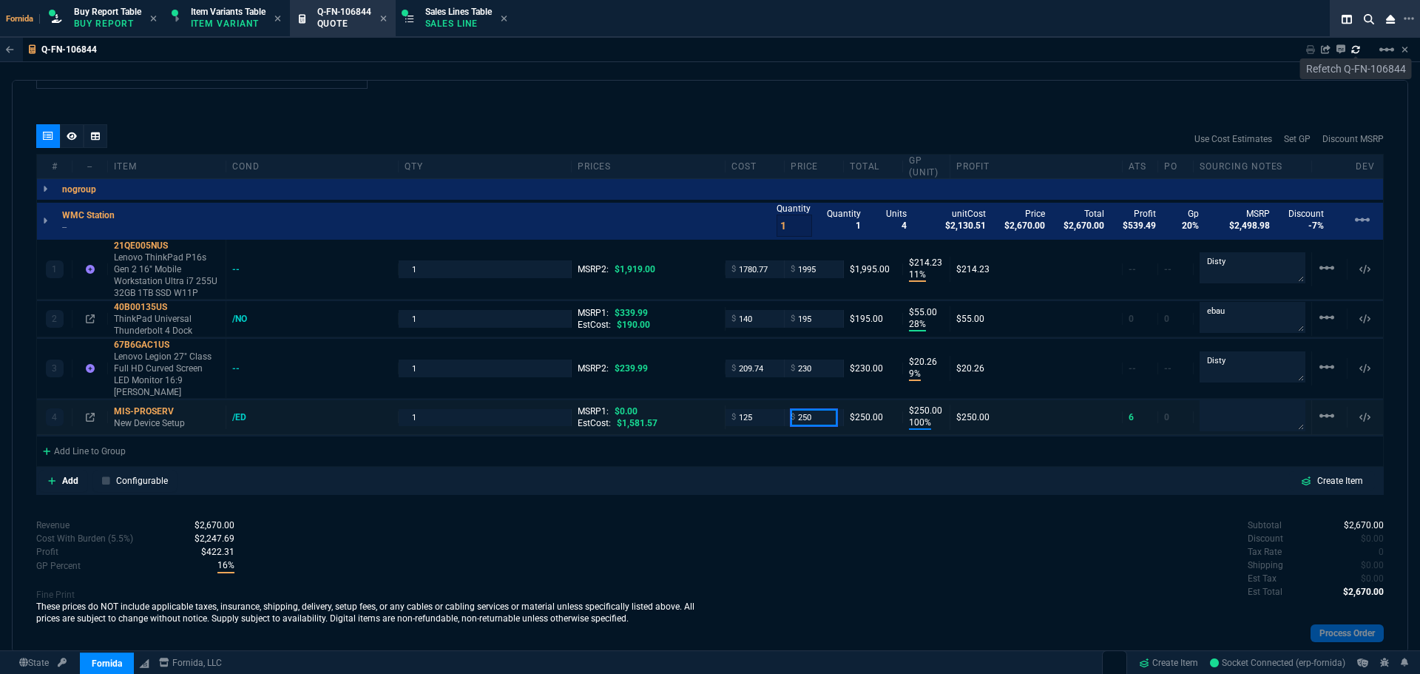
type input "125"
type input "50"
type input "125"
click at [879, 504] on div "quote Q-FN-106844 WM Coffman draft Fornida, LLC 2609 Technology Dr Suite 300 Pl…" at bounding box center [710, 366] width 1396 height 572
drag, startPoint x: 478, startPoint y: 583, endPoint x: 268, endPoint y: 458, distance: 245.0
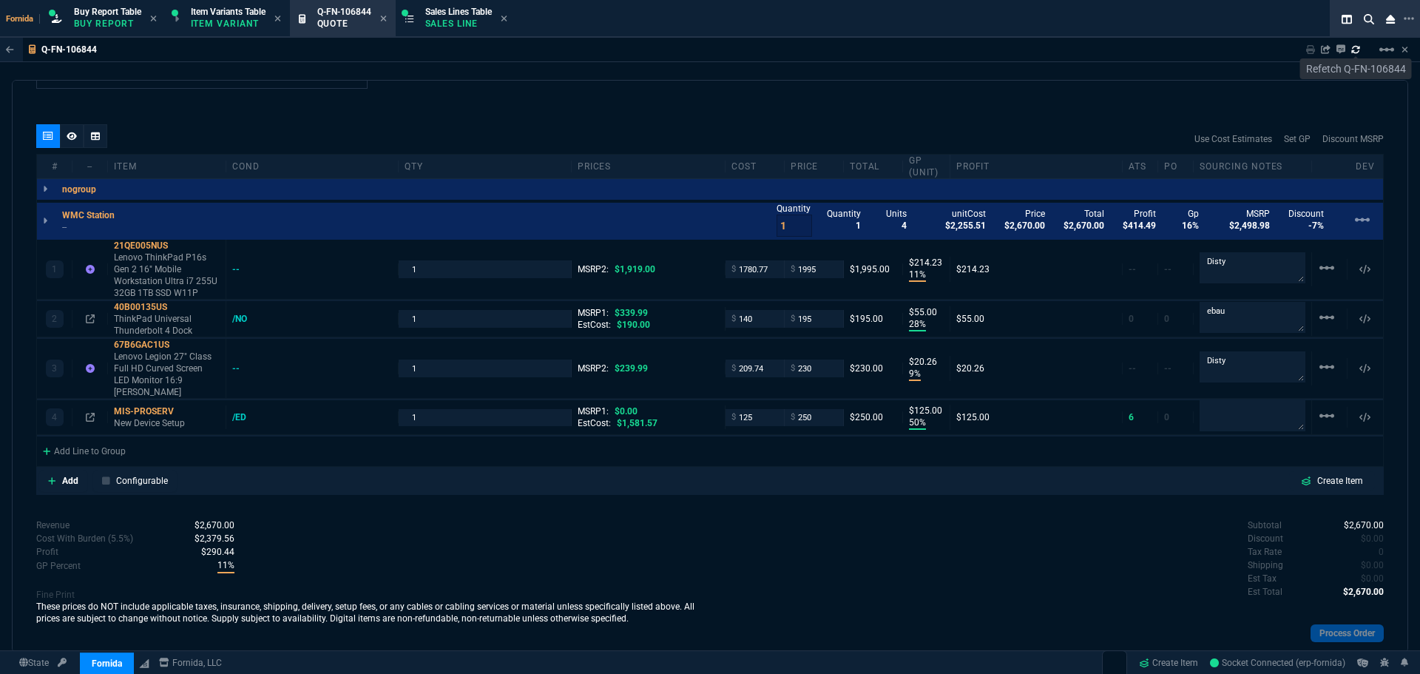
click at [469, 577] on div "Revenue $2,670.00 Cost $2,255.51 Cost With Burden (5.5%) $2,379.56 Profit $290.…" at bounding box center [373, 594] width 674 height 152
click at [1206, 413] on textarea at bounding box center [1252, 415] width 106 height 31
click at [900, 567] on div "Subtotal $2,670.00 Discount $0.00 Tax Rate 0 Shipping $0.00 Est Tax $0.00 Est T…" at bounding box center [1047, 557] width 674 height 81
click at [75, 138] on icon at bounding box center [72, 136] width 10 height 8
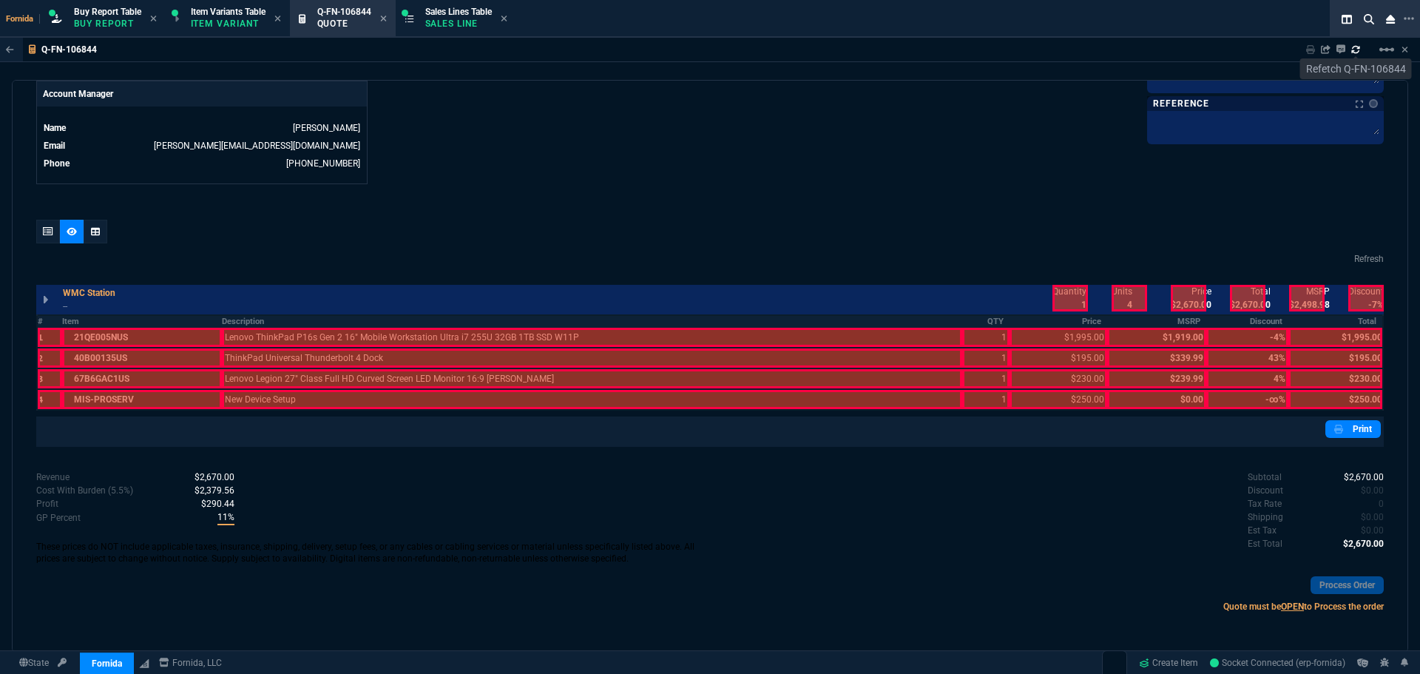
scroll to position [716, 0]
click at [281, 322] on th "Description" at bounding box center [592, 321] width 740 height 13
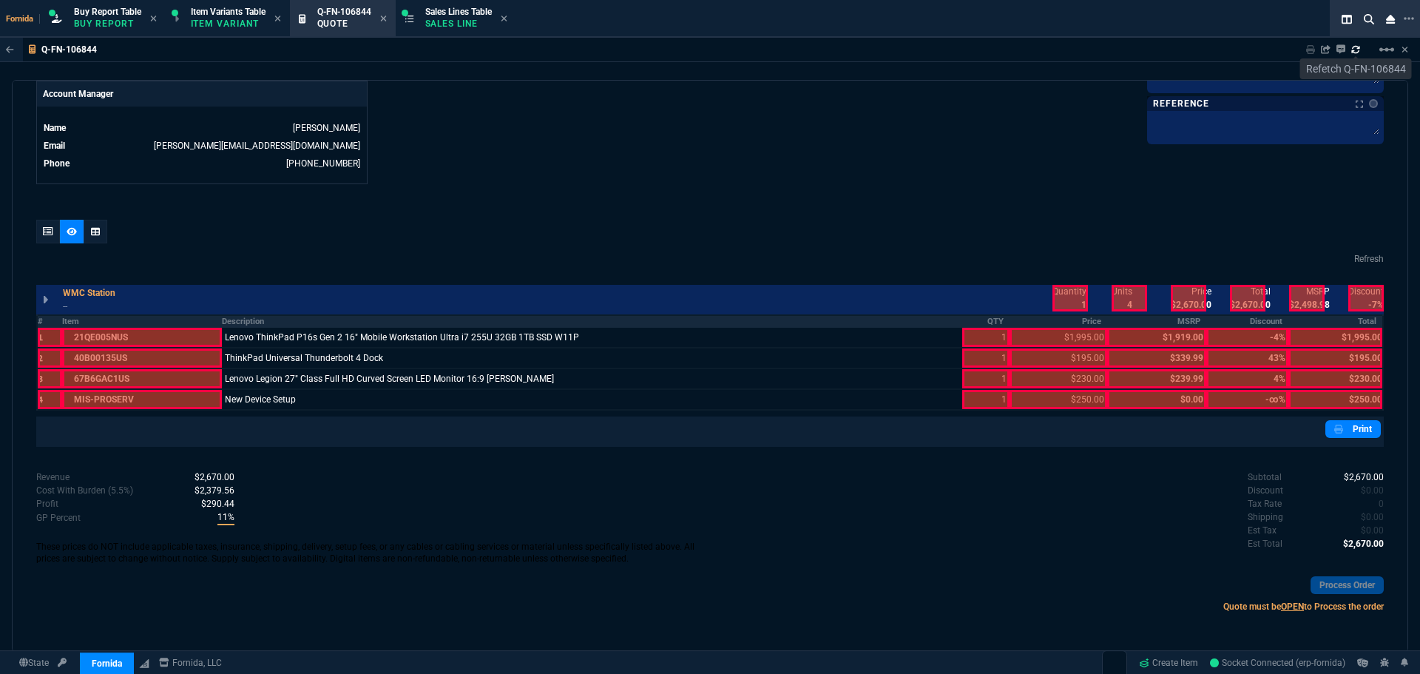
click at [982, 323] on th "QTY" at bounding box center [985, 321] width 47 height 13
drag, startPoint x: 1055, startPoint y: 322, endPoint x: 1065, endPoint y: 315, distance: 11.7
click at [1057, 321] on th "Price" at bounding box center [1058, 321] width 98 height 13
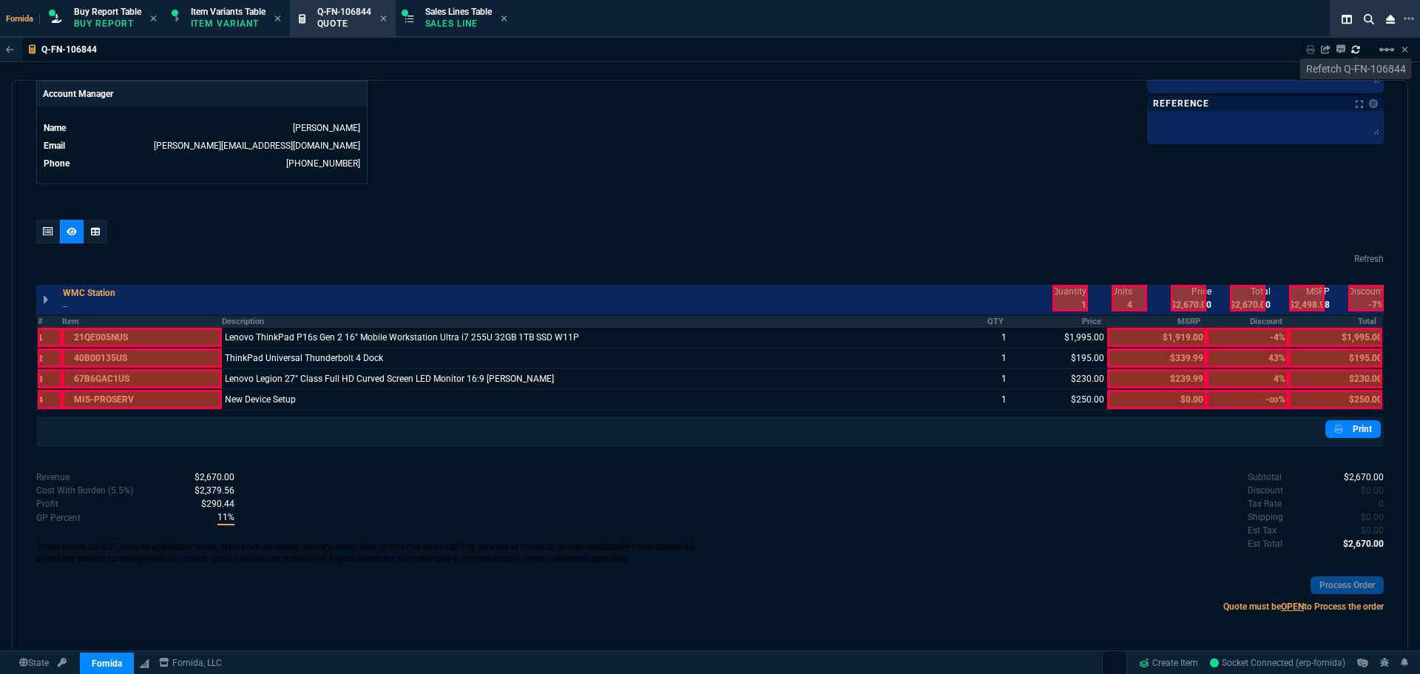
drag, startPoint x: 1070, startPoint y: 300, endPoint x: 1234, endPoint y: 300, distance: 164.1
click at [1079, 300] on div at bounding box center [1069, 298] width 35 height 27
click at [1185, 294] on div at bounding box center [1187, 298] width 35 height 27
click at [1242, 294] on div at bounding box center [1247, 298] width 35 height 27
click at [1333, 316] on th "Total" at bounding box center [1335, 321] width 95 height 13
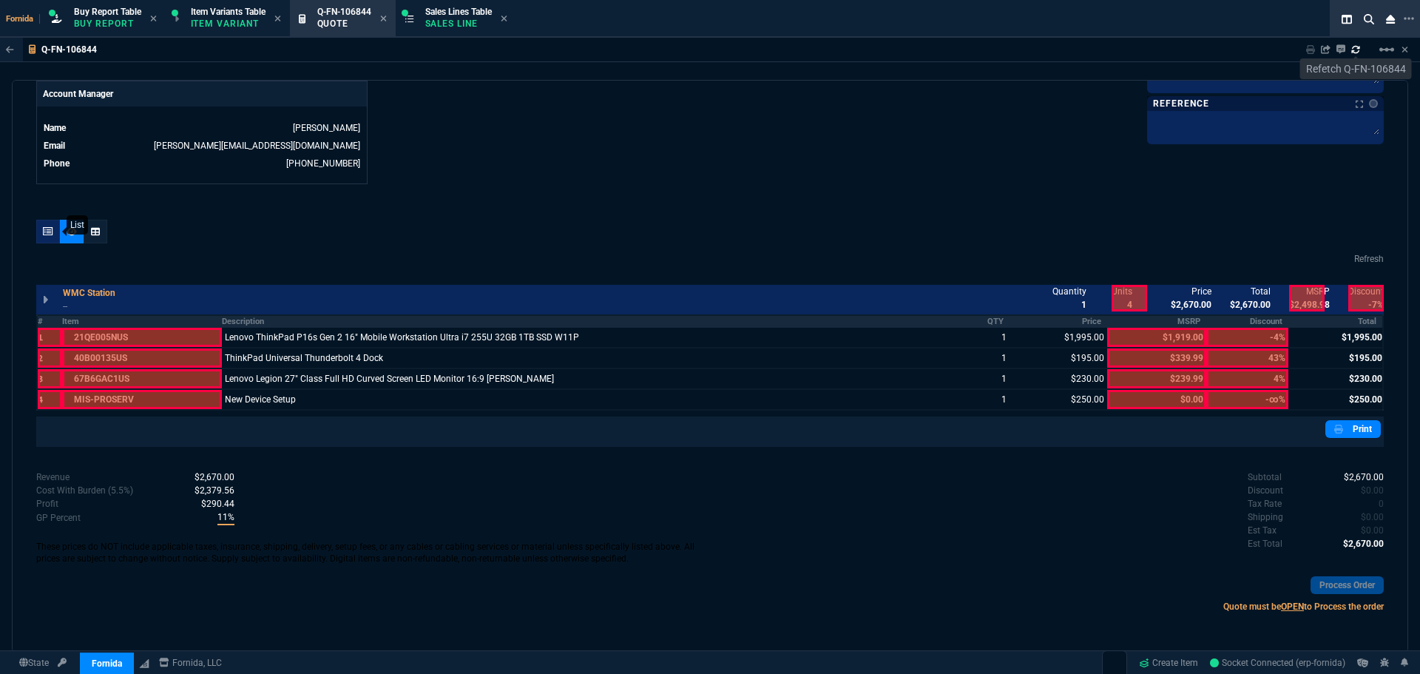
click at [57, 226] on div at bounding box center [48, 232] width 24 height 24
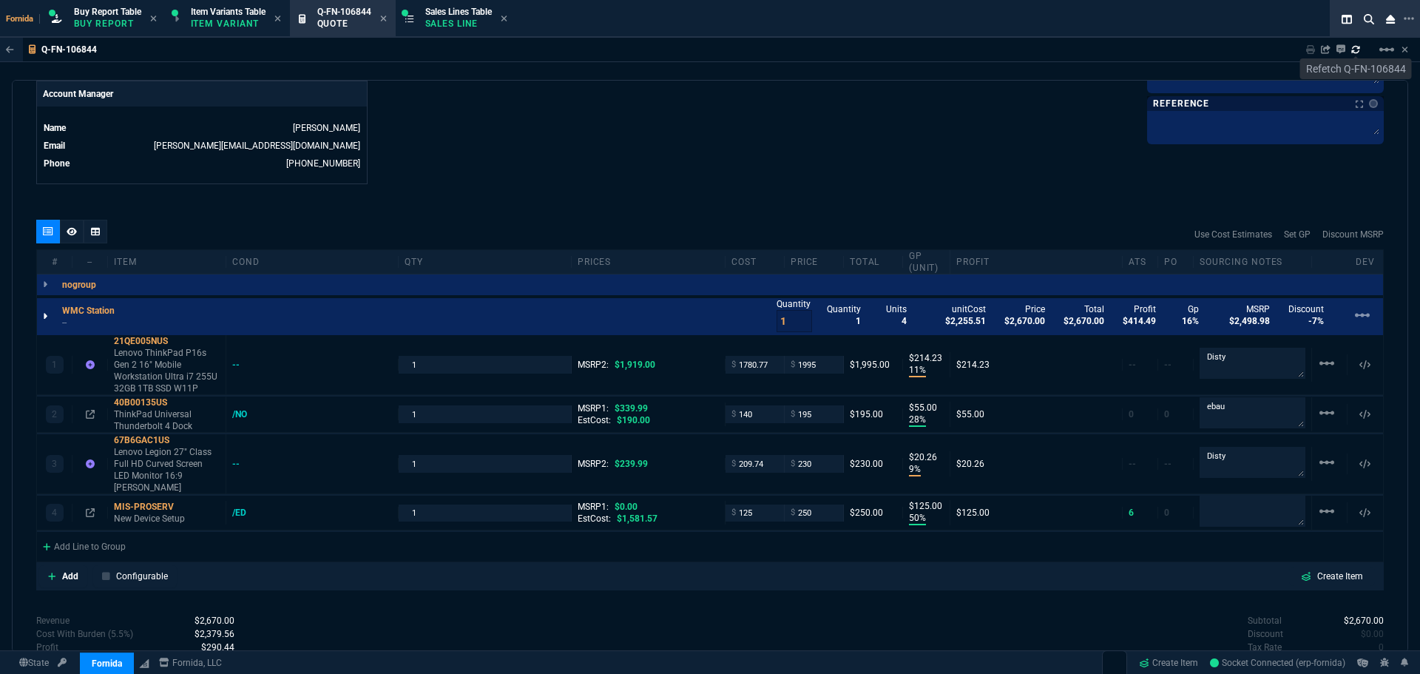
scroll to position [811, 0]
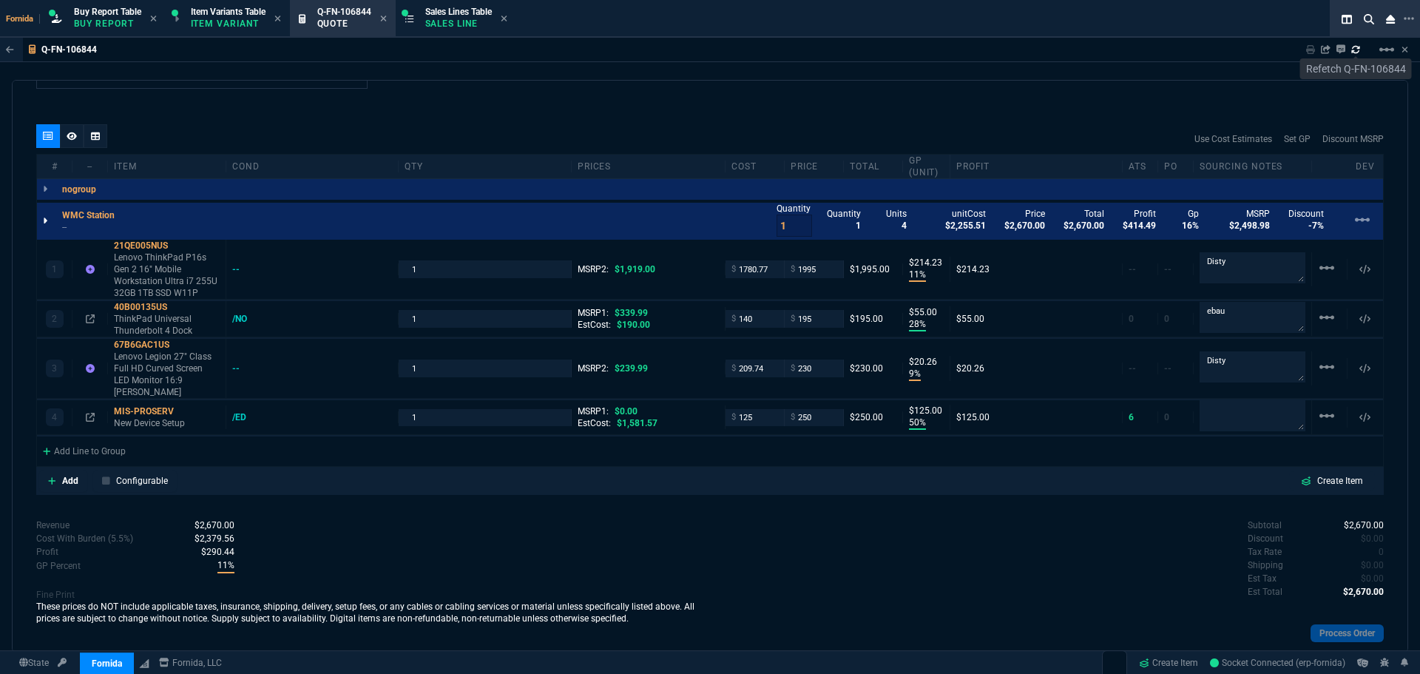
type input "11"
type input "214"
type input "28"
type input "55"
type input "9"
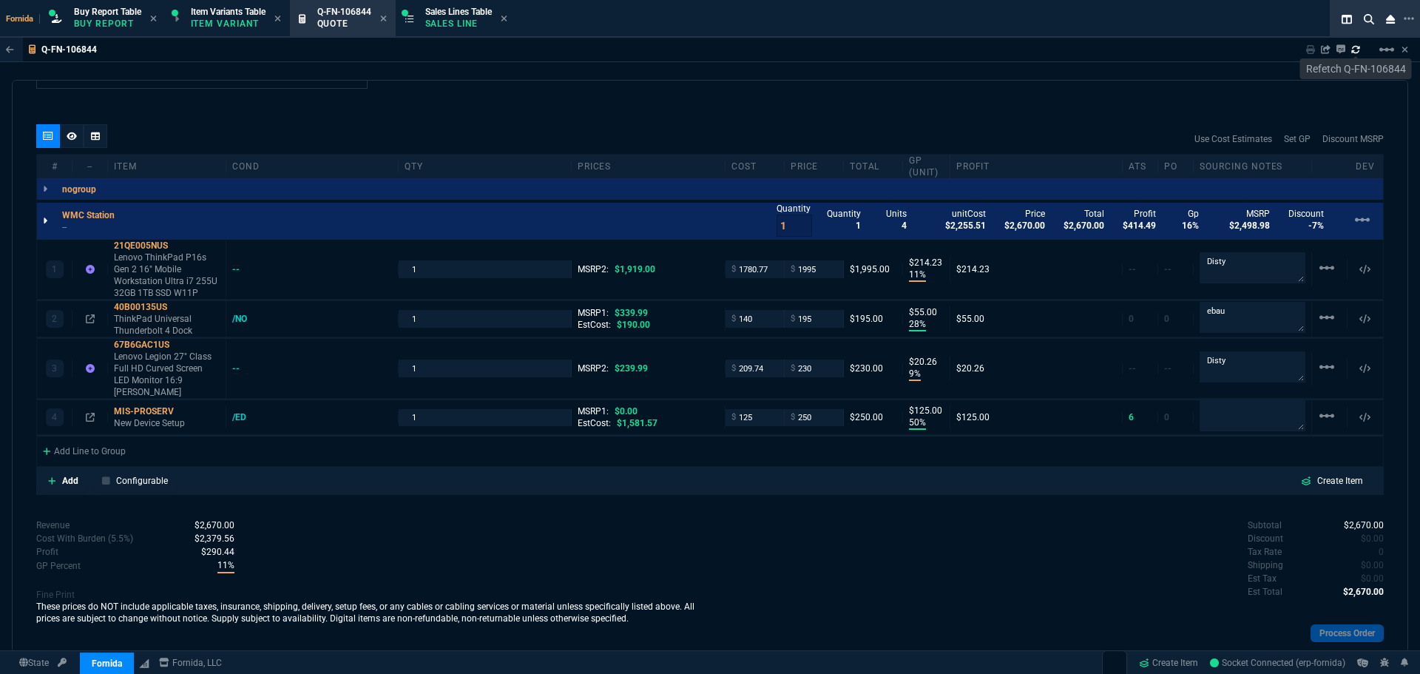
type input "20"
type input "50"
type input "125"
type input "-4"
type input "43"
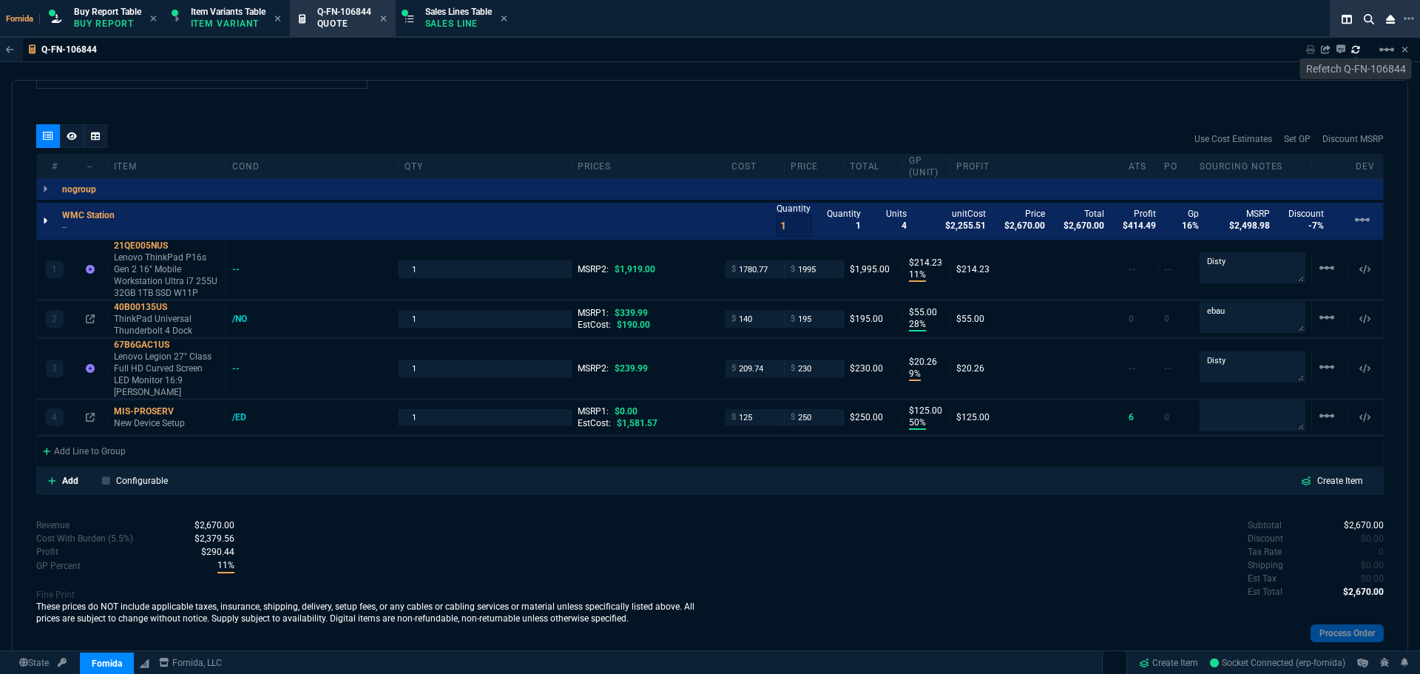
type input "4"
click at [820, 268] on input "1995" at bounding box center [813, 268] width 47 height 17
type input "1919"
type input "7"
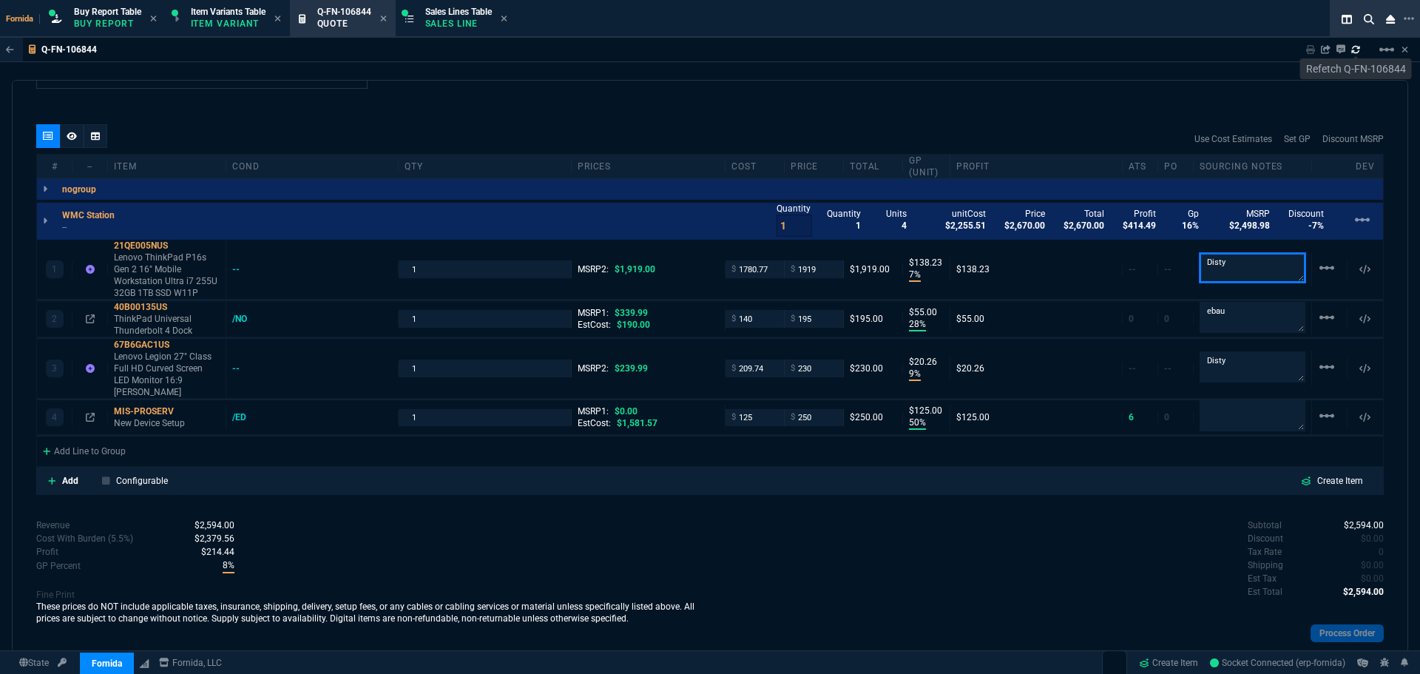
type input "138"
type input "0"
click at [776, 143] on div "Use Cost Estimates Set GP Discount MSRP" at bounding box center [709, 139] width 1347 height 30
click at [813, 269] on input "1919" at bounding box center [813, 268] width 47 height 17
click at [676, 132] on div "Use Cost Estimates Set GP Discount MSRP" at bounding box center [709, 139] width 1347 height 30
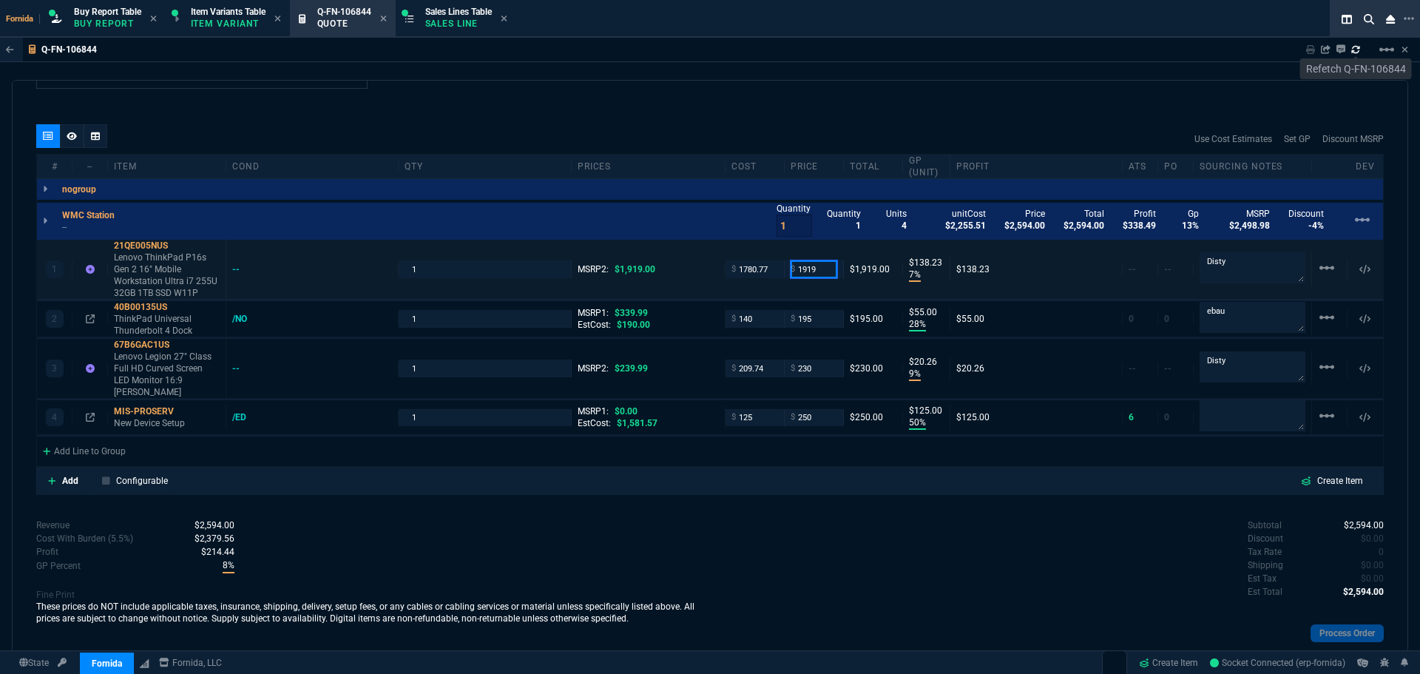
click at [818, 262] on input "1919" at bounding box center [813, 268] width 47 height 17
type input "1920"
type input "139"
click at [774, 133] on div "Use Cost Estimates Set GP Discount MSRP" at bounding box center [709, 139] width 1347 height 30
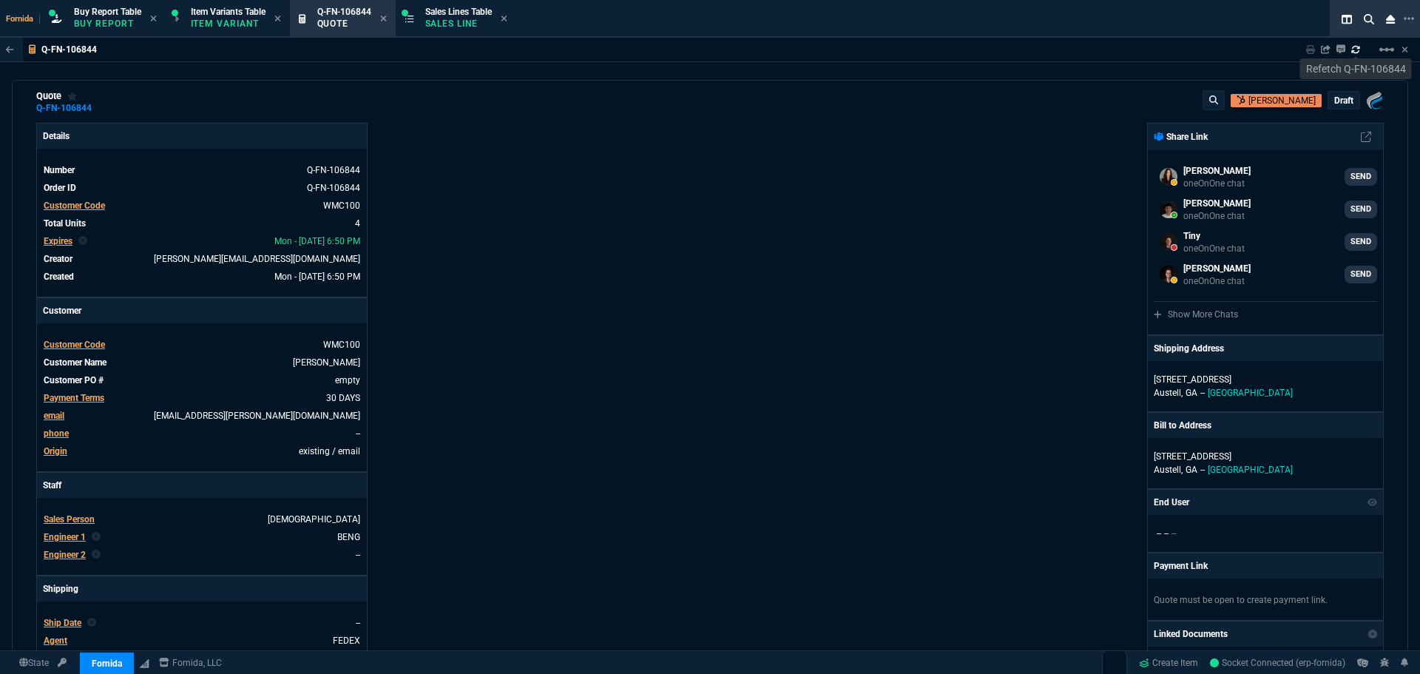
scroll to position [0, 0]
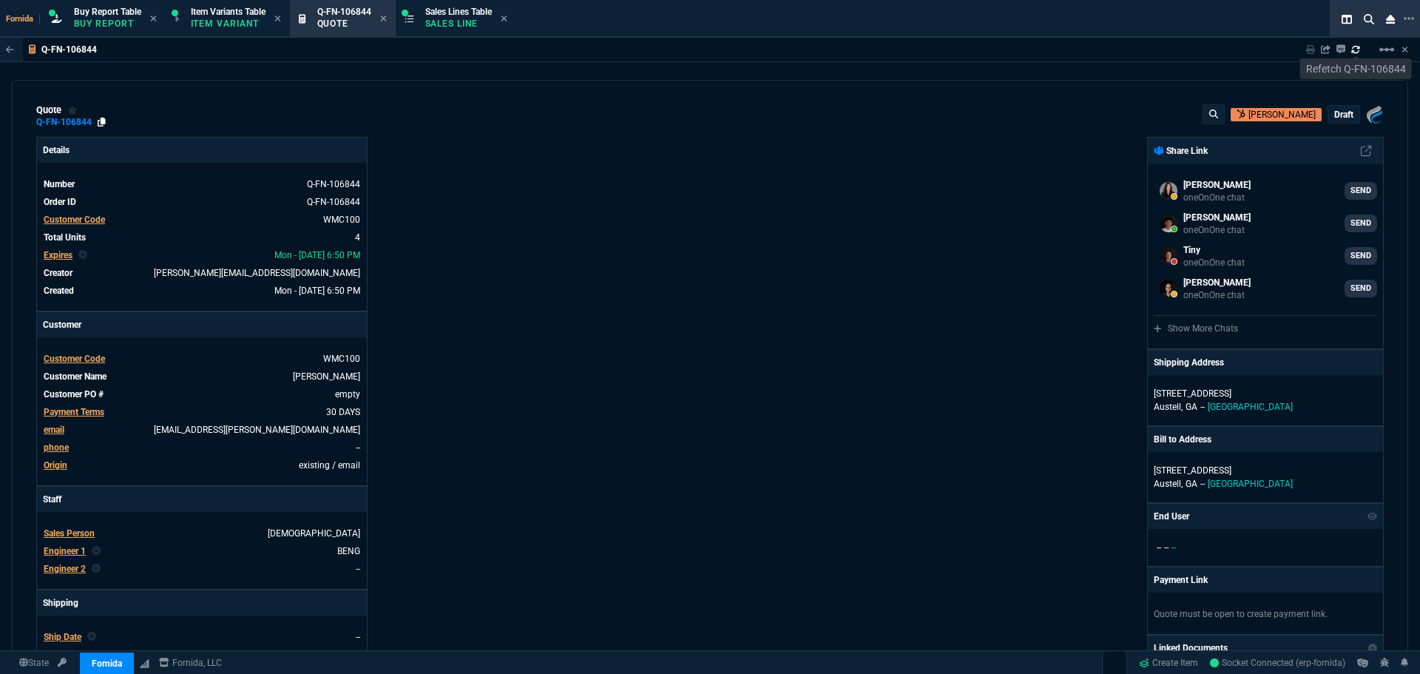
click at [99, 120] on icon at bounding box center [102, 122] width 8 height 9
click at [903, 126] on div "quote Q-FN-106844 [PERSON_NAME] draft Fornida, LLC [STREET_ADDRESS]" at bounding box center [709, 116] width 1347 height 24
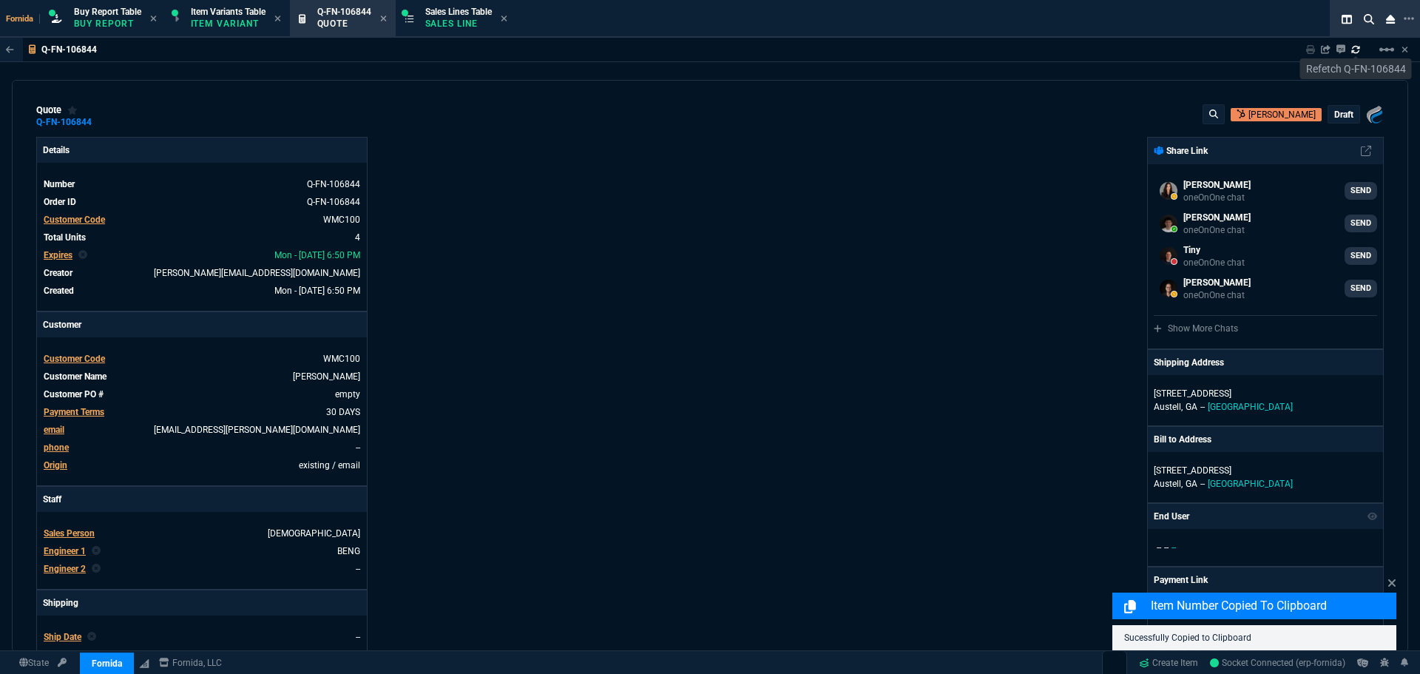
click at [1338, 114] on p "draft" at bounding box center [1343, 115] width 19 height 12
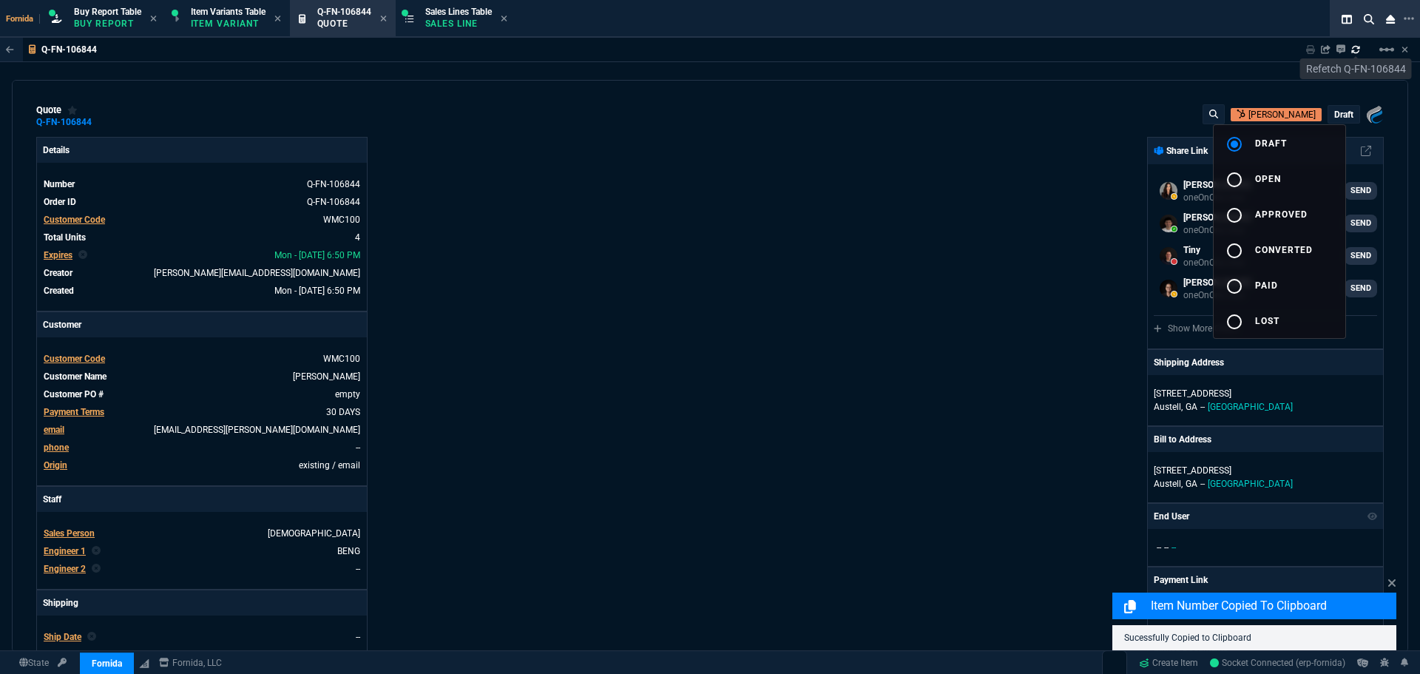
click at [1269, 181] on span "open" at bounding box center [1268, 179] width 26 height 10
drag, startPoint x: 955, startPoint y: 220, endPoint x: 149, endPoint y: 109, distance: 813.5
click at [924, 222] on div at bounding box center [710, 337] width 1420 height 674
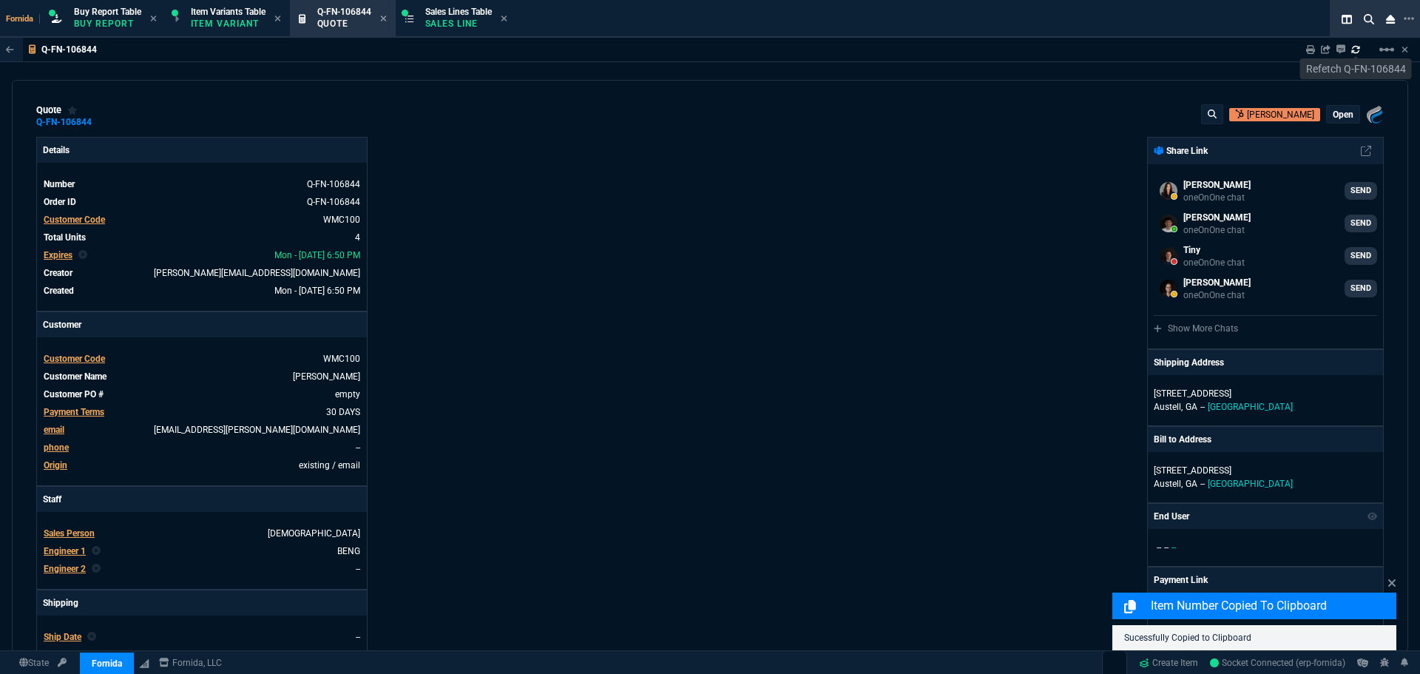
type input "7"
type input "139"
type input "28"
type input "55"
type input "9"
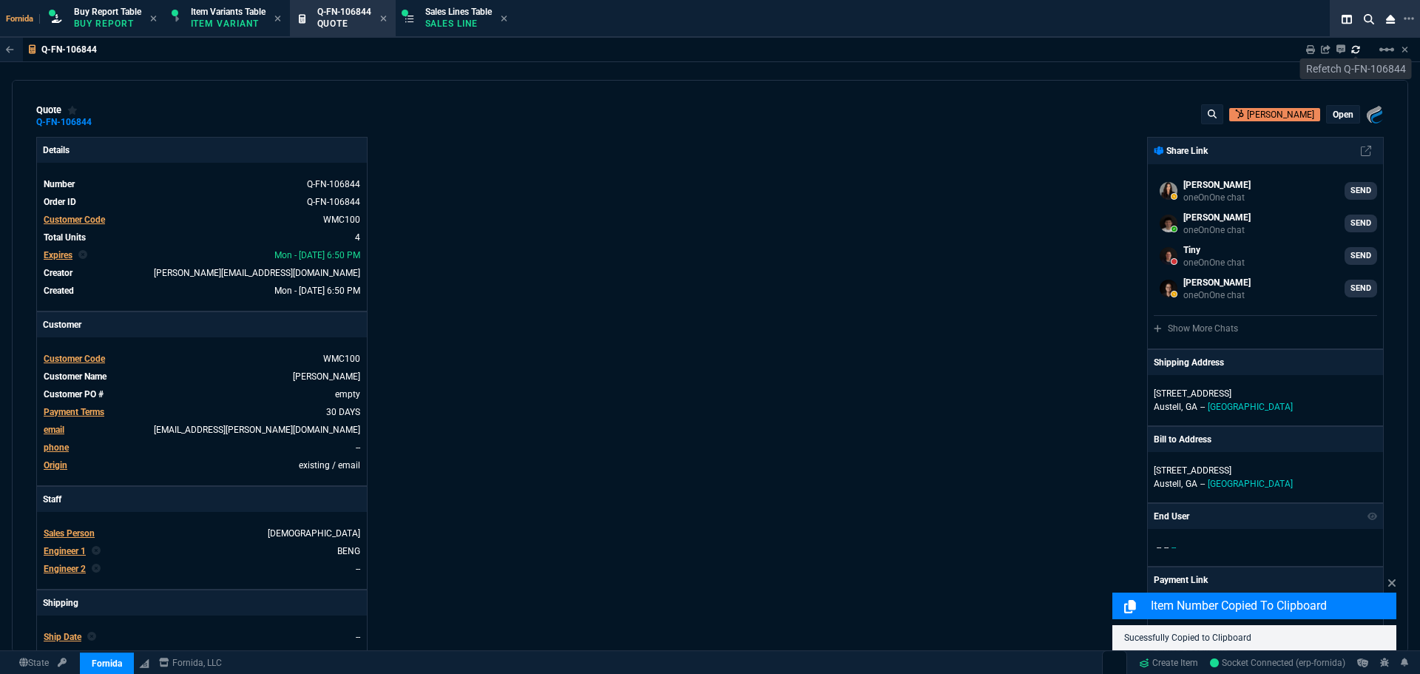
type input "20"
type input "50"
type input "125"
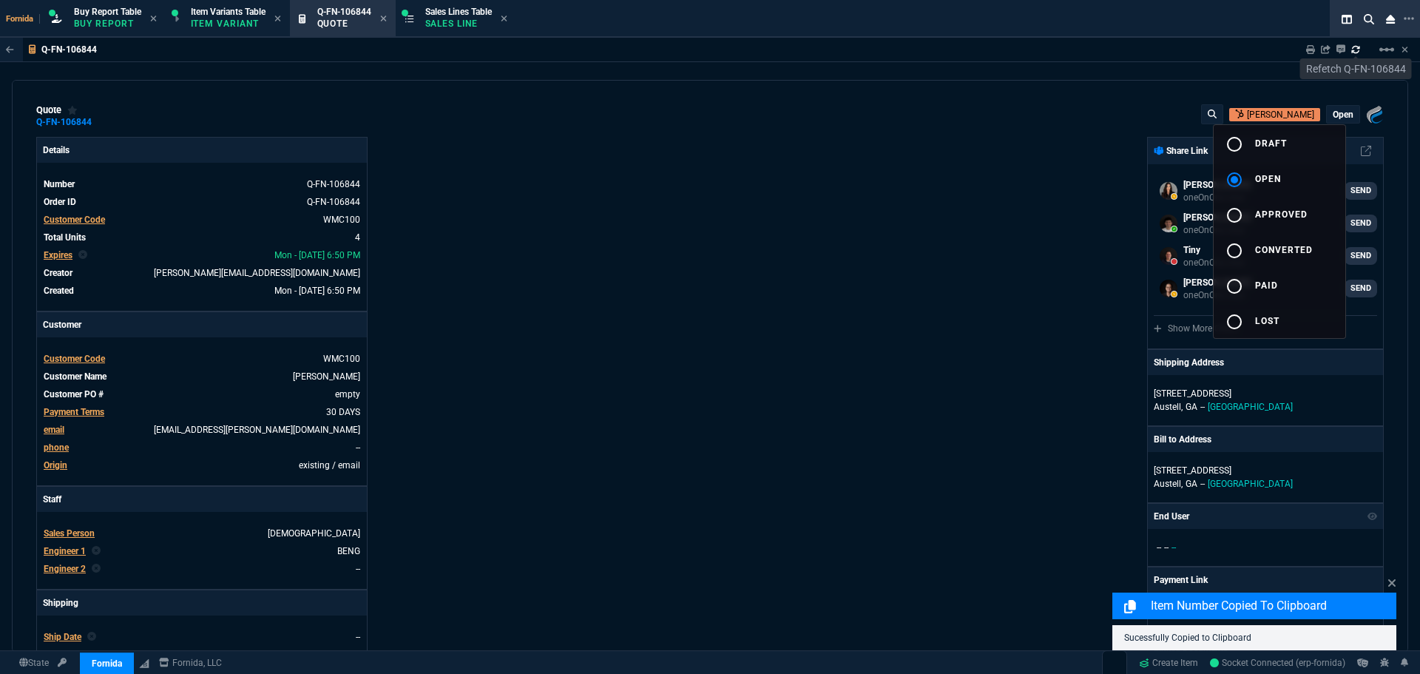
type input "0"
type input "43"
type input "4"
click at [123, 75] on div "Q-FN-106844 Sharing Q-FN-106844 Link Dev Link Share on Teams linear_scale quote…" at bounding box center [710, 380] width 1420 height 685
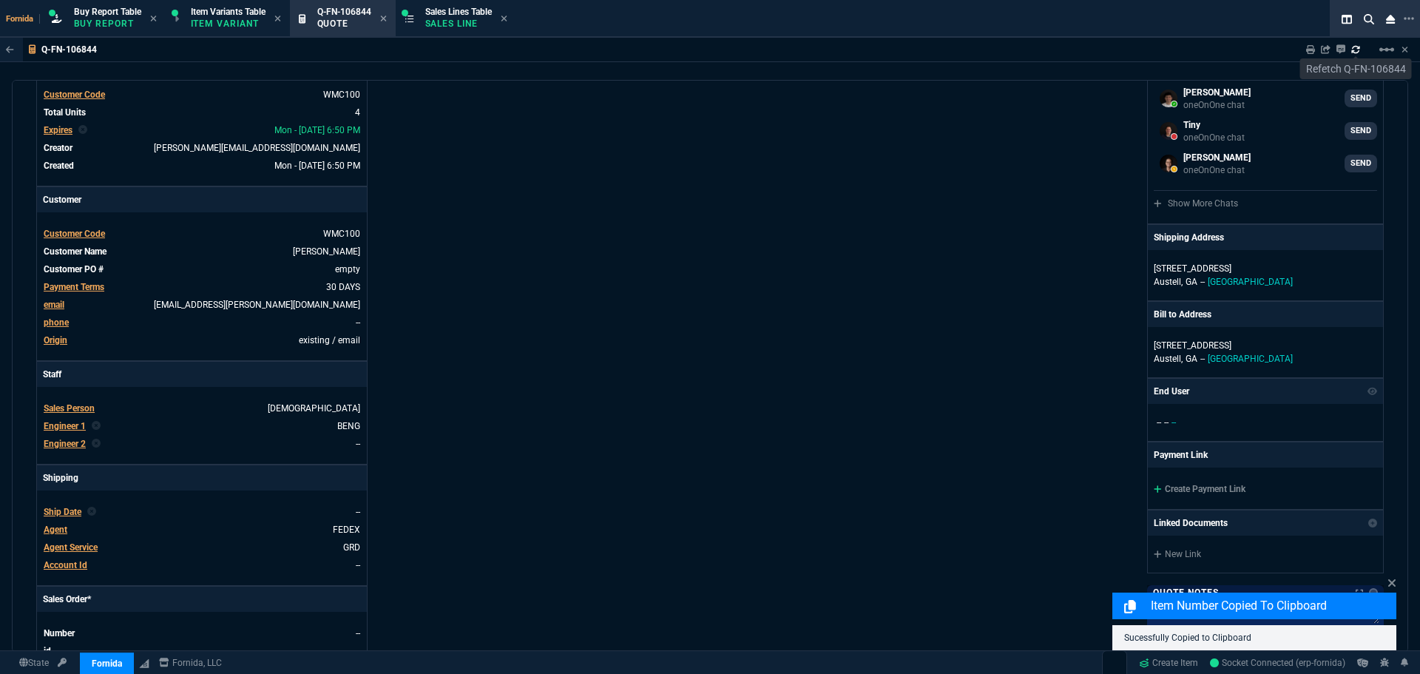
scroll to position [222, 0]
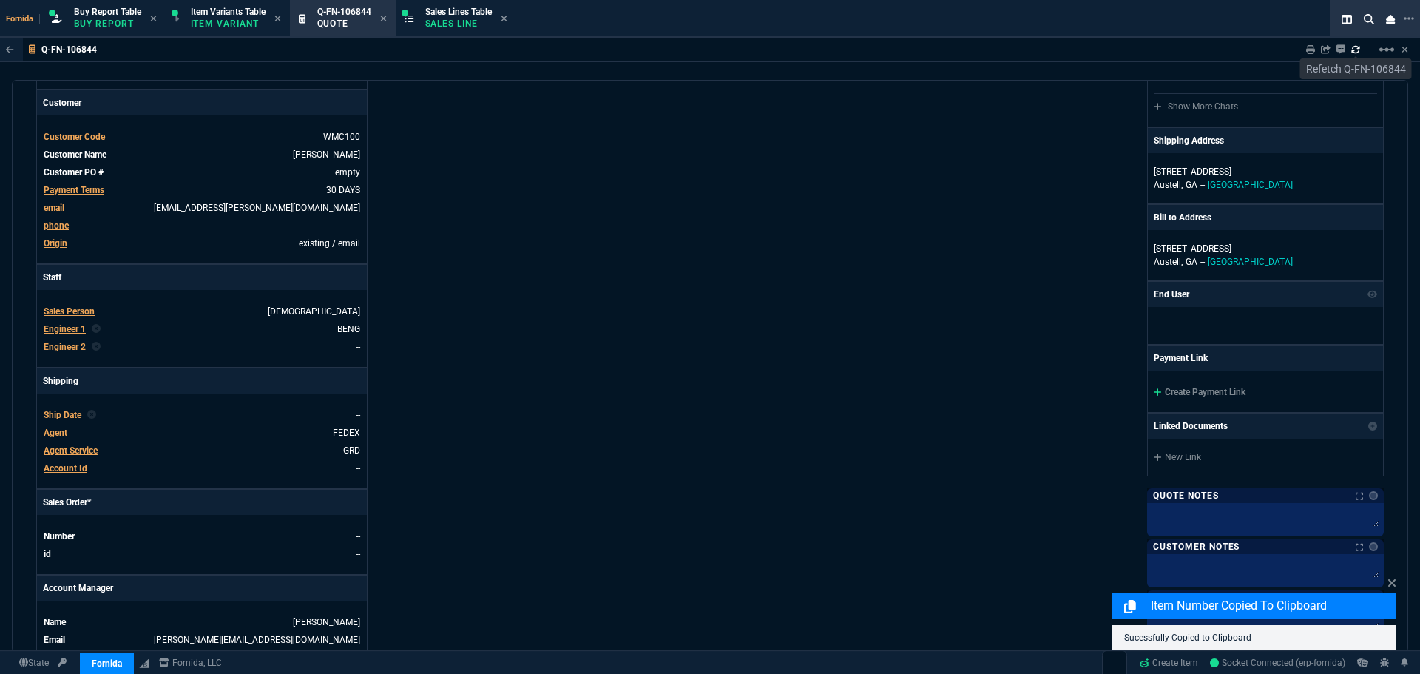
click at [75, 447] on span "Agent Service" at bounding box center [71, 450] width 54 height 10
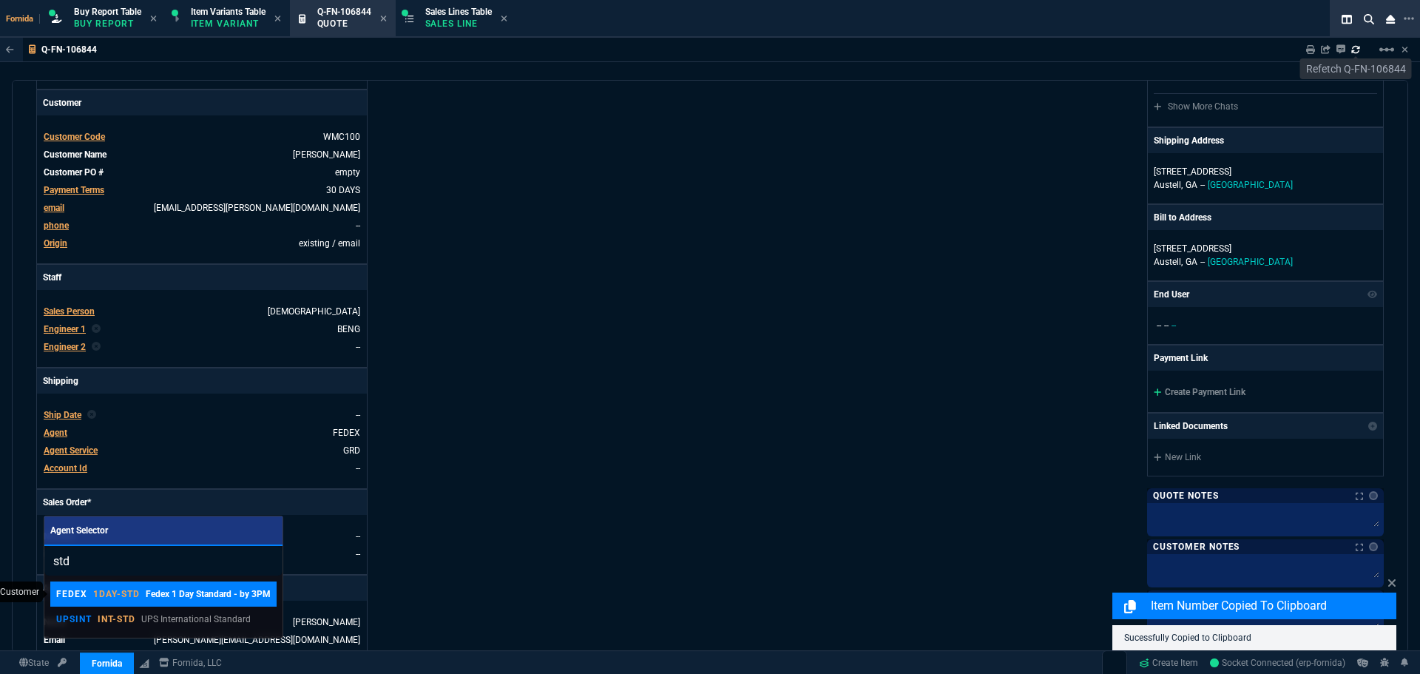
type input "std"
click at [139, 600] on div "FEDEX 1DAY-STD Fedex 1 Day Standard - by 3PM" at bounding box center [163, 593] width 214 height 13
click at [546, 450] on div "Details Number Q-FN-106844 Order ID Q-FN-106844 Customer Code WMC100 Total Unit…" at bounding box center [373, 296] width 674 height 763
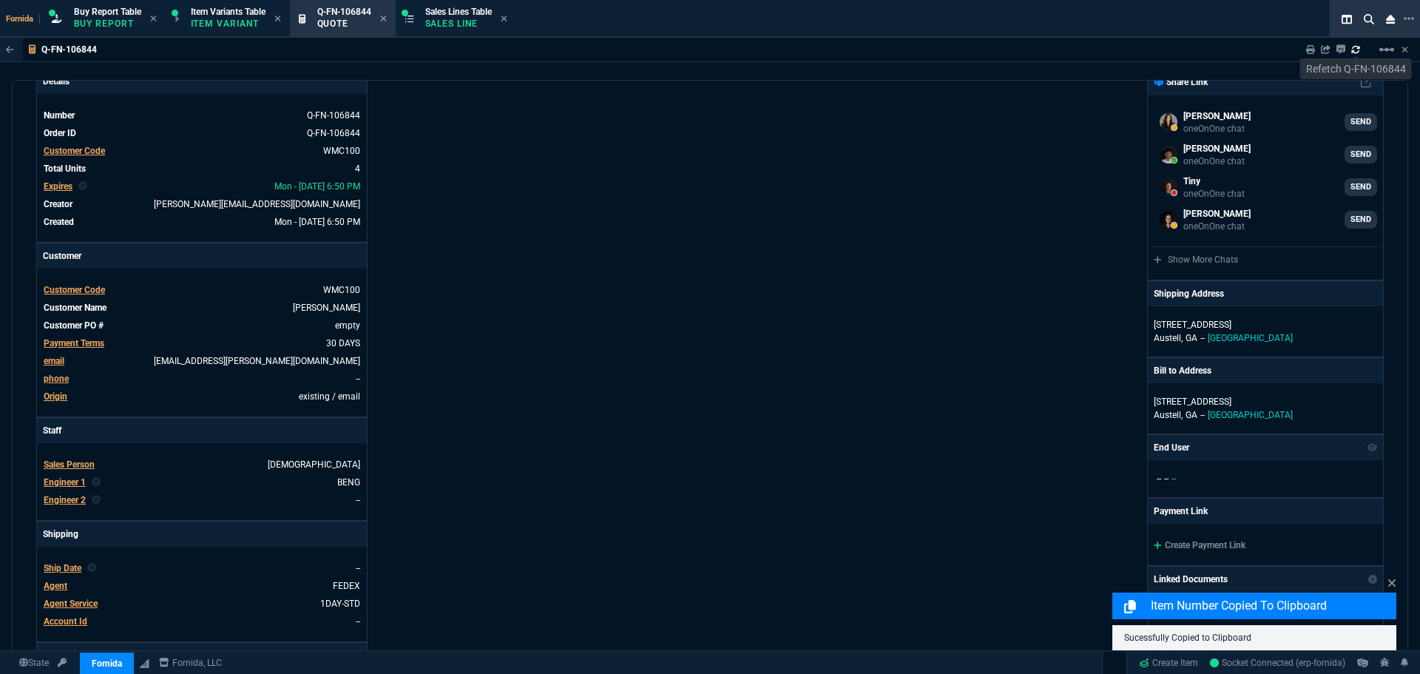
scroll to position [0, 0]
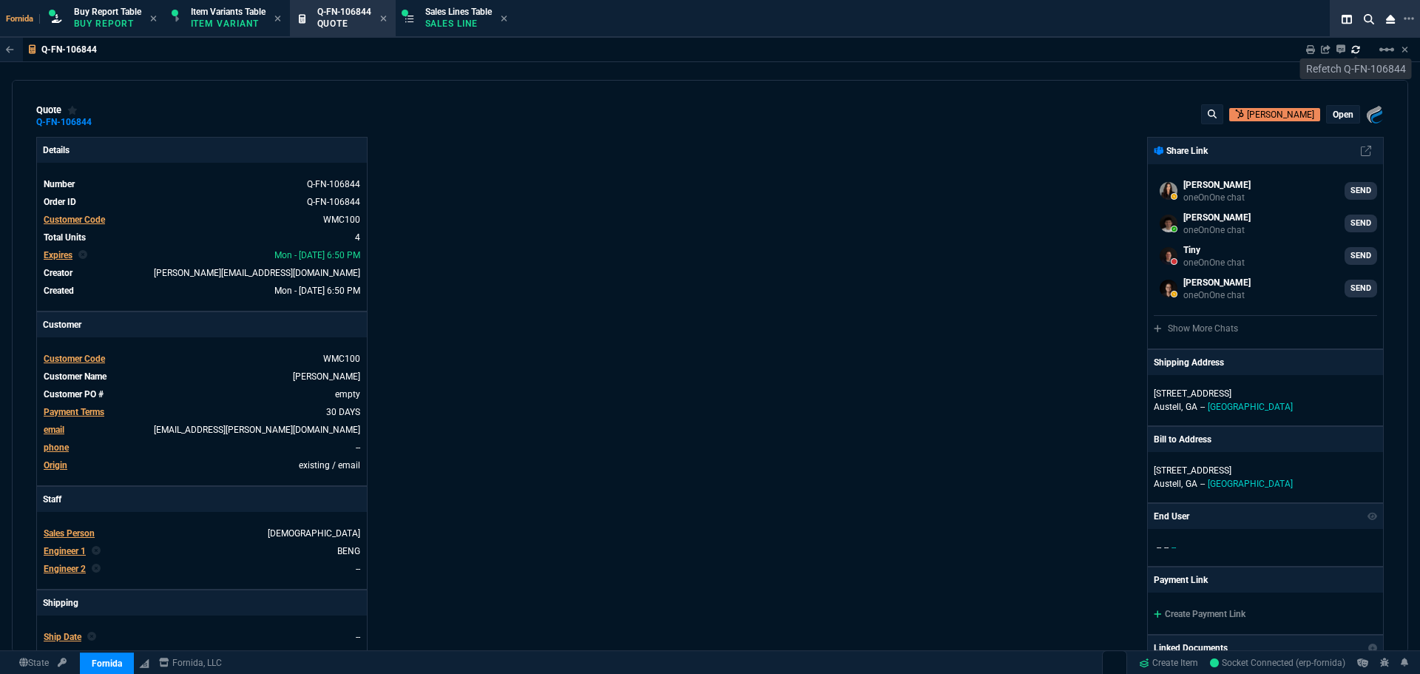
click at [1335, 120] on p "open" at bounding box center [1342, 115] width 21 height 12
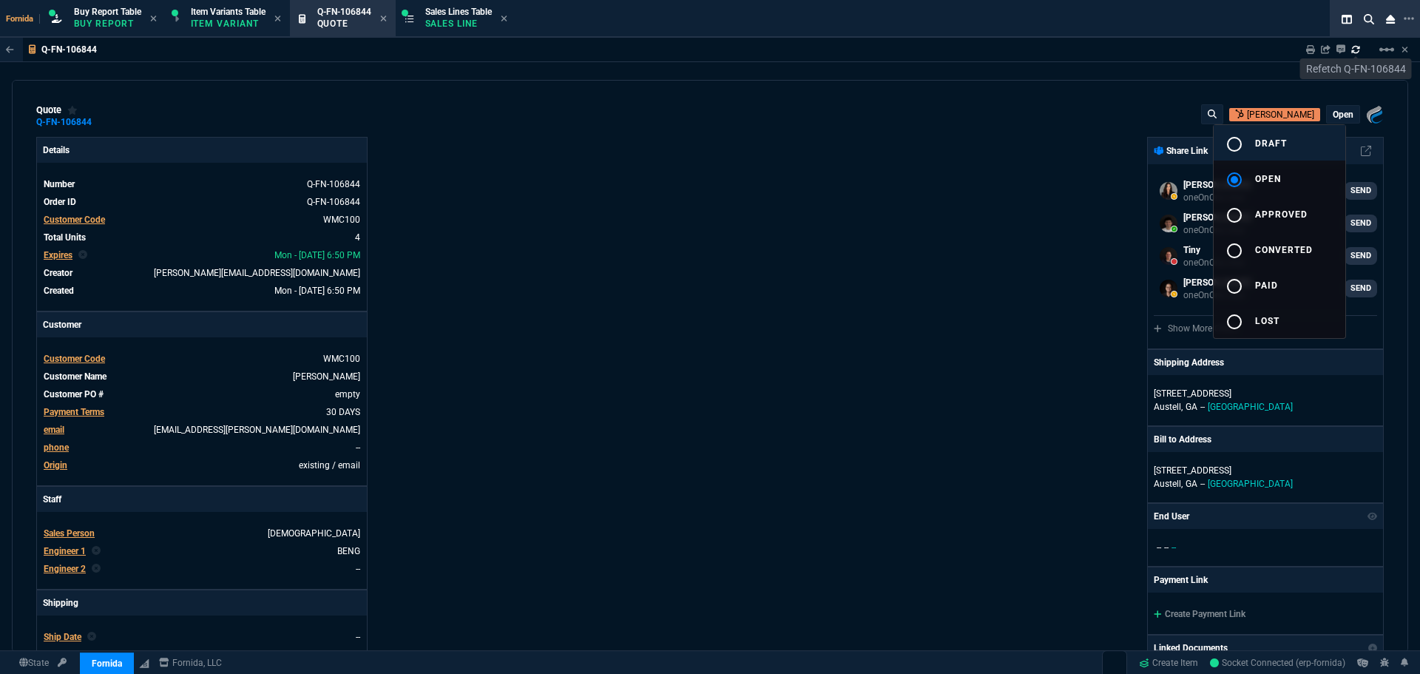
click at [1312, 145] on button "radio_button_unchecked draft" at bounding box center [1279, 142] width 132 height 35
click at [976, 213] on div at bounding box center [710, 337] width 1420 height 674
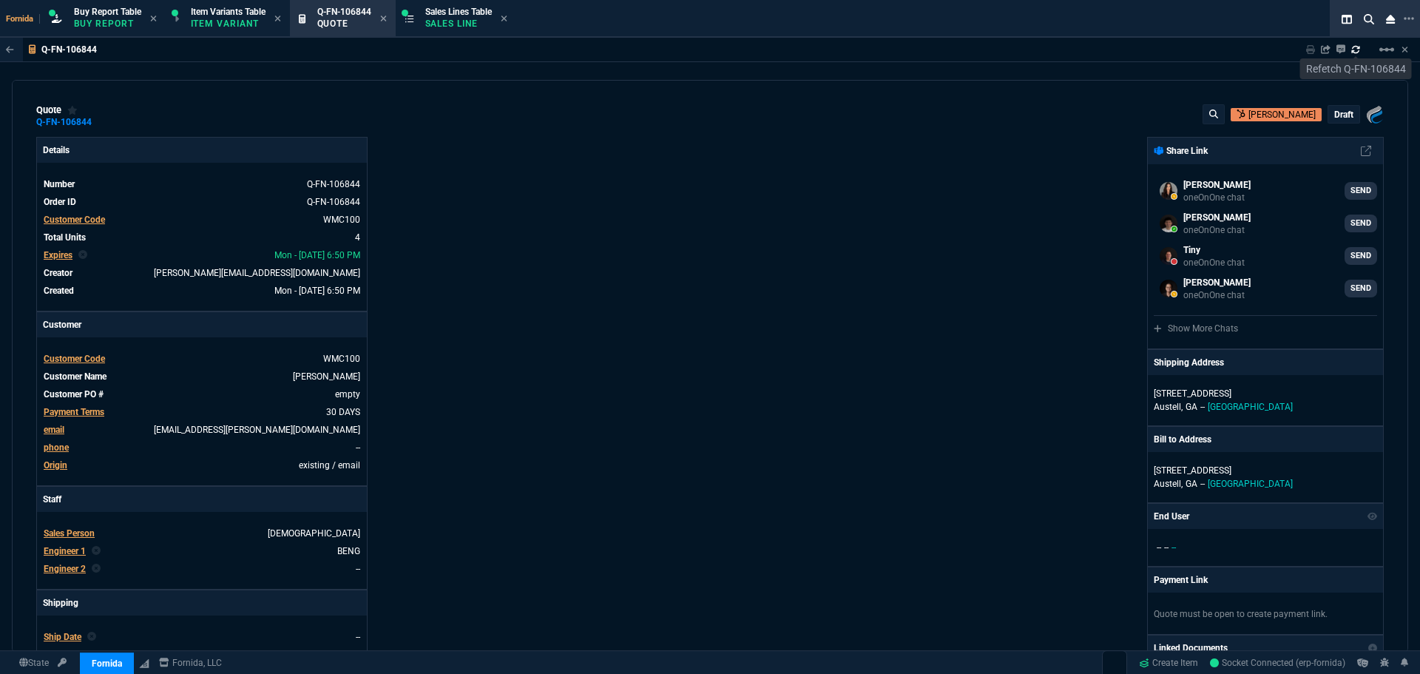
type input "7"
type input "139"
type input "28"
type input "55"
type input "9"
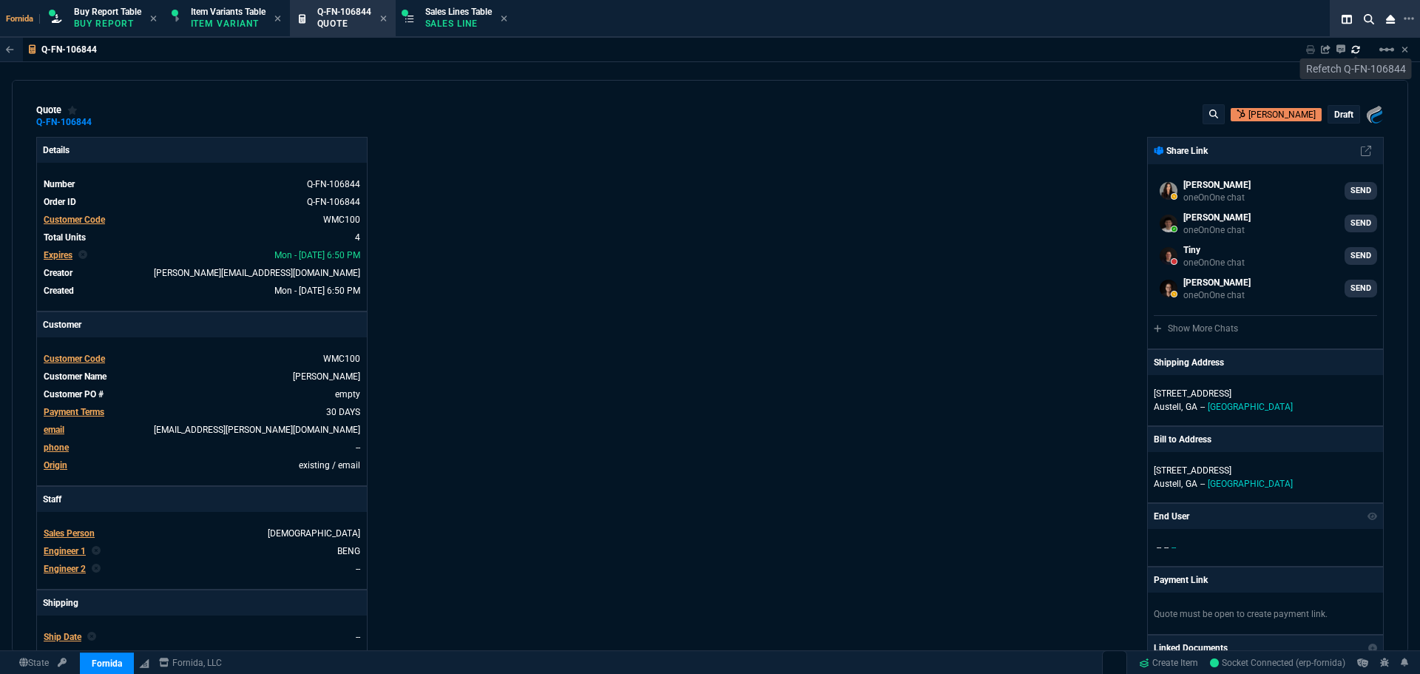
type input "20"
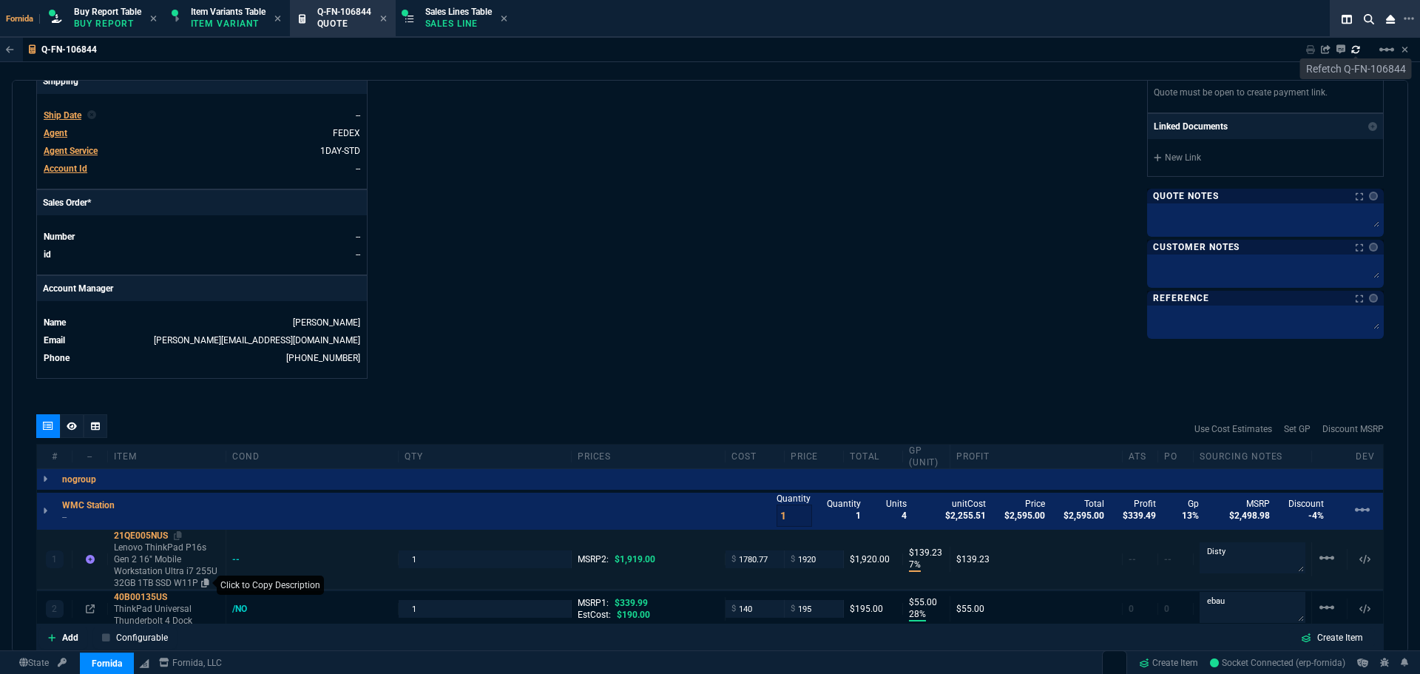
scroll to position [665, 0]
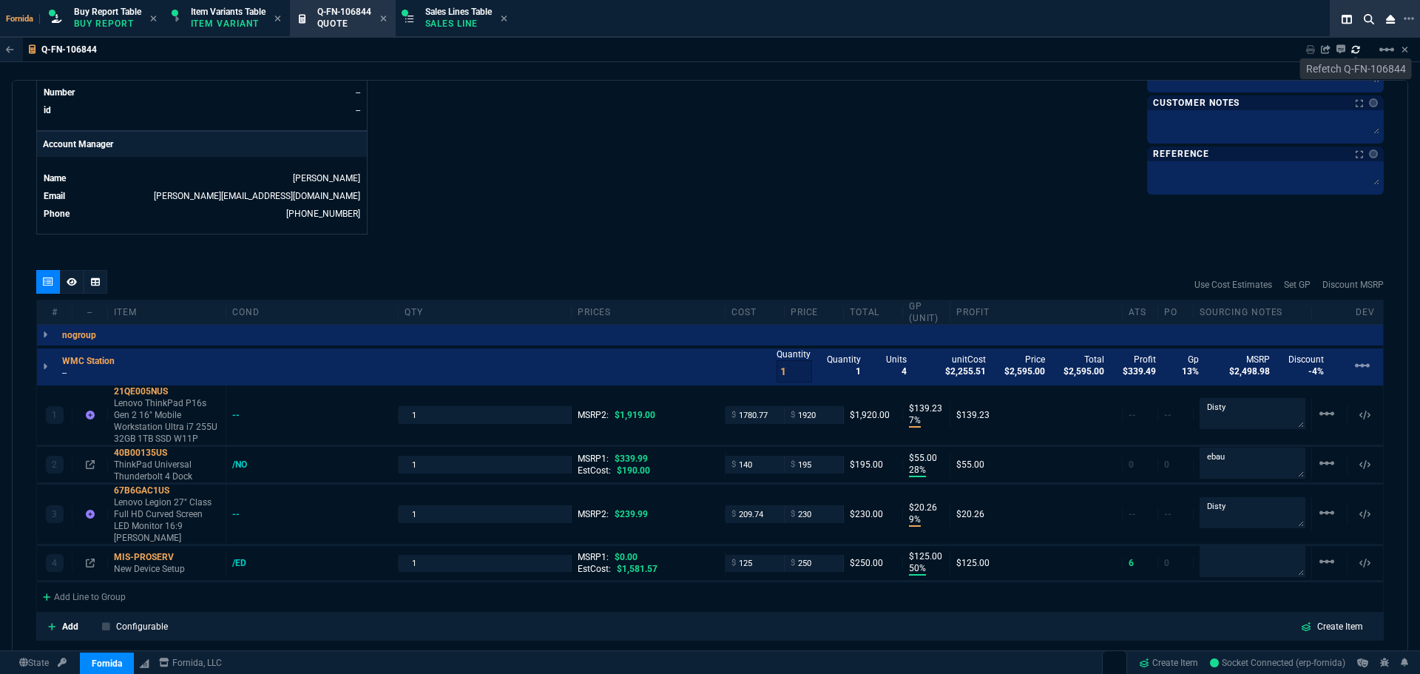
click at [79, 374] on p "--" at bounding box center [92, 373] width 61 height 12
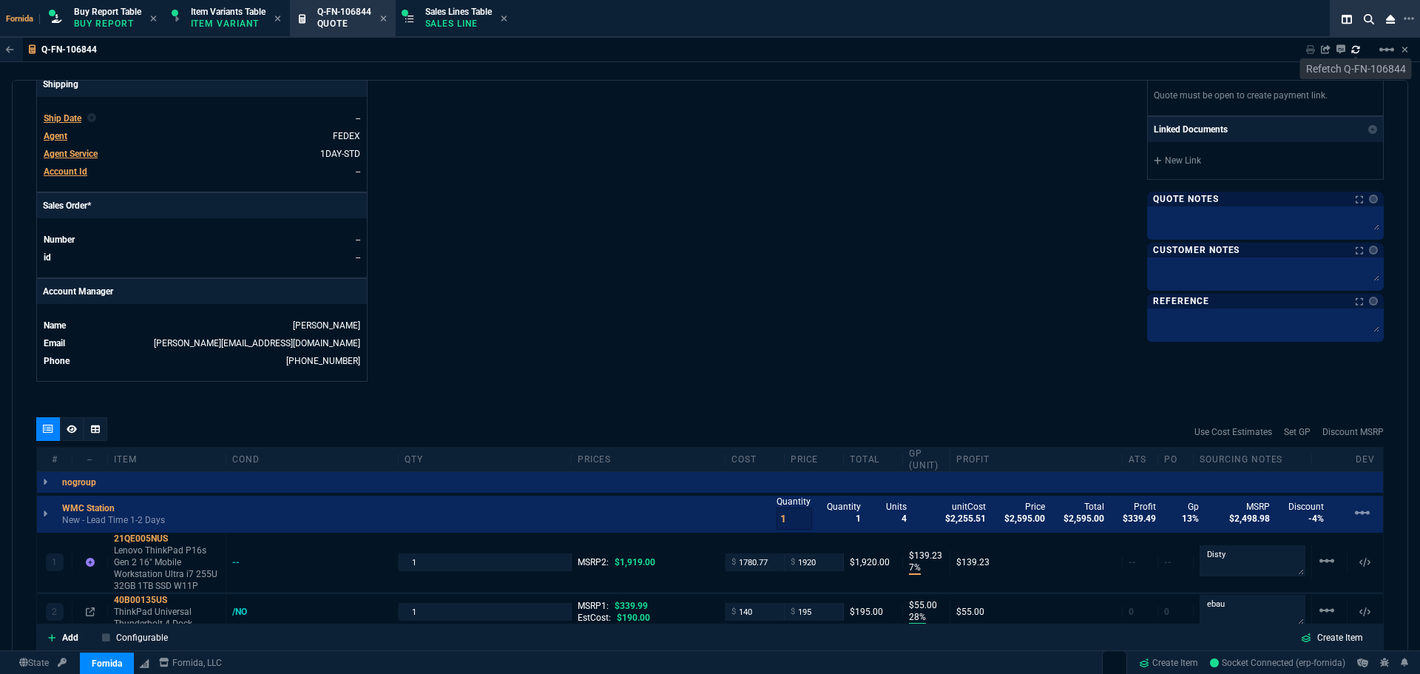
scroll to position [518, 0]
click at [1187, 223] on textarea at bounding box center [1265, 221] width 231 height 22
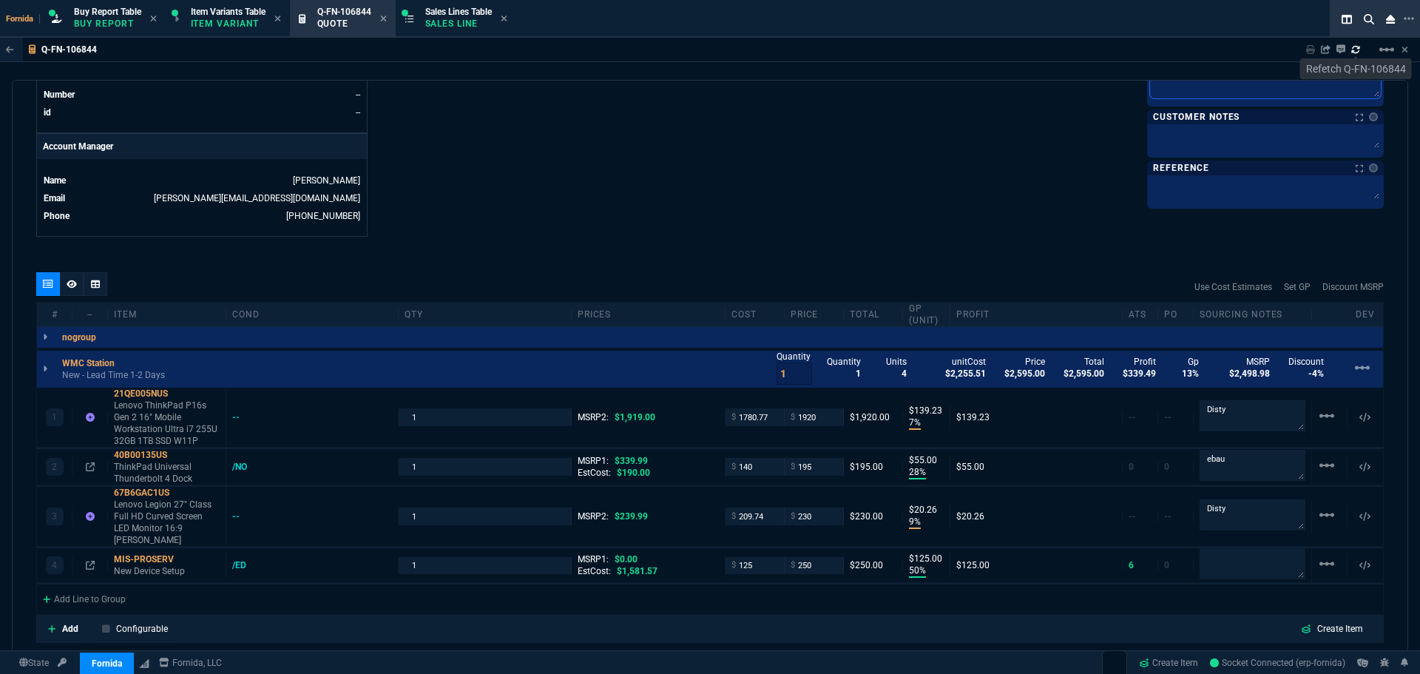
scroll to position [591, 0]
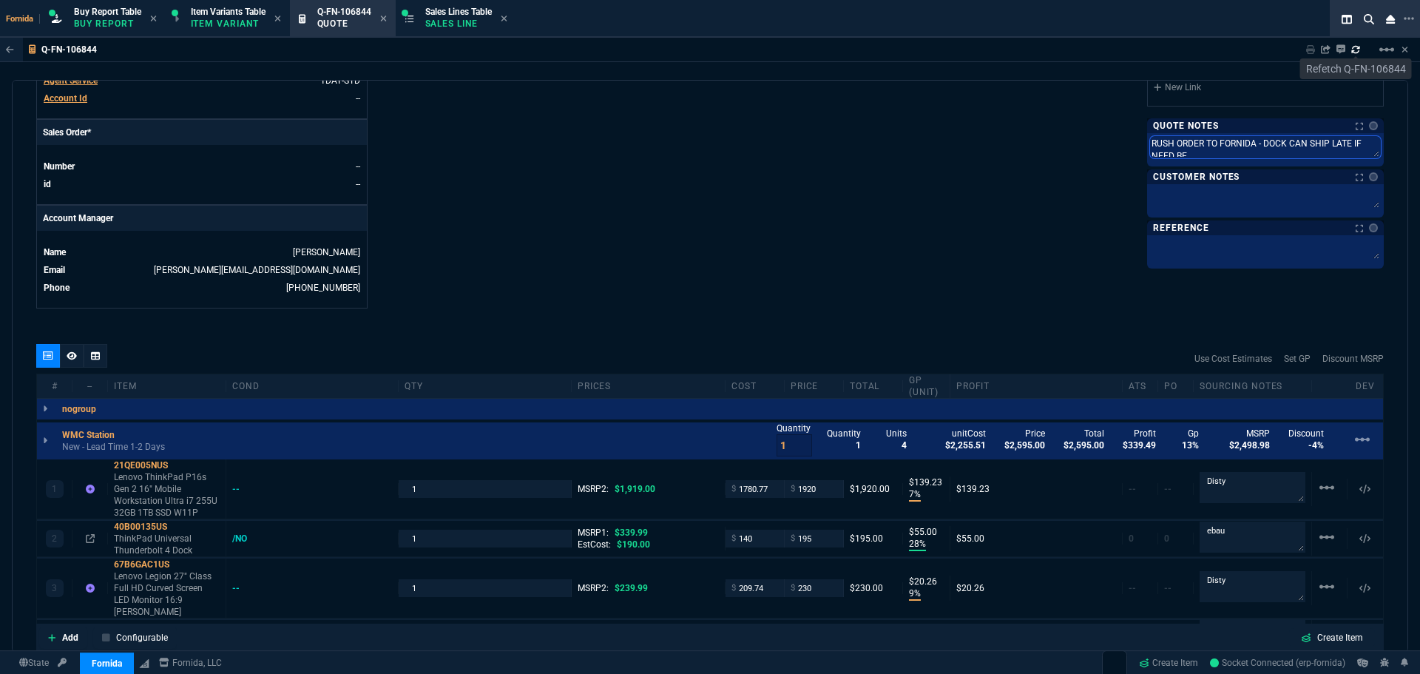
click at [1216, 157] on textarea "RUSH ORDER TO FORNIDA - DOCK CAN SHIP LATE IF NEED BE" at bounding box center [1265, 147] width 231 height 22
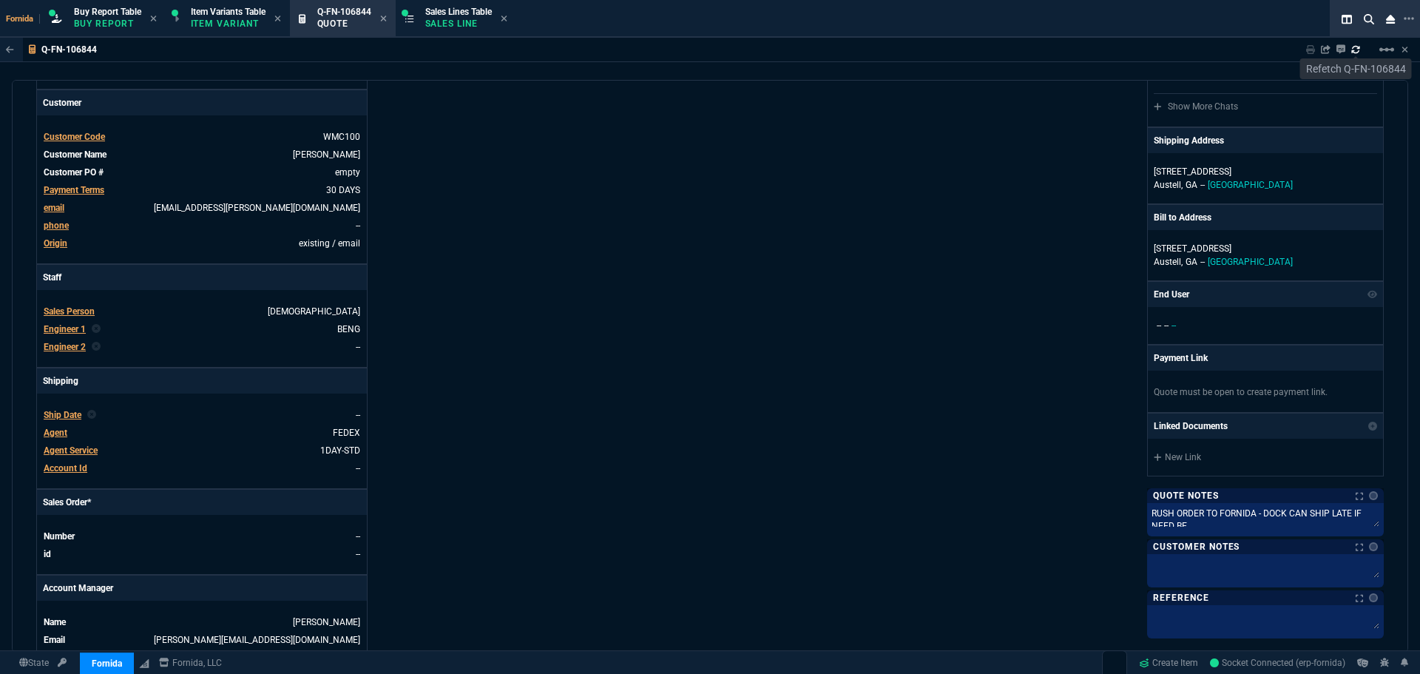
scroll to position [0, 0]
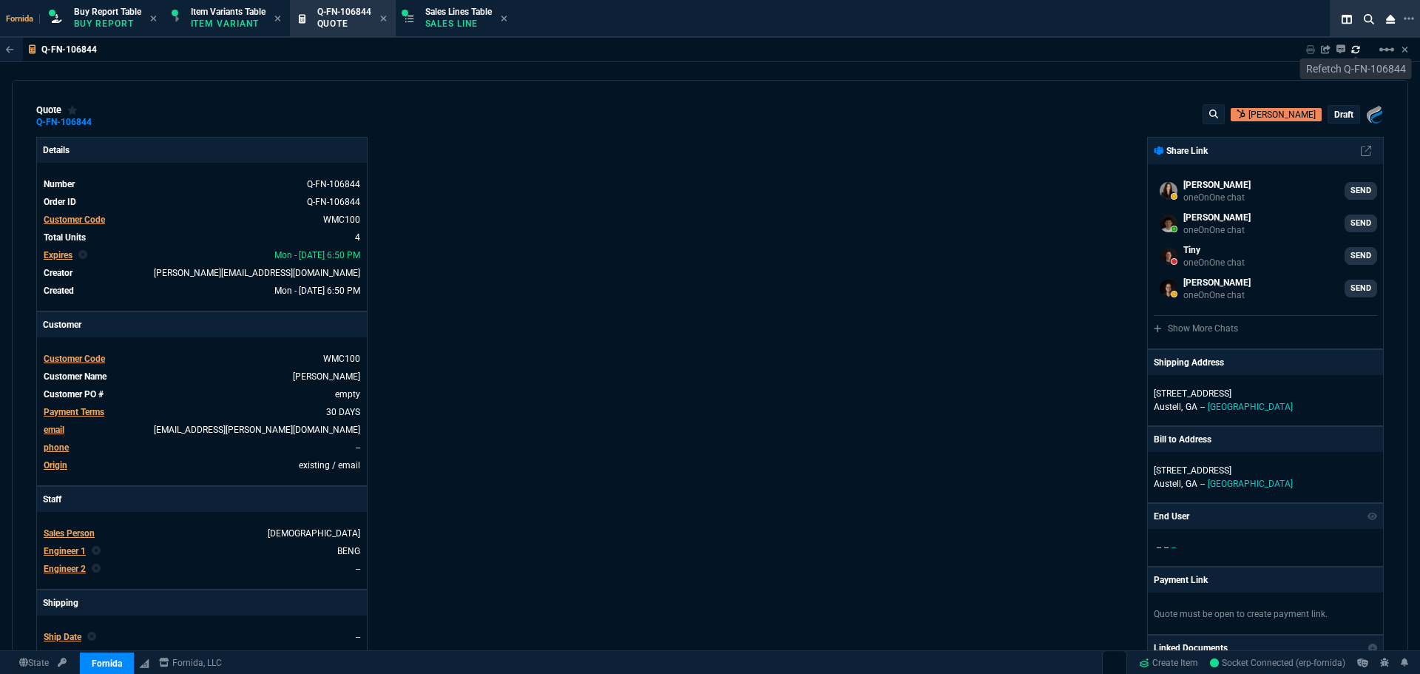
click at [105, 123] on div "quote Q-FN-106844 [PERSON_NAME] draft Fornida, LLC [STREET_ADDRESS]" at bounding box center [709, 116] width 1347 height 24
click at [101, 124] on icon at bounding box center [102, 122] width 8 height 9
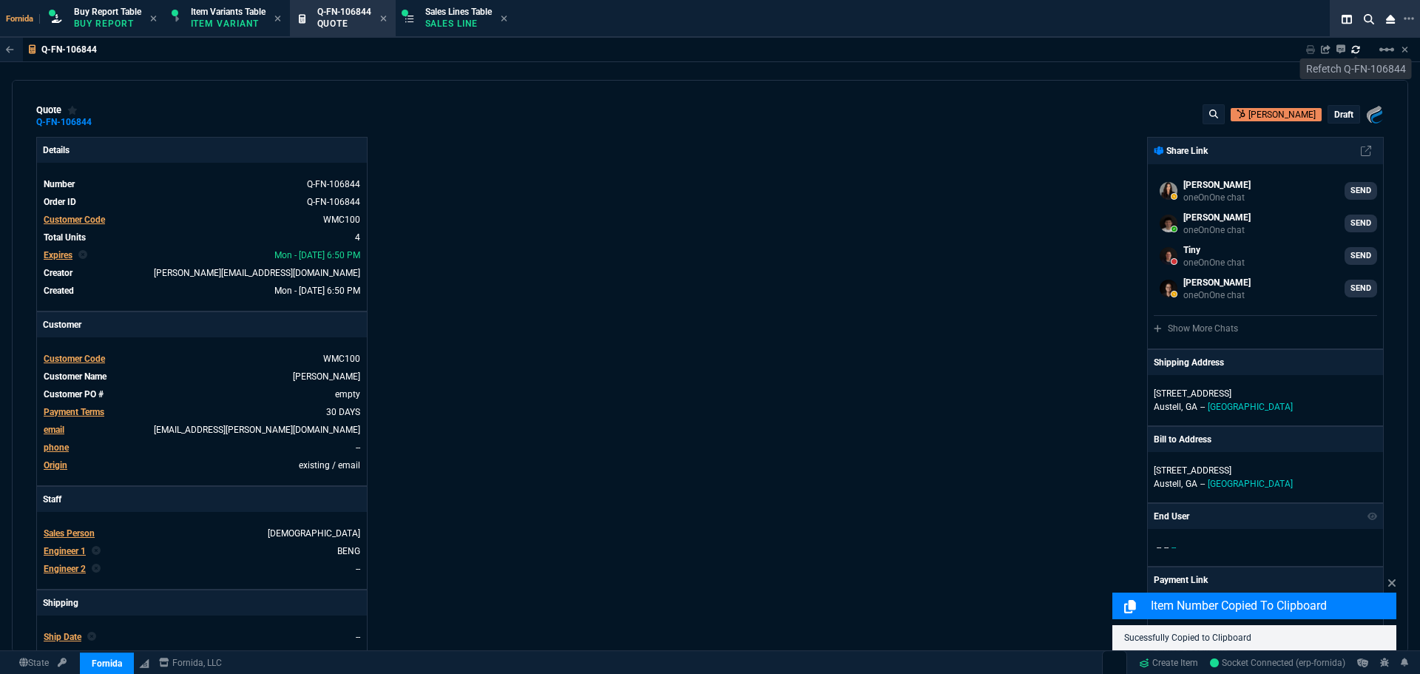
drag, startPoint x: 990, startPoint y: 220, endPoint x: 1047, endPoint y: 226, distance: 57.2
click at [1027, 225] on div "Fornida, LLC 2609 Technology Dr Suite 300 Plano, TX 75074 Share Link Sarah Cost…" at bounding box center [1047, 518] width 674 height 763
click at [1338, 112] on p "draft" at bounding box center [1343, 115] width 19 height 12
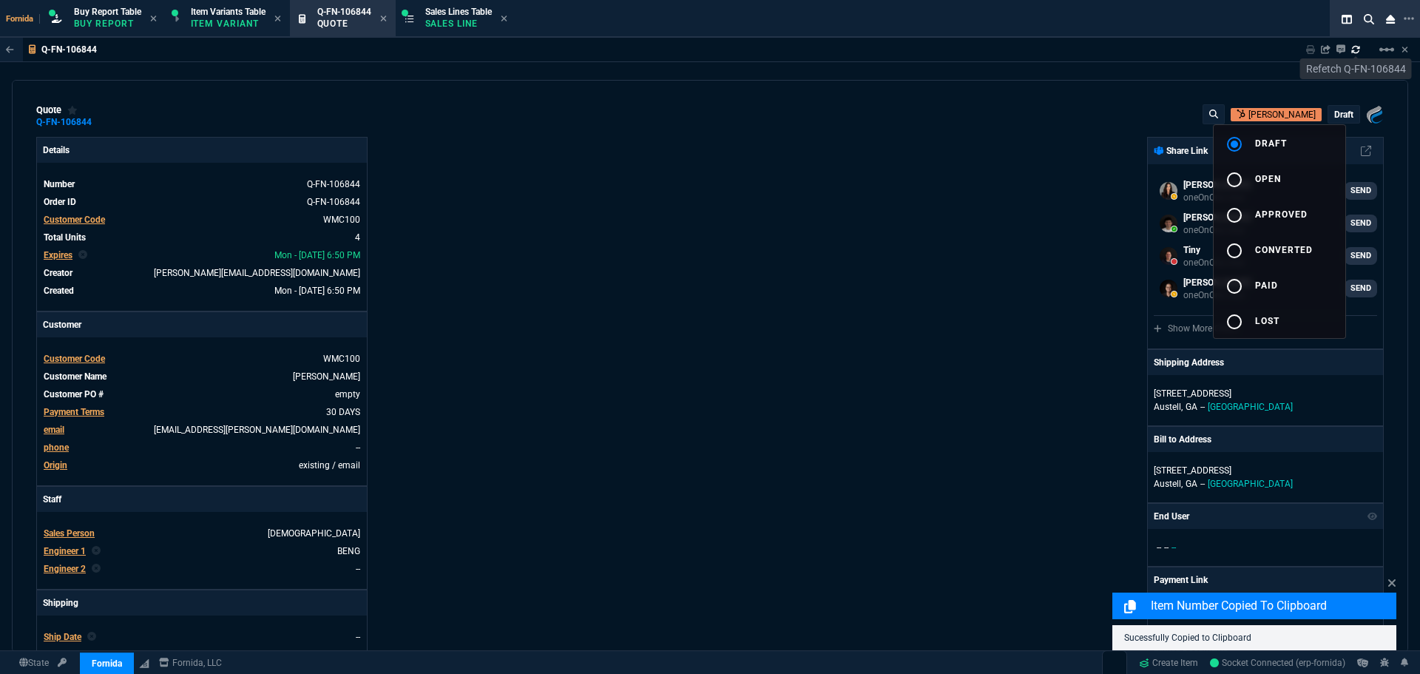
click at [1293, 163] on button "radio_button_unchecked open" at bounding box center [1279, 177] width 132 height 35
click at [928, 197] on div at bounding box center [710, 337] width 1420 height 674
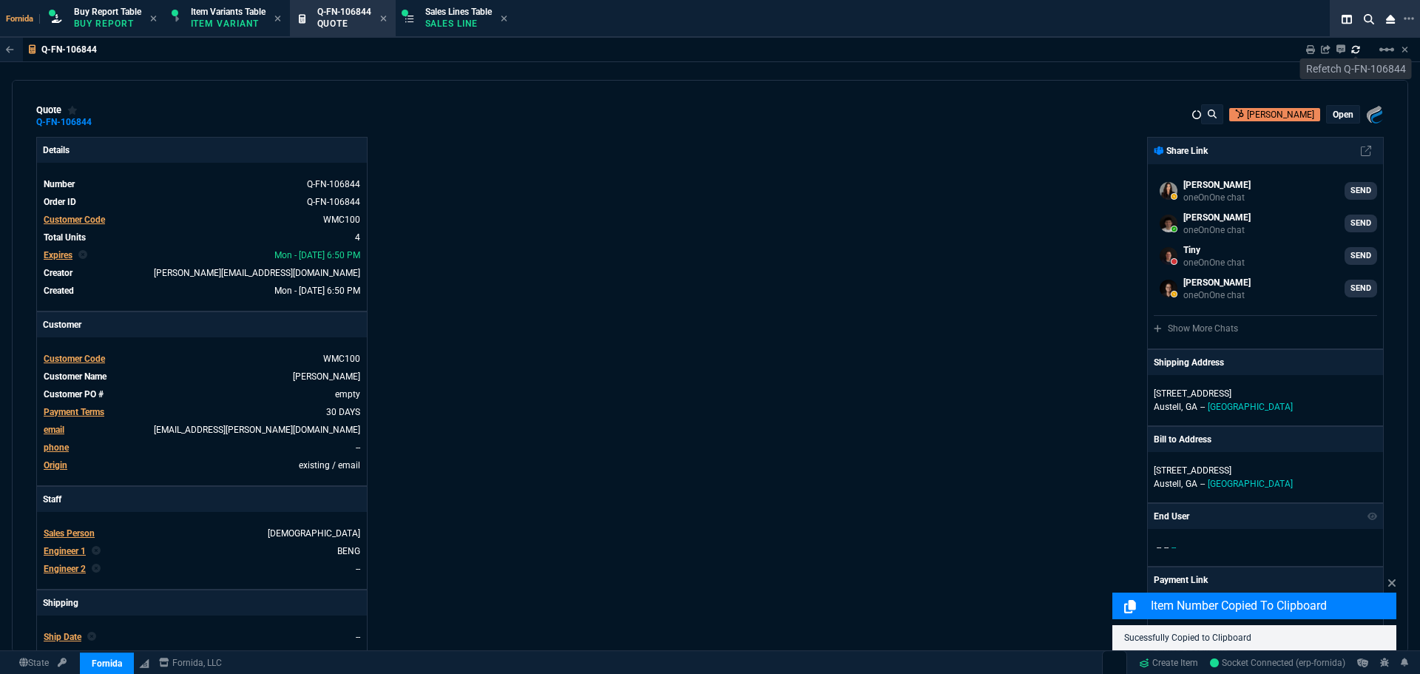
click at [397, 155] on div "Details Number Q-FN-106844 Order ID Q-FN-106844 Customer Code WMC100 Total Unit…" at bounding box center [373, 518] width 674 height 763
click at [135, 59] on div "Q-FN-106844 Sharing Q-FN-106844 Link Dev Link Share on Teams linear_scale" at bounding box center [710, 50] width 1420 height 24
click at [1308, 50] on icon at bounding box center [1310, 49] width 9 height 9
click at [939, 230] on div "Fornida, LLC 2609 Technology Dr Suite 300 Plano, TX 75074 Share Link Sarah Cost…" at bounding box center [1047, 518] width 674 height 763
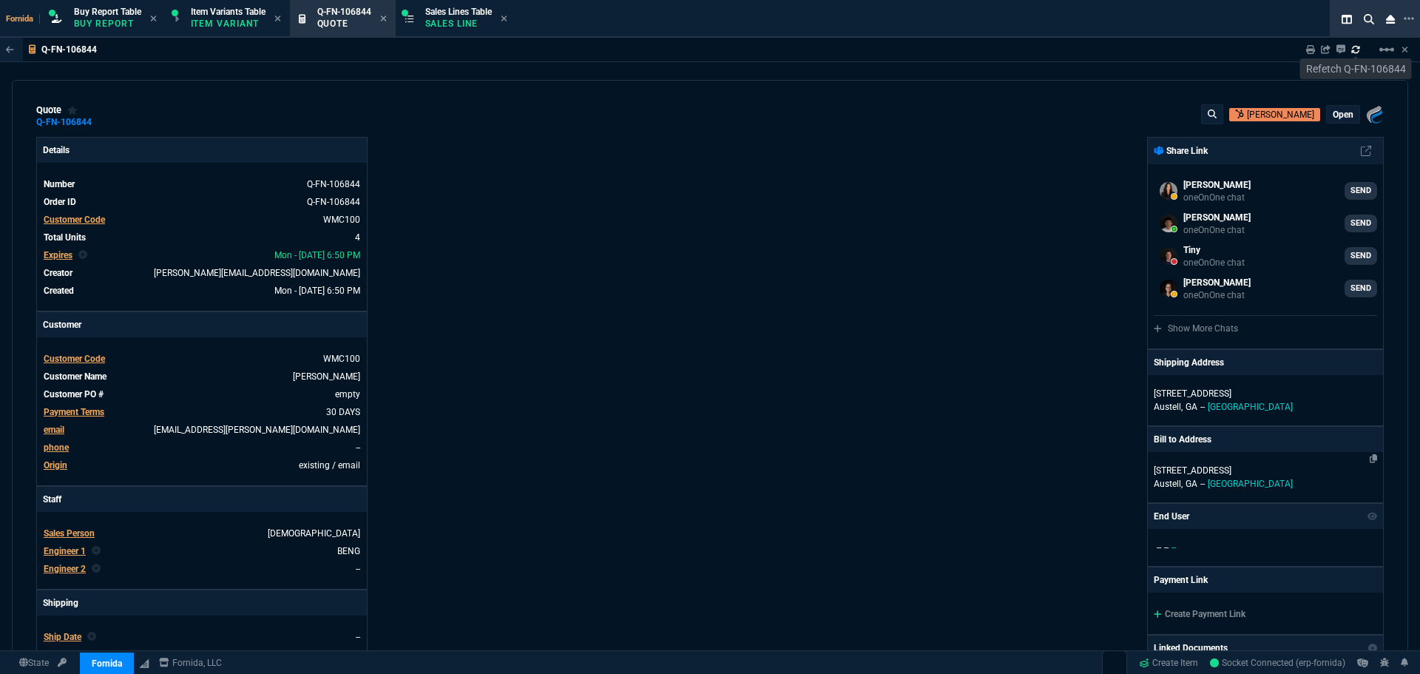
scroll to position [146, 0]
select select "1: BROV"
click at [1332, 115] on p "open" at bounding box center [1342, 115] width 21 height 12
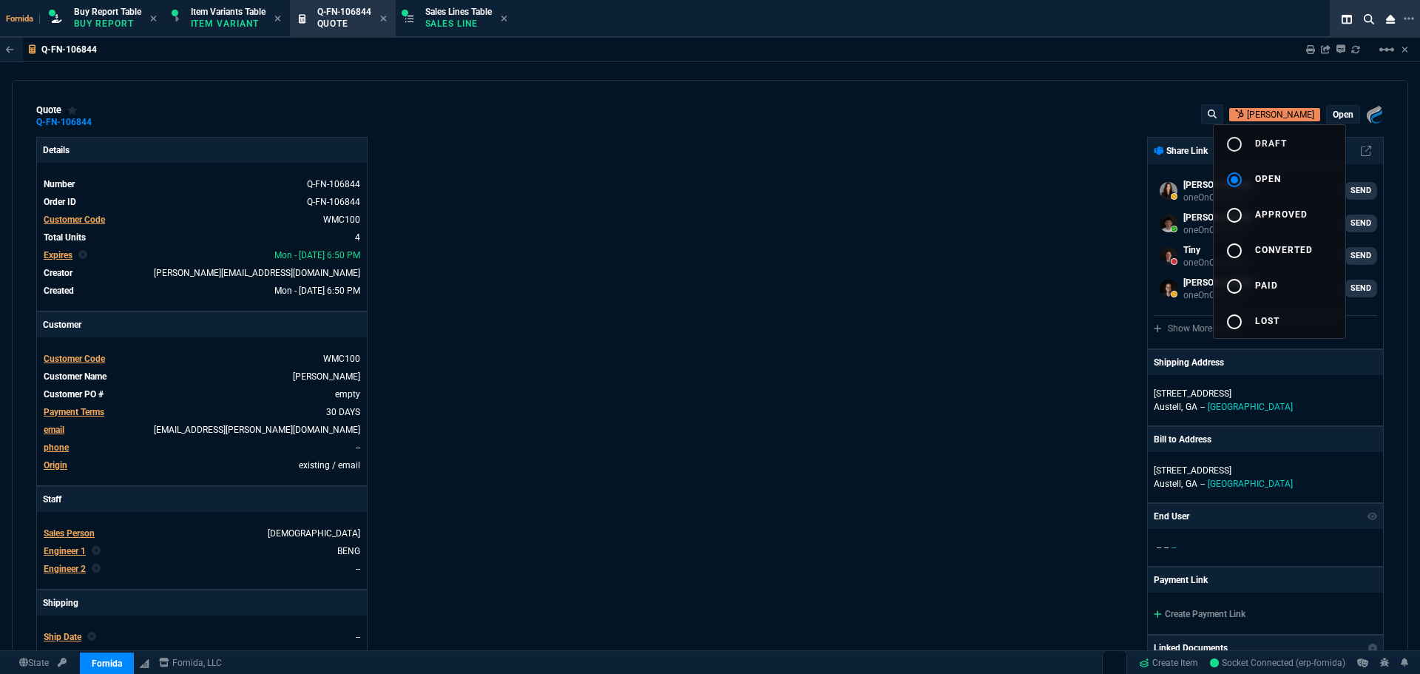
click at [1320, 146] on button "radio_button_unchecked draft" at bounding box center [1279, 142] width 132 height 35
click at [927, 228] on div at bounding box center [710, 337] width 1420 height 674
type input "7"
type input "139"
type input "28"
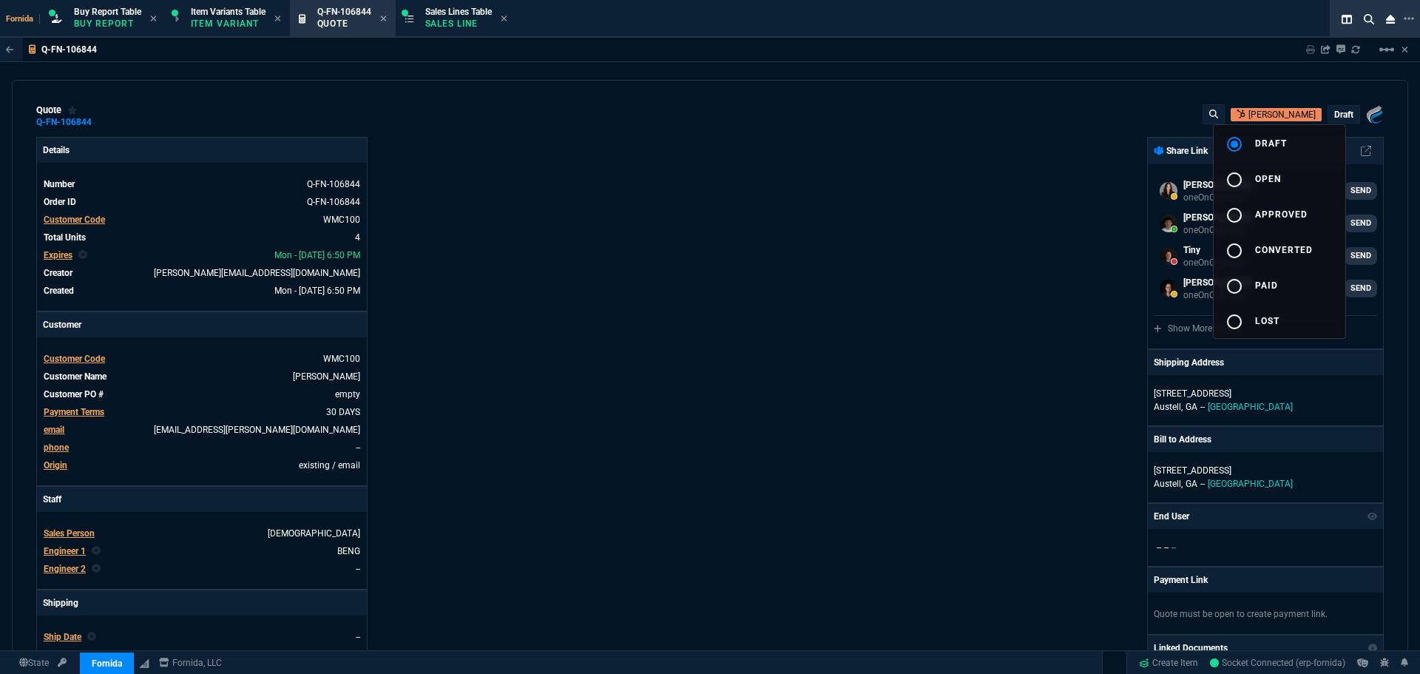
type input "55"
type input "9"
type input "20"
type input "50"
type input "125"
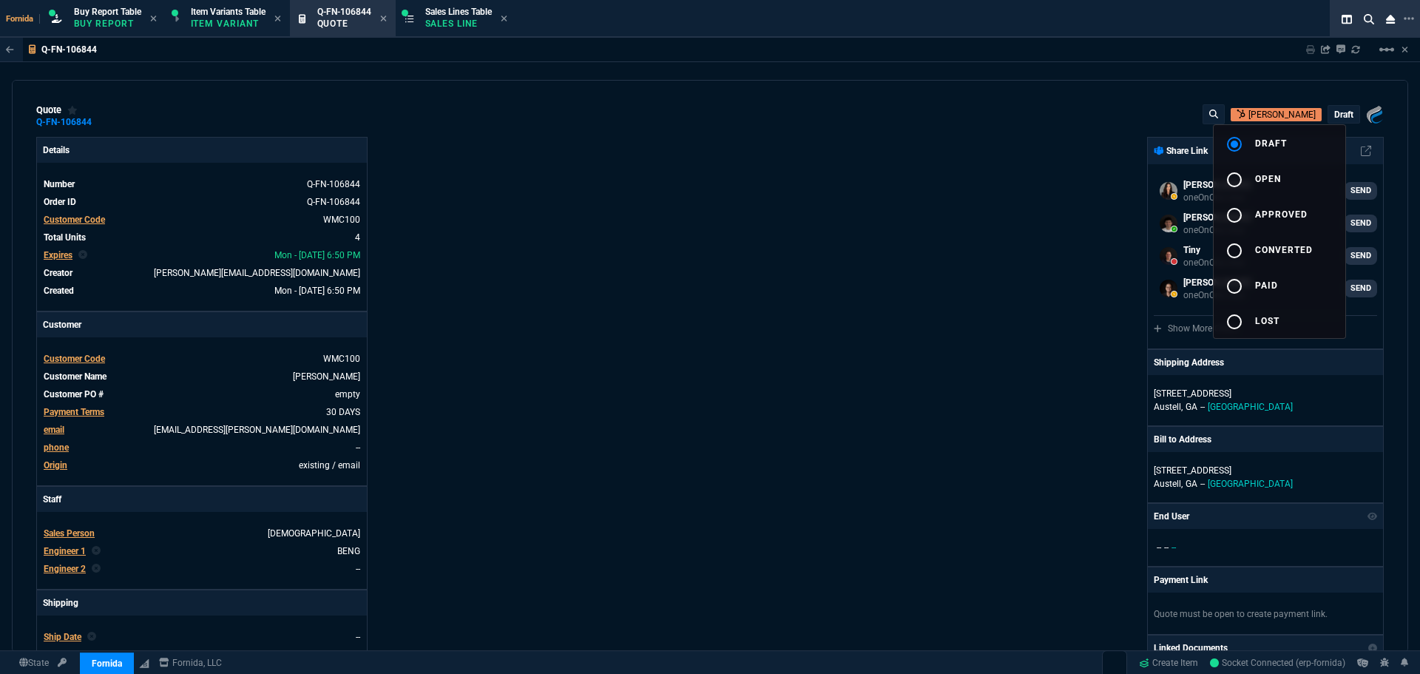
type input "0"
type input "4"
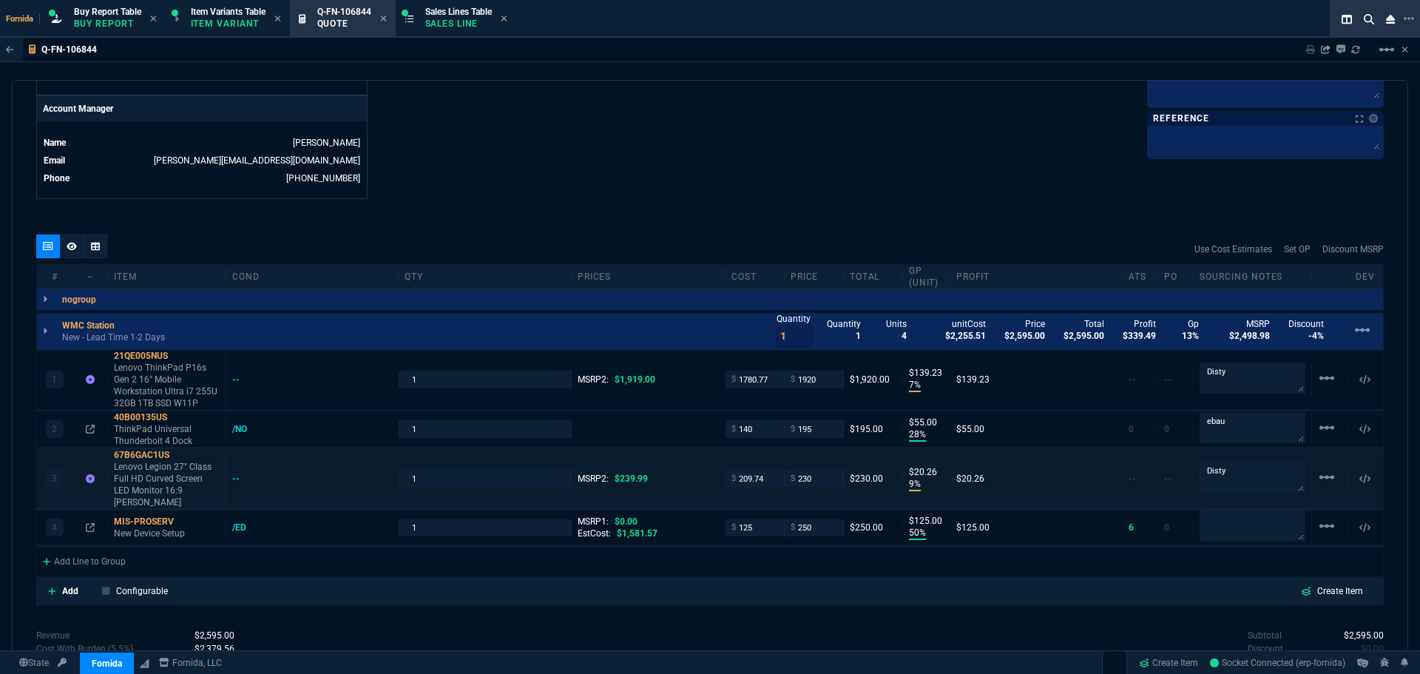
type input "339.99"
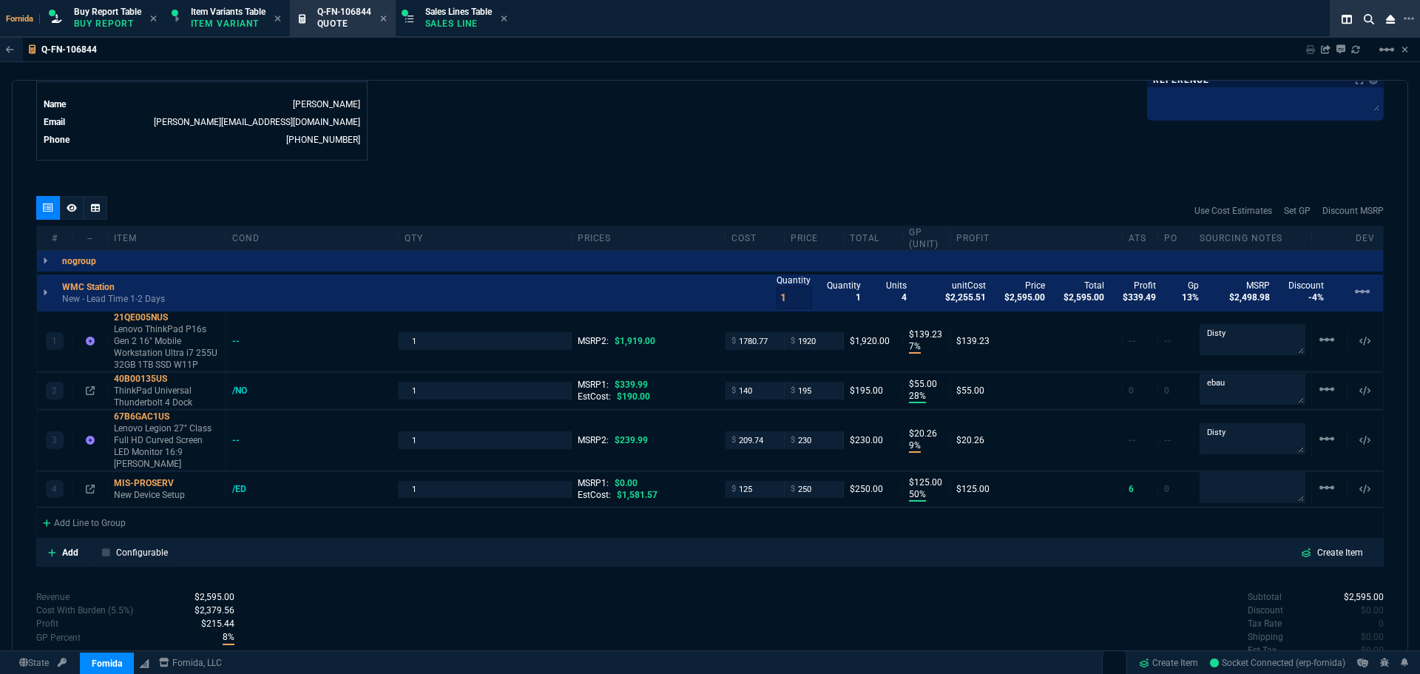
type input "43"
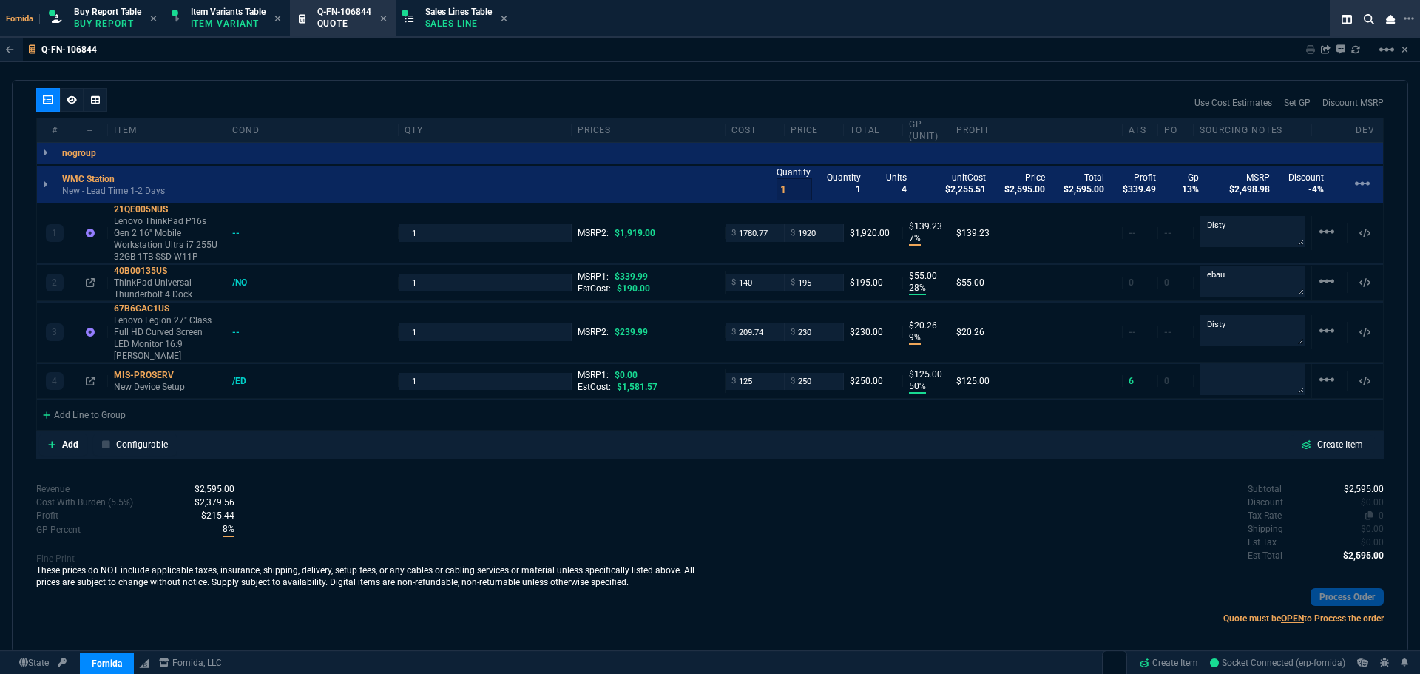
click at [1378, 510] on span "0" at bounding box center [1380, 515] width 5 height 10
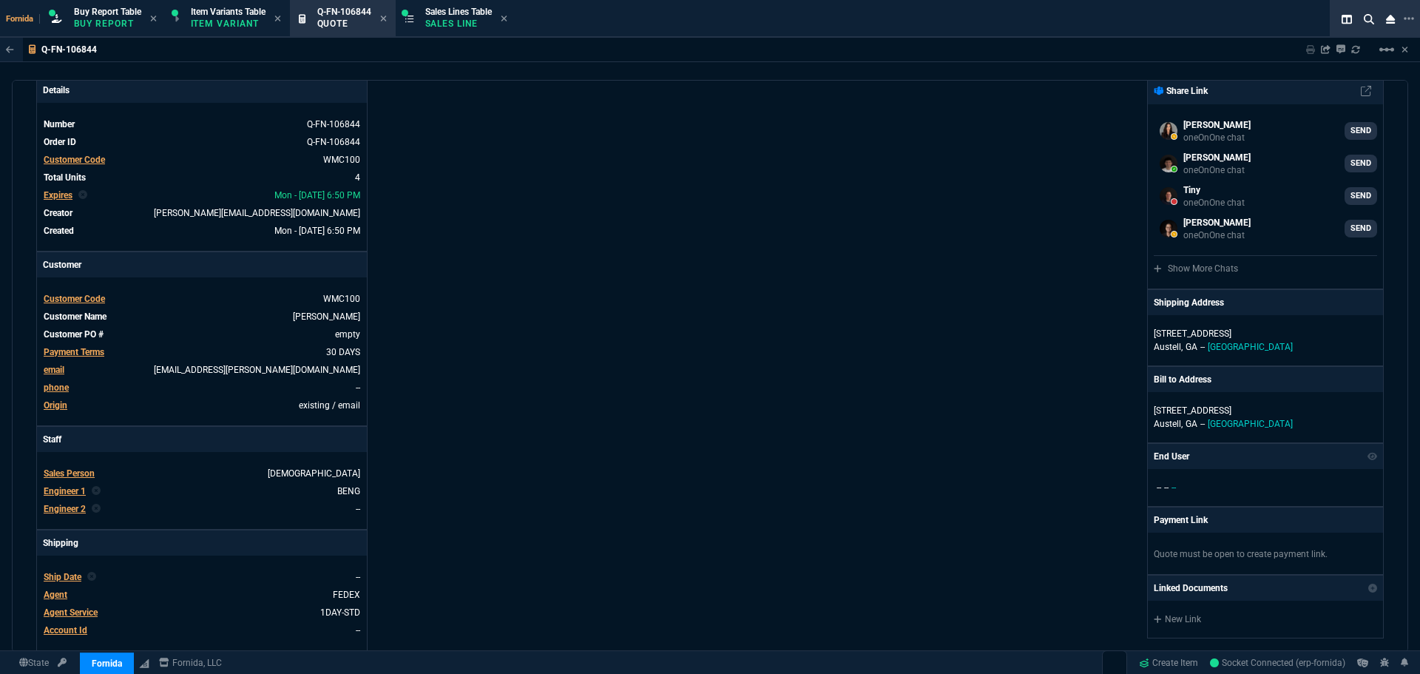
scroll to position [0, 0]
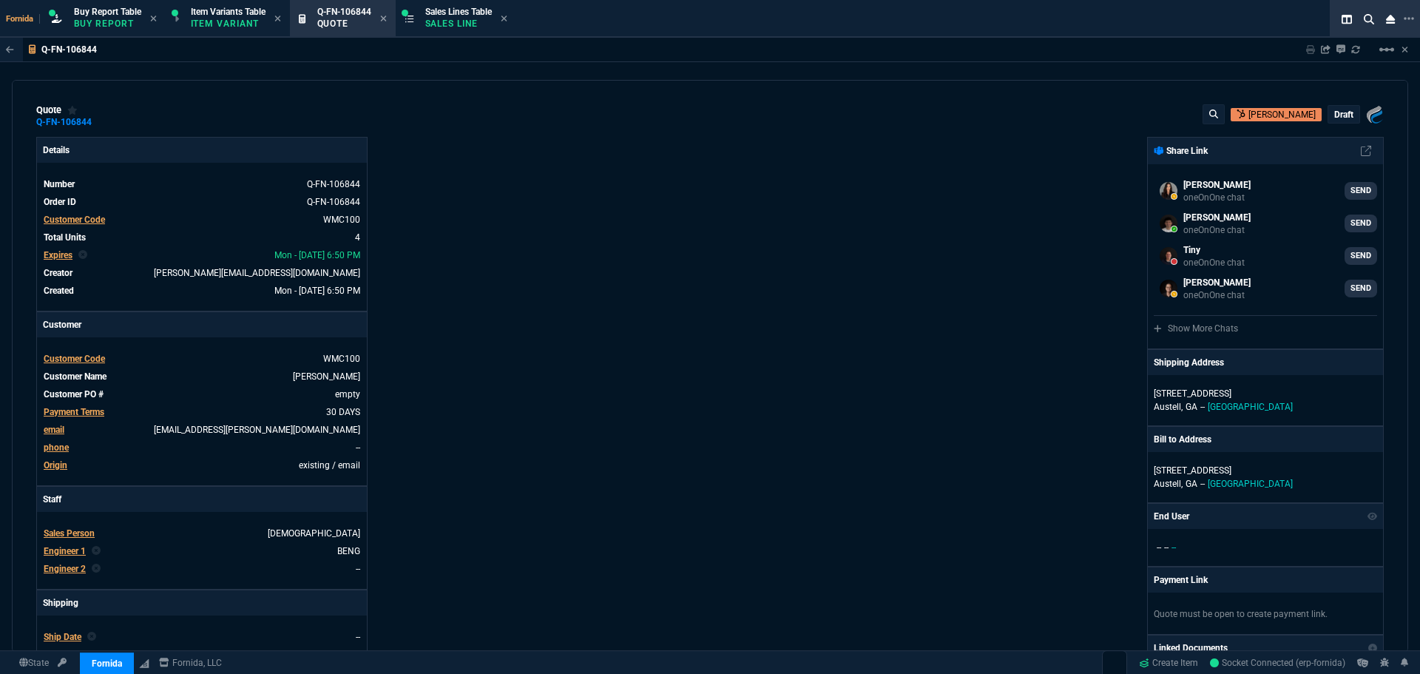
click at [1339, 113] on p "draft" at bounding box center [1343, 115] width 19 height 12
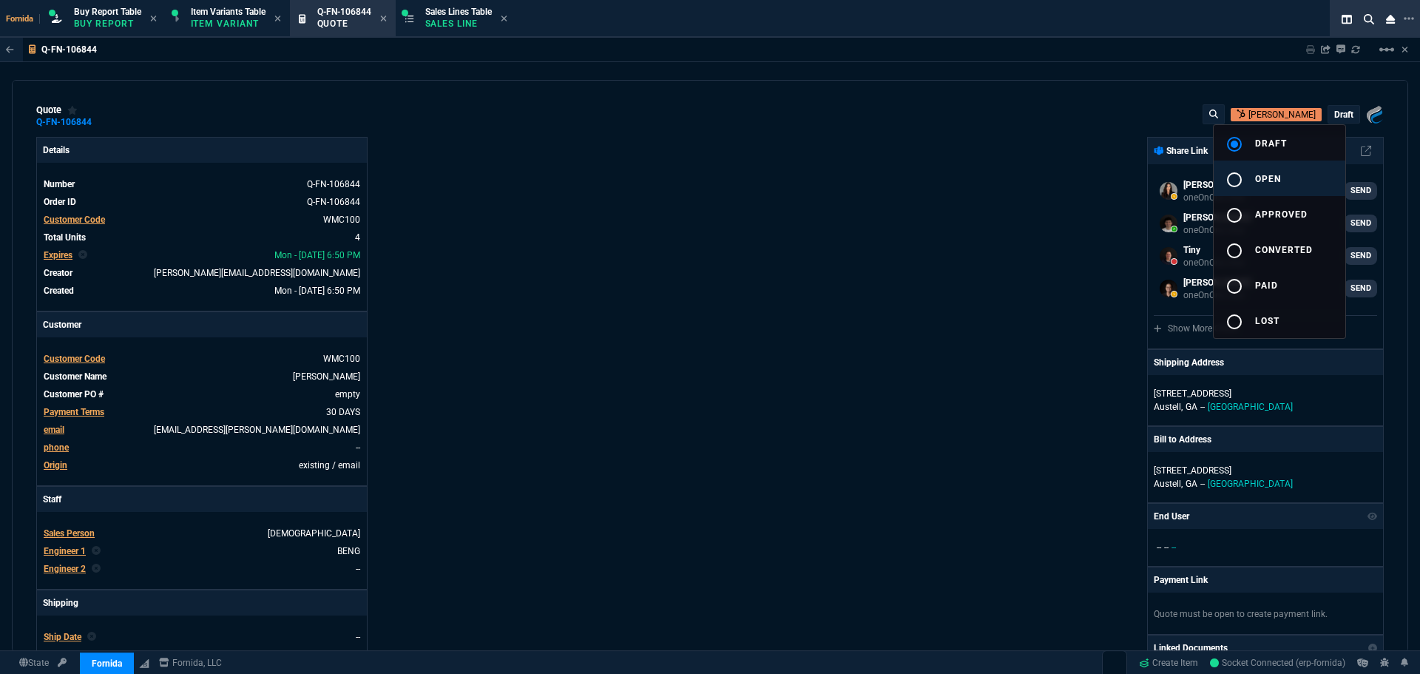
drag, startPoint x: 1295, startPoint y: 182, endPoint x: 993, endPoint y: 218, distance: 303.8
click at [1293, 182] on button "radio_button_unchecked open" at bounding box center [1279, 177] width 132 height 35
drag, startPoint x: 993, startPoint y: 218, endPoint x: 1312, endPoint y: 49, distance: 360.9
click at [1000, 215] on div at bounding box center [710, 337] width 1420 height 674
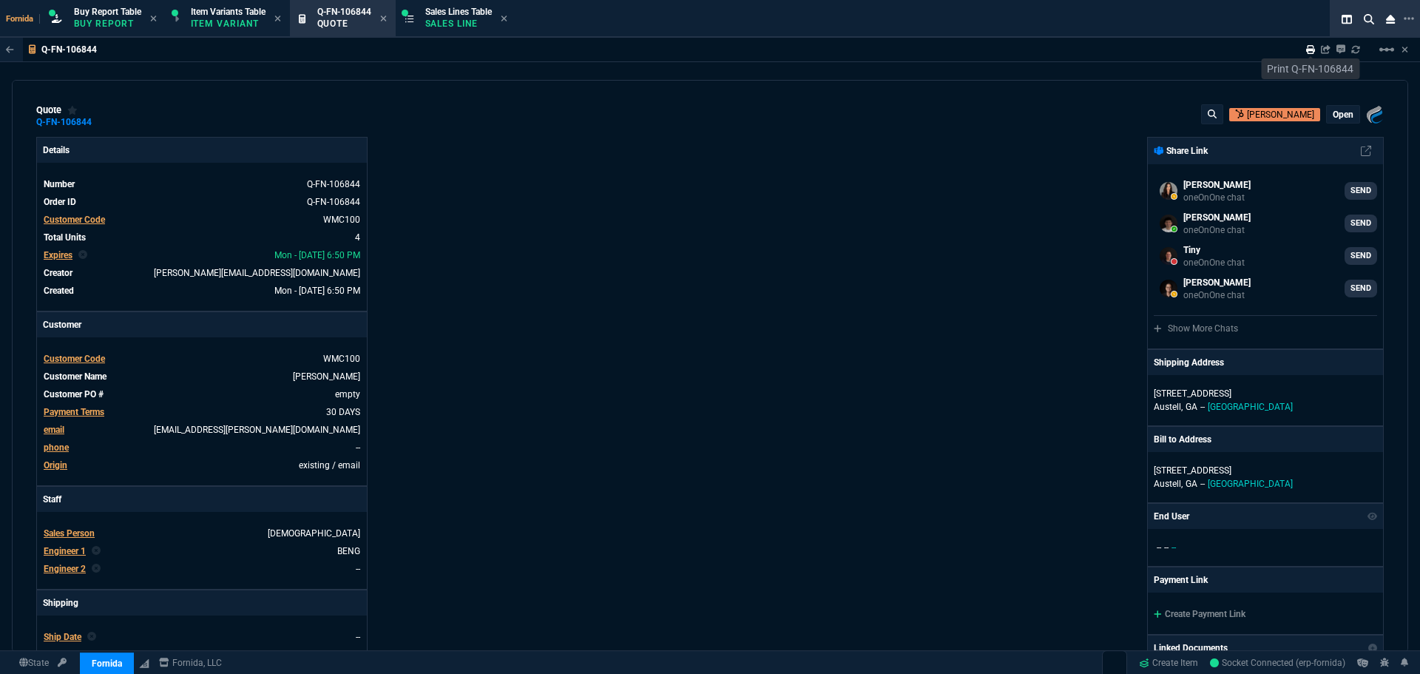
click at [1311, 48] on icon at bounding box center [1310, 49] width 9 height 9
type input "9"
type input "20"
type input "50"
type input "125"
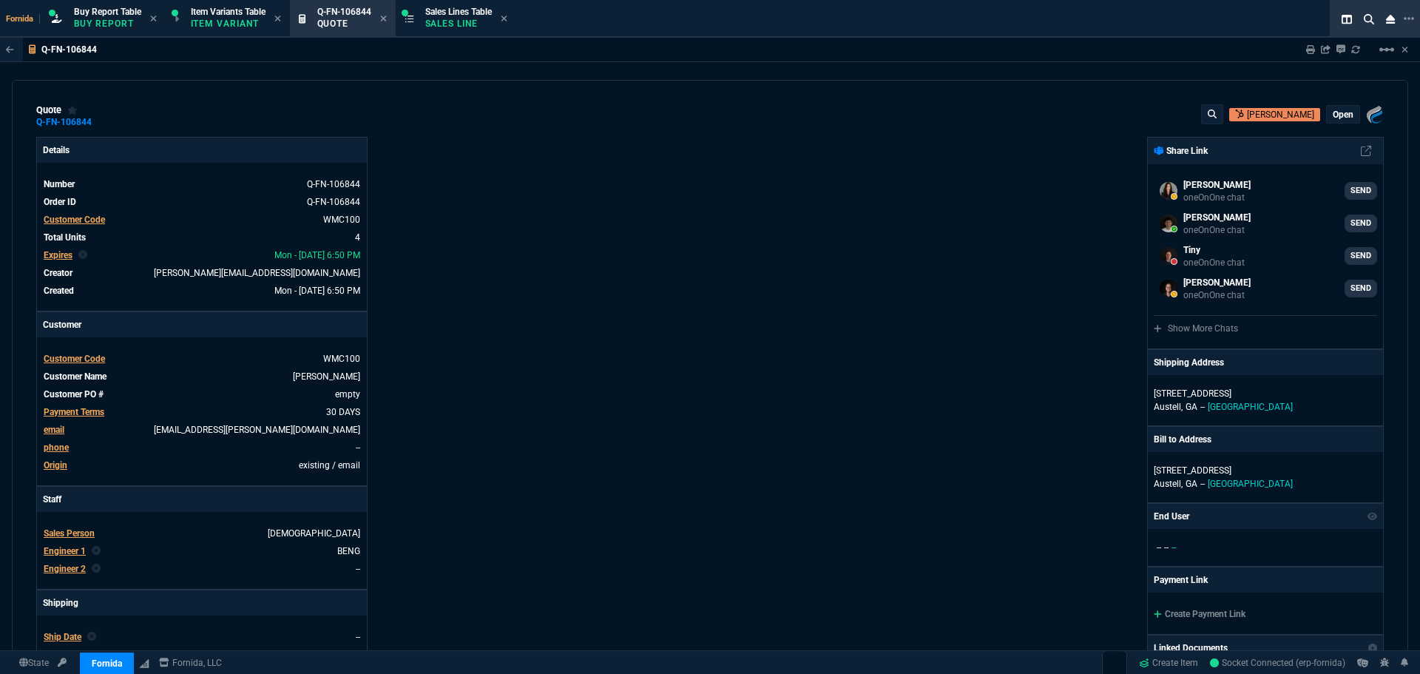
type input "0"
type input "43"
type input "4"
click at [1179, 393] on p "[STREET_ADDRESS]" at bounding box center [1264, 393] width 223 height 13
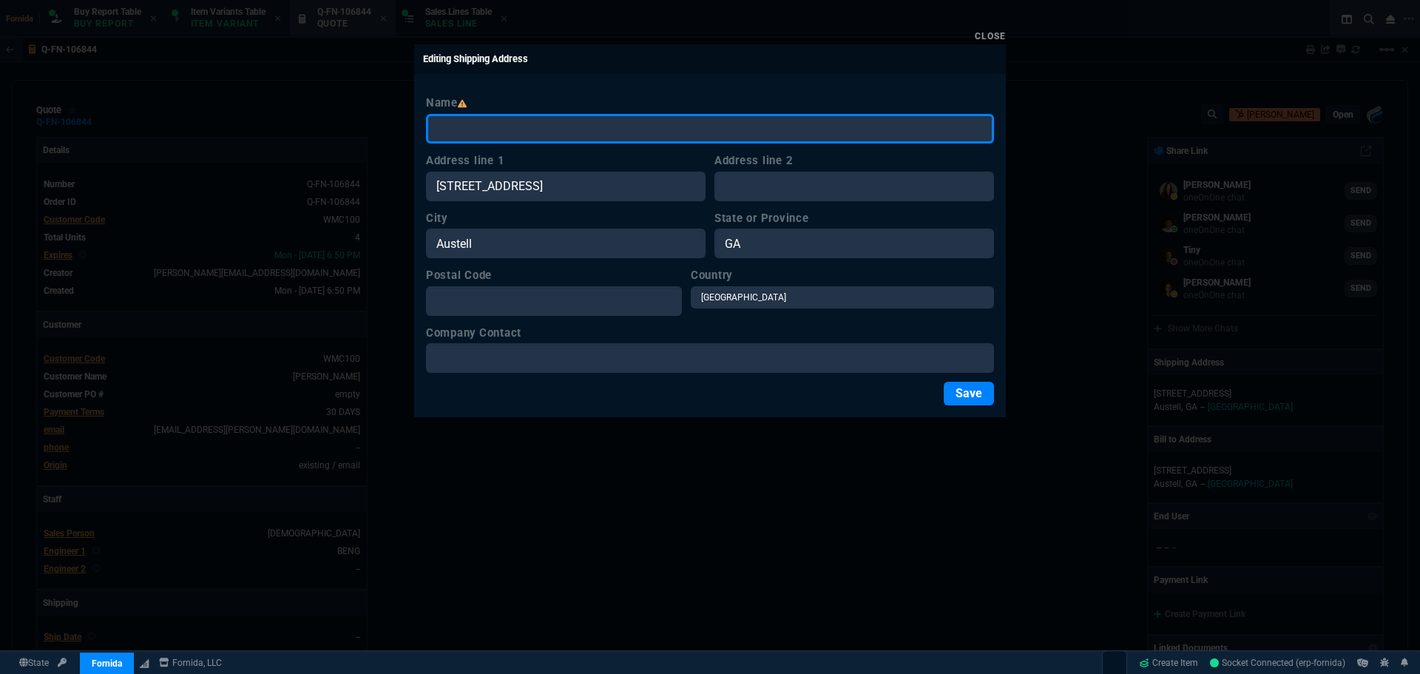
click at [645, 140] on input "Name" at bounding box center [710, 129] width 568 height 30
type input "TBD"
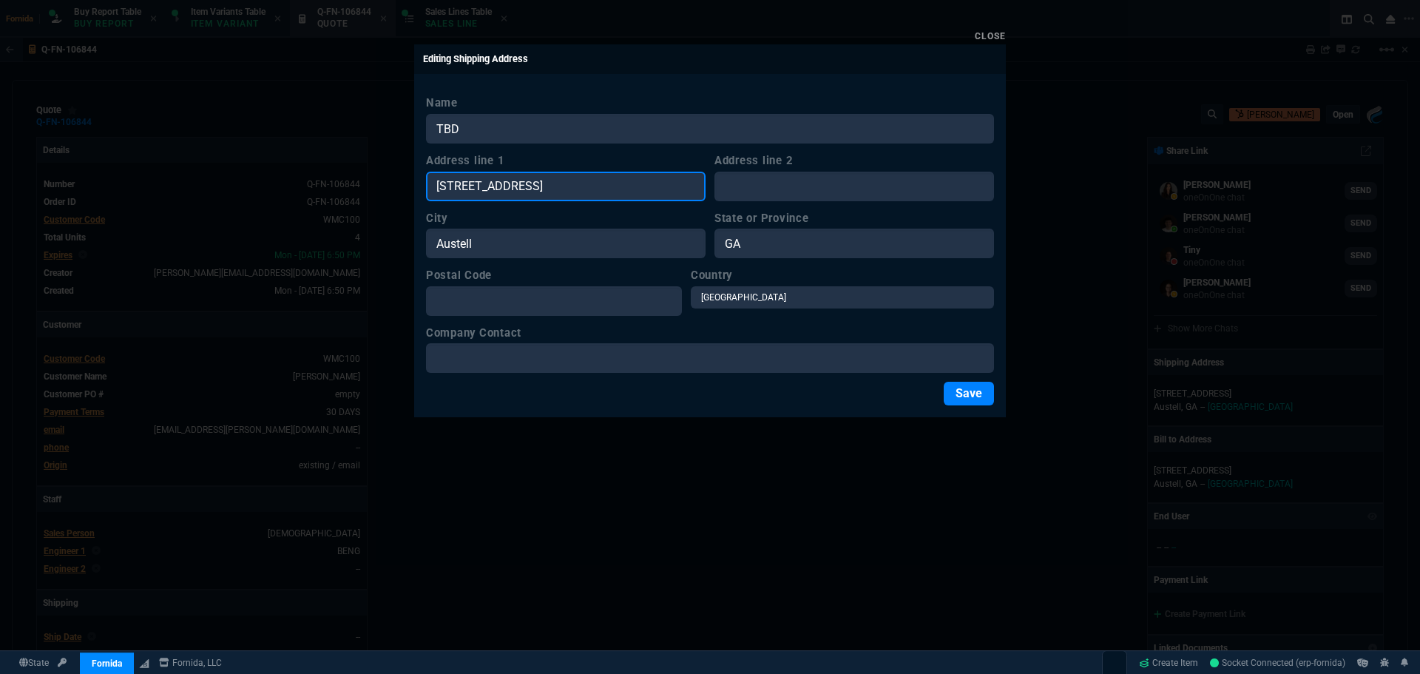
click at [652, 185] on input "[STREET_ADDRESS]" at bounding box center [565, 187] width 279 height 30
paste input "TBD"
type input "TBD"
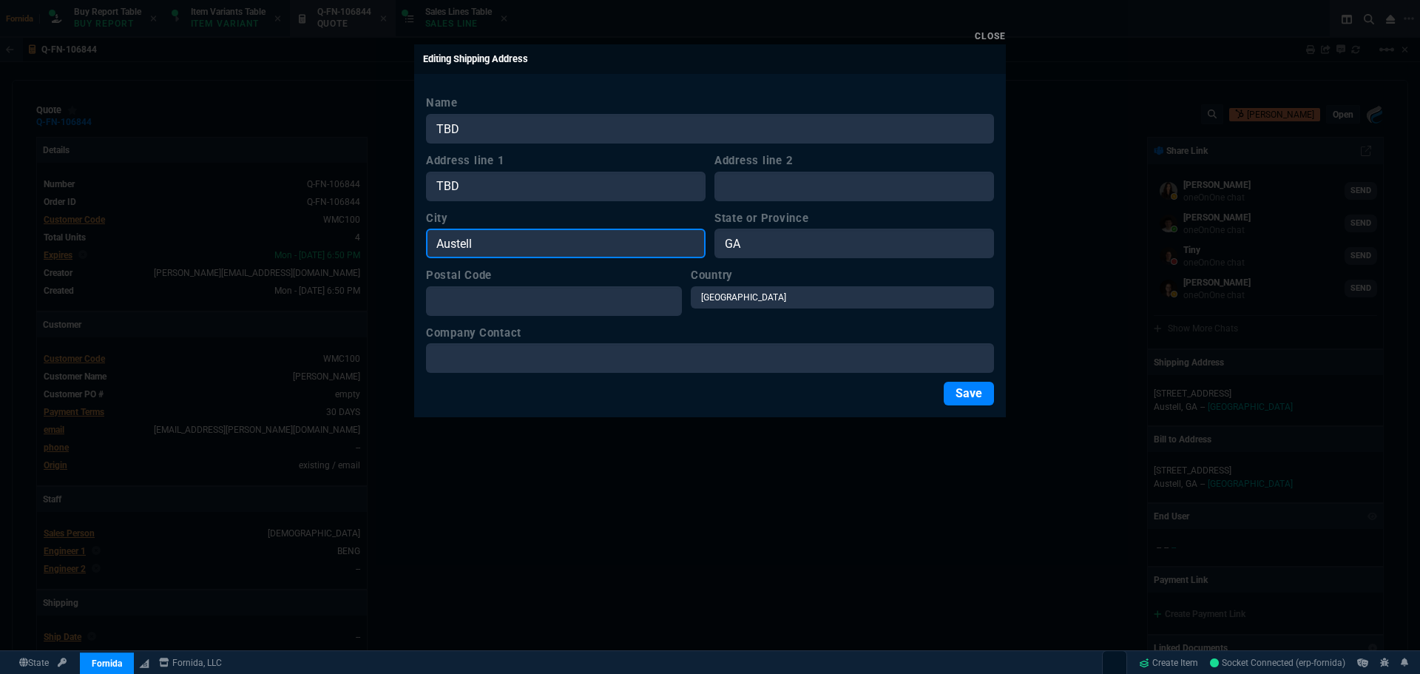
click at [574, 237] on input "Austell" at bounding box center [565, 243] width 279 height 30
paste input "TBD"
type input "TBD"
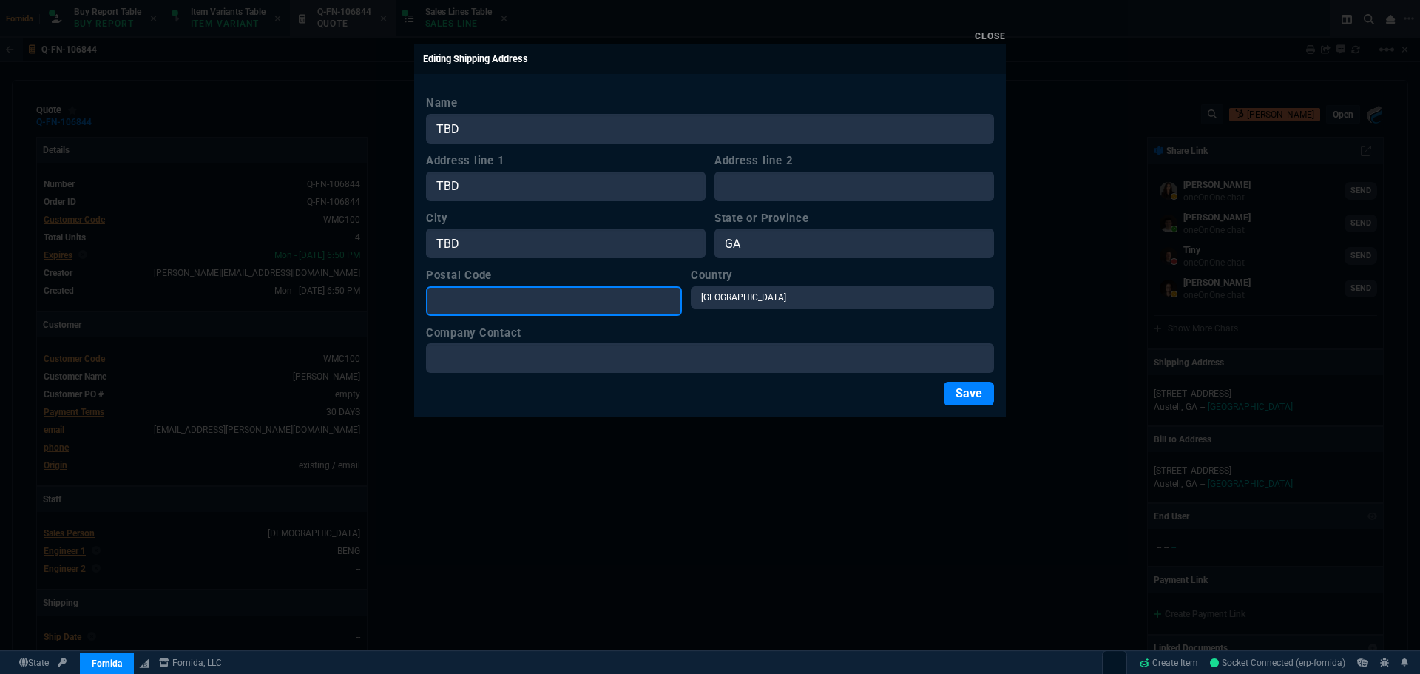
drag, startPoint x: 577, startPoint y: 296, endPoint x: 745, endPoint y: 273, distance: 169.4
click at [581, 298] on input "Postal Code" at bounding box center [554, 301] width 256 height 30
paste input "TBD"
type input "TBD"
click at [762, 259] on form "Name TBD Address line 1 TBD Address line 2 City [GEOGRAPHIC_DATA] State or Prov…" at bounding box center [710, 250] width 568 height 311
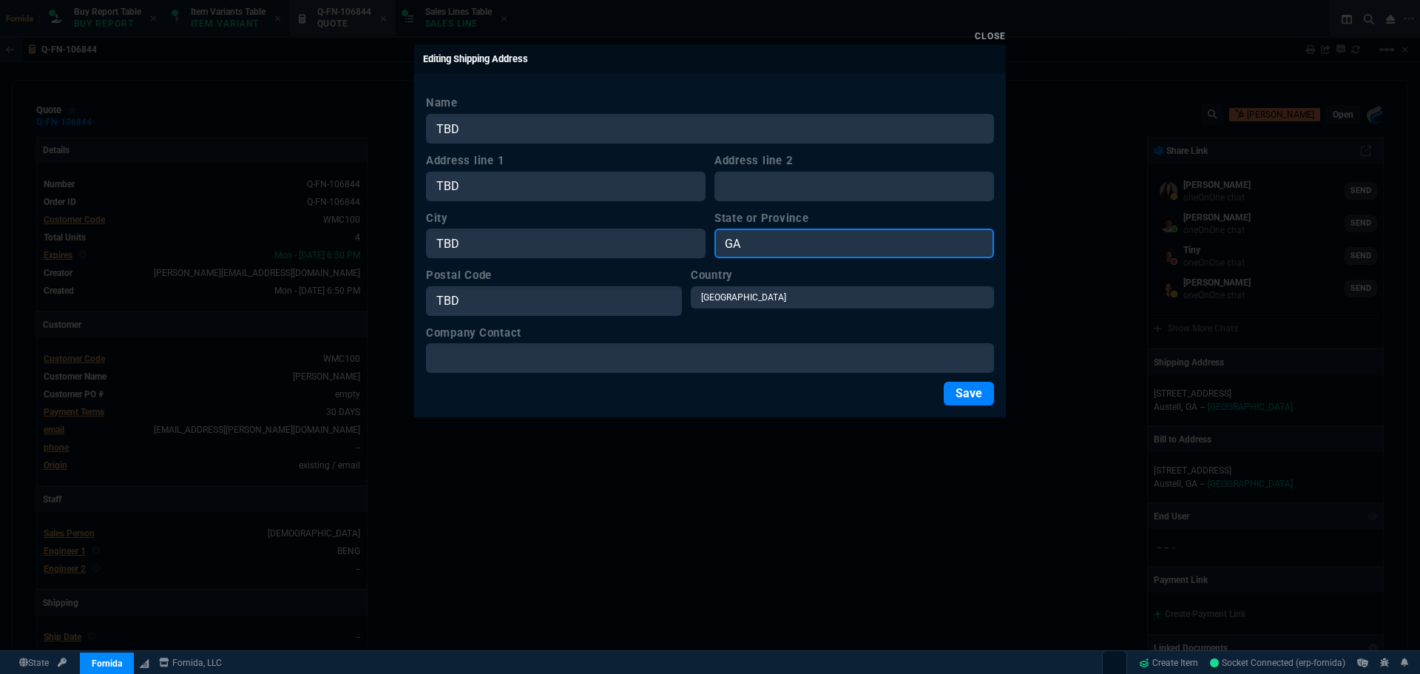
click at [763, 252] on input "GA" at bounding box center [853, 243] width 279 height 30
paste input "TBD"
type input "TBD"
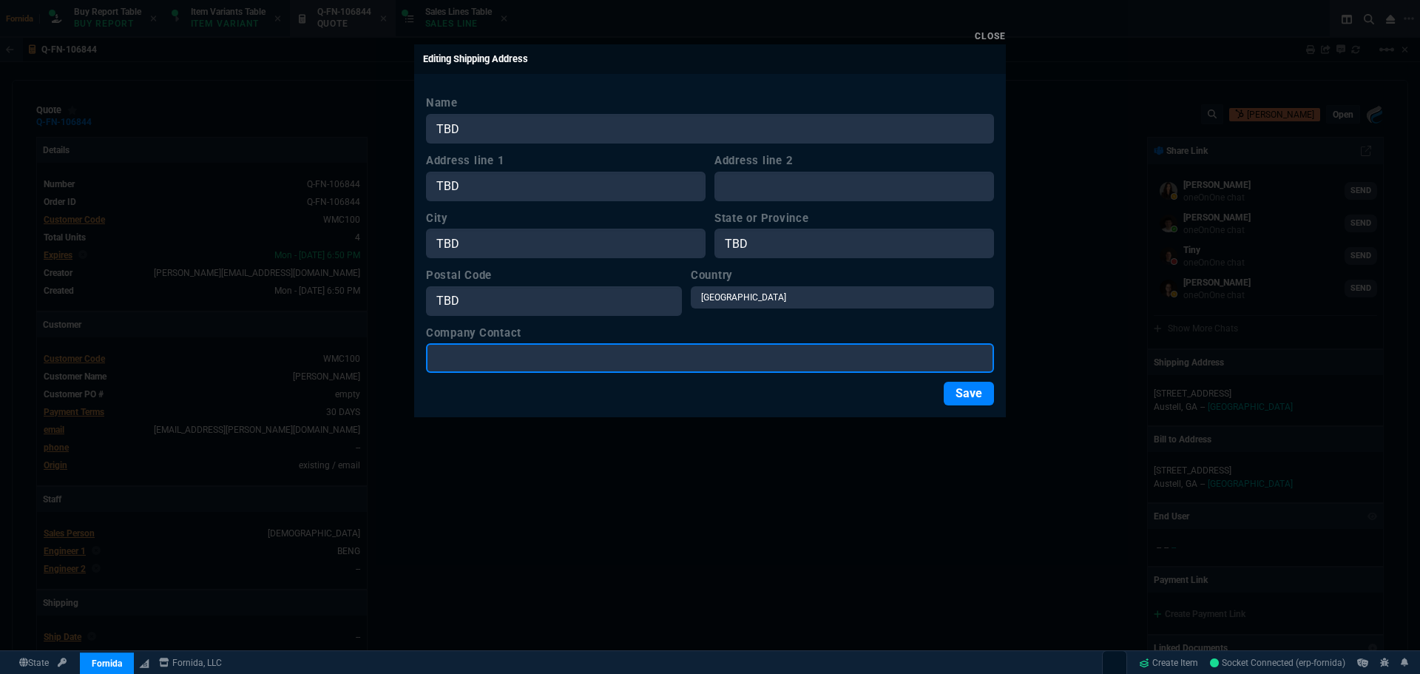
click at [754, 359] on input "Company Contact" at bounding box center [710, 358] width 568 height 30
paste input "TBD"
type input "TBD"
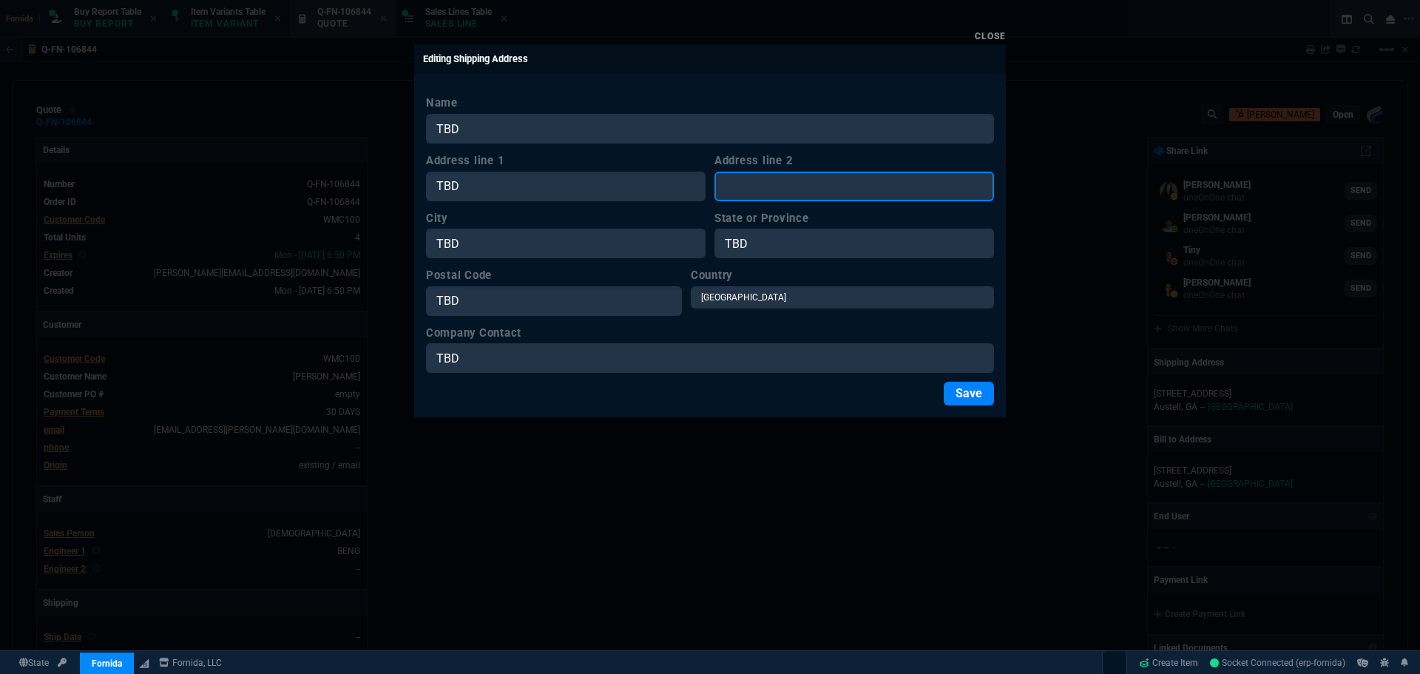
click at [790, 189] on input "Address line 2" at bounding box center [853, 187] width 279 height 30
paste input "TBD"
type input "TBD"
drag, startPoint x: 964, startPoint y: 396, endPoint x: 980, endPoint y: 396, distance: 15.5
click at [965, 396] on button "Save" at bounding box center [968, 394] width 50 height 24
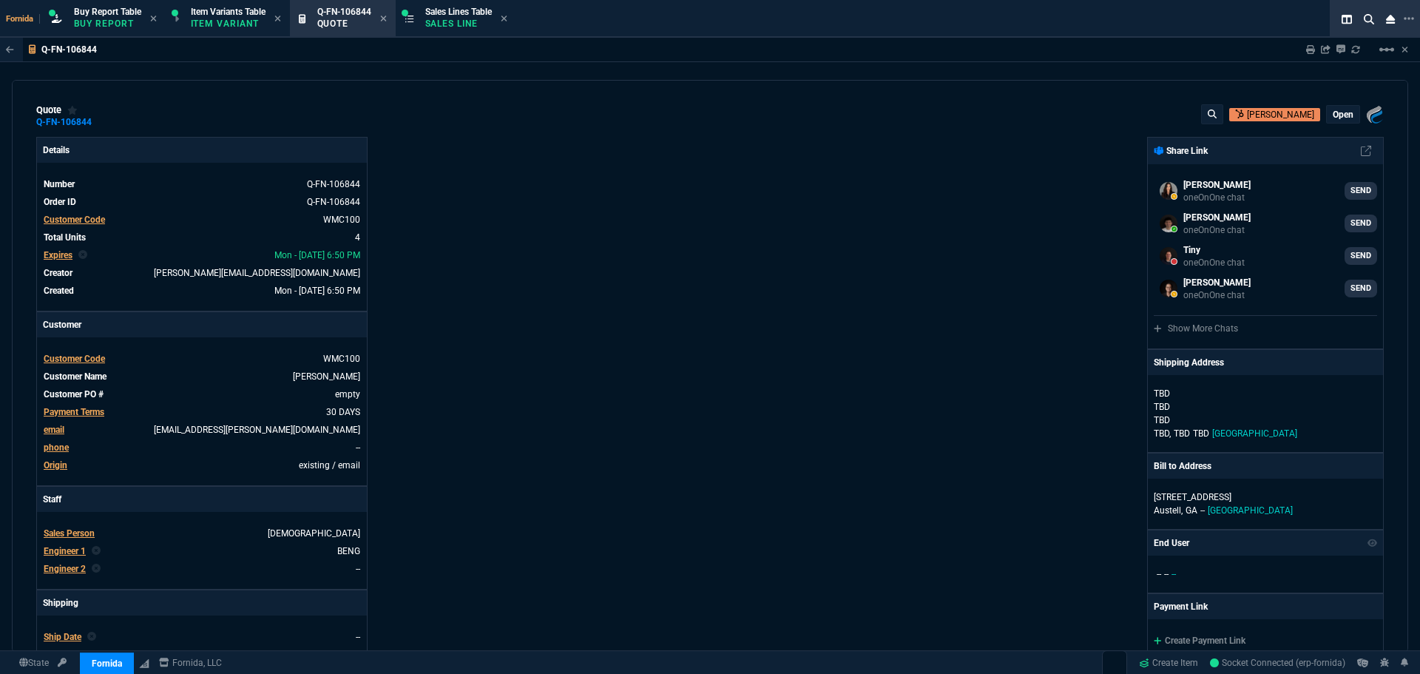
click at [764, 201] on div "Fornida, LLC [STREET_ADDRESS] Share Link [PERSON_NAME] oneOnOne chat SEND [PERS…" at bounding box center [1047, 518] width 674 height 763
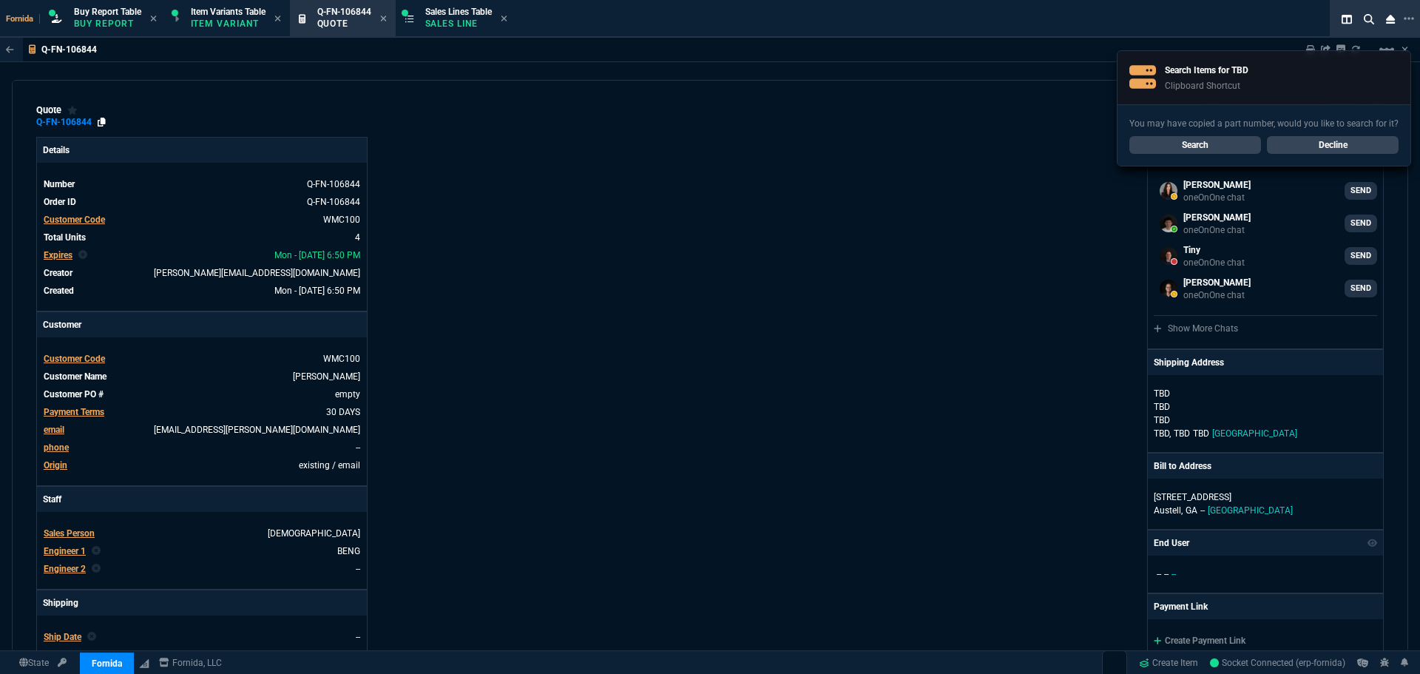
click at [102, 124] on icon at bounding box center [102, 122] width 8 height 9
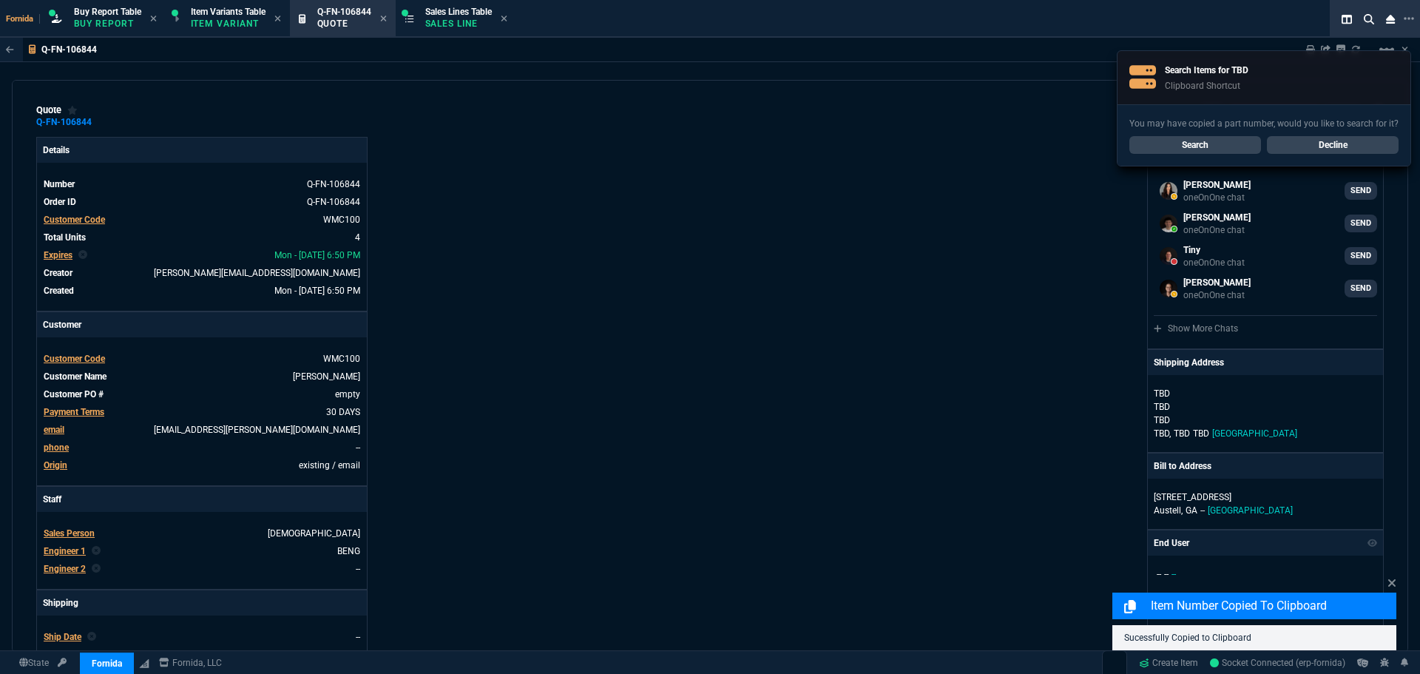
click at [1340, 142] on link "Decline" at bounding box center [1333, 145] width 132 height 18
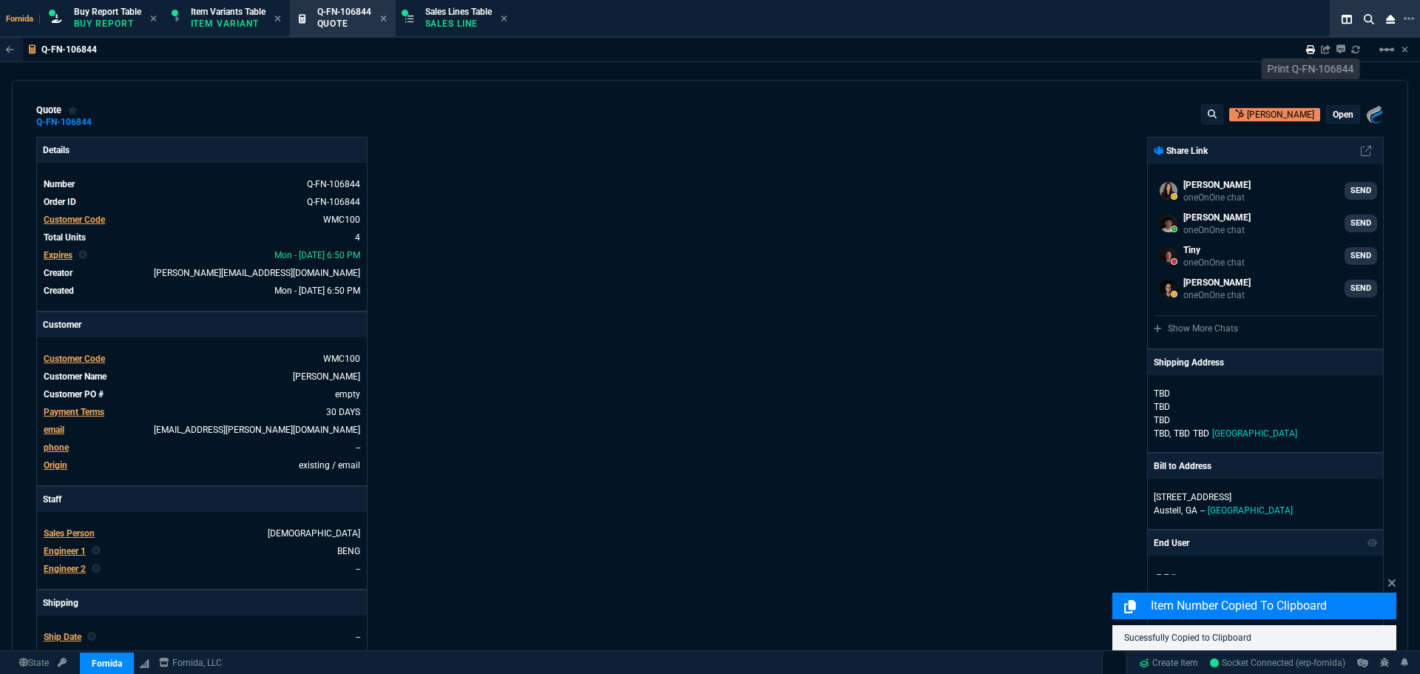
click at [1311, 49] on icon at bounding box center [1310, 49] width 9 height 9
type input "7"
type input "139"
type input "28"
type input "55"
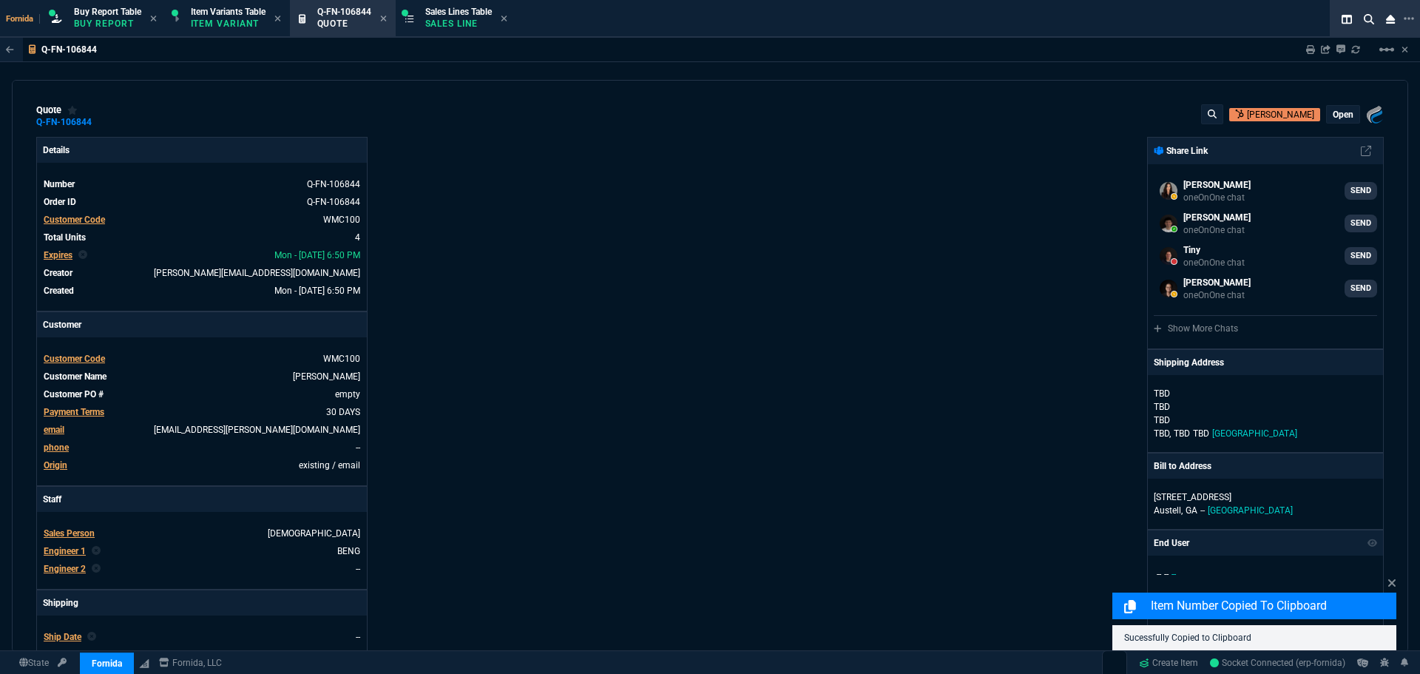
type input "9"
type input "20"
type input "50"
type input "125"
type input "0"
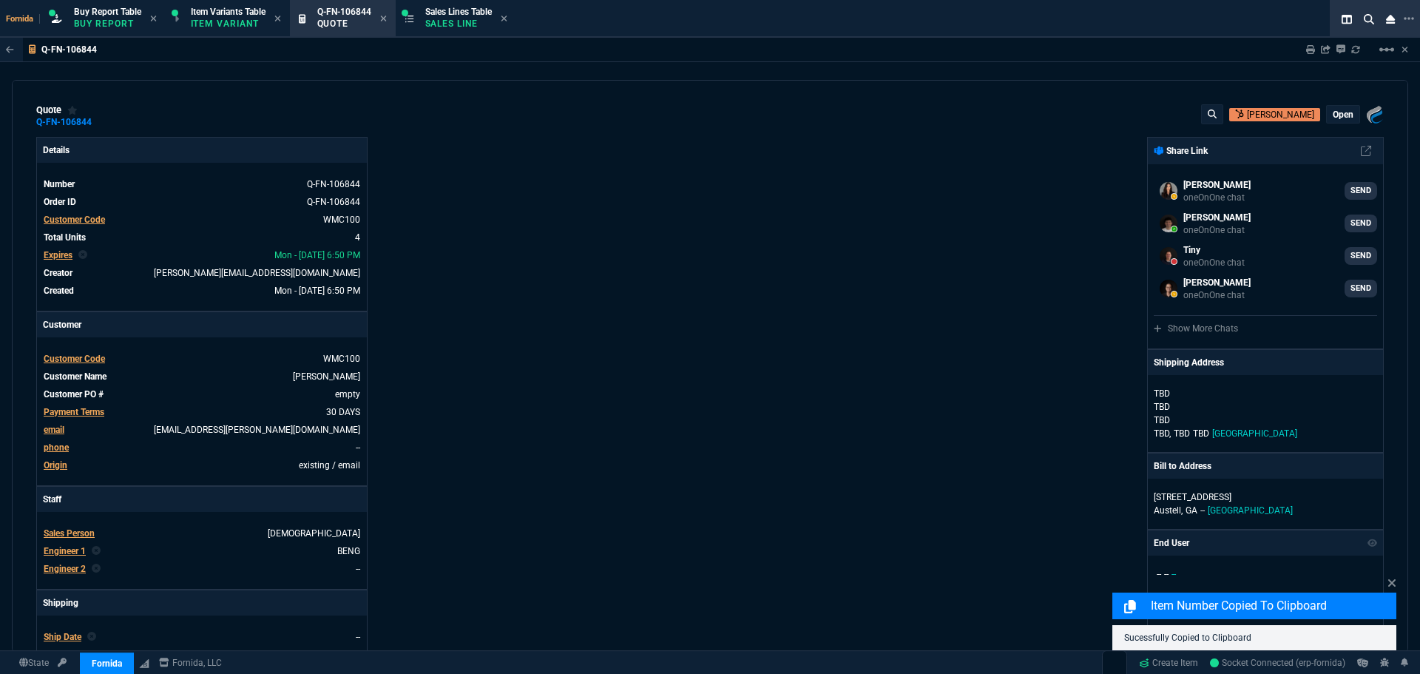
type input "43"
type input "4"
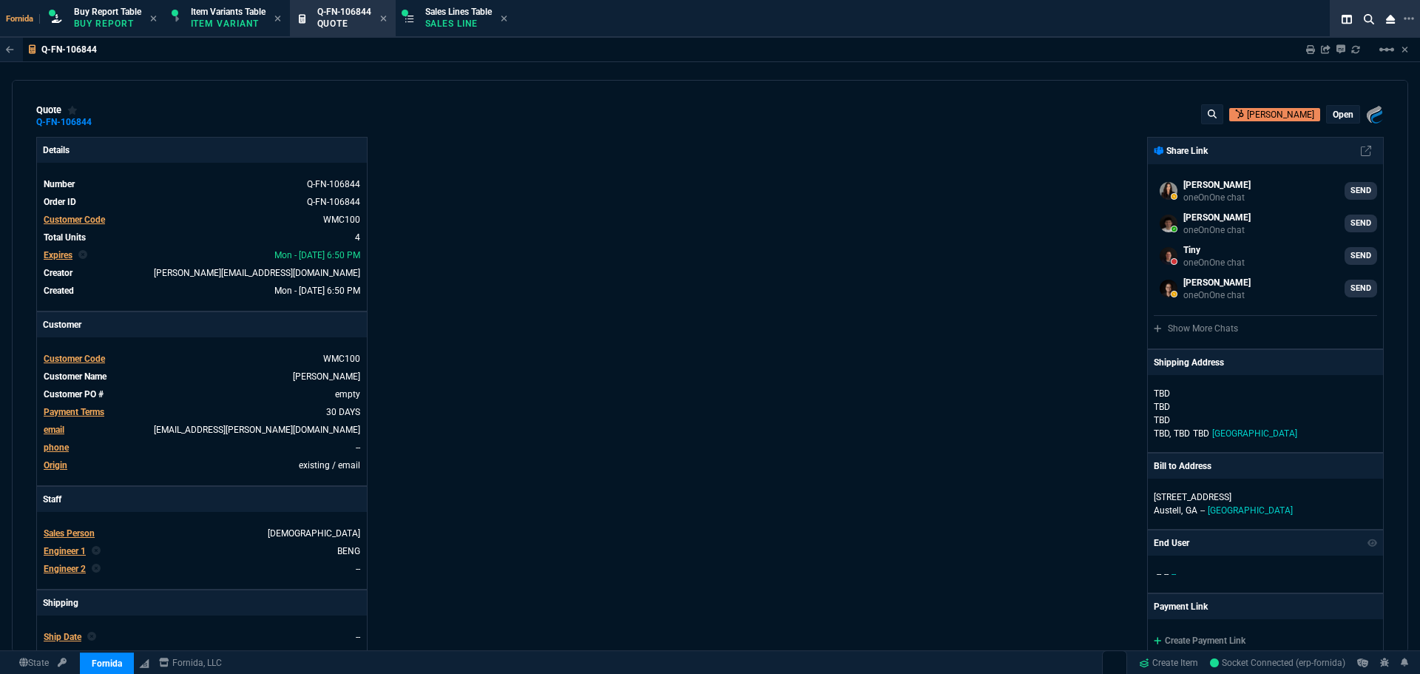
click at [1336, 117] on p "open" at bounding box center [1342, 115] width 21 height 12
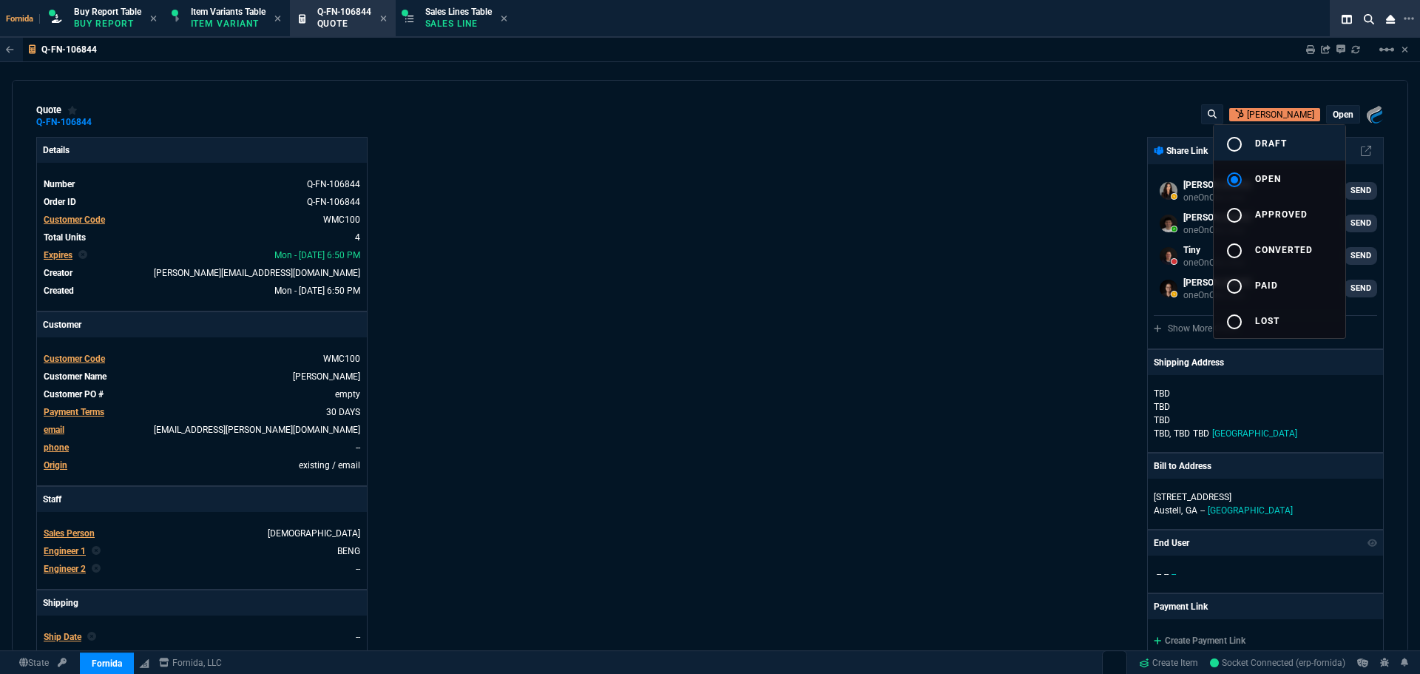
drag, startPoint x: 1303, startPoint y: 143, endPoint x: 1267, endPoint y: 143, distance: 36.2
click at [1303, 143] on button "radio_button_unchecked draft" at bounding box center [1279, 142] width 132 height 35
click at [752, 212] on div at bounding box center [710, 337] width 1420 height 674
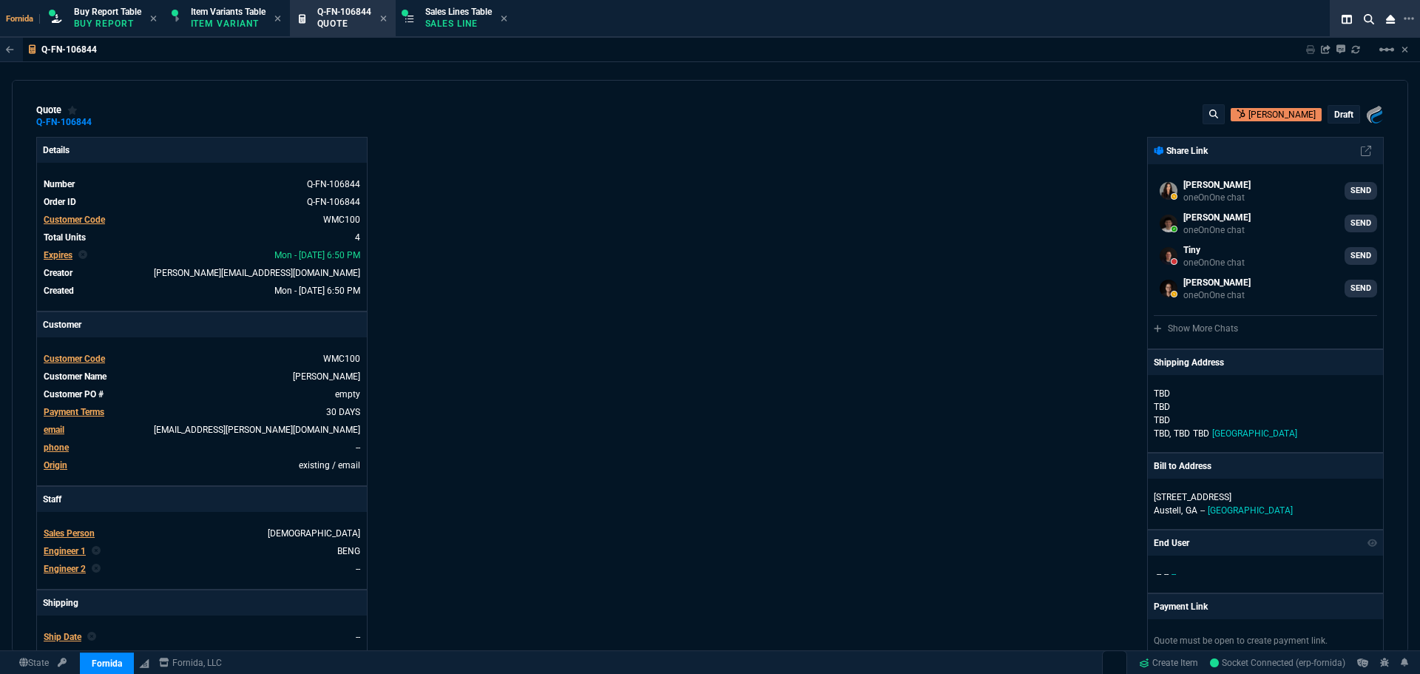
type input "7"
type input "139"
type input "28"
type input "55"
type input "339.99"
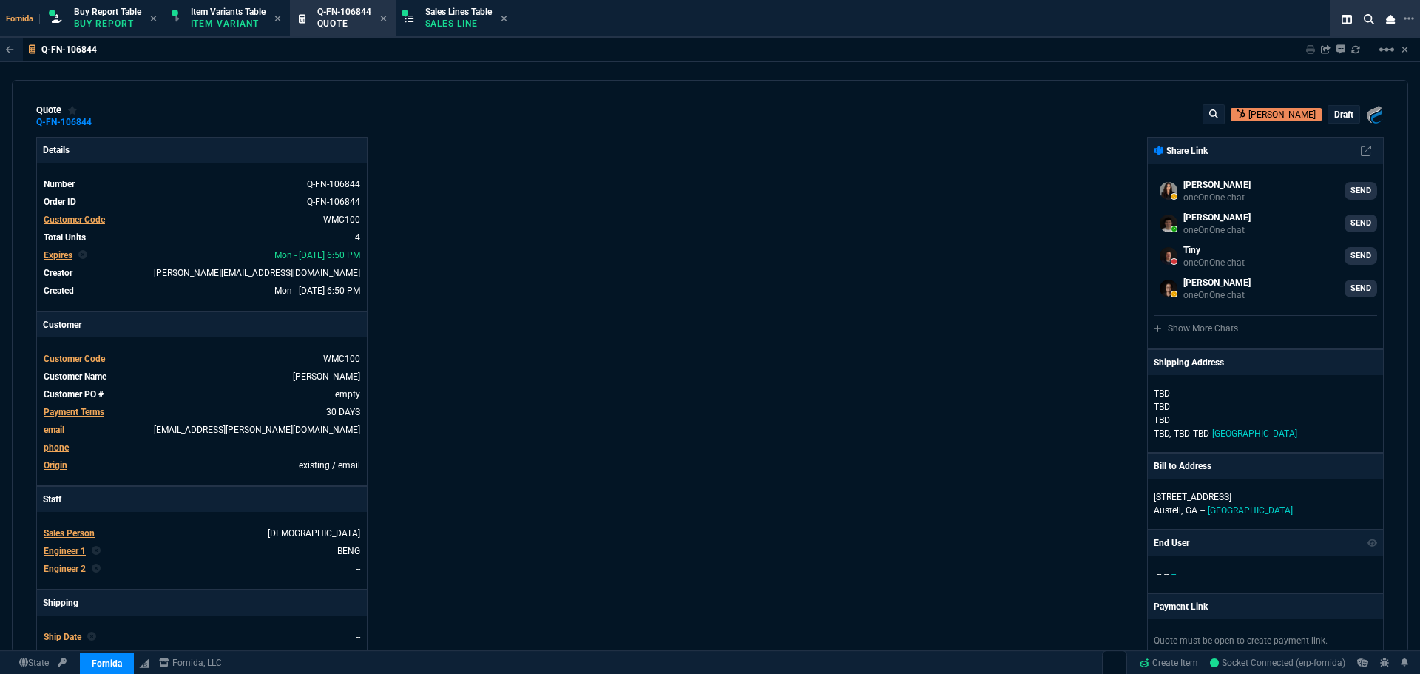
type input "9"
type input "20"
type input "50"
type input "125"
type input "0"
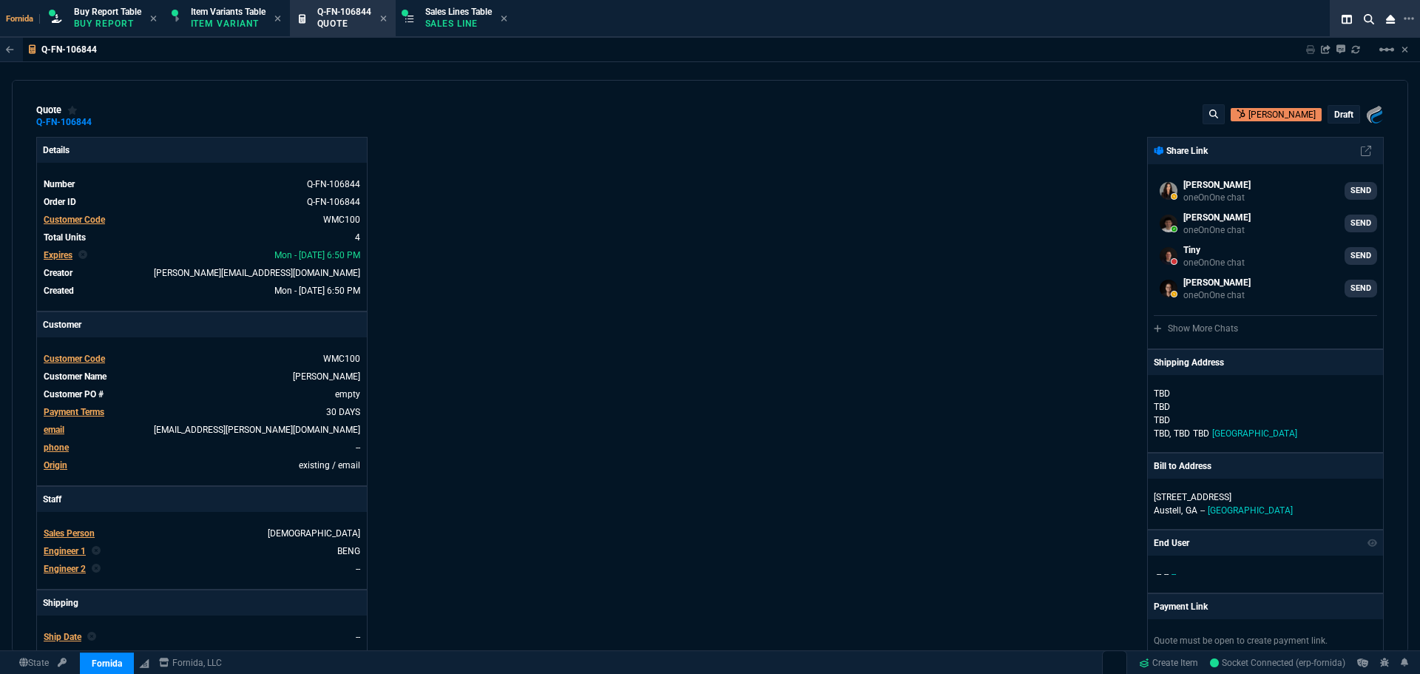
type input "43"
type input "4"
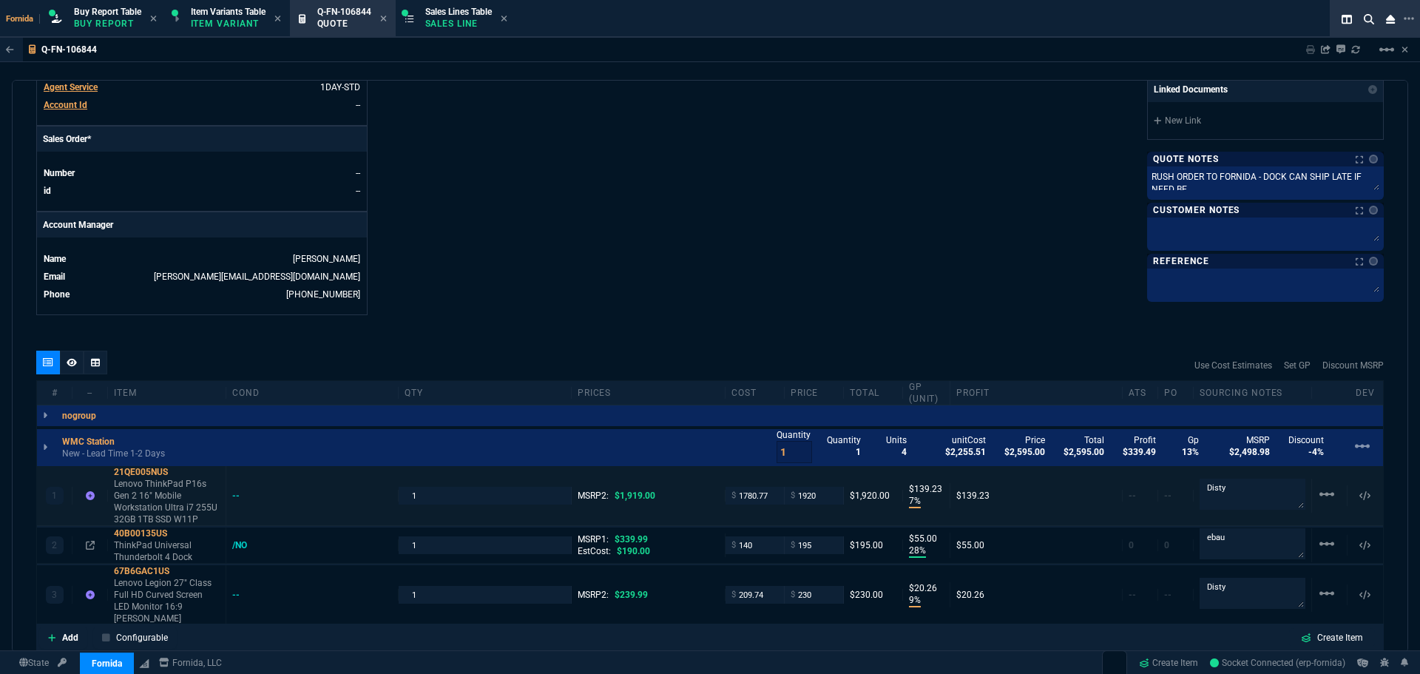
scroll to position [739, 0]
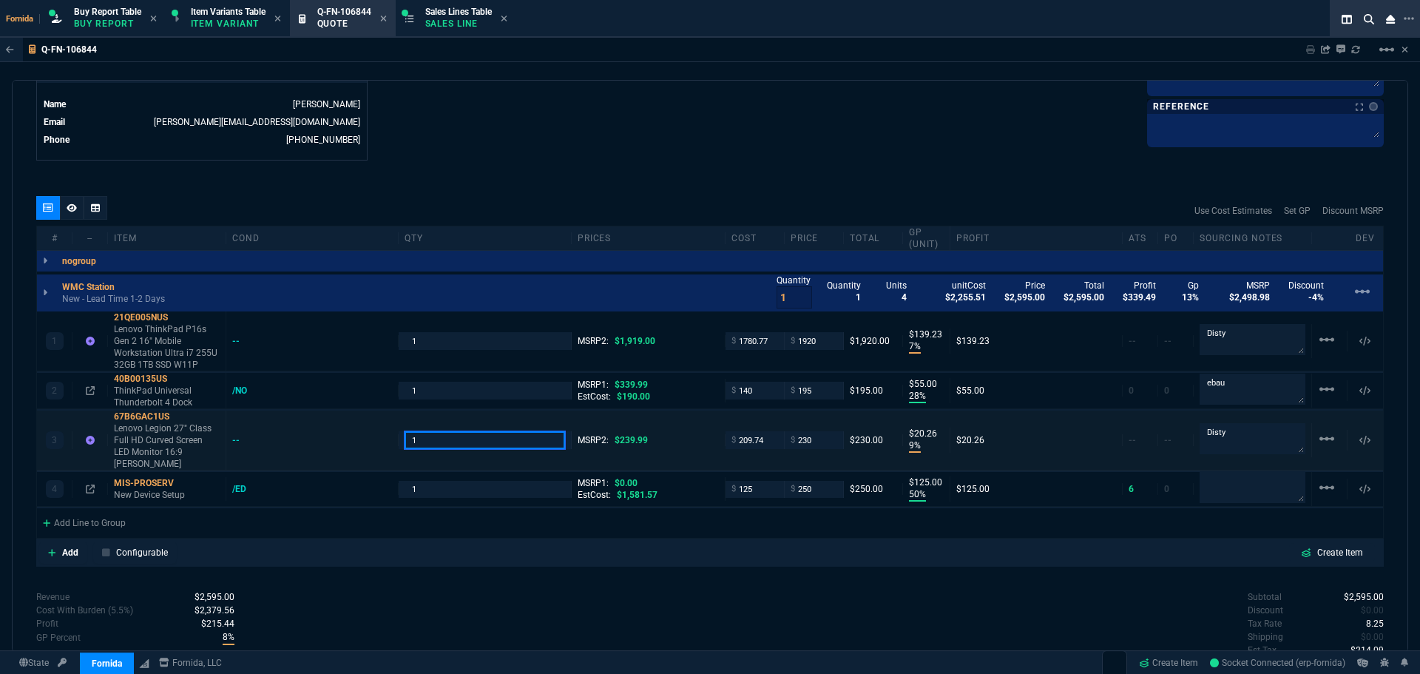
drag, startPoint x: 409, startPoint y: 435, endPoint x: 428, endPoint y: 433, distance: 19.4
click at [409, 435] on input "1" at bounding box center [484, 439] width 160 height 17
type input "2"
click at [549, 181] on div "quote Q-FN-106844 [PERSON_NAME] draft Fornida, LLC [STREET_ADDRESS] Details Num…" at bounding box center [710, 366] width 1396 height 572
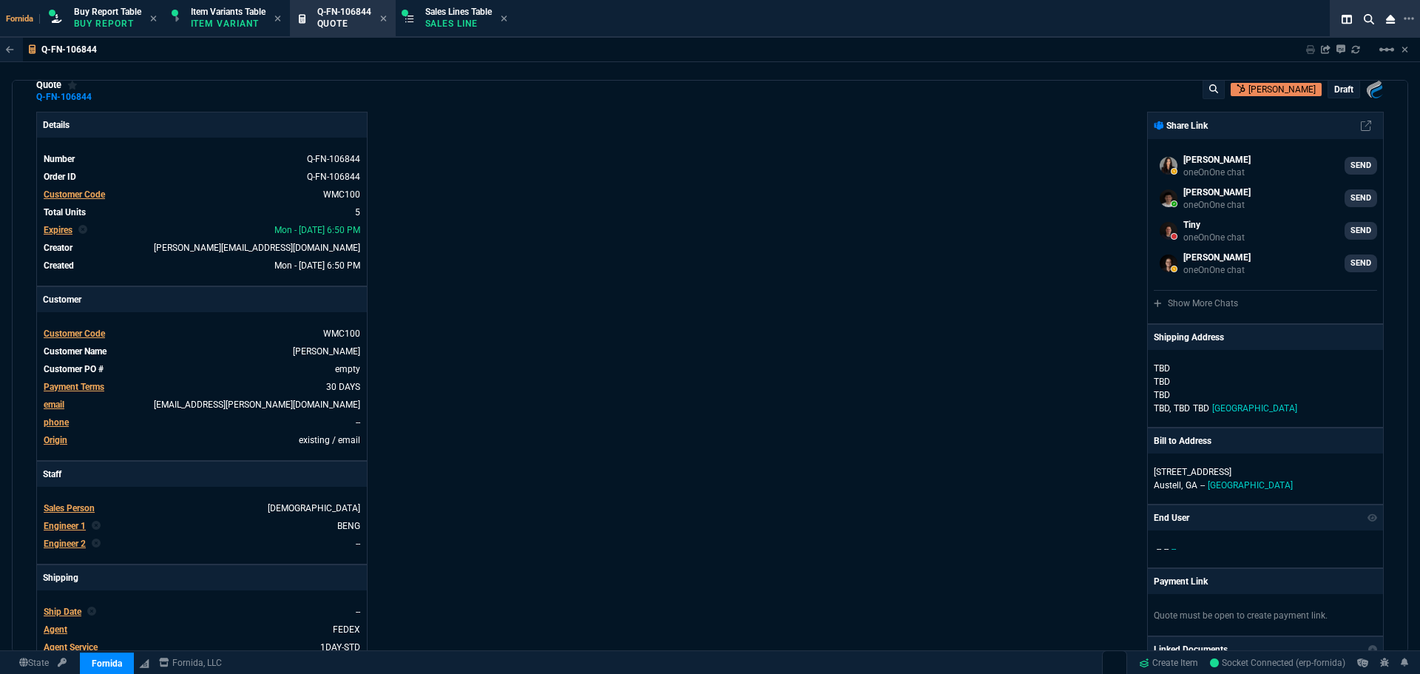
scroll to position [0, 0]
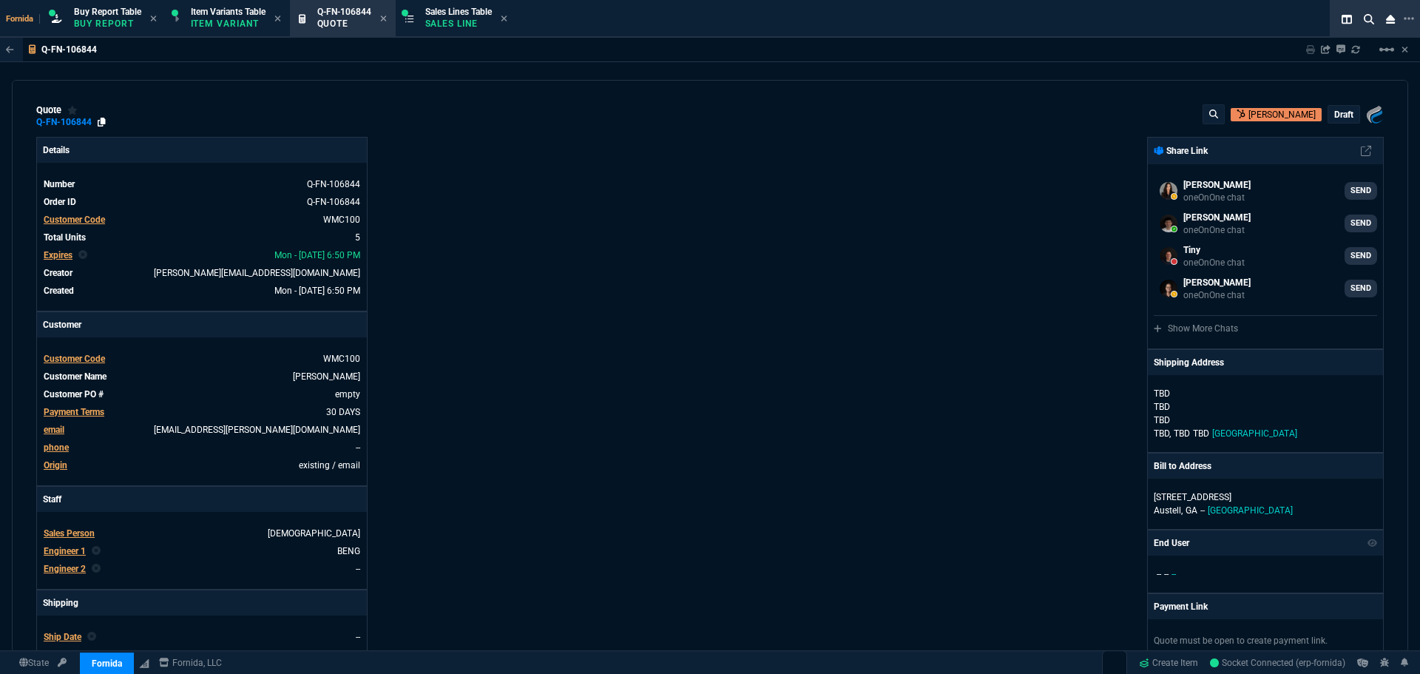
click at [105, 121] on div "quote Q-FN-106844 [PERSON_NAME] draft Fornida, LLC [STREET_ADDRESS]" at bounding box center [709, 116] width 1347 height 24
click at [103, 121] on icon at bounding box center [102, 122] width 8 height 9
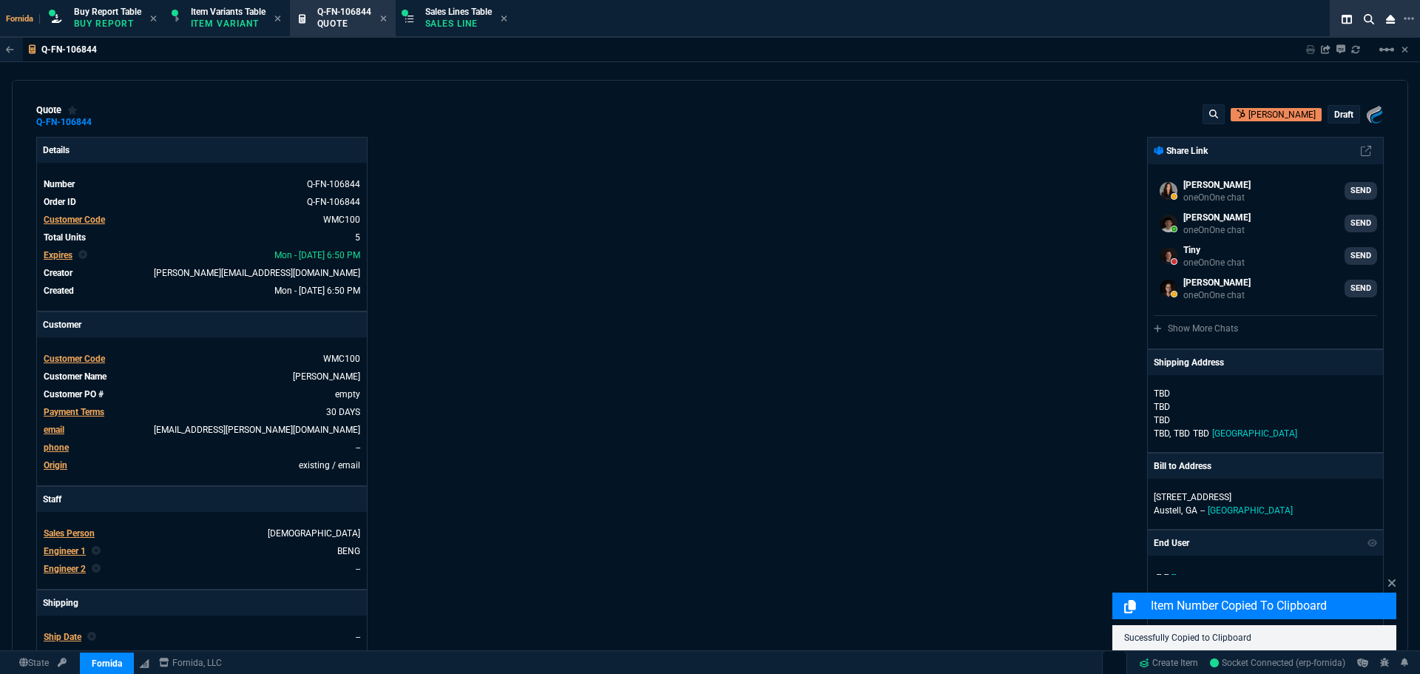
click at [960, 197] on div "Fornida, LLC [STREET_ADDRESS] Share Link [PERSON_NAME] oneOnOne chat SEND [PERS…" at bounding box center [1047, 518] width 674 height 763
click at [1338, 115] on p "draft" at bounding box center [1343, 115] width 19 height 12
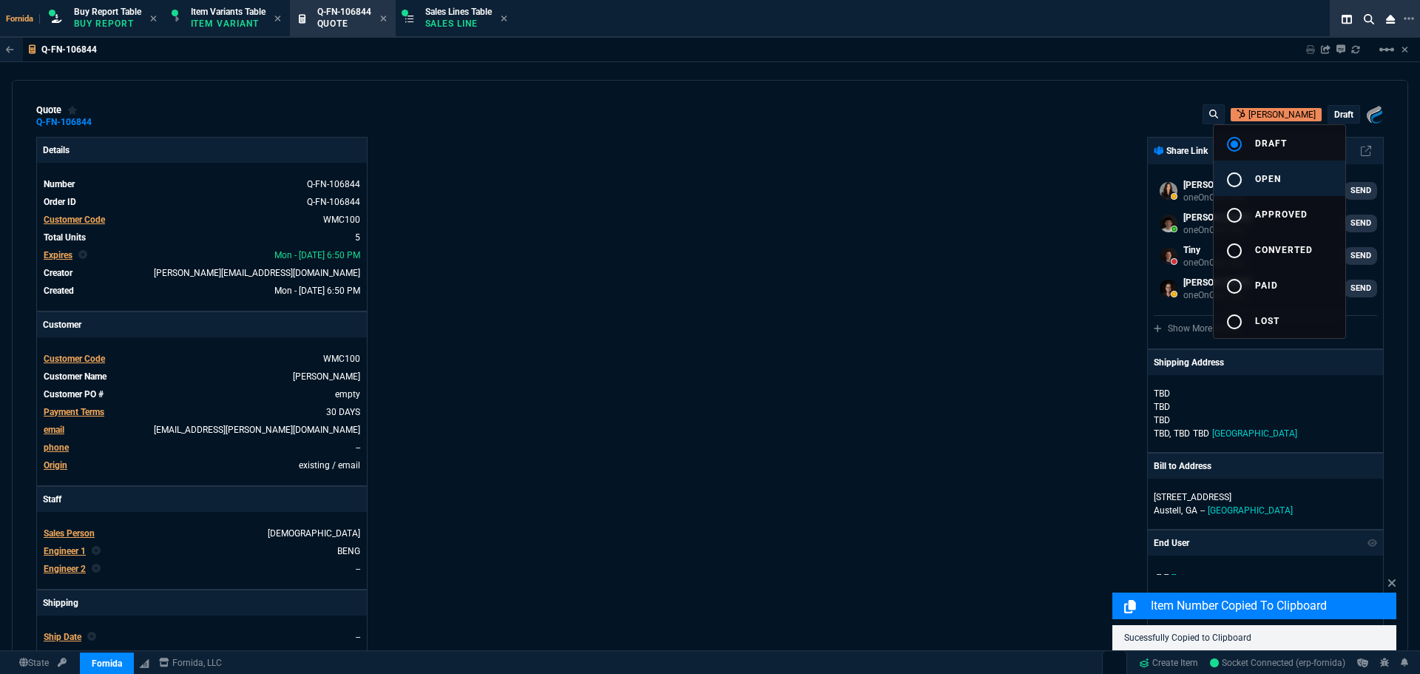
click at [1251, 180] on div "radio_button_unchecked" at bounding box center [1240, 180] width 30 height 18
click at [1074, 180] on div at bounding box center [710, 337] width 1420 height 674
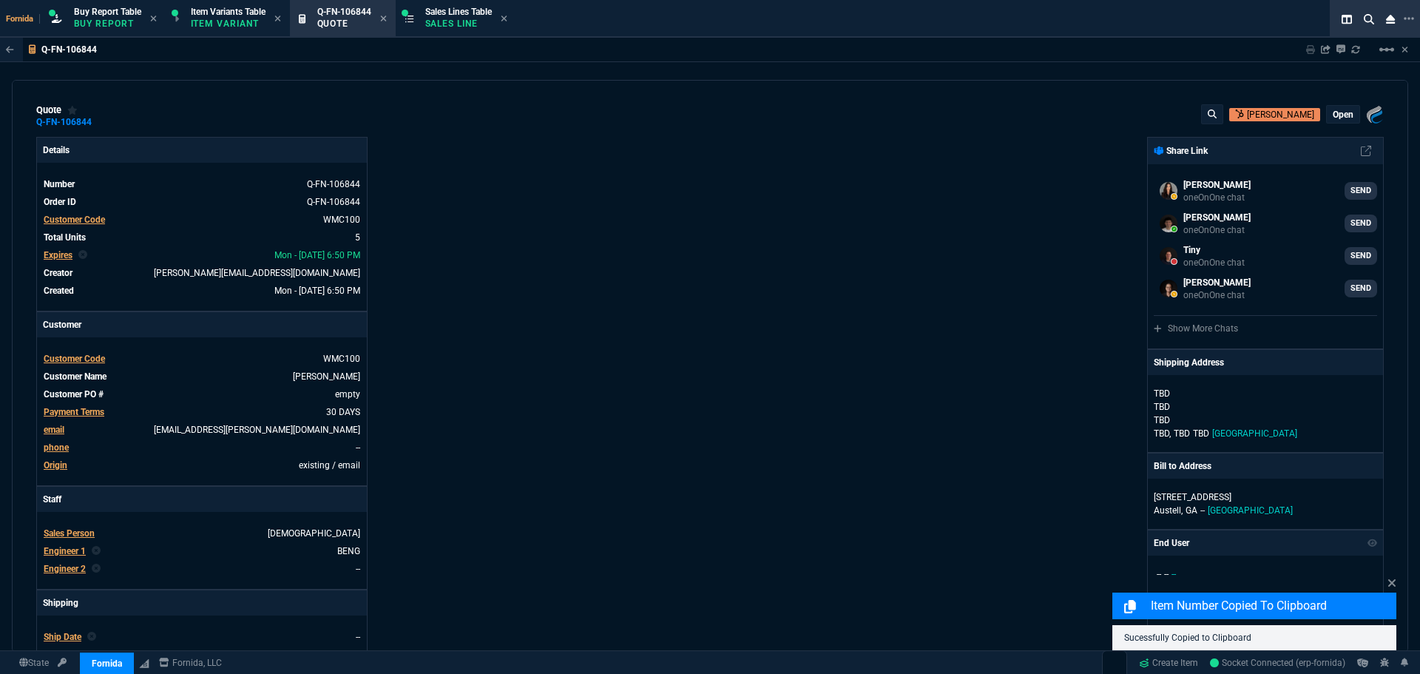
click at [1316, 67] on div "Q-FN-106844 Sharing Q-FN-106844 Link Dev Link Share on Teams linear_scale quote…" at bounding box center [710, 380] width 1420 height 685
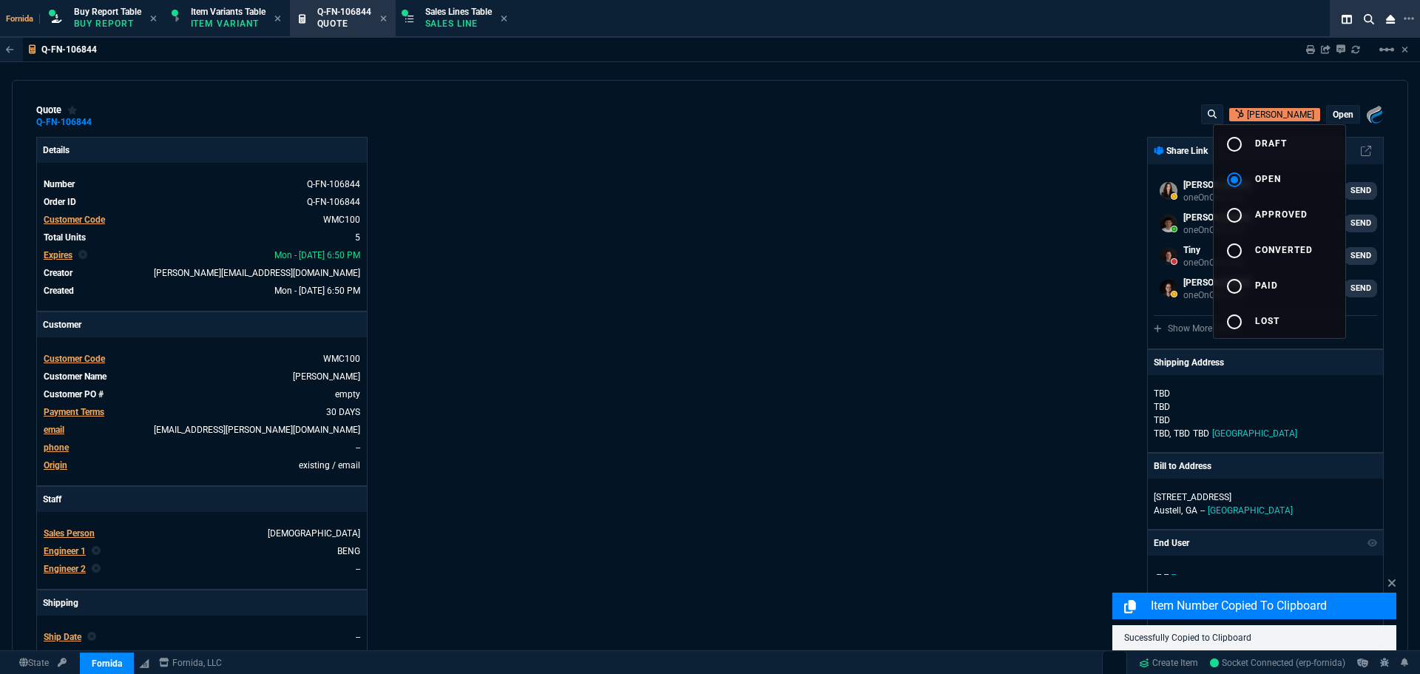
type input "7"
type input "139"
type input "28"
type input "55"
type input "9"
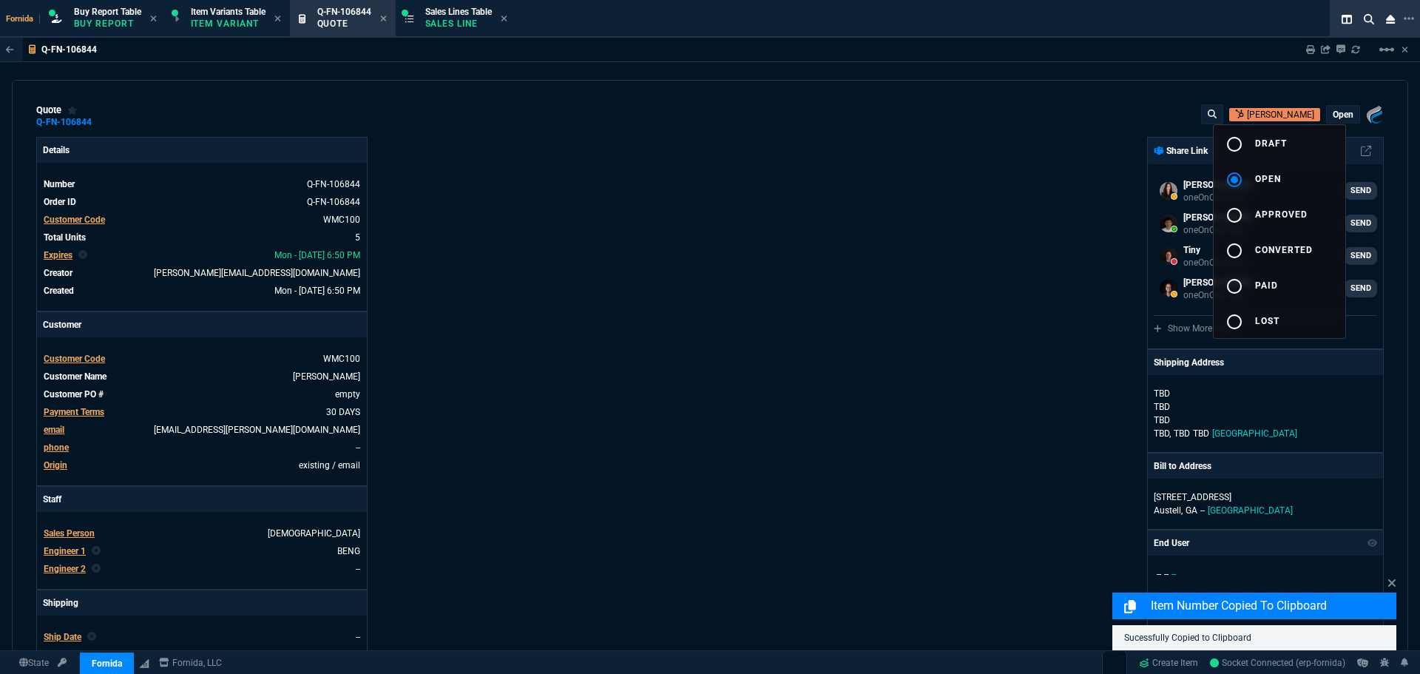
type input "20"
type input "50"
type input "125"
type input "0"
type input "43"
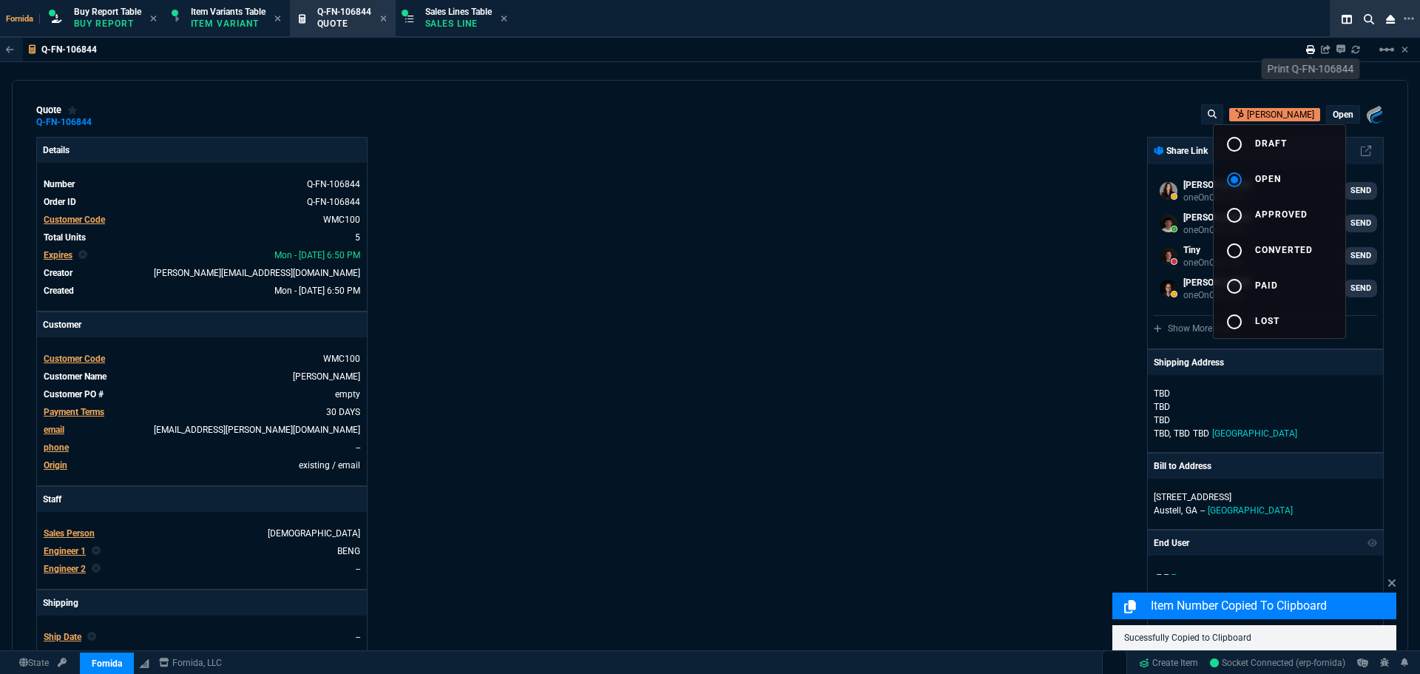
type input "4"
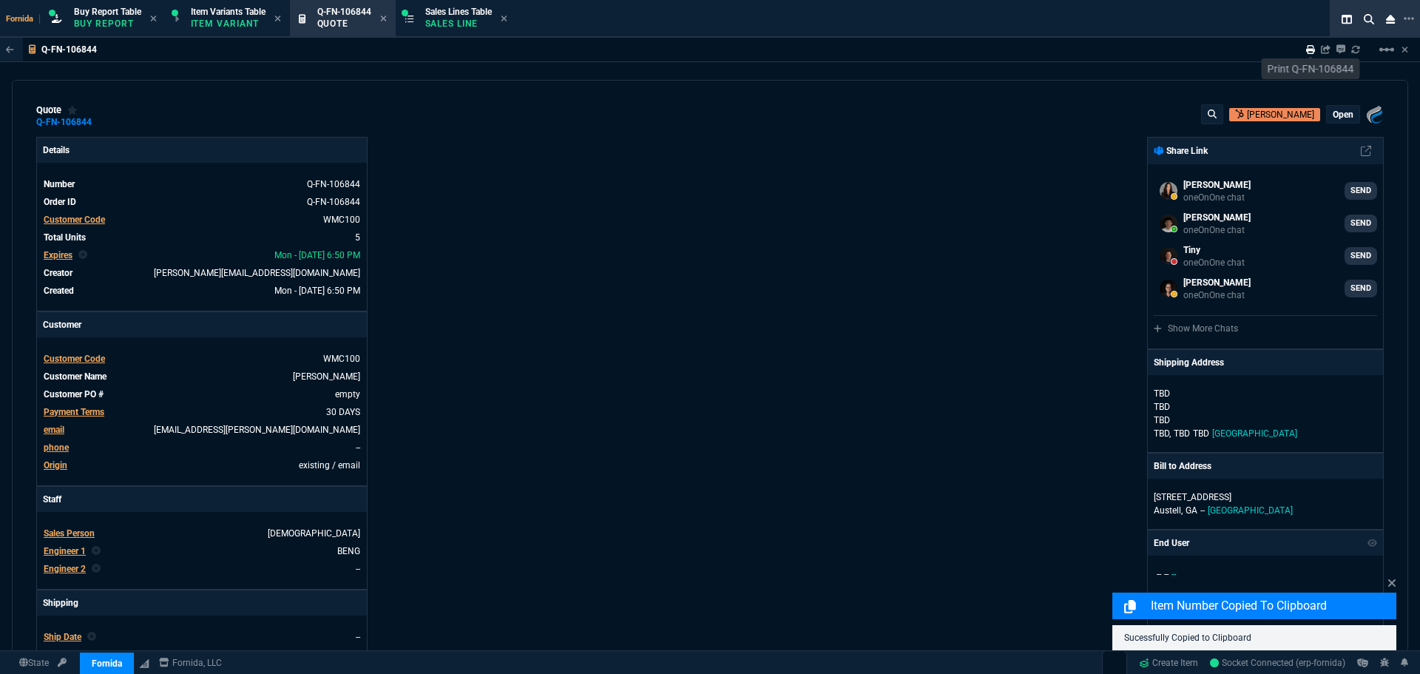
click at [1306, 49] on icon at bounding box center [1310, 49] width 9 height 9
